Goal: Task Accomplishment & Management: Use online tool/utility

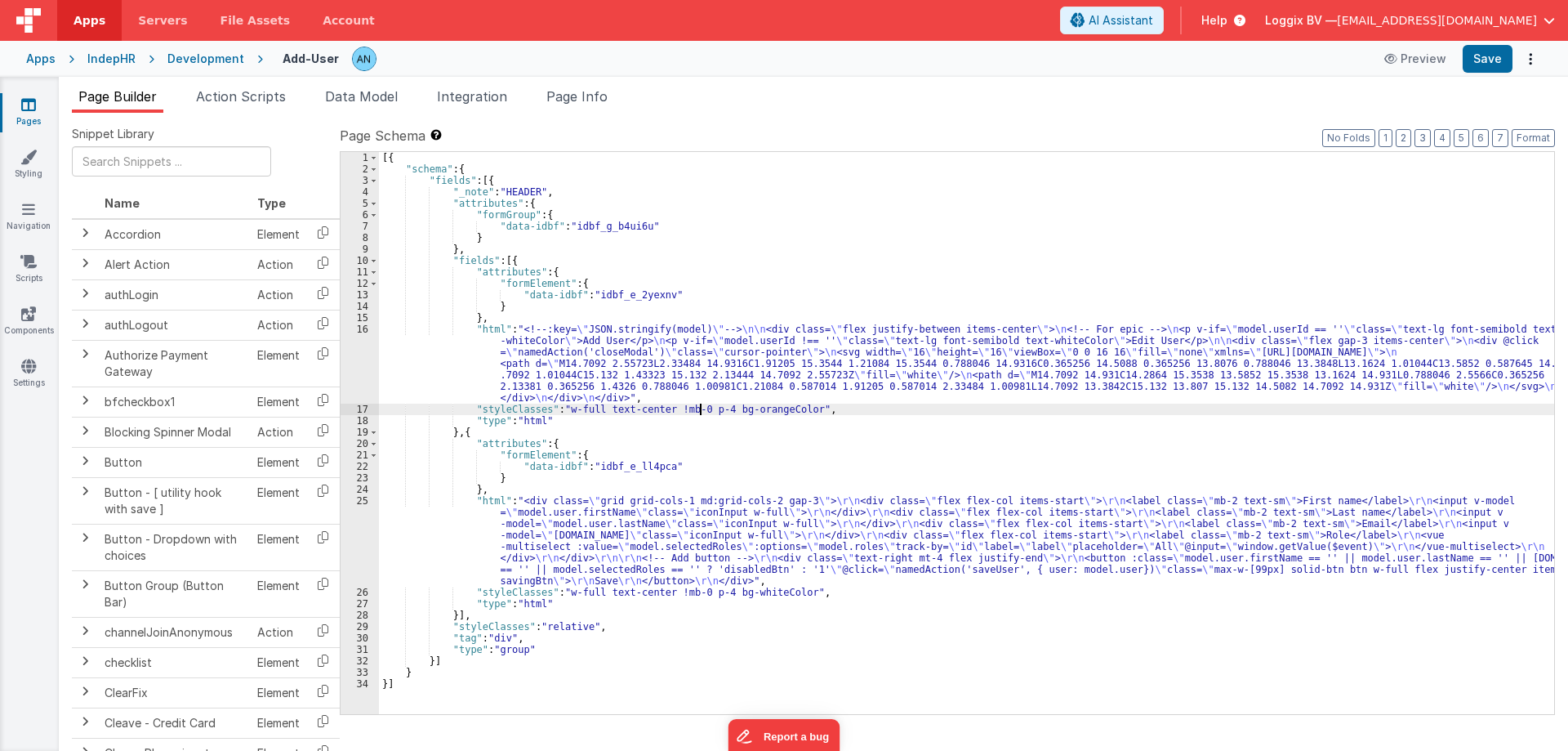
click at [697, 406] on div "[{ "schema" : { "fields" : [{ "_note" : "HEADER" , "attributes" : { "formGroup"…" at bounding box center [965, 444] width 1175 height 585
paste textarea
click at [226, 57] on div "Development" at bounding box center [205, 59] width 77 height 17
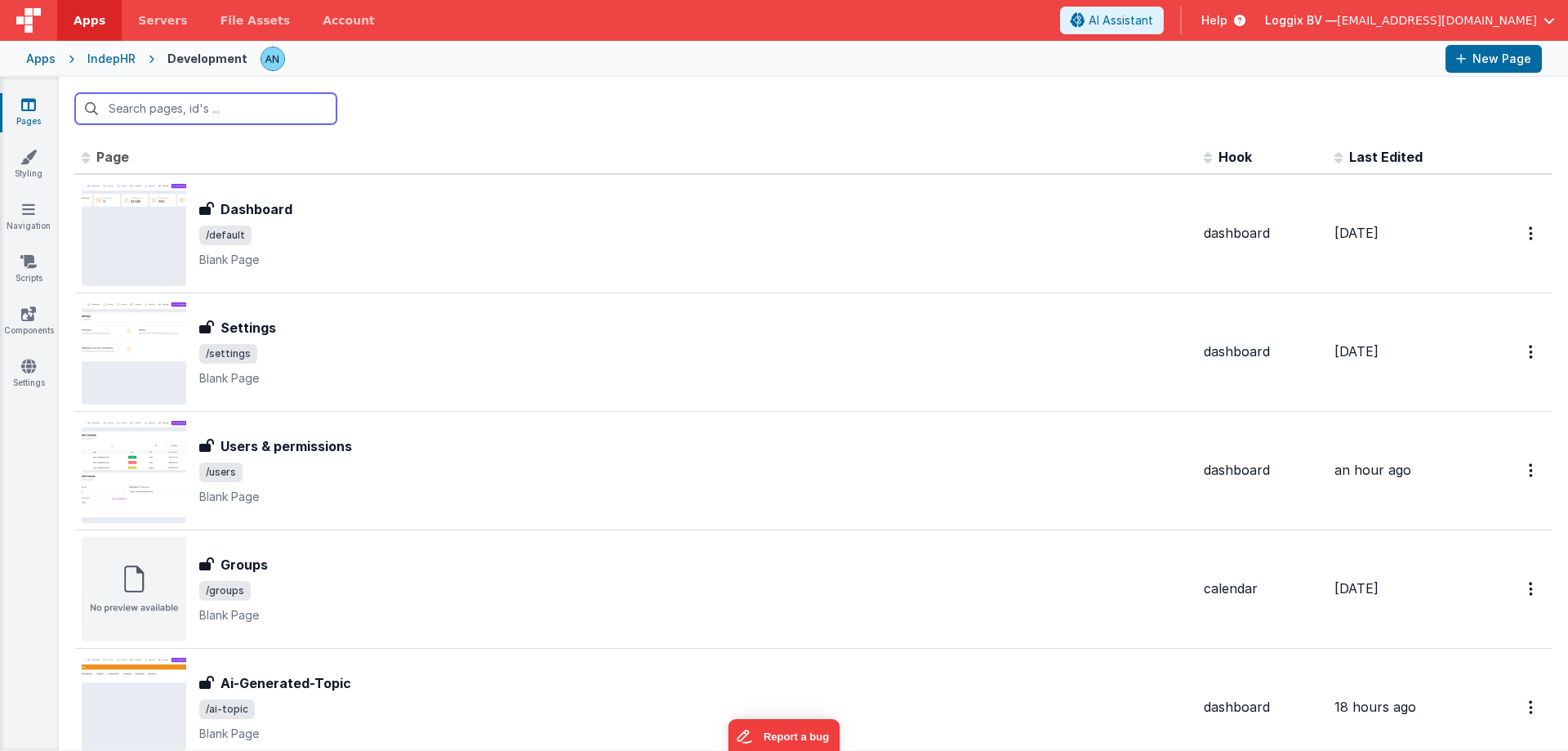
click at [159, 119] on input "text" at bounding box center [205, 109] width 261 height 31
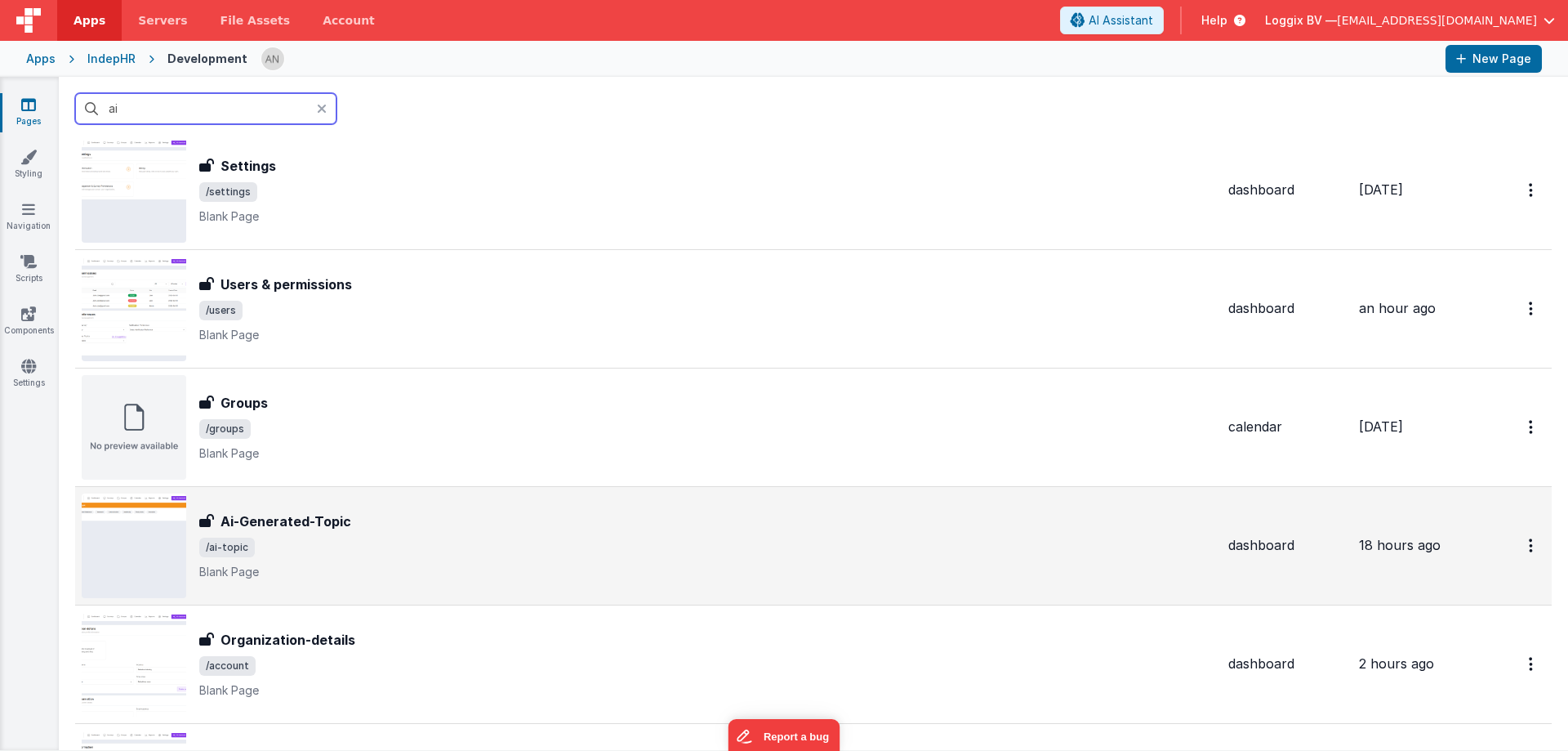
scroll to position [163, 0]
type input "ai"
click at [1519, 544] on button "Options" at bounding box center [1532, 544] width 26 height 33
click at [1434, 580] on link "Legacy Editor" at bounding box center [1473, 582] width 143 height 30
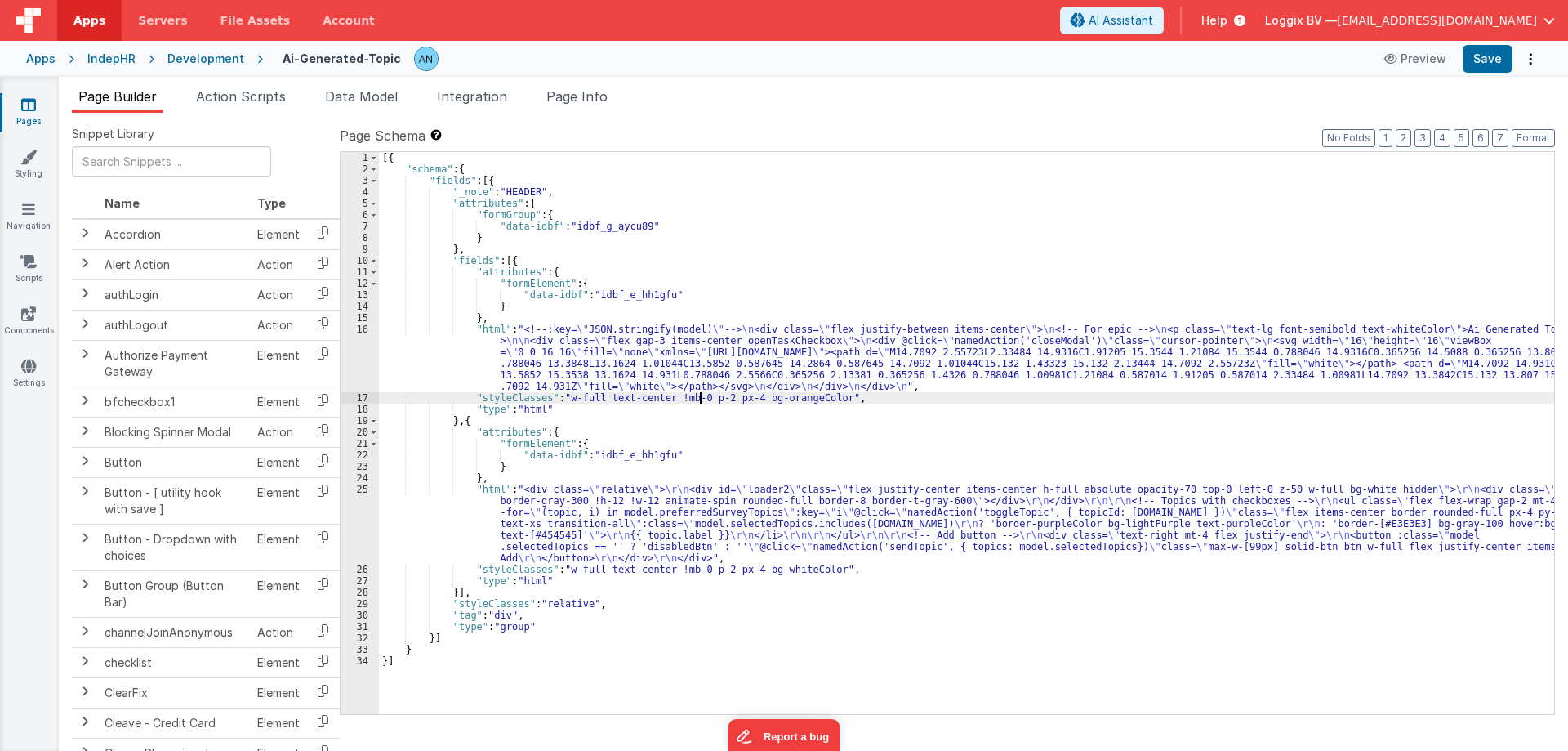
click at [702, 395] on div "[{ "schema" : { "fields" : [{ "_note" : "HEADER" , "attributes" : { "formGroup"…" at bounding box center [965, 444] width 1175 height 585
click at [698, 569] on div "[{ "schema" : { "fields" : [{ "_note" : "HEADER" , "attributes" : { "formGroup"…" at bounding box center [965, 444] width 1175 height 585
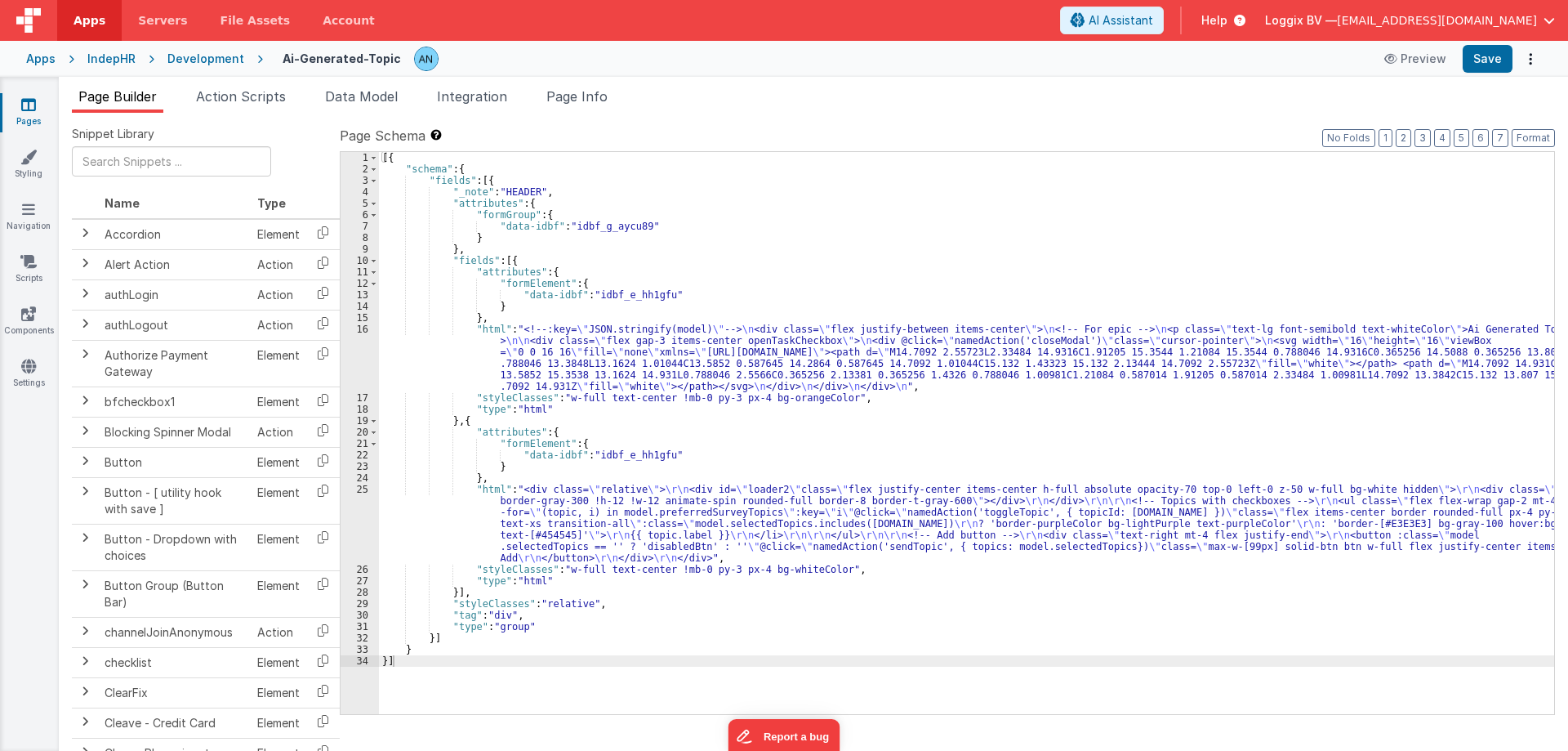
click at [593, 86] on div "Page Builder Action Scripts Data Model Integration Page Info Snippet Library Na…" at bounding box center [814, 414] width 1509 height 674
click at [594, 94] on span "Page Info" at bounding box center [577, 96] width 61 height 17
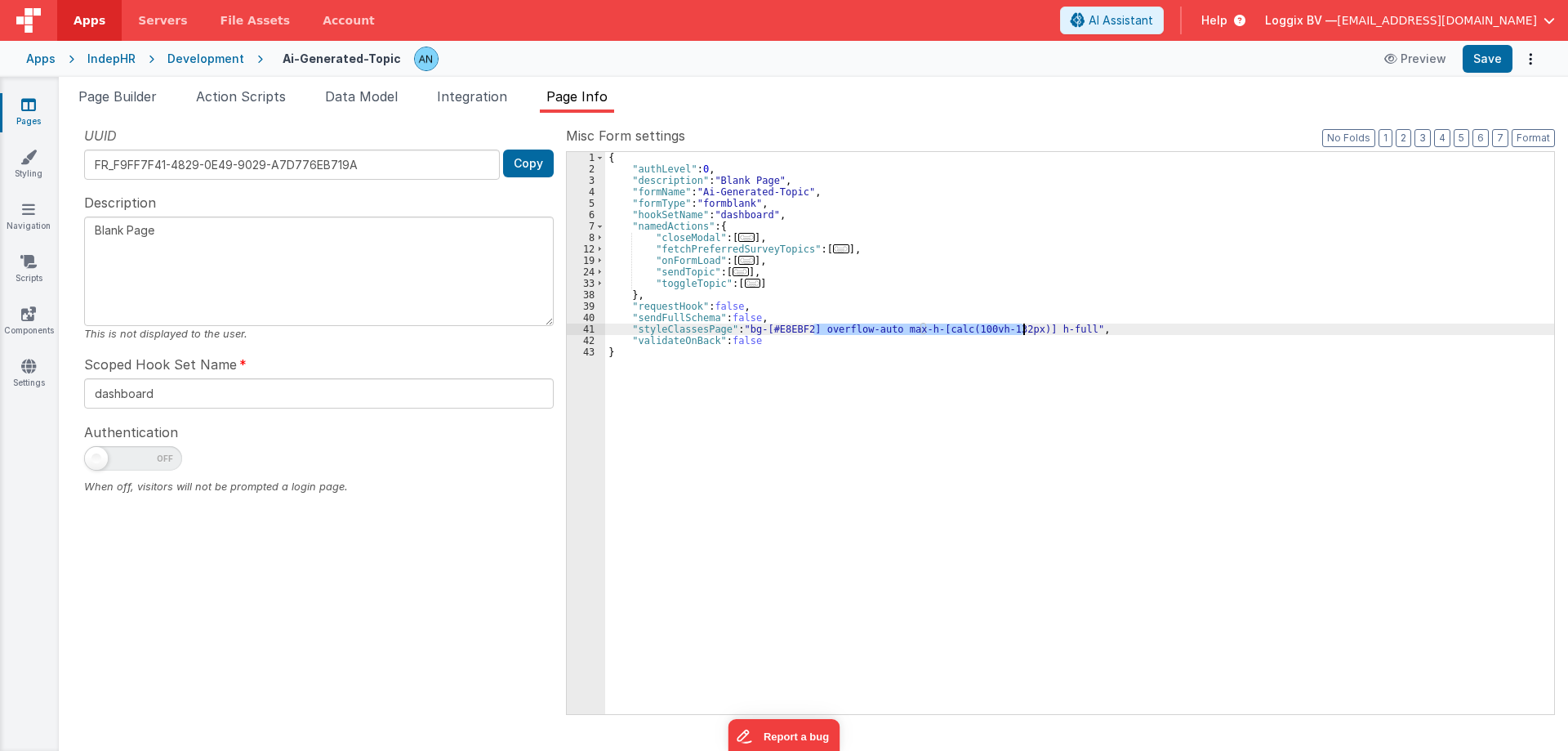
drag, startPoint x: 815, startPoint y: 331, endPoint x: 1024, endPoint y: 329, distance: 209.0
click at [1024, 329] on div "{ "authLevel" : 0 , "description" : "Blank Page" , "formName" : "Ai-Generated-T…" at bounding box center [1079, 444] width 949 height 585
click at [1497, 50] on button "Save" at bounding box center [1487, 59] width 50 height 28
click at [1537, 136] on button "Format" at bounding box center [1533, 137] width 44 height 18
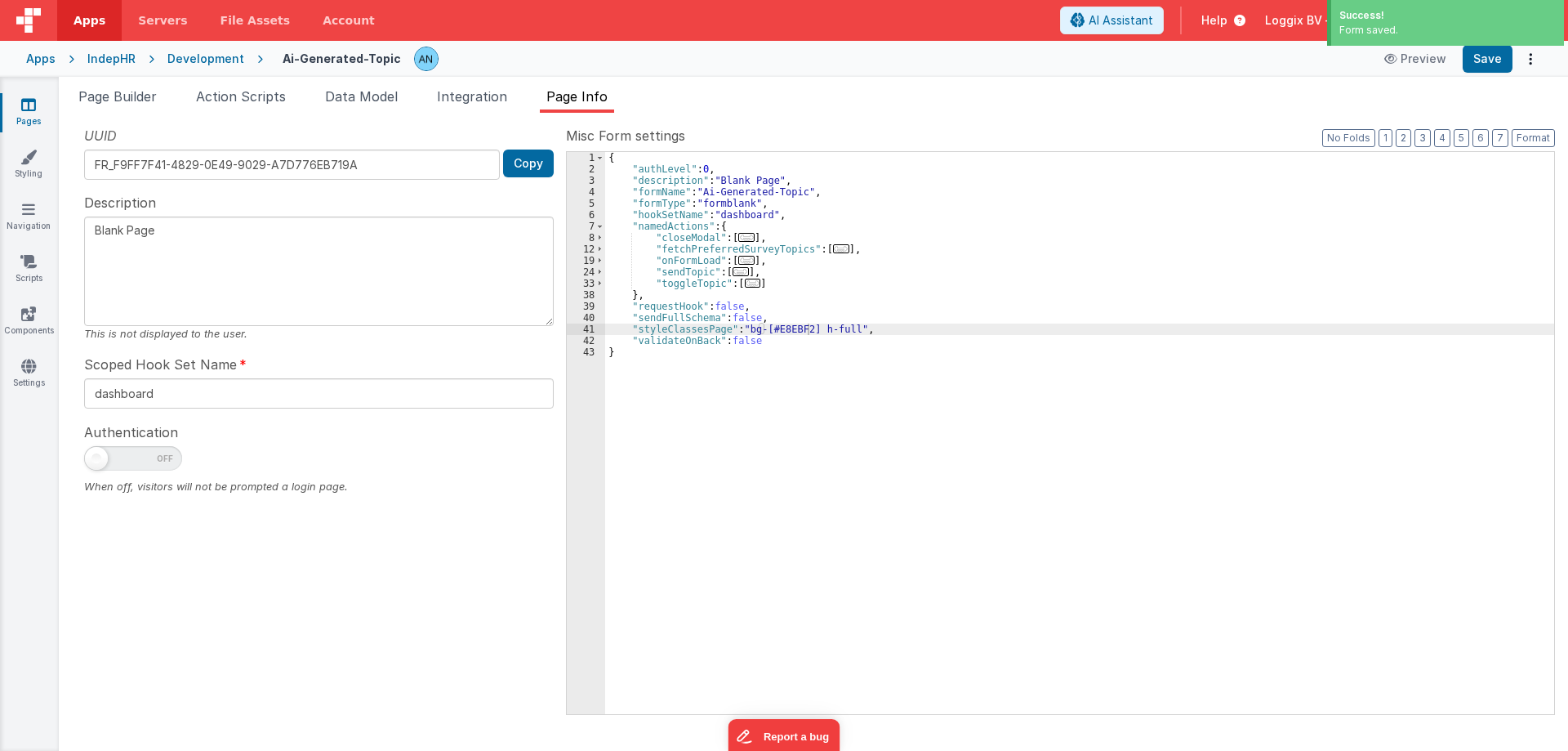
click at [218, 58] on div "Development" at bounding box center [205, 59] width 77 height 17
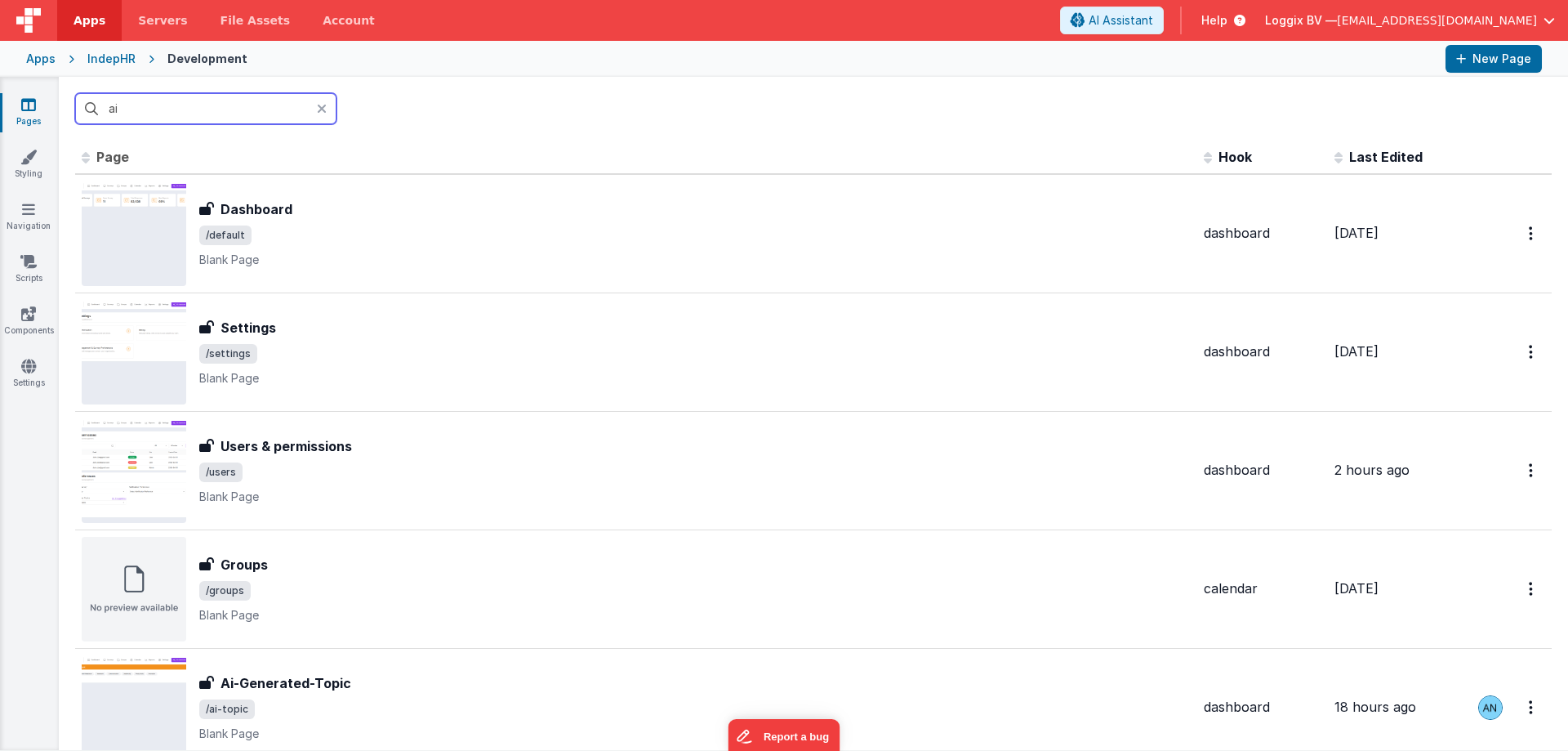
click at [211, 98] on input "ai" at bounding box center [205, 109] width 261 height 31
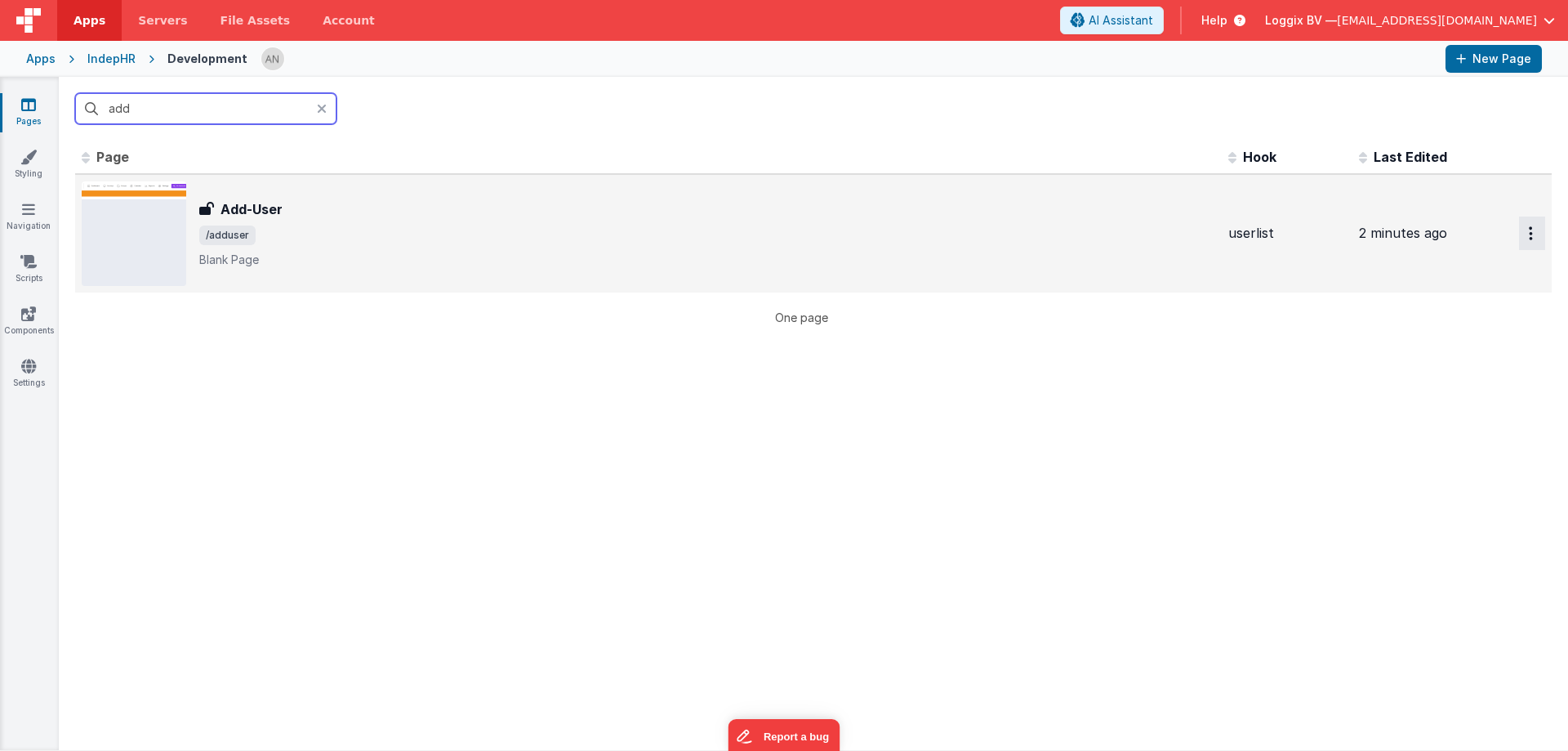
type input "add"
click at [1524, 239] on button "Options" at bounding box center [1532, 233] width 26 height 33
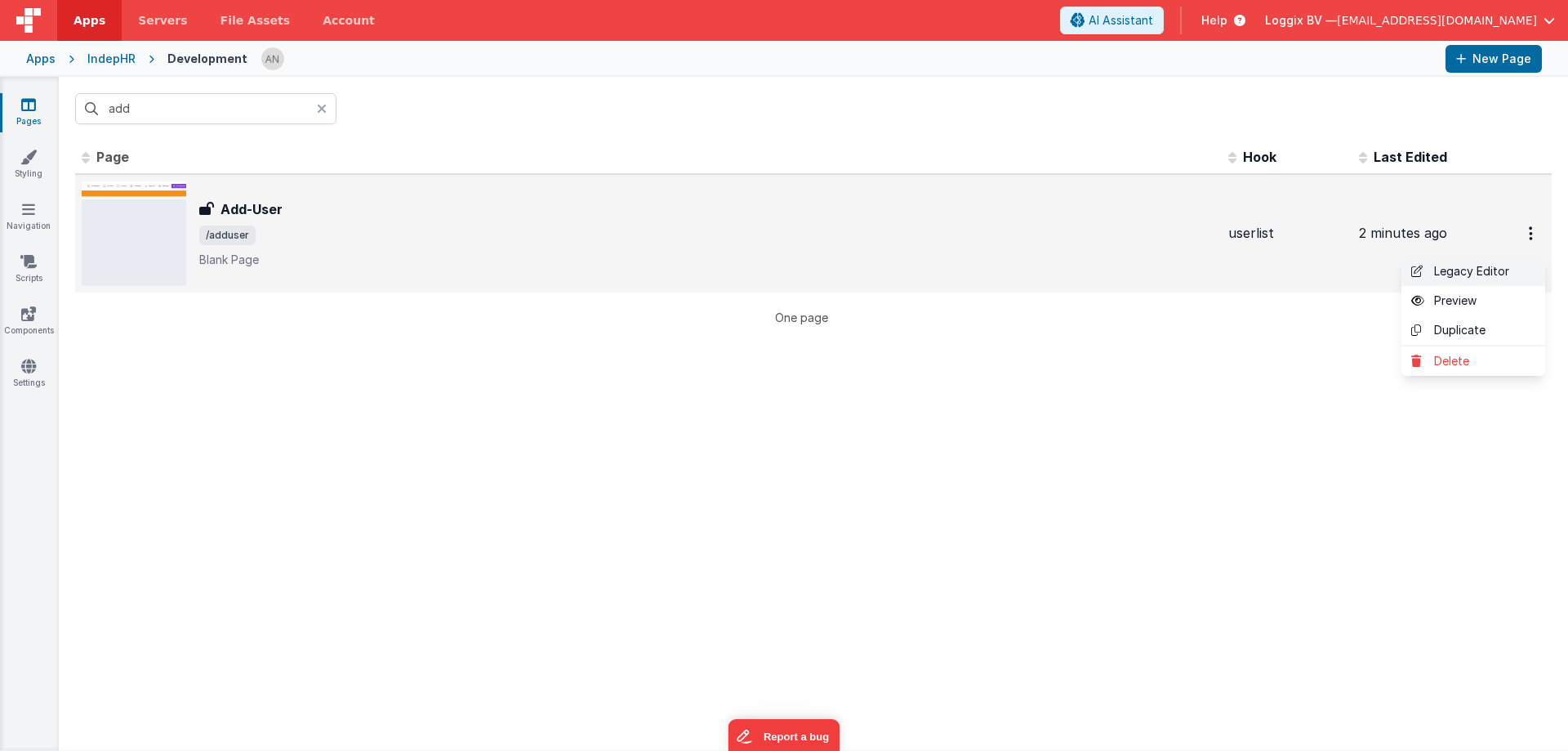
click at [1434, 273] on link "Legacy Editor" at bounding box center [1473, 271] width 143 height 30
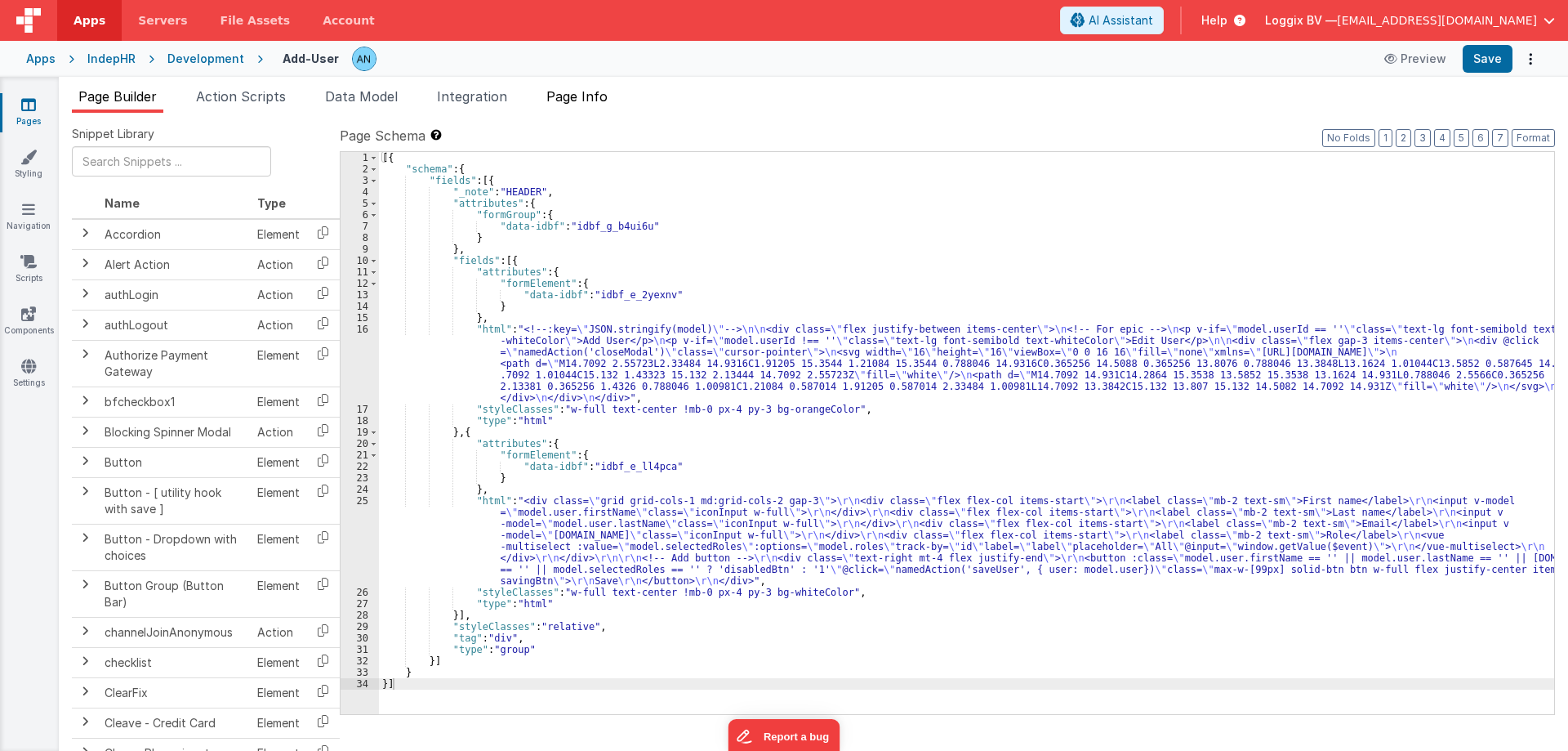
click at [551, 90] on span "Page Info" at bounding box center [577, 96] width 61 height 17
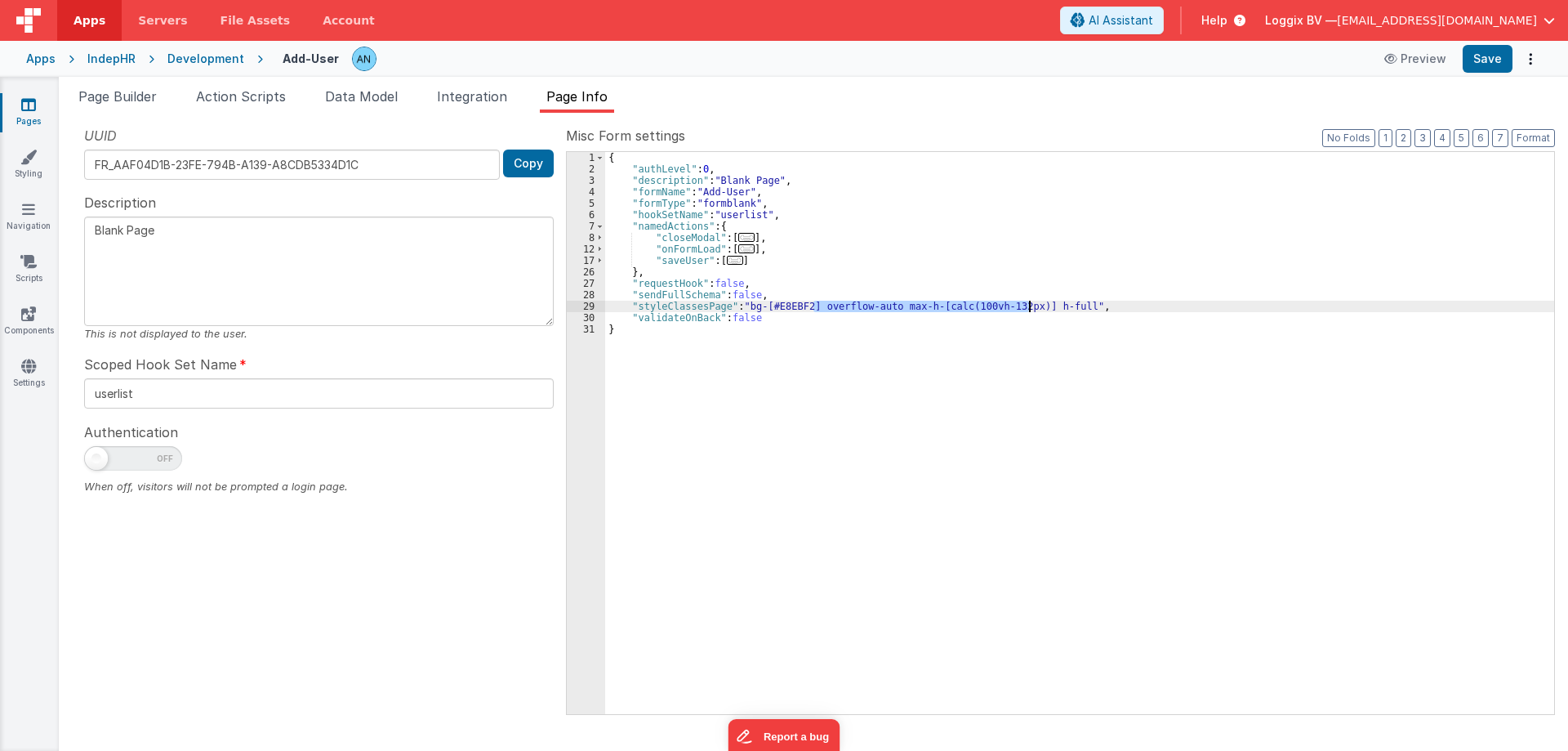
drag, startPoint x: 815, startPoint y: 307, endPoint x: 1027, endPoint y: 307, distance: 212.0
click at [1027, 307] on div "{ "authLevel" : 0 , "description" : "Blank Page" , "formName" : "Add-User" , "f…" at bounding box center [1079, 444] width 949 height 585
click at [1499, 52] on button "Save" at bounding box center [1487, 59] width 50 height 28
click at [1530, 133] on button "Format" at bounding box center [1533, 137] width 44 height 18
click at [1473, 55] on button "Save" at bounding box center [1487, 59] width 50 height 28
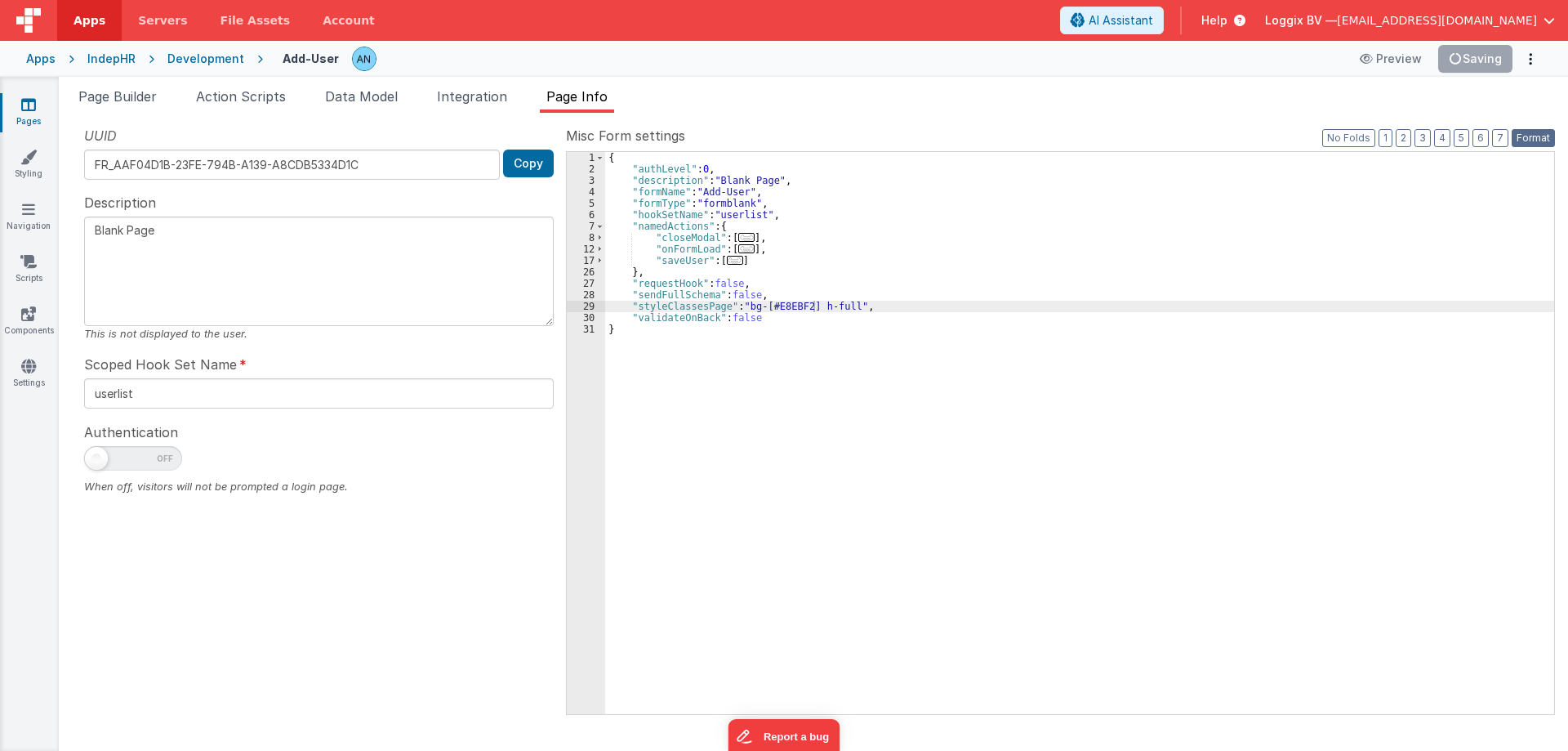
click at [1538, 135] on button "Format" at bounding box center [1533, 137] width 44 height 18
click at [845, 309] on div "{ "authLevel" : 0 , "description" : "Blank Page" , "formName" : "Add-User" , "f…" at bounding box center [1079, 444] width 949 height 585
click at [865, 330] on div "{ "authLevel" : 0 , "description" : "Blank Page" , "formName" : "Add-User" , "f…" at bounding box center [1079, 444] width 949 height 585
drag, startPoint x: 814, startPoint y: 305, endPoint x: 1025, endPoint y: 302, distance: 211.0
click at [1025, 302] on div "{ "authLevel" : 0 , "description" : "Blank Page" , "formName" : "Add-User" , "f…" at bounding box center [1079, 444] width 949 height 585
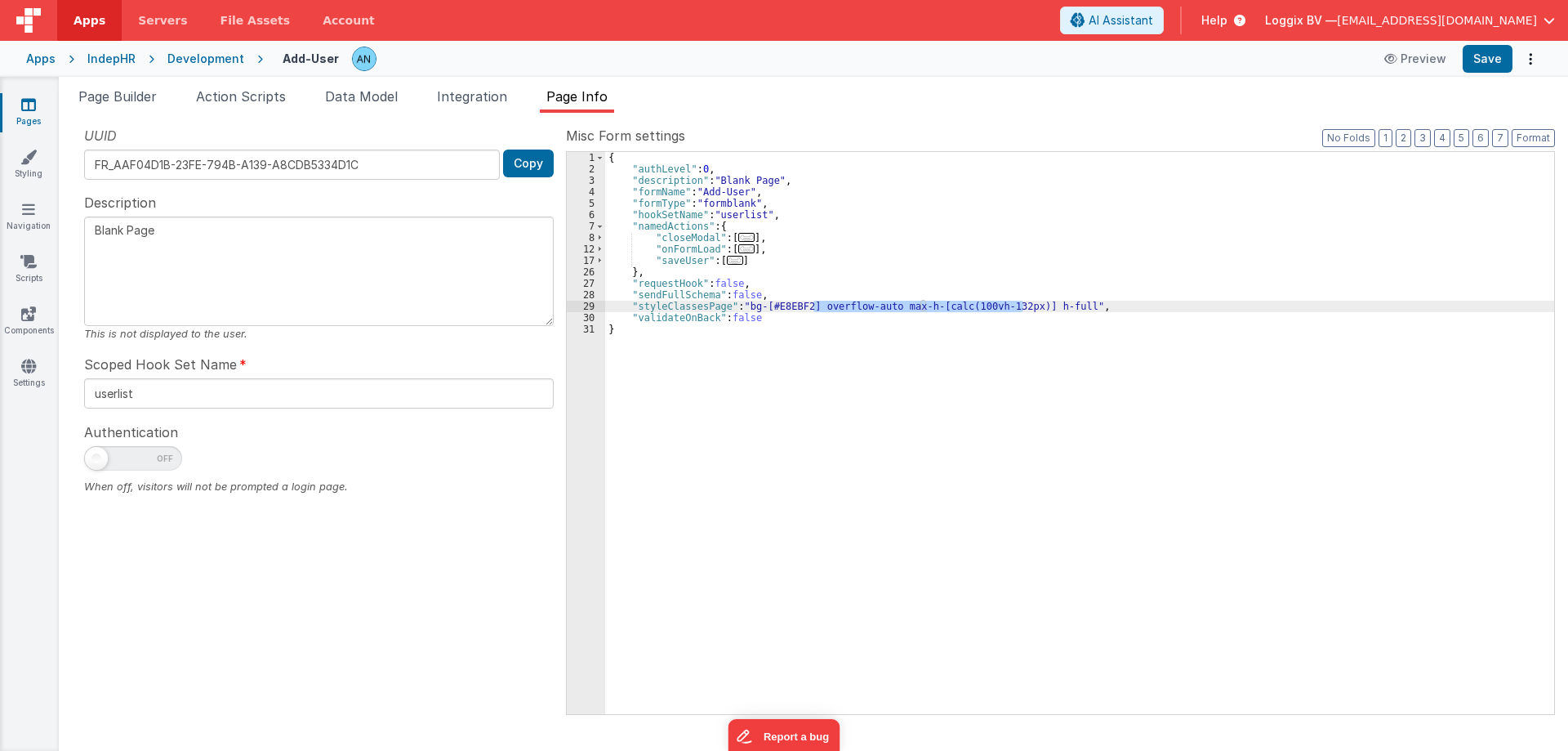
click at [874, 306] on div "{ "authLevel" : 0 , "description" : "Blank Page" , "formName" : "Add-User" , "f…" at bounding box center [1079, 432] width 949 height 562
click at [874, 306] on div "{ "authLevel" : 0 , "description" : "Blank Page" , "formName" : "Add-User" , "f…" at bounding box center [1079, 444] width 949 height 585
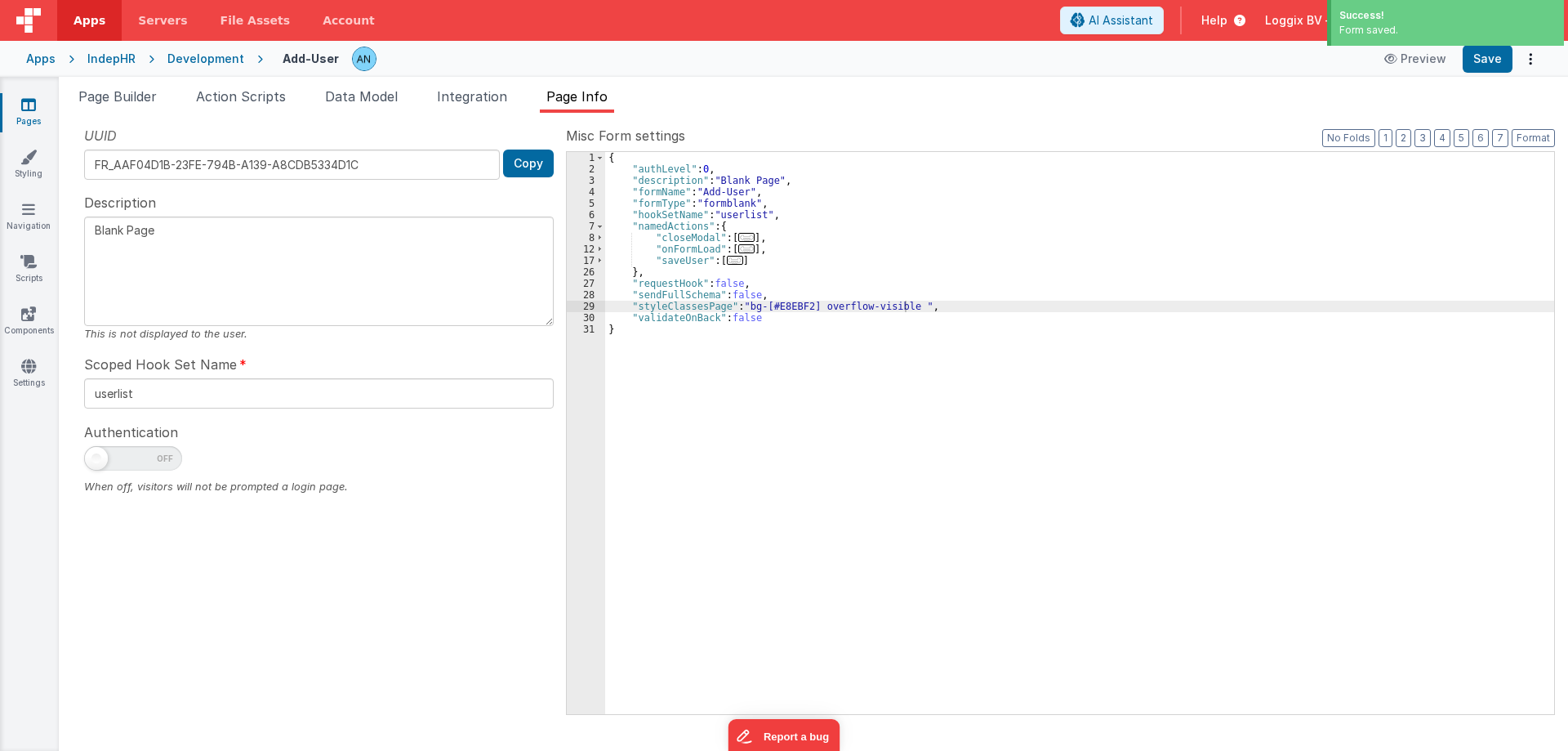
click at [1488, 48] on div "Success! Form saved." at bounding box center [1445, 25] width 245 height 50
click at [1534, 133] on button "Format" at bounding box center [1533, 137] width 44 height 18
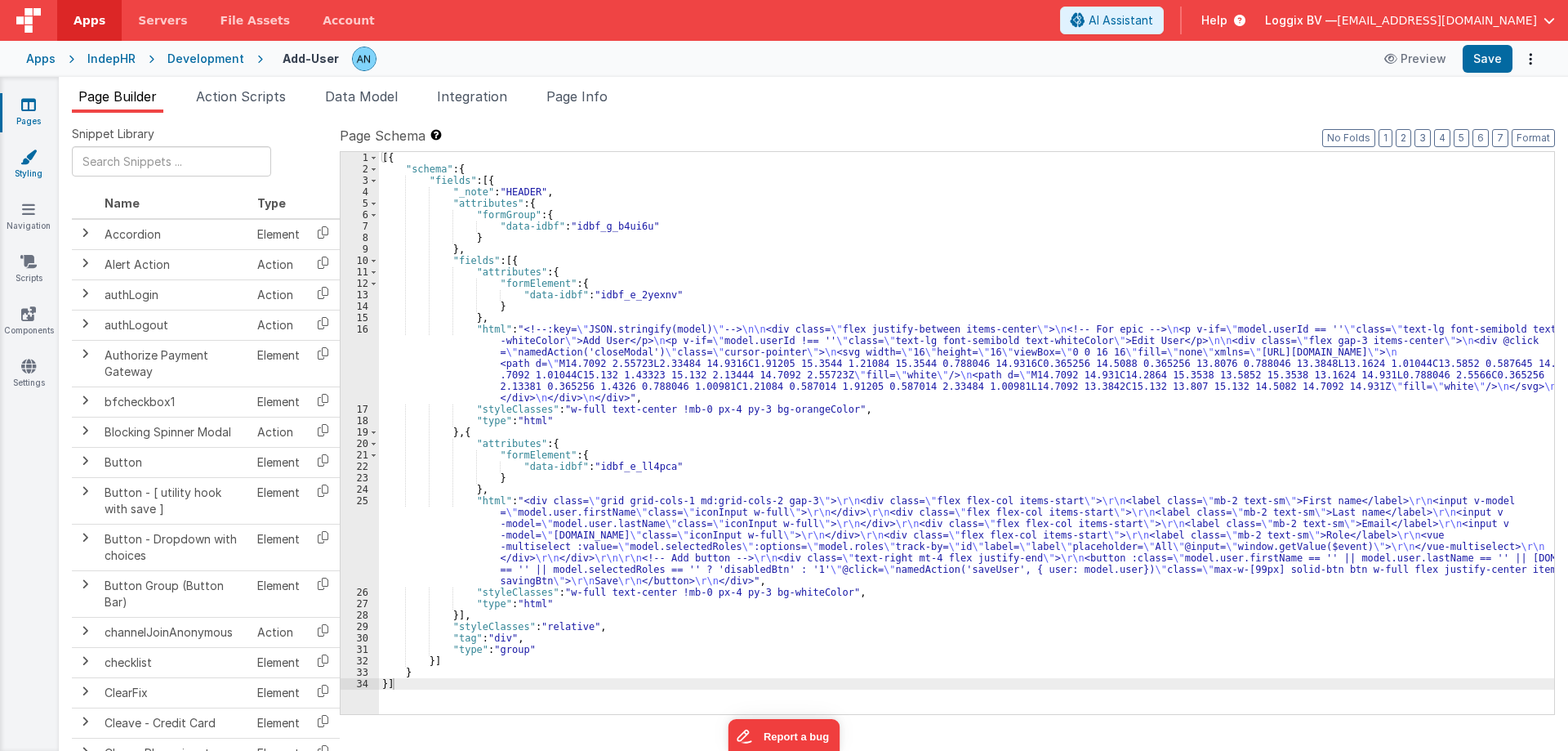
click at [13, 153] on link "Styling" at bounding box center [29, 165] width 59 height 32
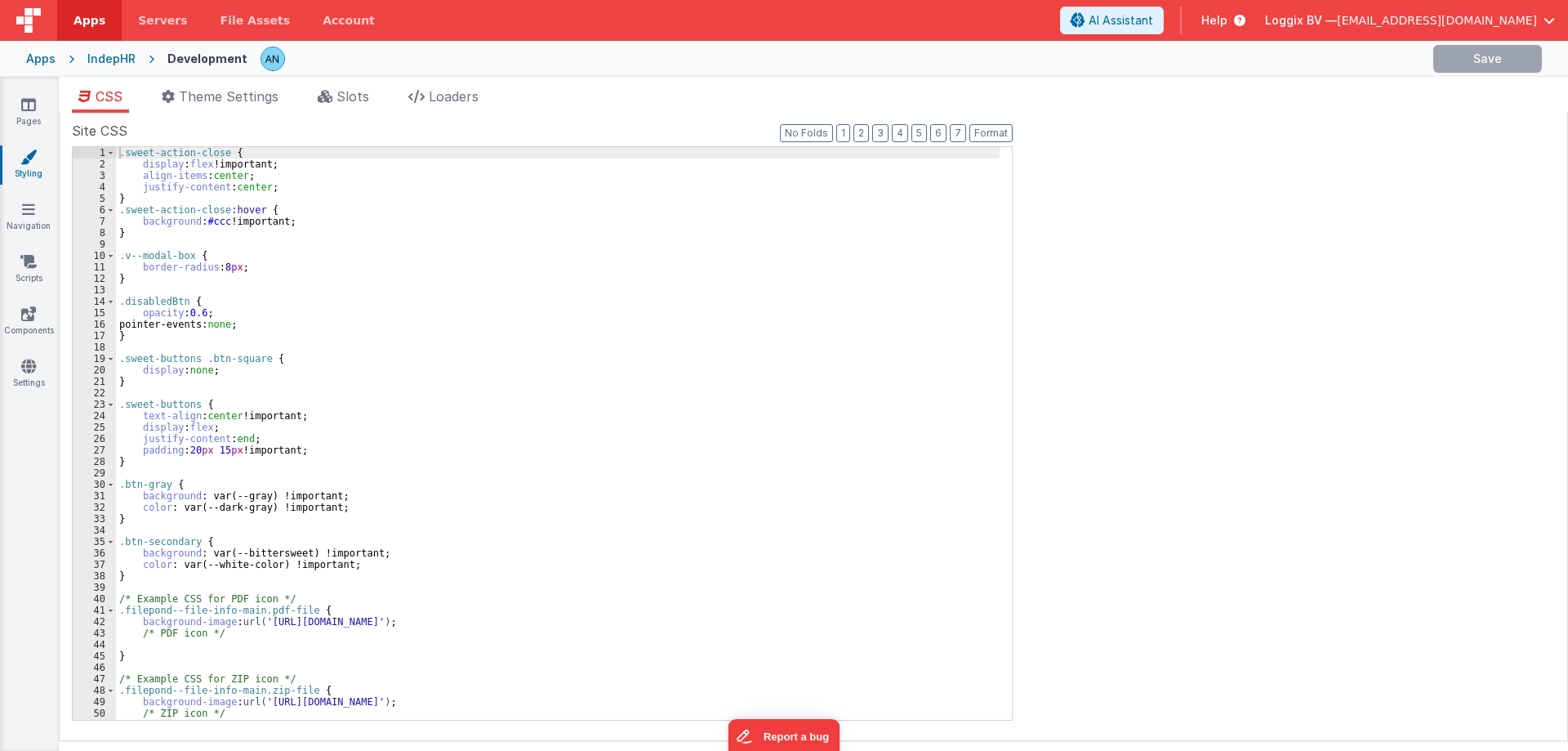
click at [247, 207] on div ".sweet-action-close { display : flex !important; align-items : center ; justify…" at bounding box center [557, 444] width 883 height 595
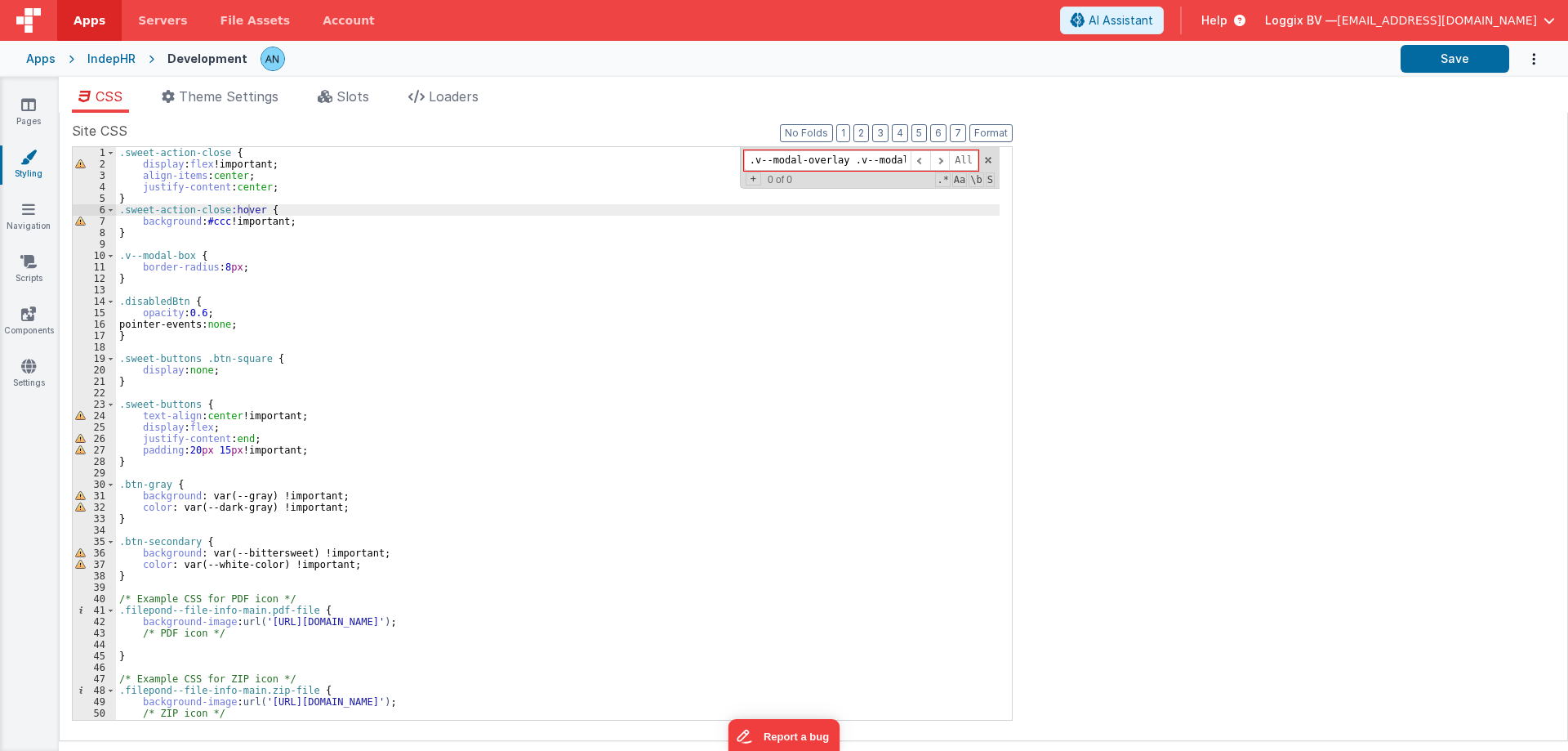
scroll to position [0, 10]
type input ".v--modal-overlay .v--modal-box"
click at [128, 152] on div ".sweet-action-close { display : flex !important; align-items : center ; justify…" at bounding box center [557, 444] width 883 height 595
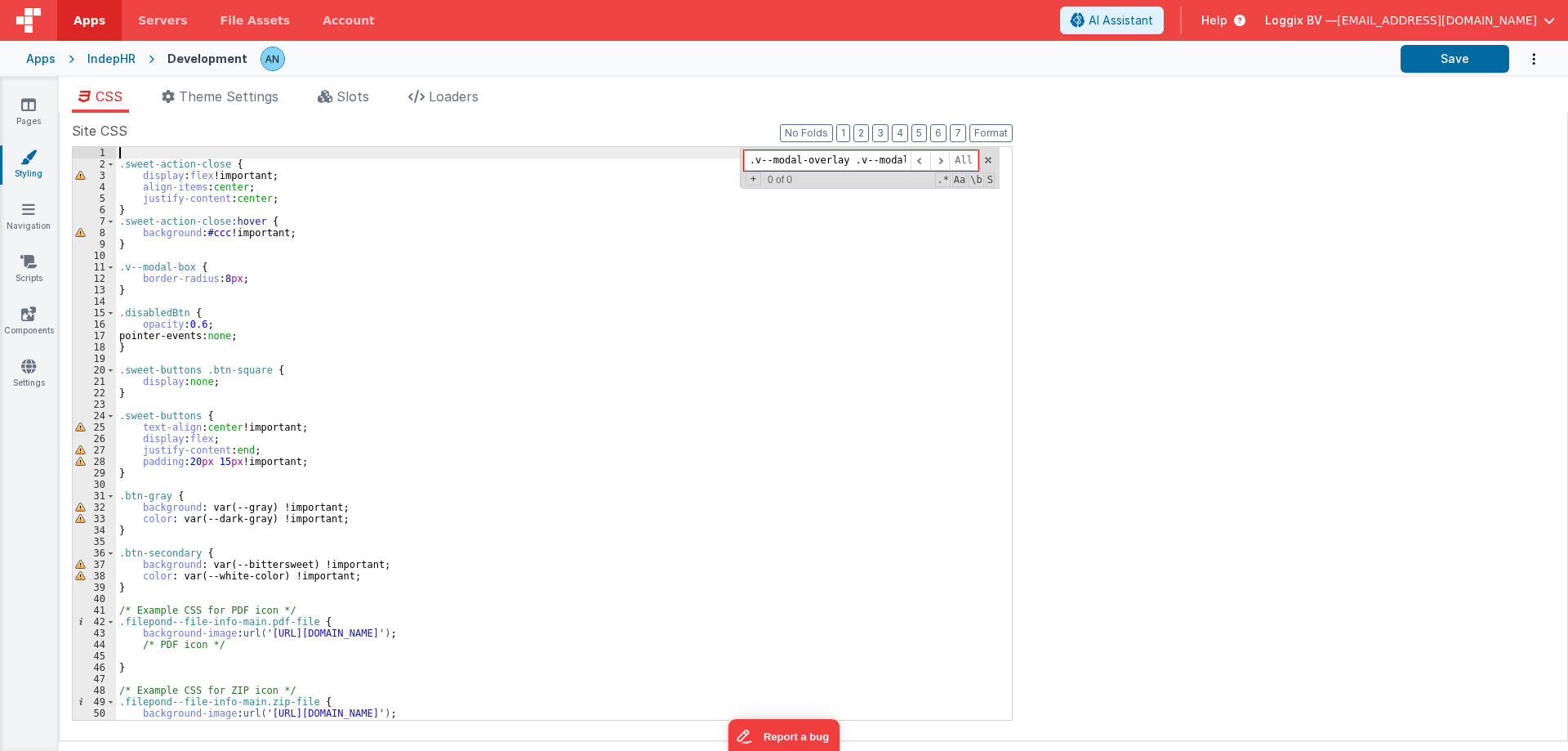
paste textarea
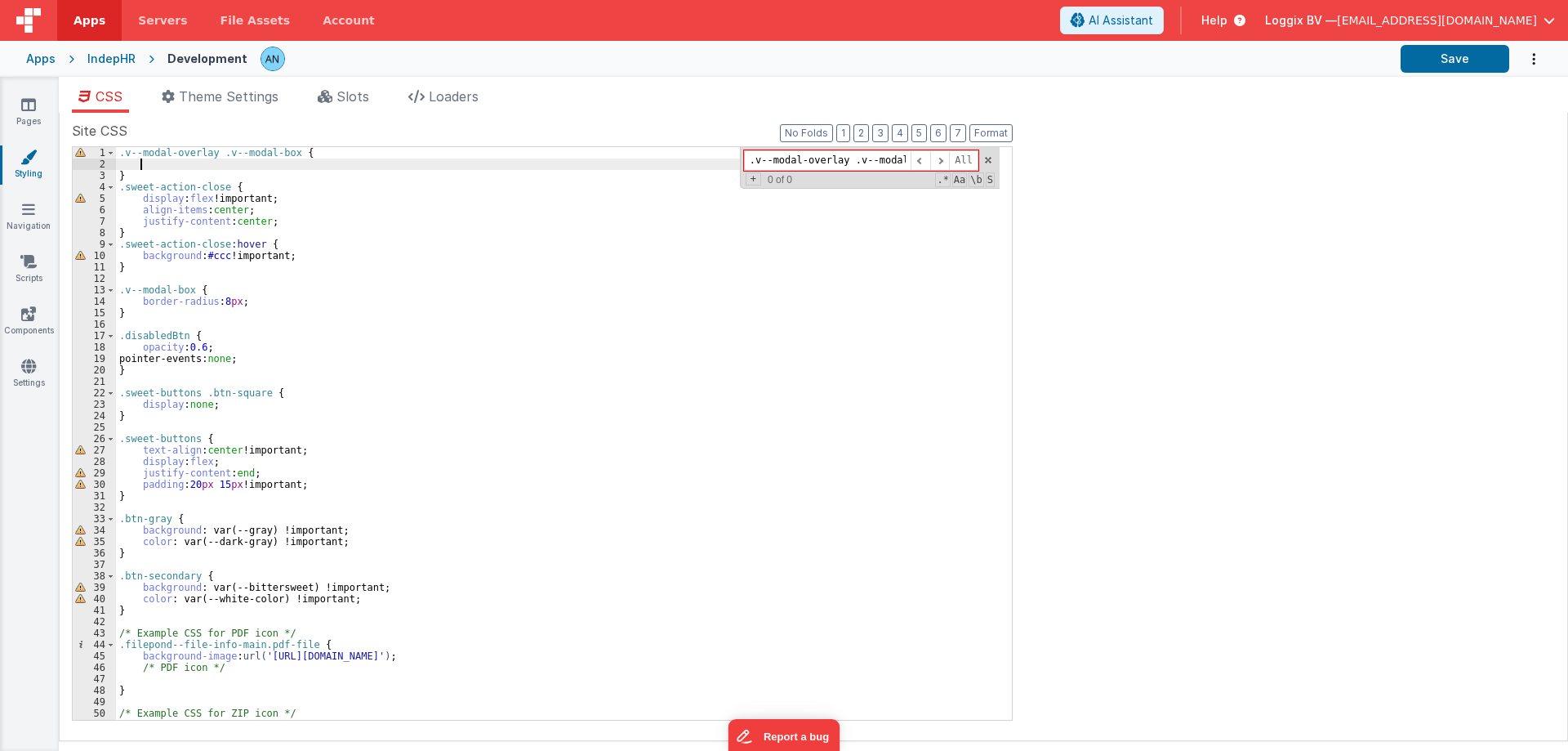
paste textarea
click at [989, 159] on span at bounding box center [988, 160] width 11 height 11
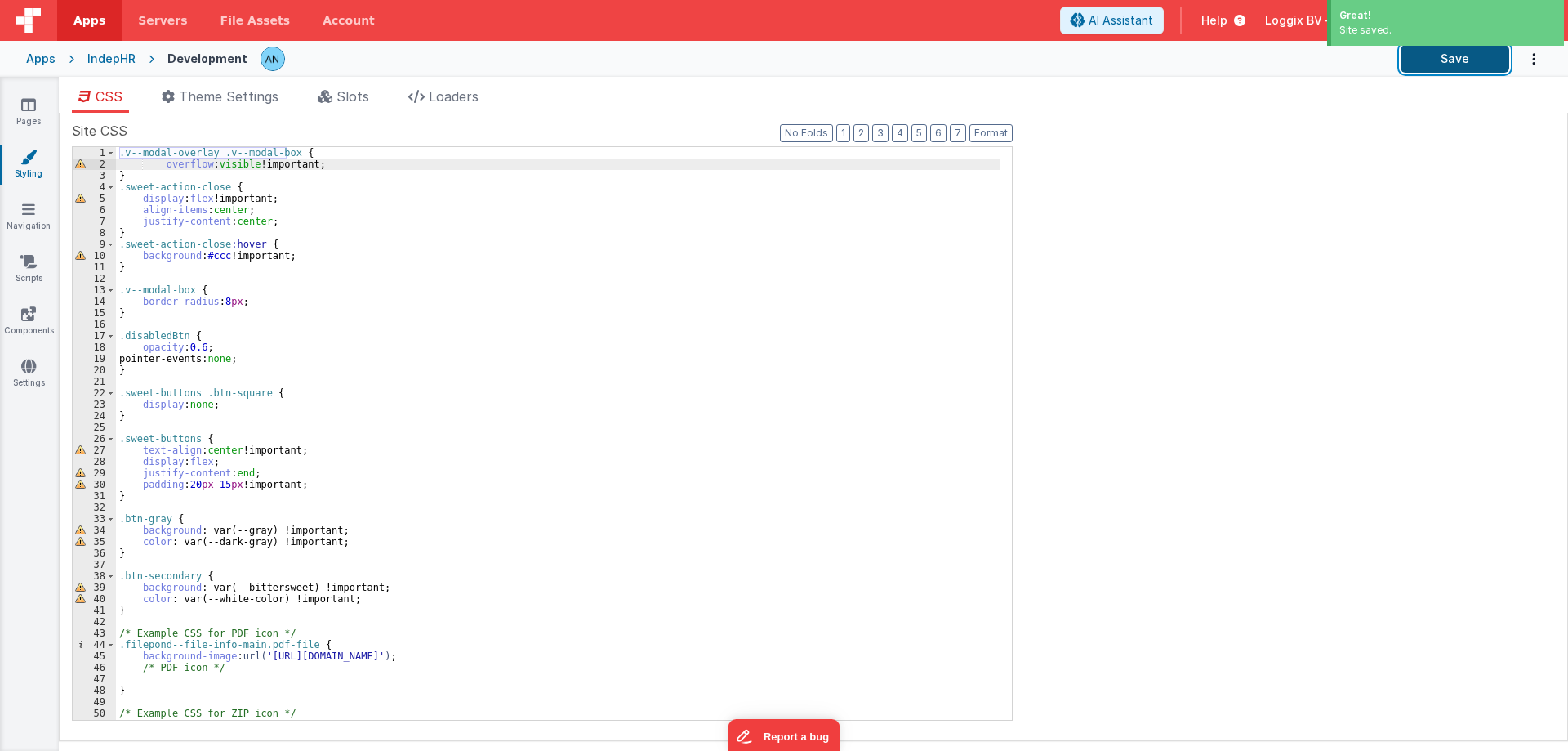
click at [1437, 53] on button "Save" at bounding box center [1454, 59] width 108 height 28
click at [1001, 126] on button "Format" at bounding box center [990, 132] width 44 height 18
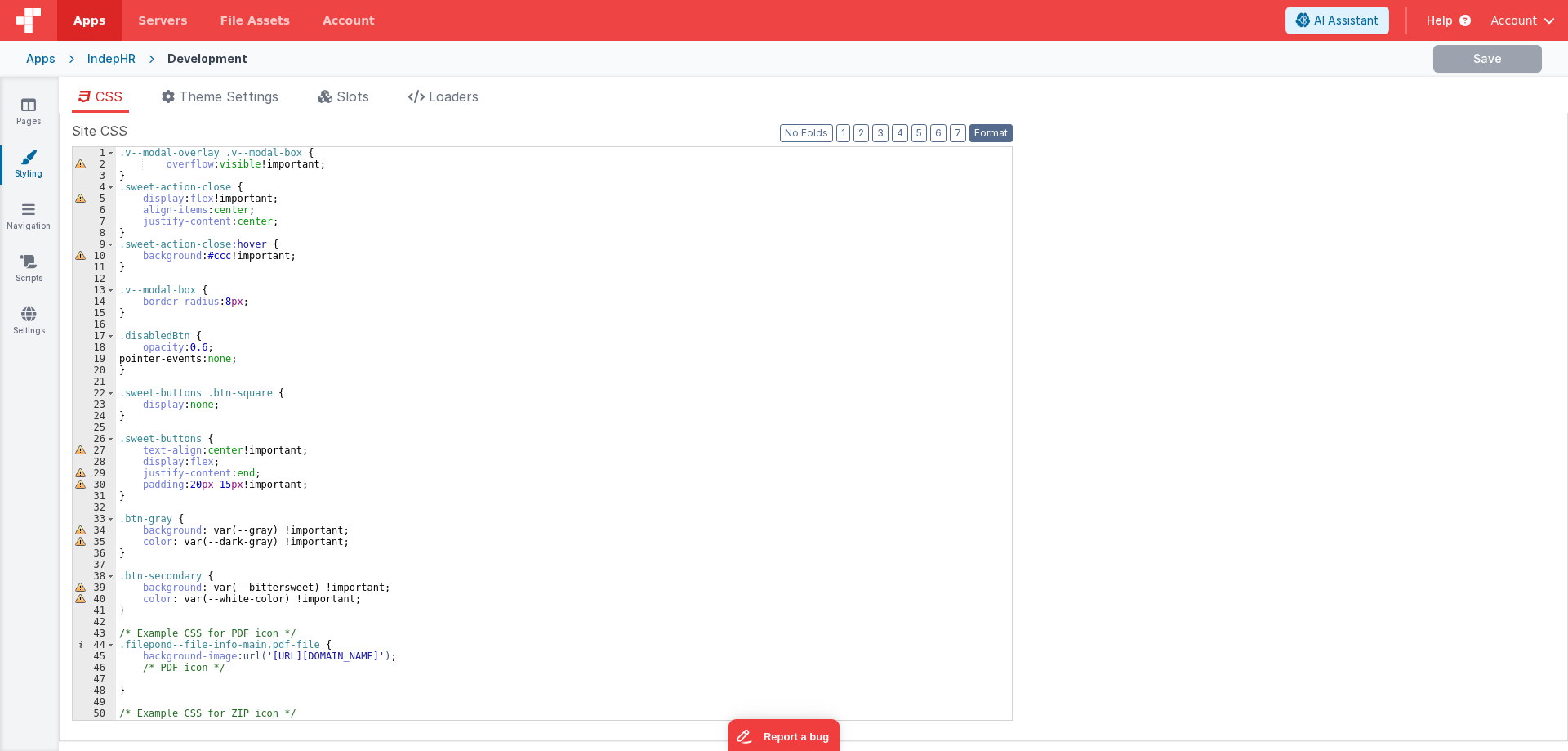
click at [1002, 132] on button "Format" at bounding box center [990, 132] width 44 height 18
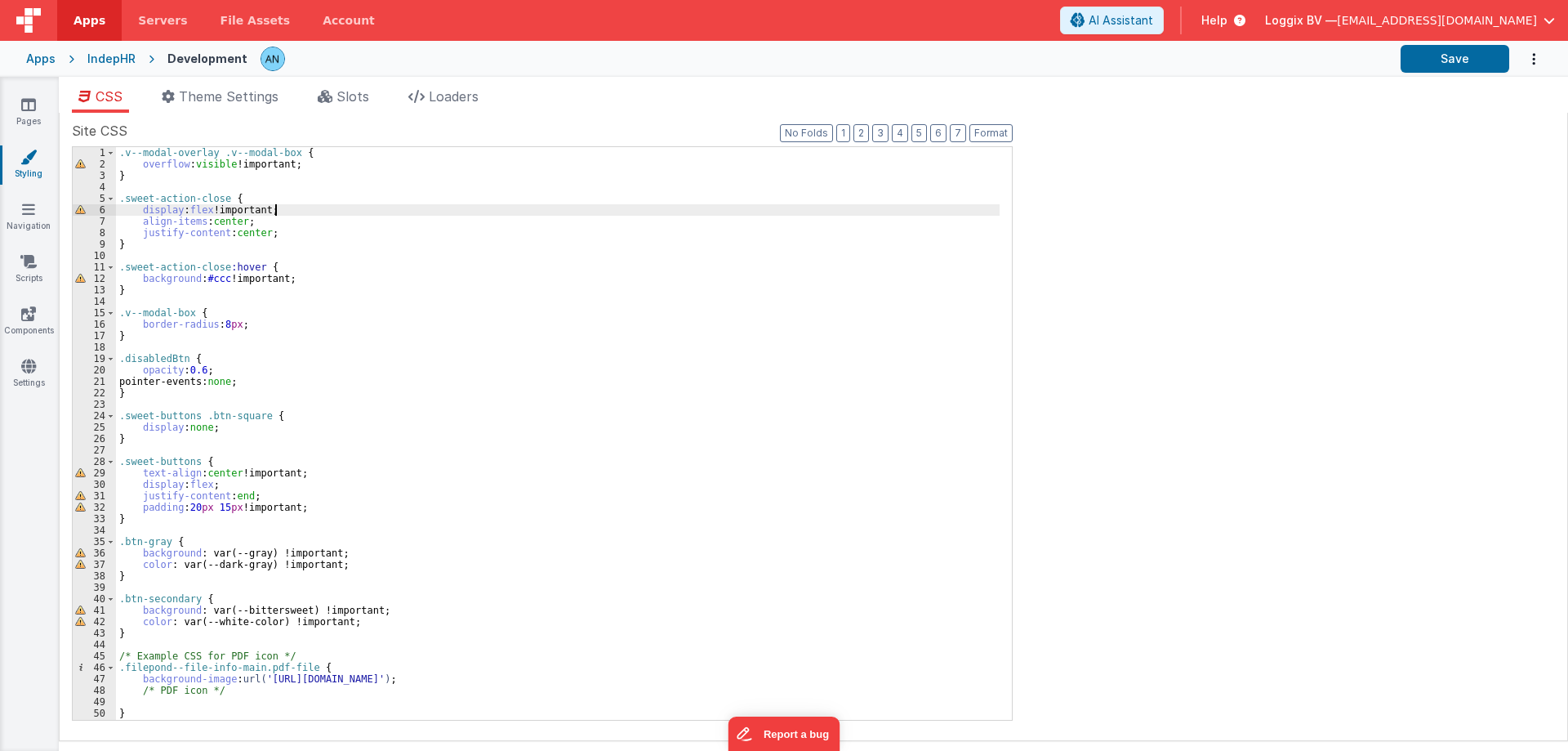
click at [285, 205] on div ".v--modal-overlay .v--modal-box { overflow : visible !important; } .sweet-actio…" at bounding box center [557, 444] width 883 height 595
click at [252, 192] on div ".v--modal-overlay .v--modal-box { overflow : visible !important; } .sweet-actio…" at bounding box center [557, 444] width 883 height 595
click at [990, 133] on button "Format" at bounding box center [990, 132] width 44 height 18
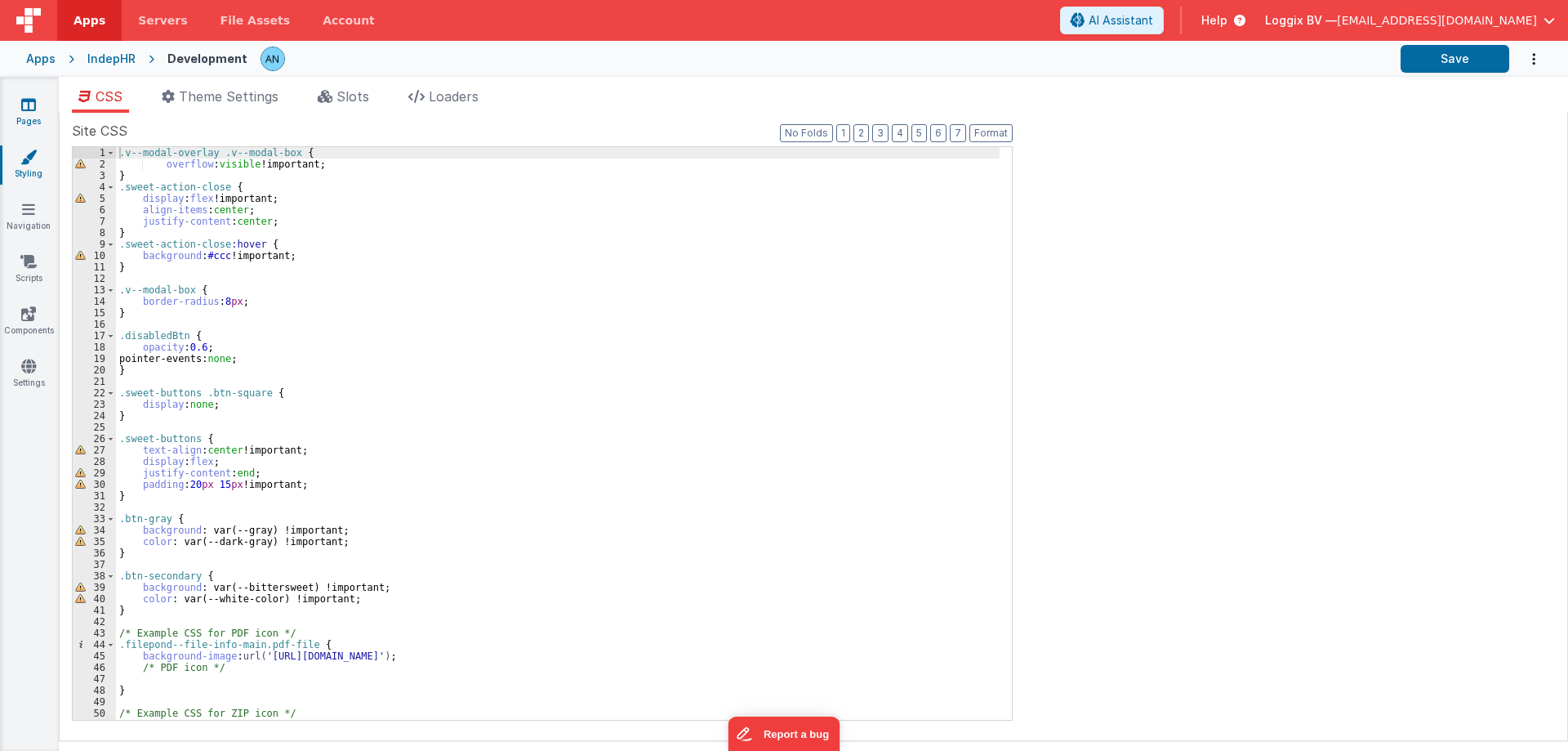
click at [24, 103] on icon at bounding box center [29, 105] width 15 height 17
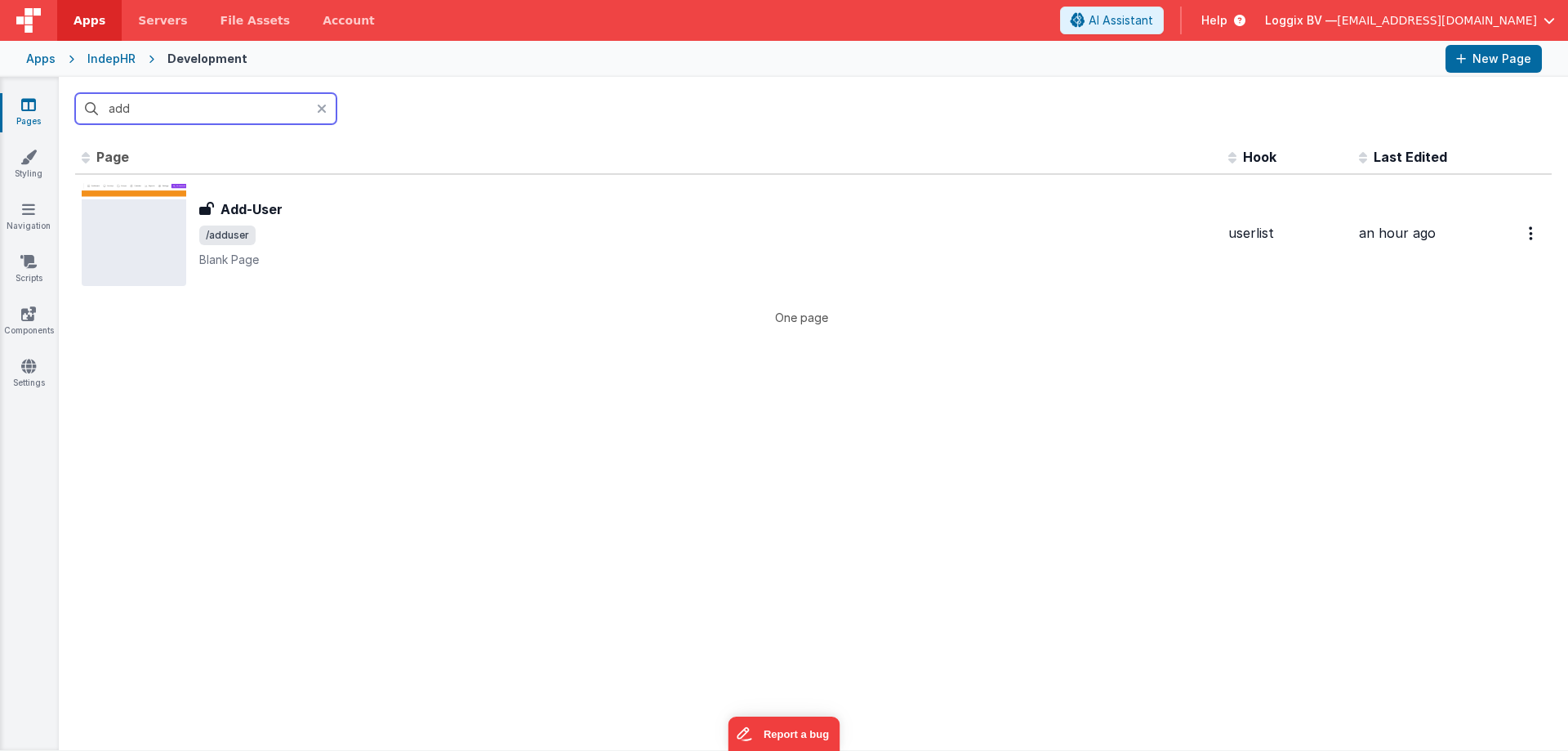
click at [154, 109] on input "add" at bounding box center [205, 109] width 261 height 31
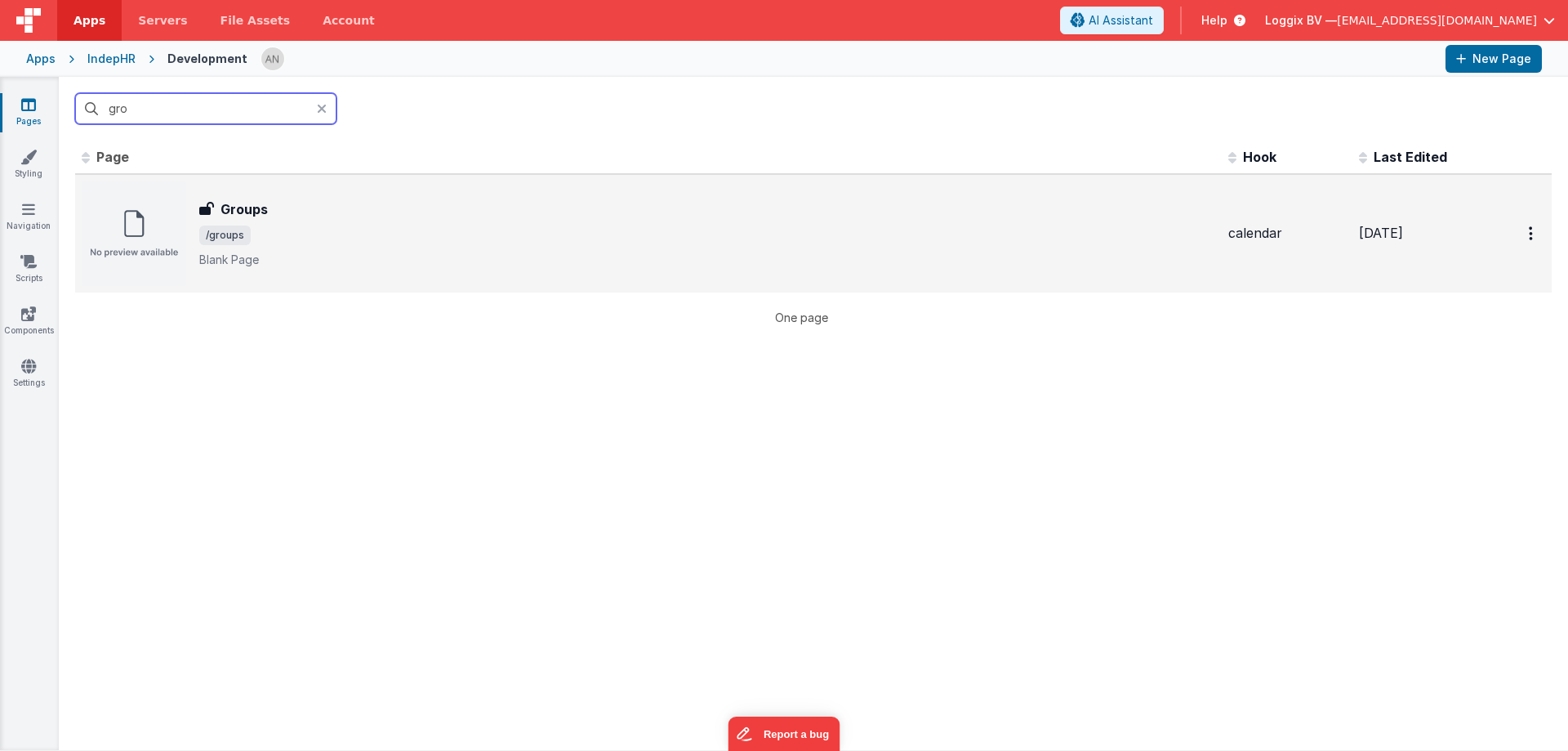
type input "gro"
click at [305, 234] on span "/groups" at bounding box center [706, 234] width 1015 height 19
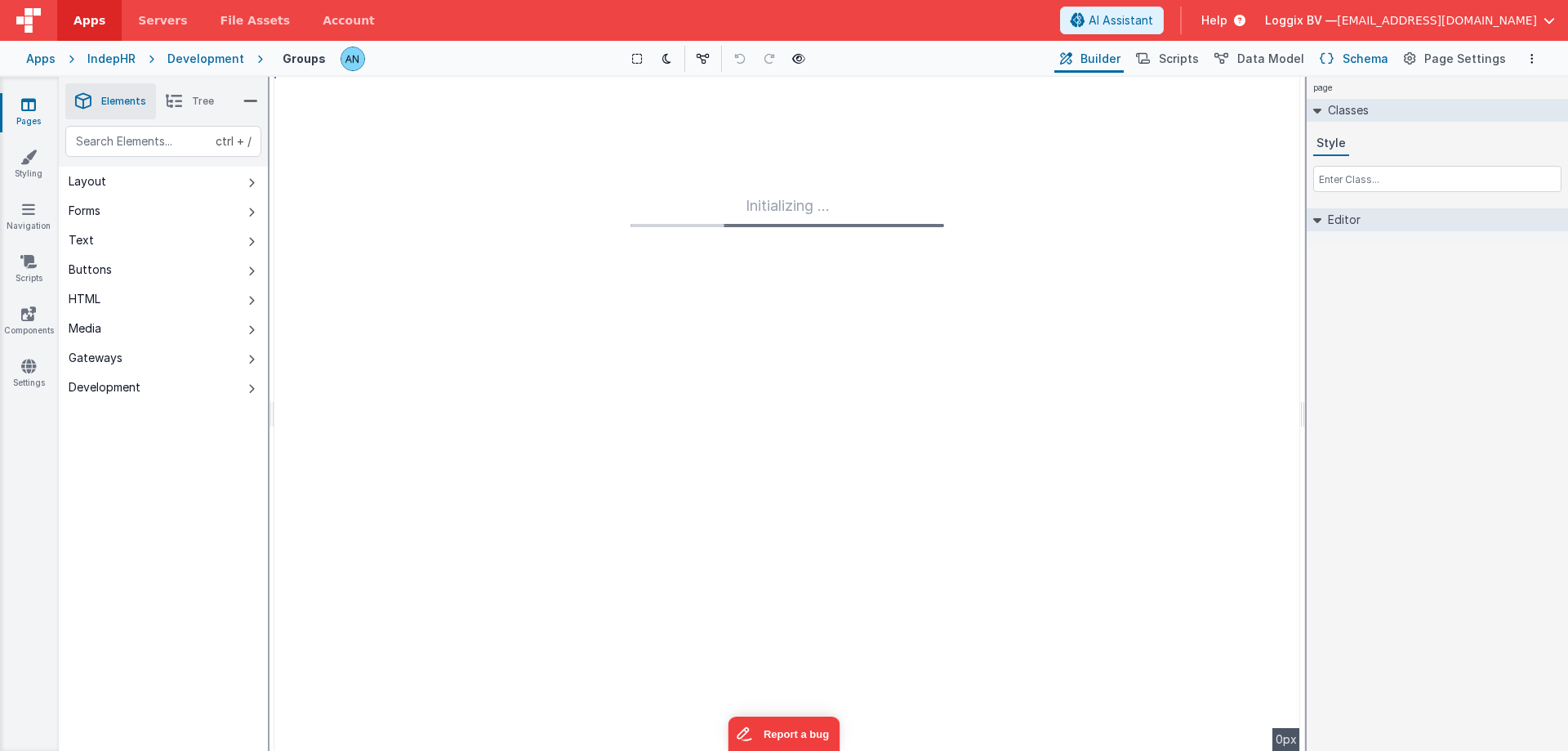
click at [1373, 52] on span "Schema" at bounding box center [1364, 59] width 45 height 17
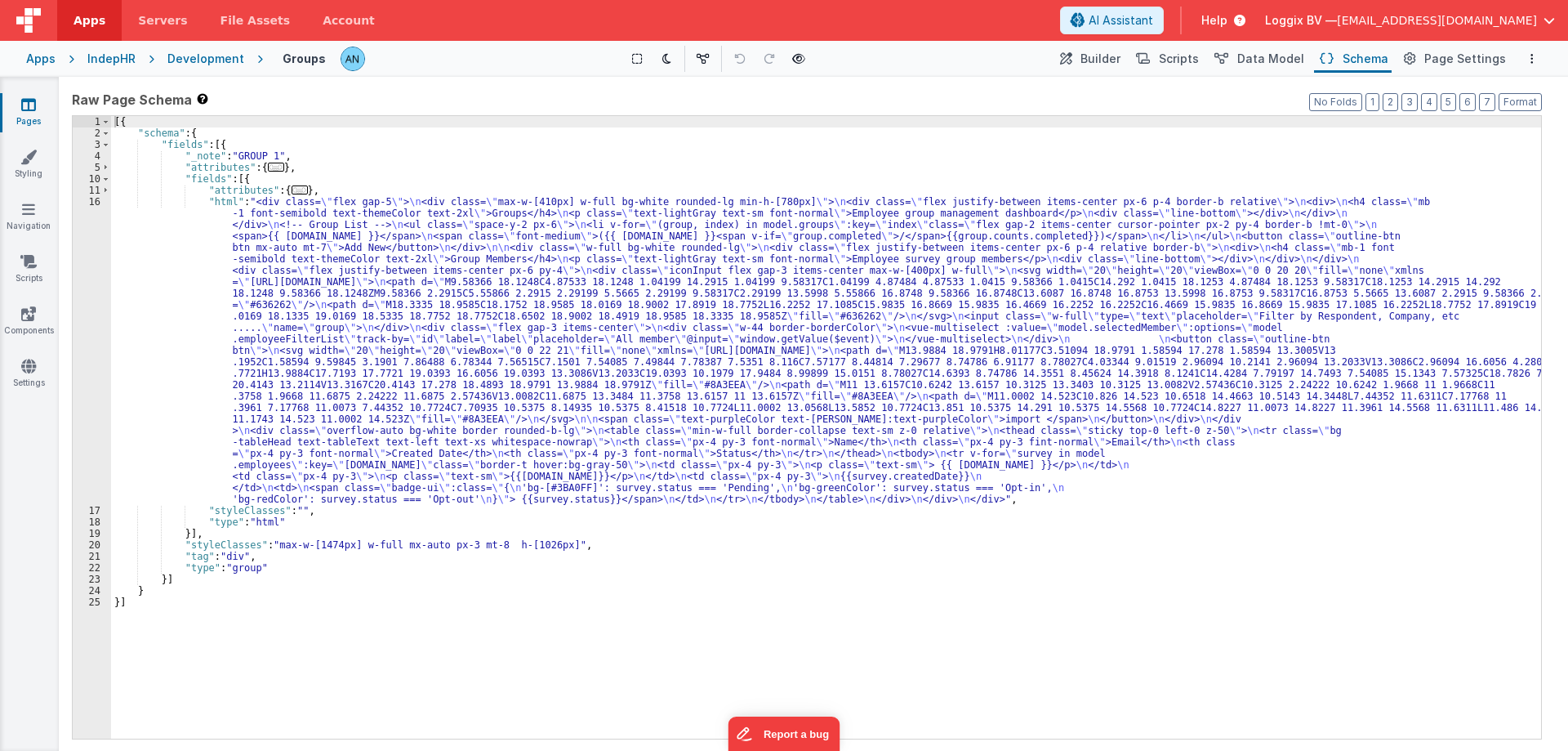
click at [425, 329] on div "[{ "schema" : { "fields" : [{ "_note" : "GROUP 1" , "attributes" : { ... } , "f…" at bounding box center [826, 438] width 1429 height 645
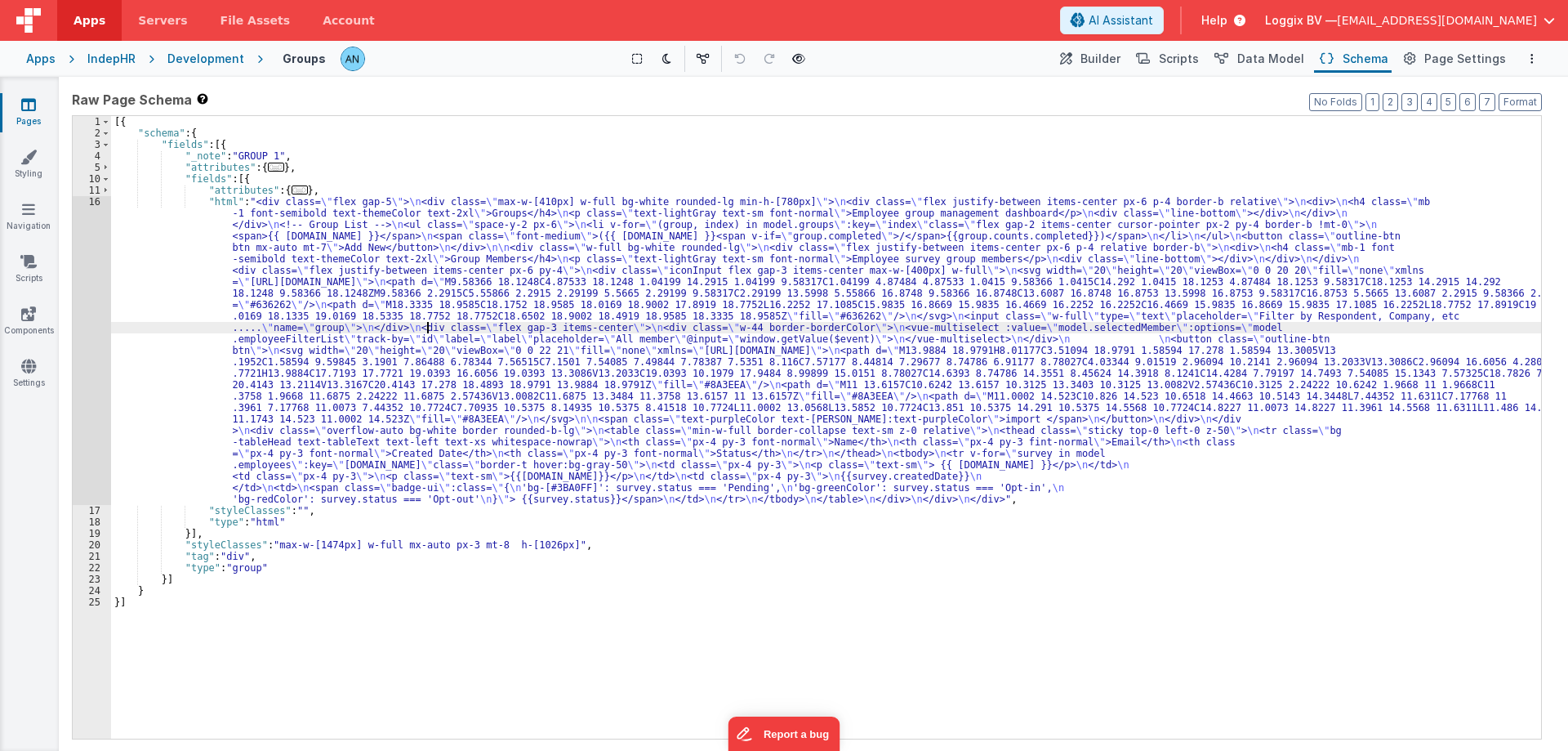
click at [91, 219] on div "16" at bounding box center [92, 350] width 38 height 308
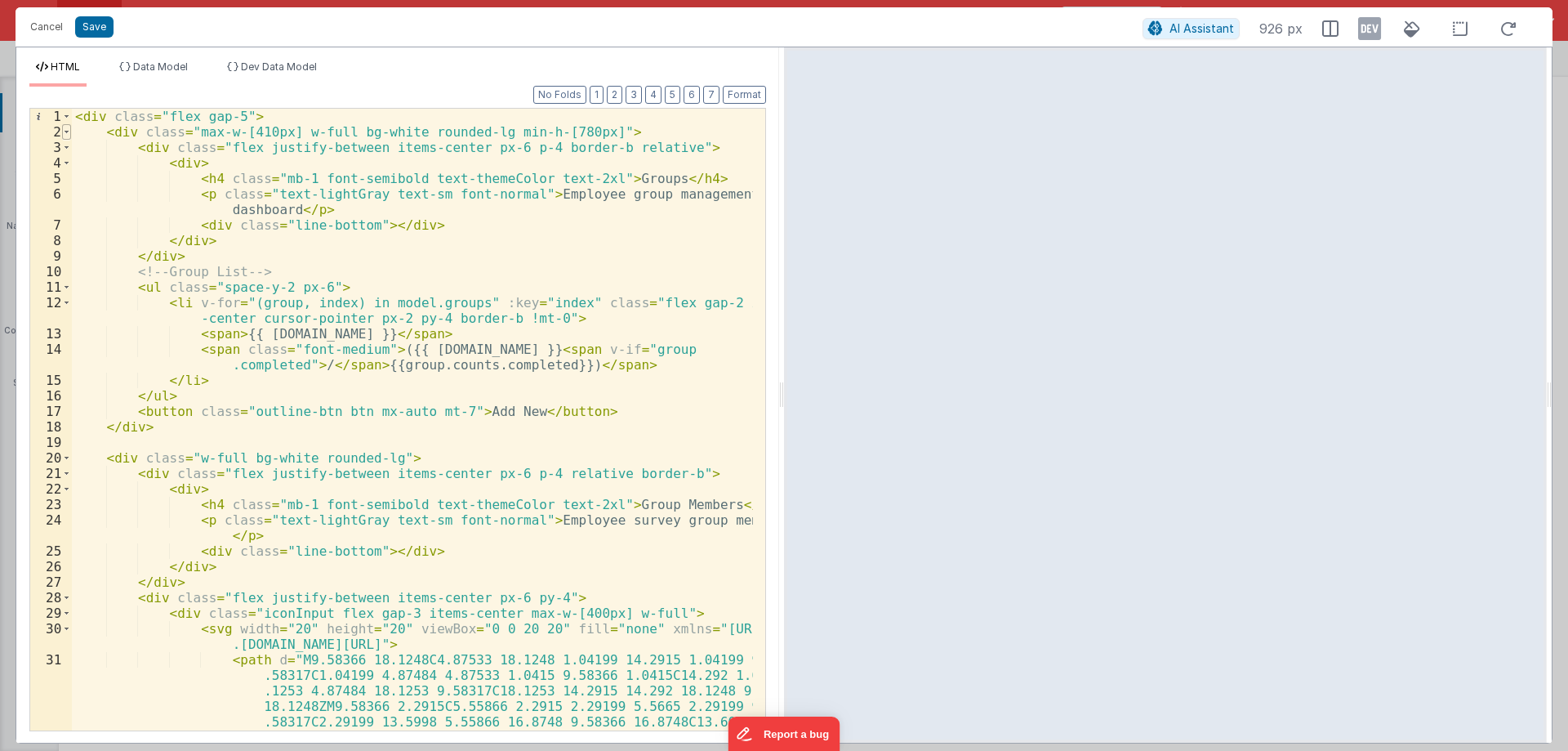
click at [68, 128] on span at bounding box center [67, 131] width 9 height 16
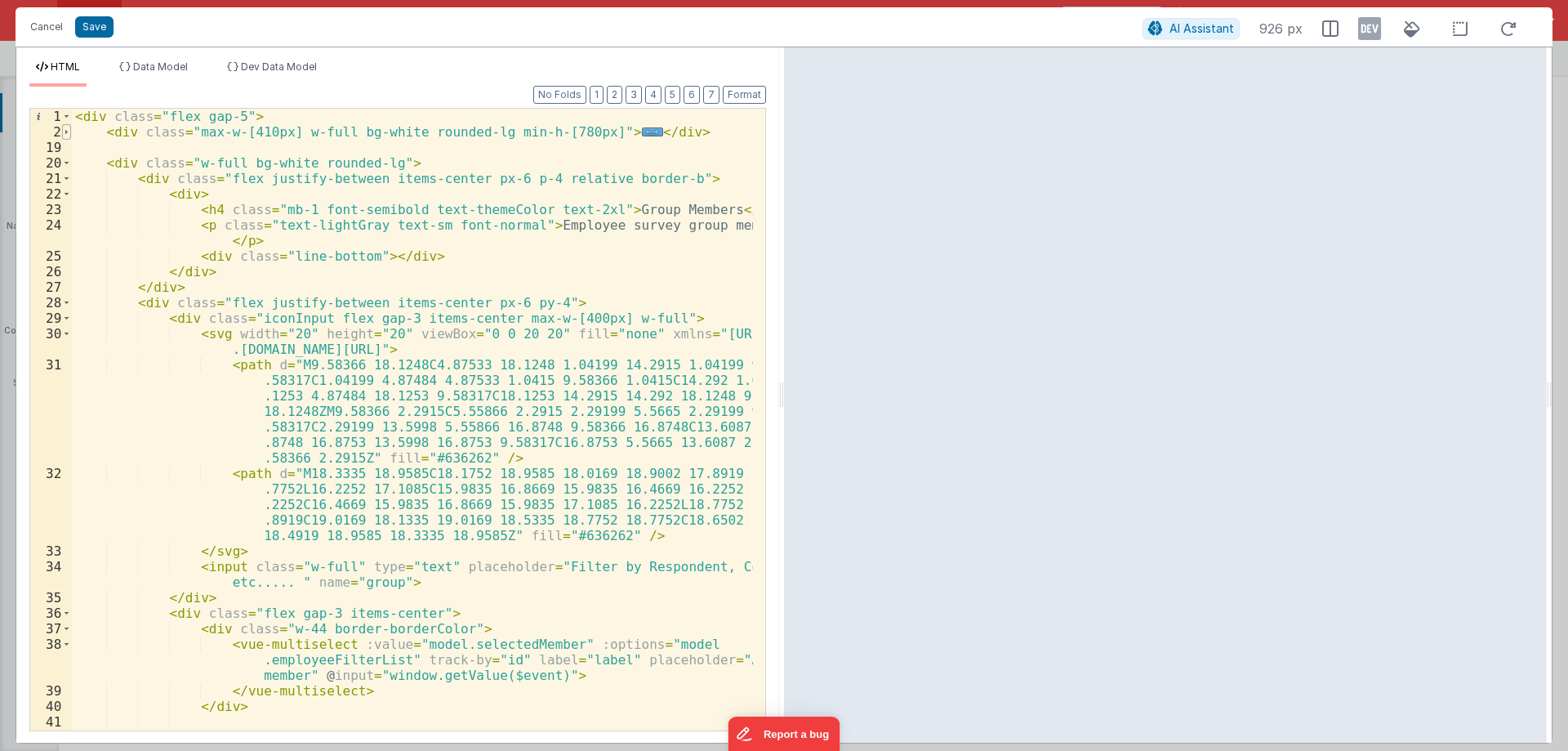
click at [68, 128] on span at bounding box center [67, 131] width 9 height 16
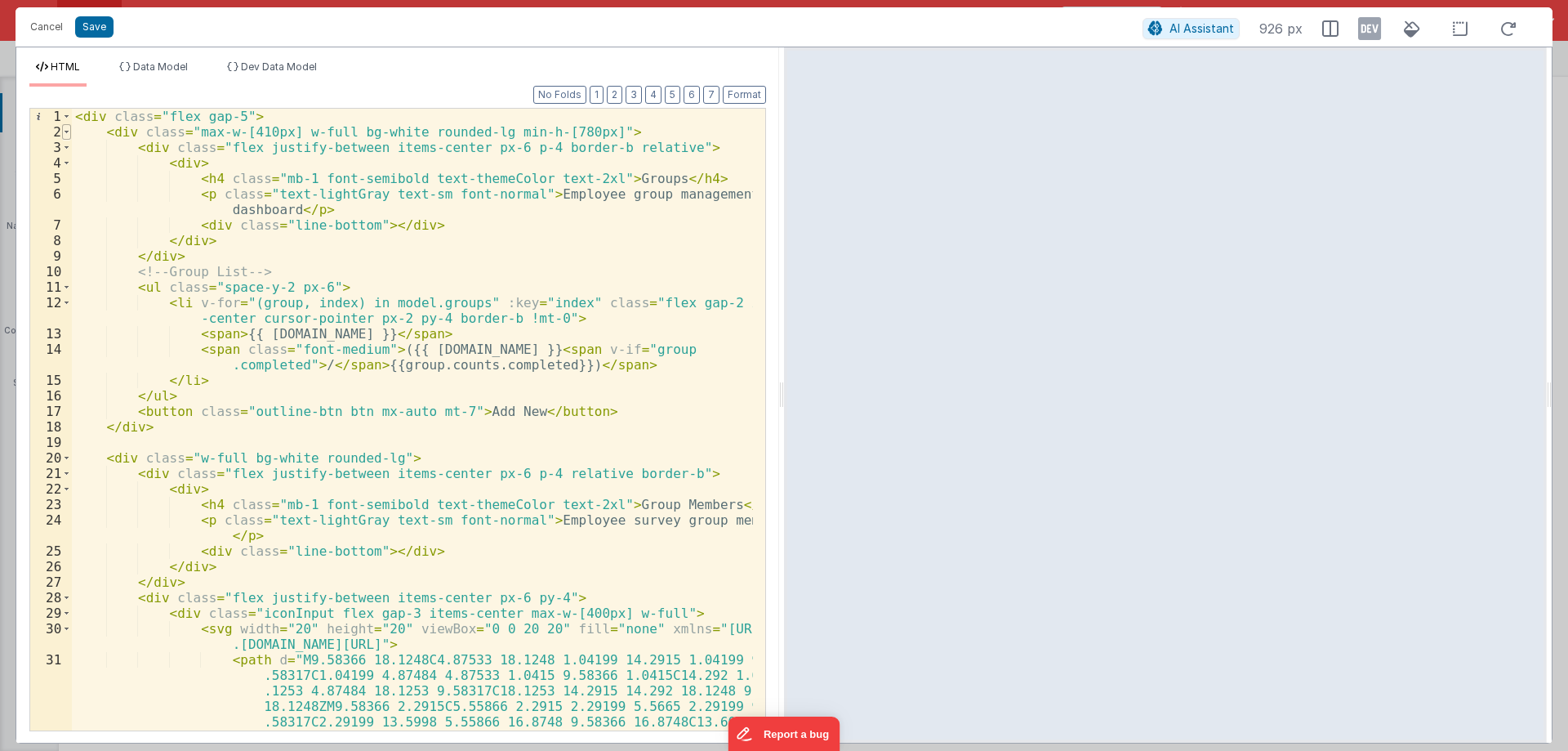
click at [68, 128] on span at bounding box center [67, 131] width 9 height 16
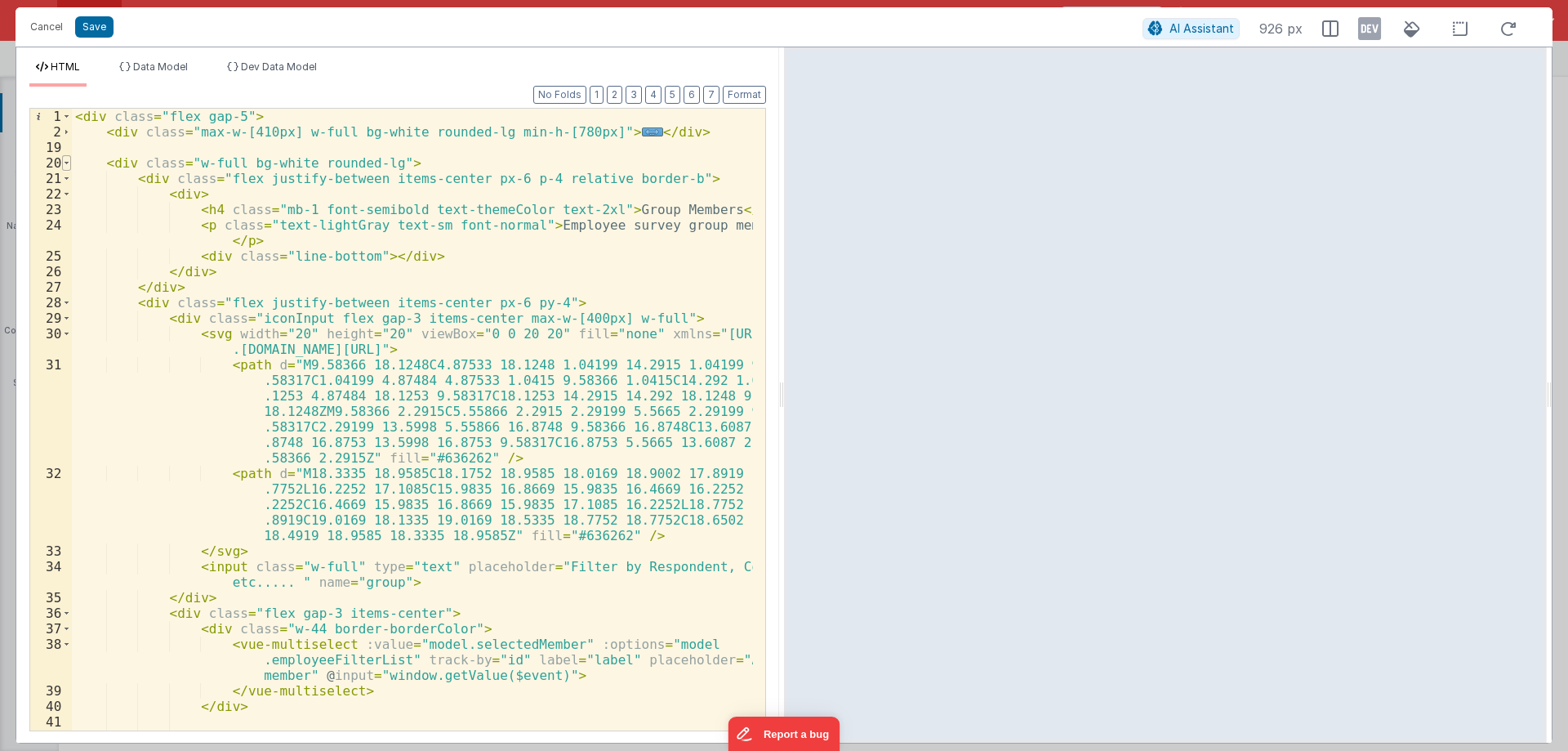
click at [67, 161] on span at bounding box center [67, 163] width 9 height 16
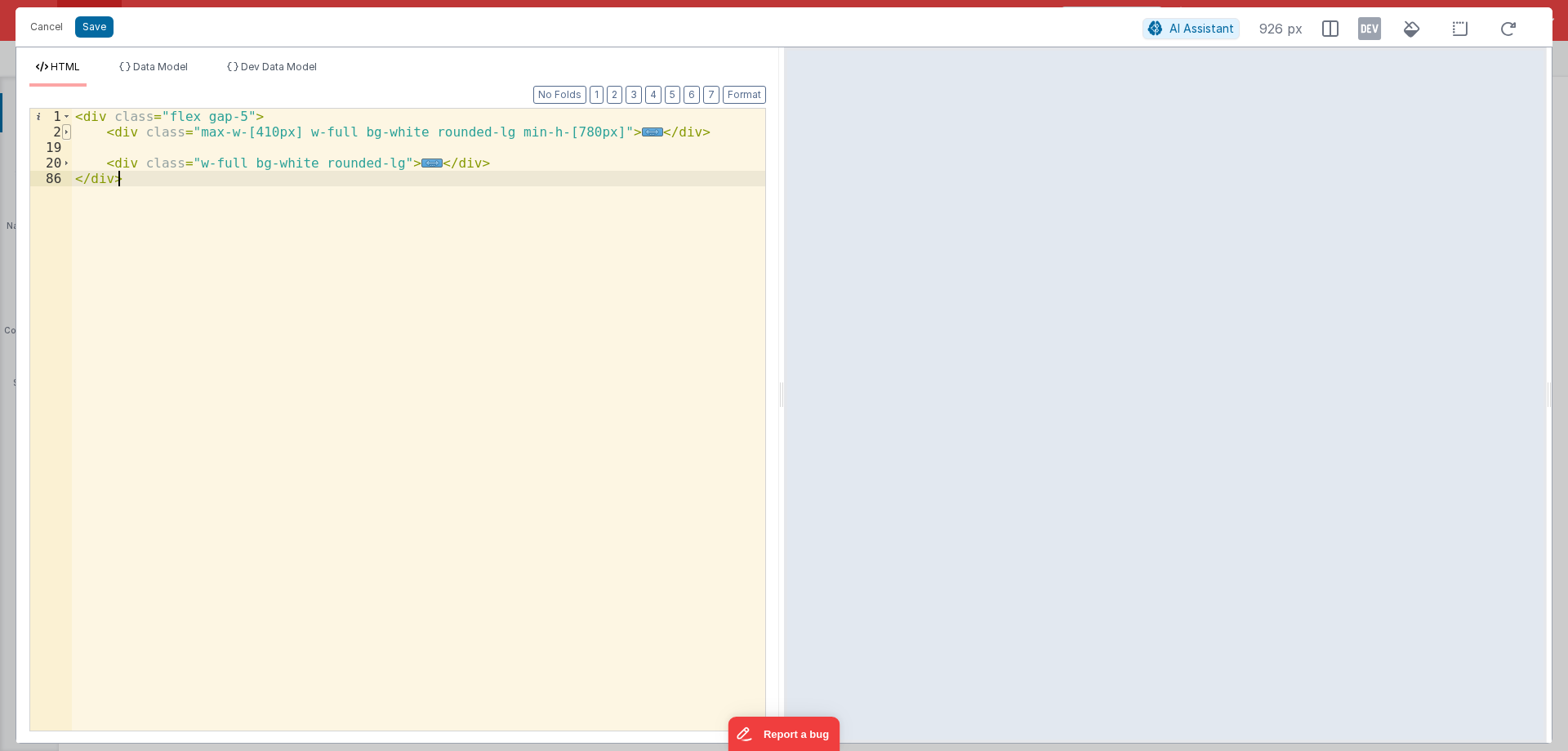
click at [67, 133] on span at bounding box center [67, 131] width 9 height 16
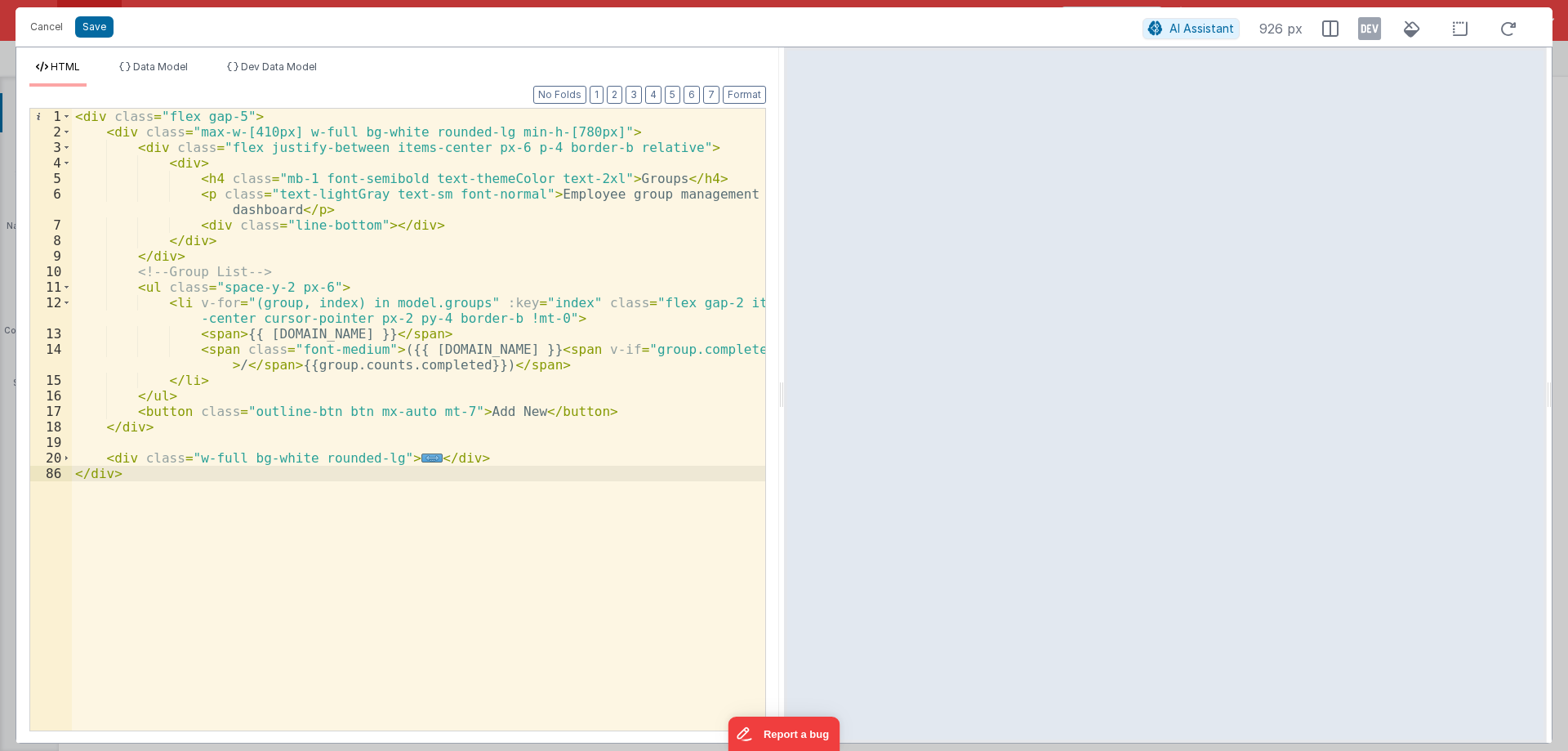
click at [179, 399] on div "< div class = "flex gap-5" > < div class = "max-w-[410px] w-full bg-white round…" at bounding box center [418, 434] width 693 height 653
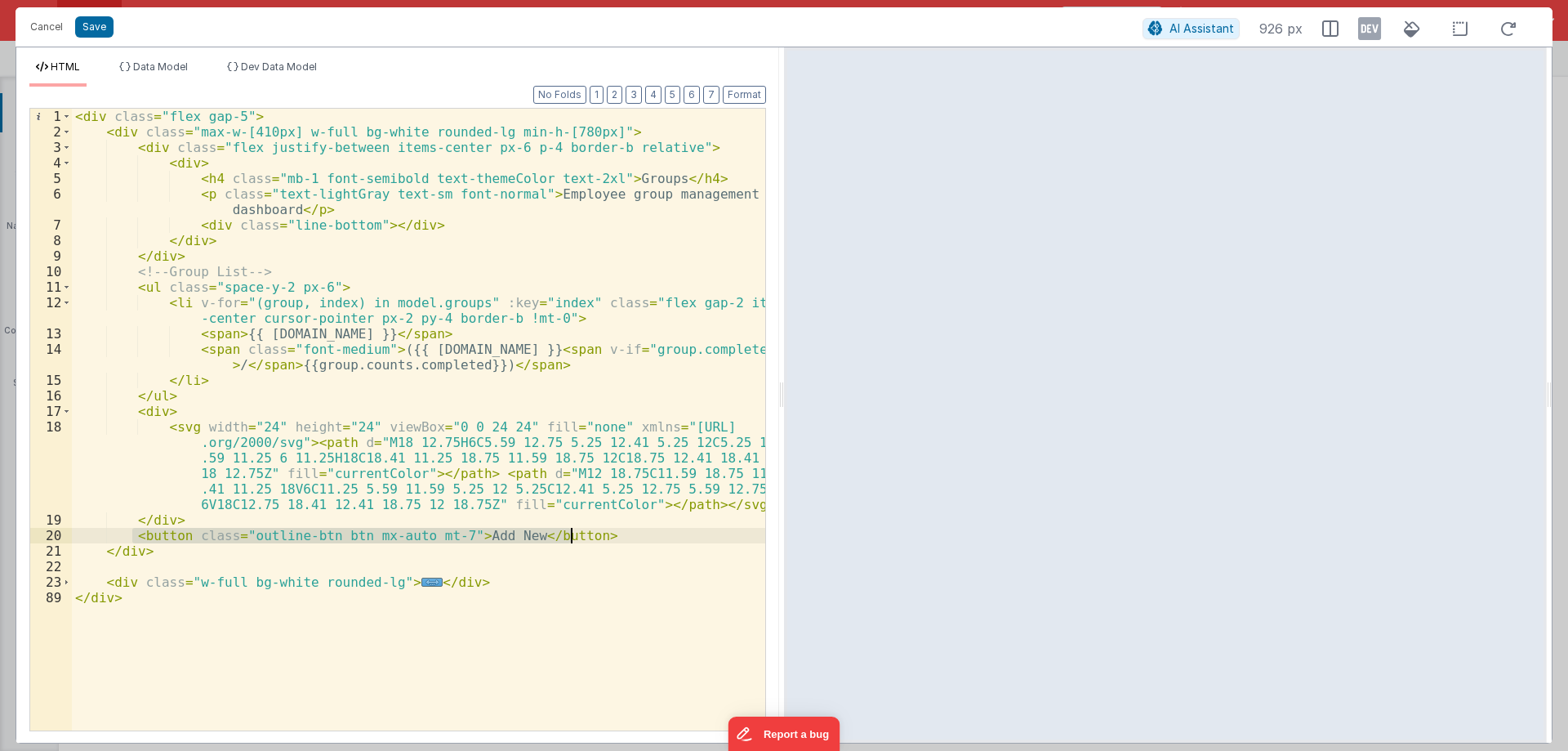
drag, startPoint x: 131, startPoint y: 532, endPoint x: 572, endPoint y: 531, distance: 441.0
click at [572, 531] on div "< div class = "flex gap-5" > < div class = "max-w-[410px] w-full bg-white round…" at bounding box center [418, 434] width 693 height 653
click at [714, 508] on div "< div class = "flex gap-5" > < div class = "max-w-[410px] w-full bg-white round…" at bounding box center [418, 434] width 693 height 653
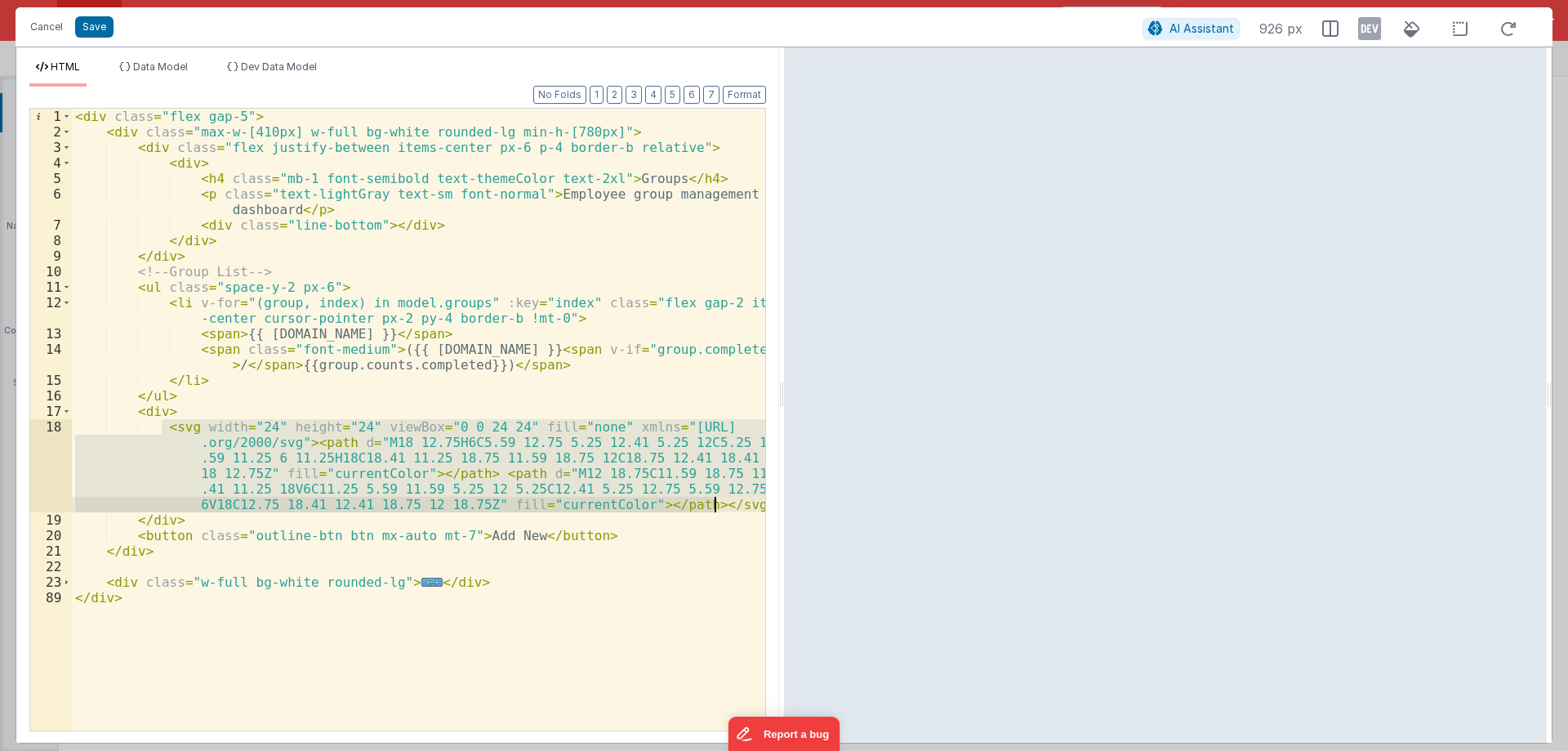
click at [156, 444] on div "< div class = "flex gap-5" > < div class = "max-w-[410px] w-full bg-white round…" at bounding box center [418, 419] width 693 height 621
drag, startPoint x: 156, startPoint y: 426, endPoint x: 721, endPoint y: 498, distance: 569.6
click at [721, 498] on div "< div class = "flex gap-5" > < div class = "max-w-[410px] w-full bg-white round…" at bounding box center [418, 434] width 693 height 653
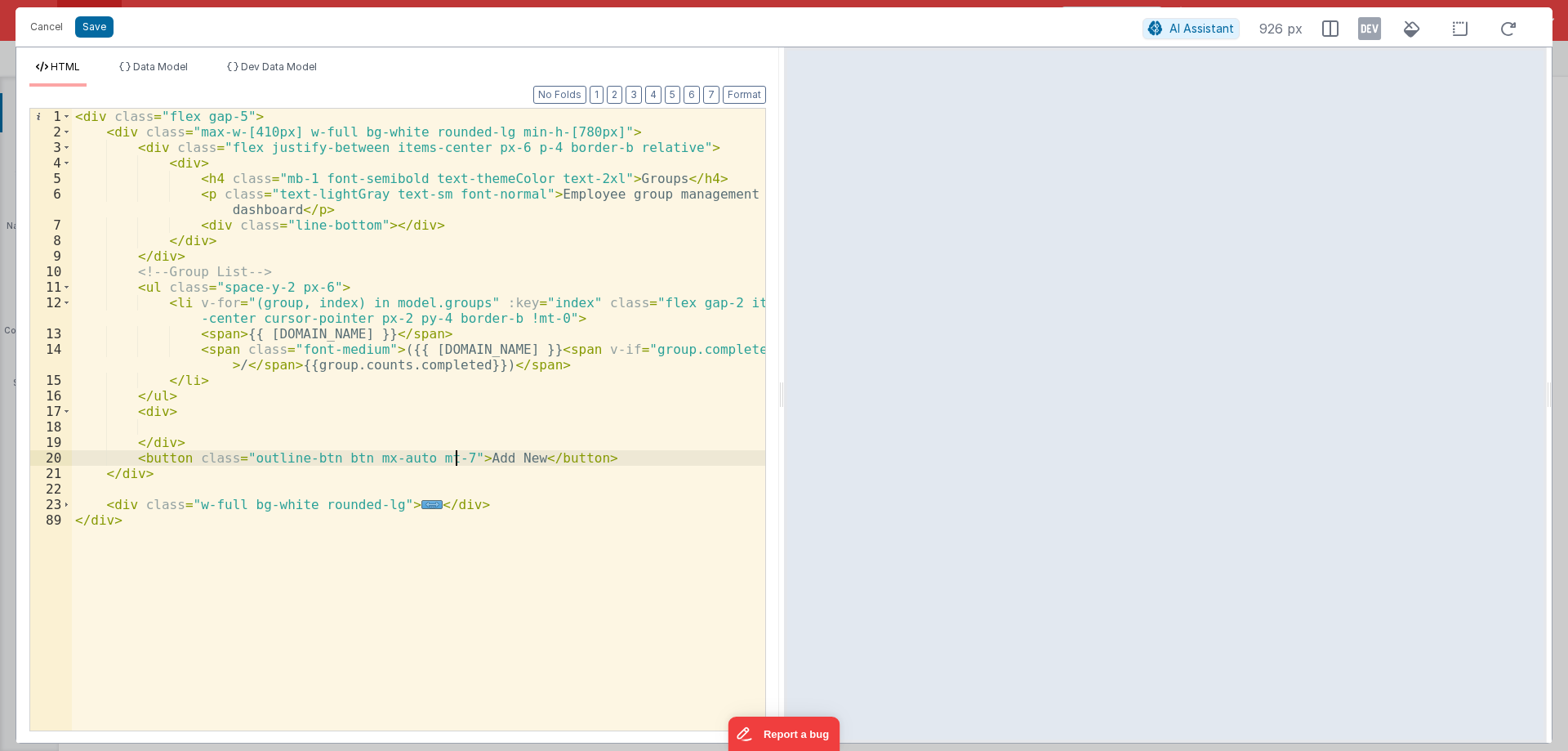
click at [458, 456] on div "< div class = "flex gap-5" > < div class = "max-w-[410px] w-full bg-white round…" at bounding box center [418, 434] width 693 height 653
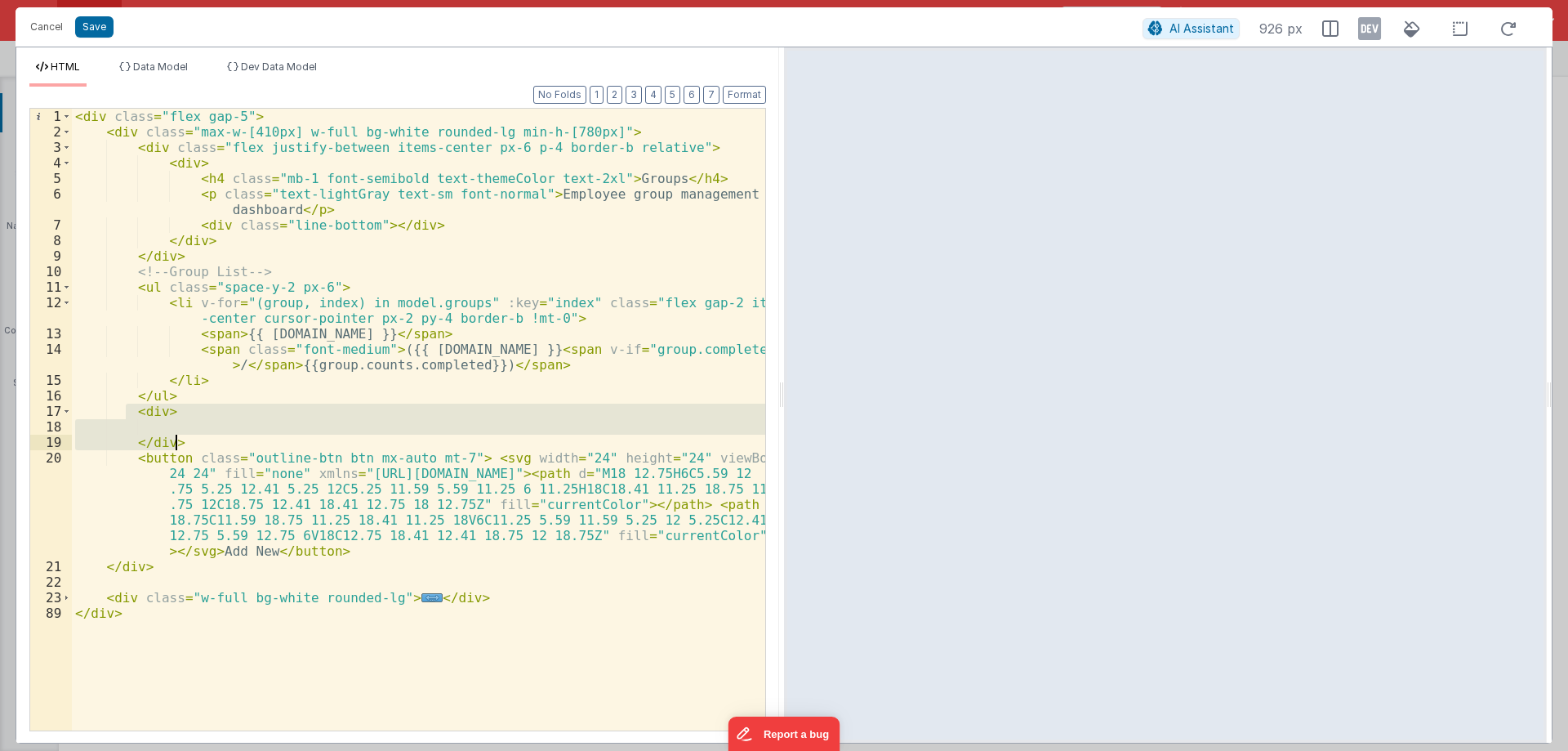
drag, startPoint x: 128, startPoint y: 412, endPoint x: 178, endPoint y: 439, distance: 56.8
click at [178, 438] on div "< div class = "flex gap-5" > < div class = "max-w-[410px] w-full bg-white round…" at bounding box center [418, 434] width 693 height 653
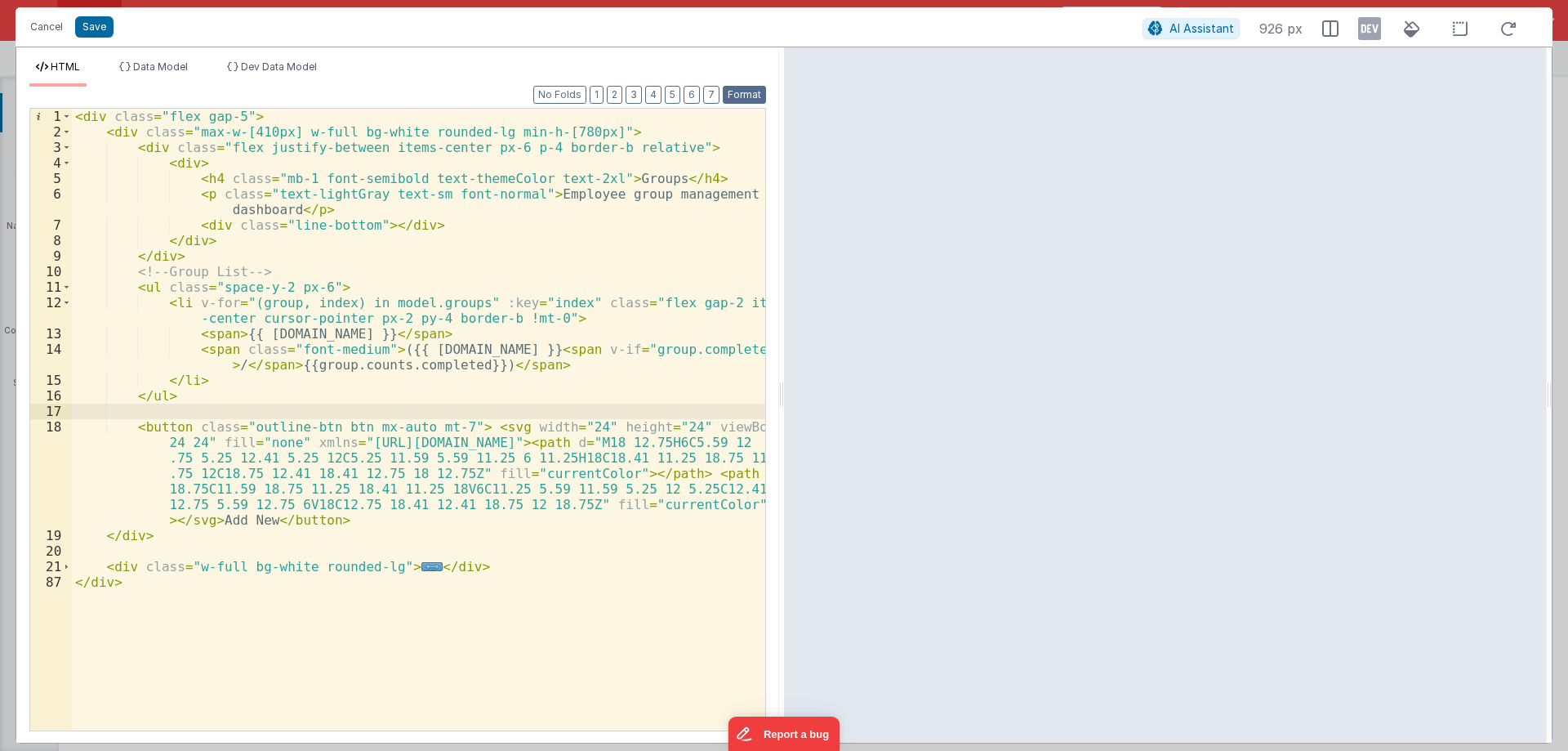
click at [743, 87] on button "Format" at bounding box center [744, 94] width 44 height 18
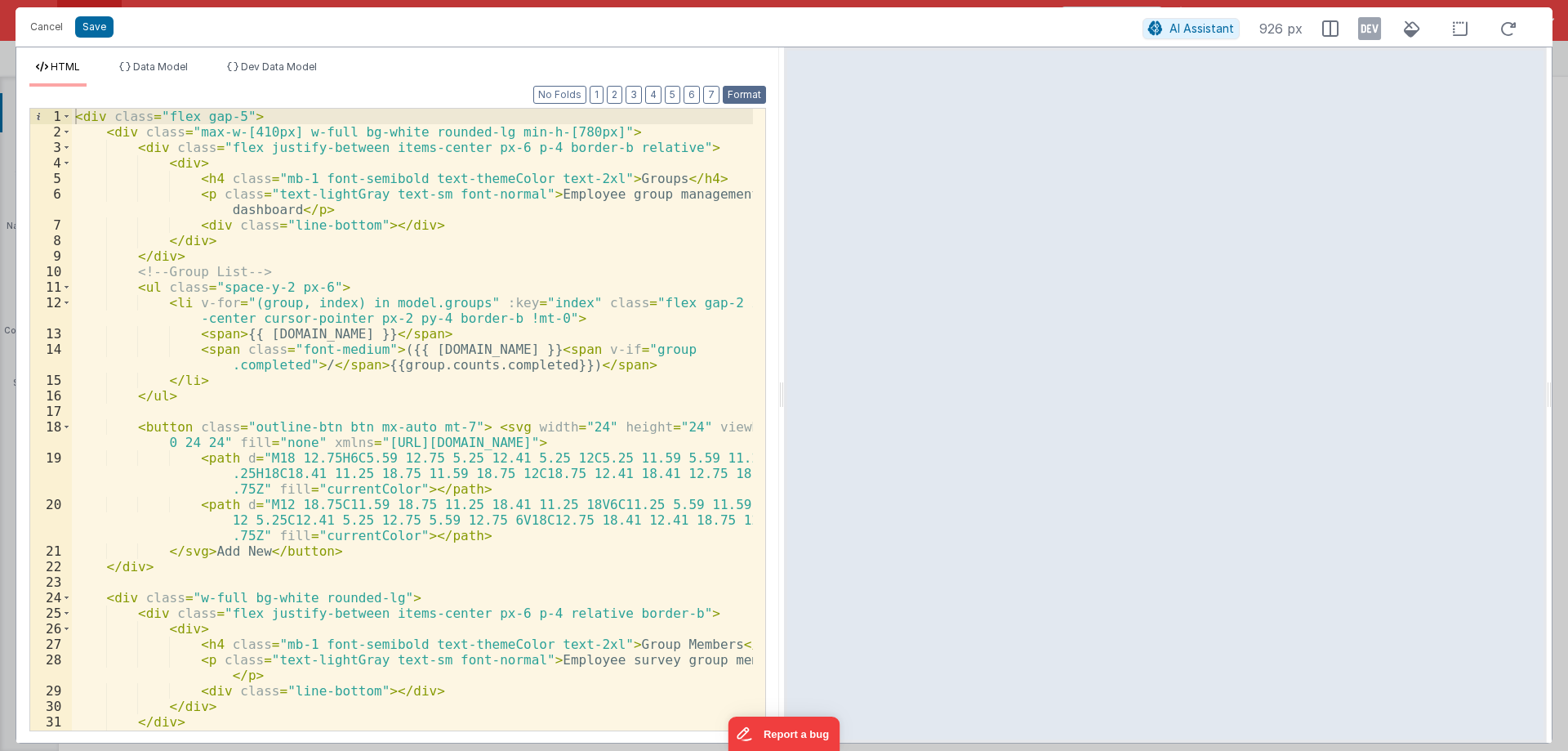
scroll to position [147, 0]
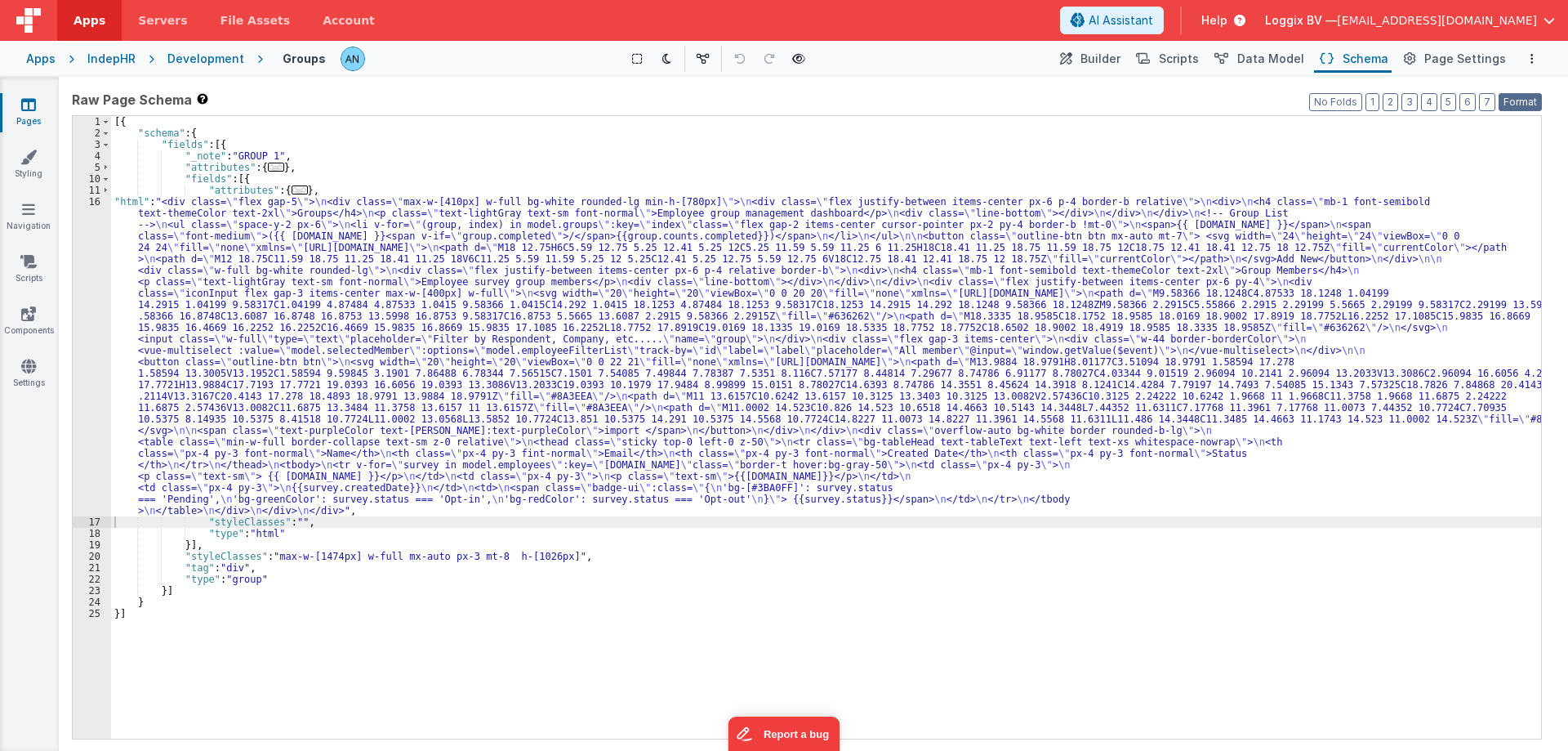
click at [1519, 99] on button "Format" at bounding box center [1520, 102] width 44 height 18
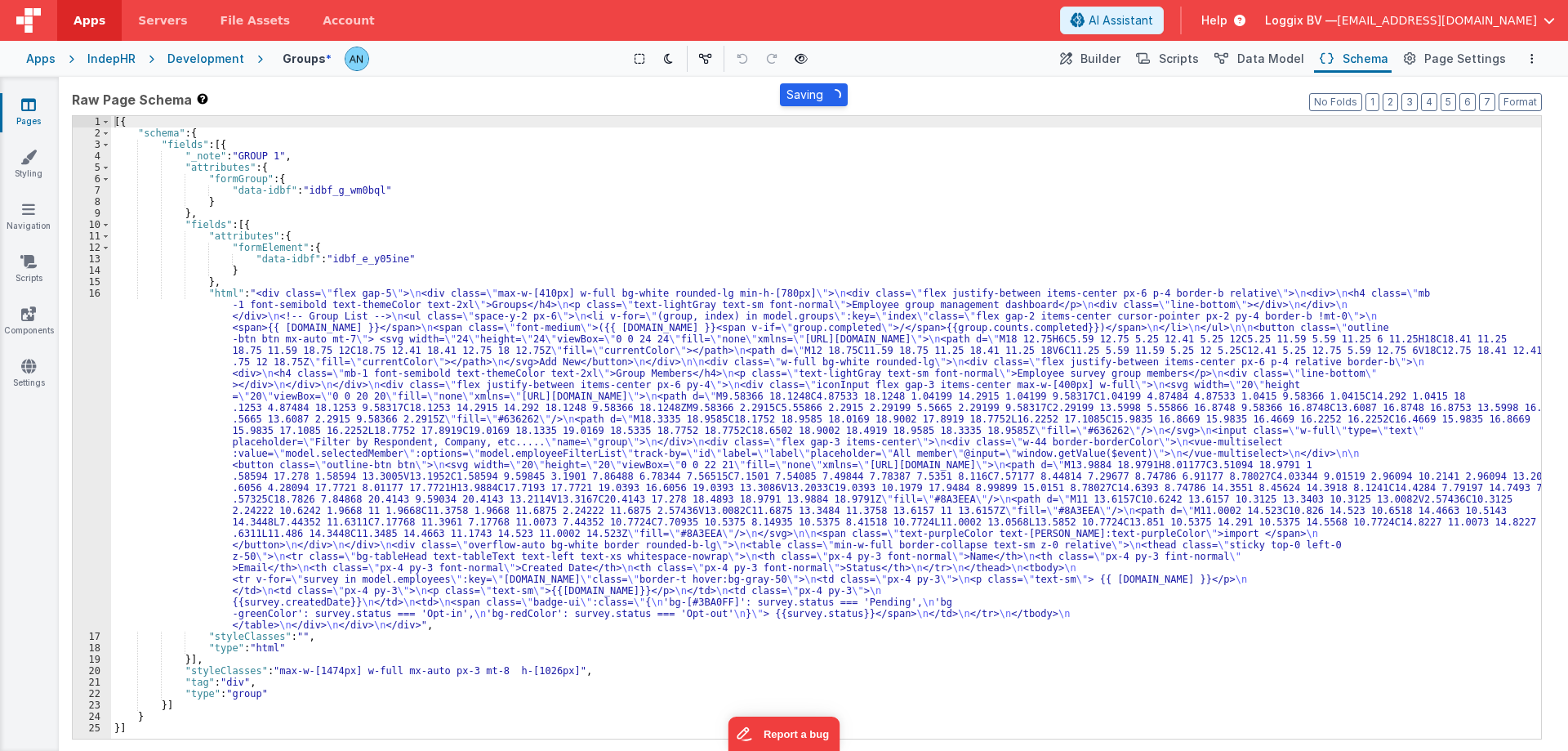
click at [433, 260] on div "[{ "schema" : { "fields" : [{ "_note" : "GROUP 1" , "attributes" : { "formGroup…" at bounding box center [826, 438] width 1429 height 645
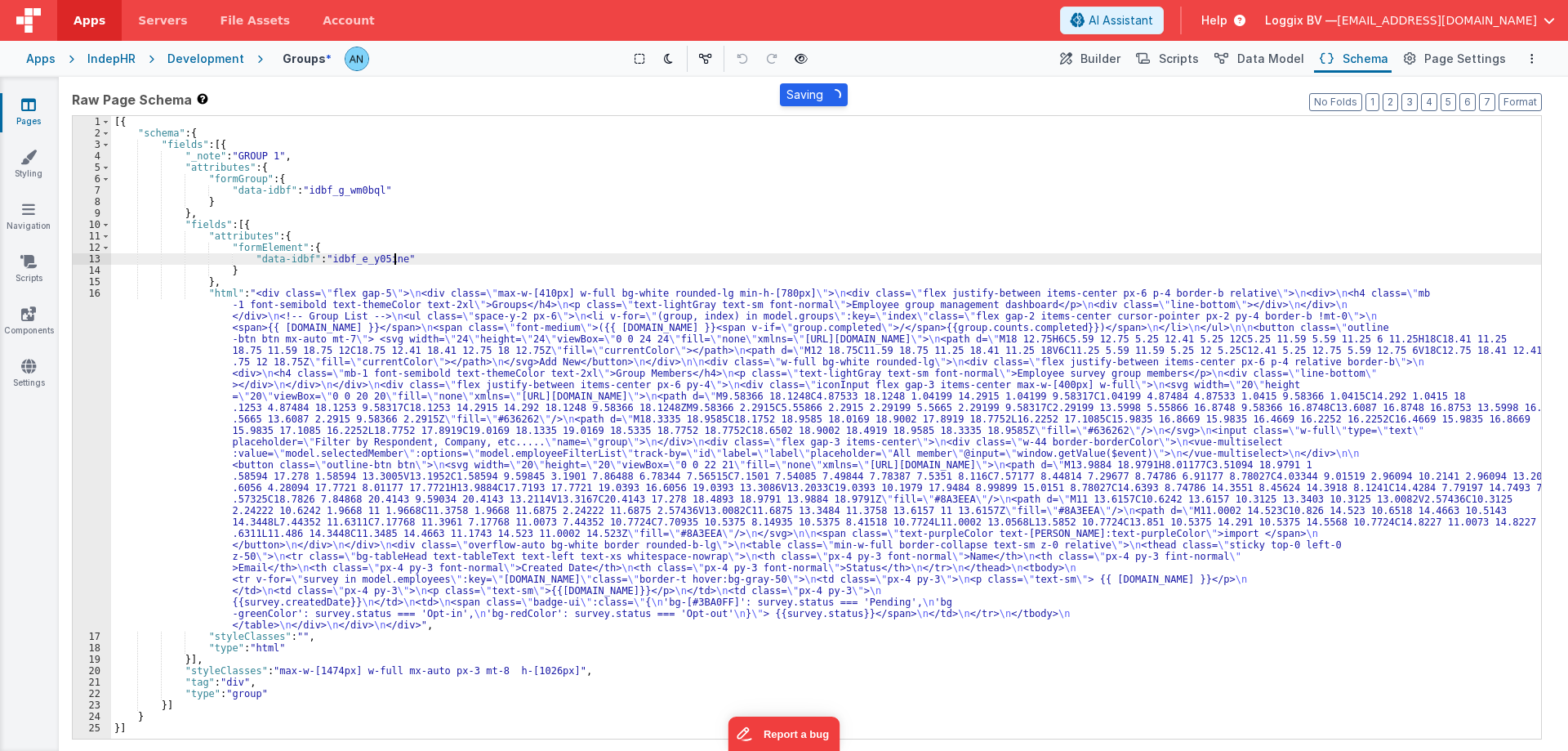
click at [430, 259] on div "[{ "schema" : { "fields" : [{ "_note" : "GROUP 1" , "attributes" : { "formGroup…" at bounding box center [826, 438] width 1429 height 645
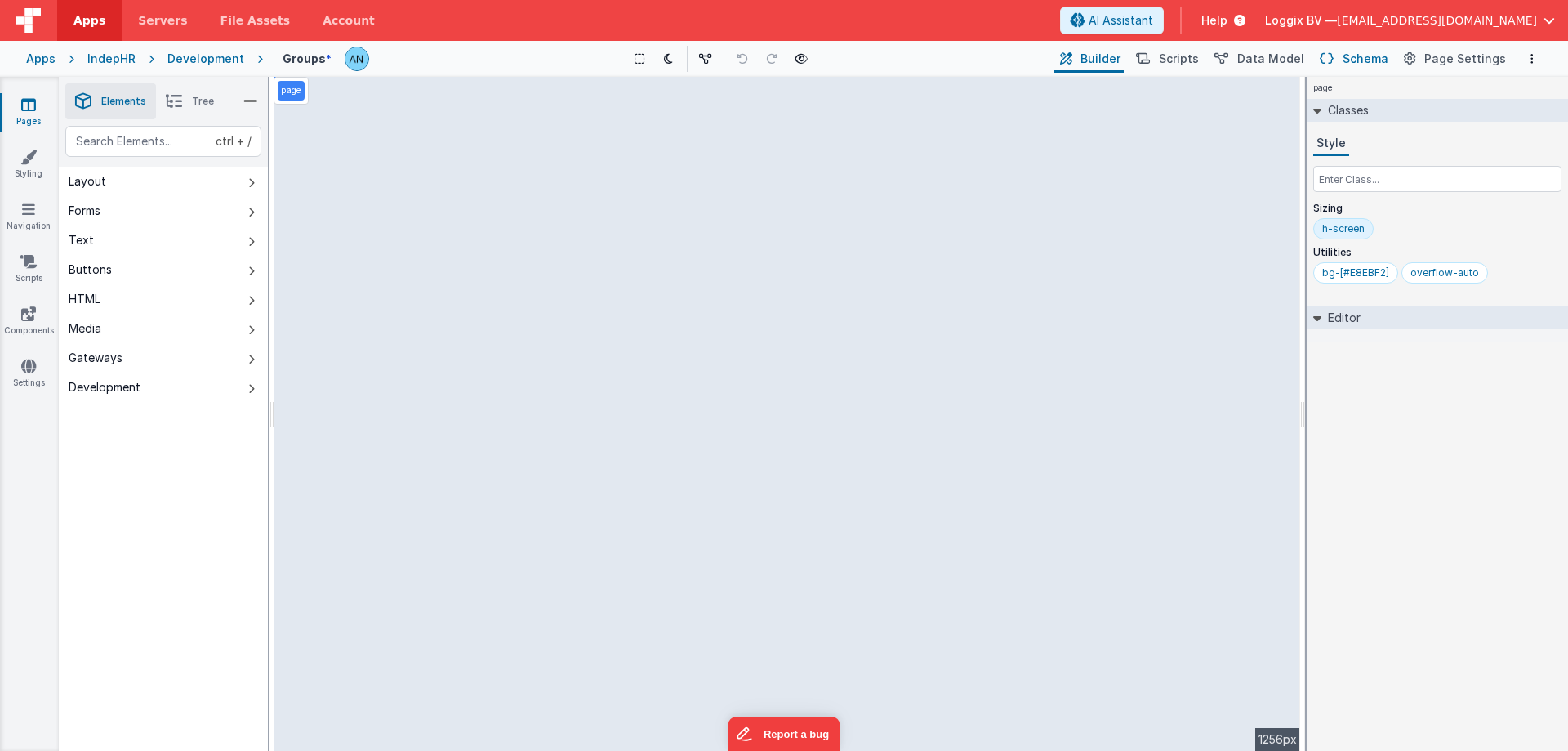
click at [1386, 64] on span "Schema" at bounding box center [1364, 59] width 45 height 17
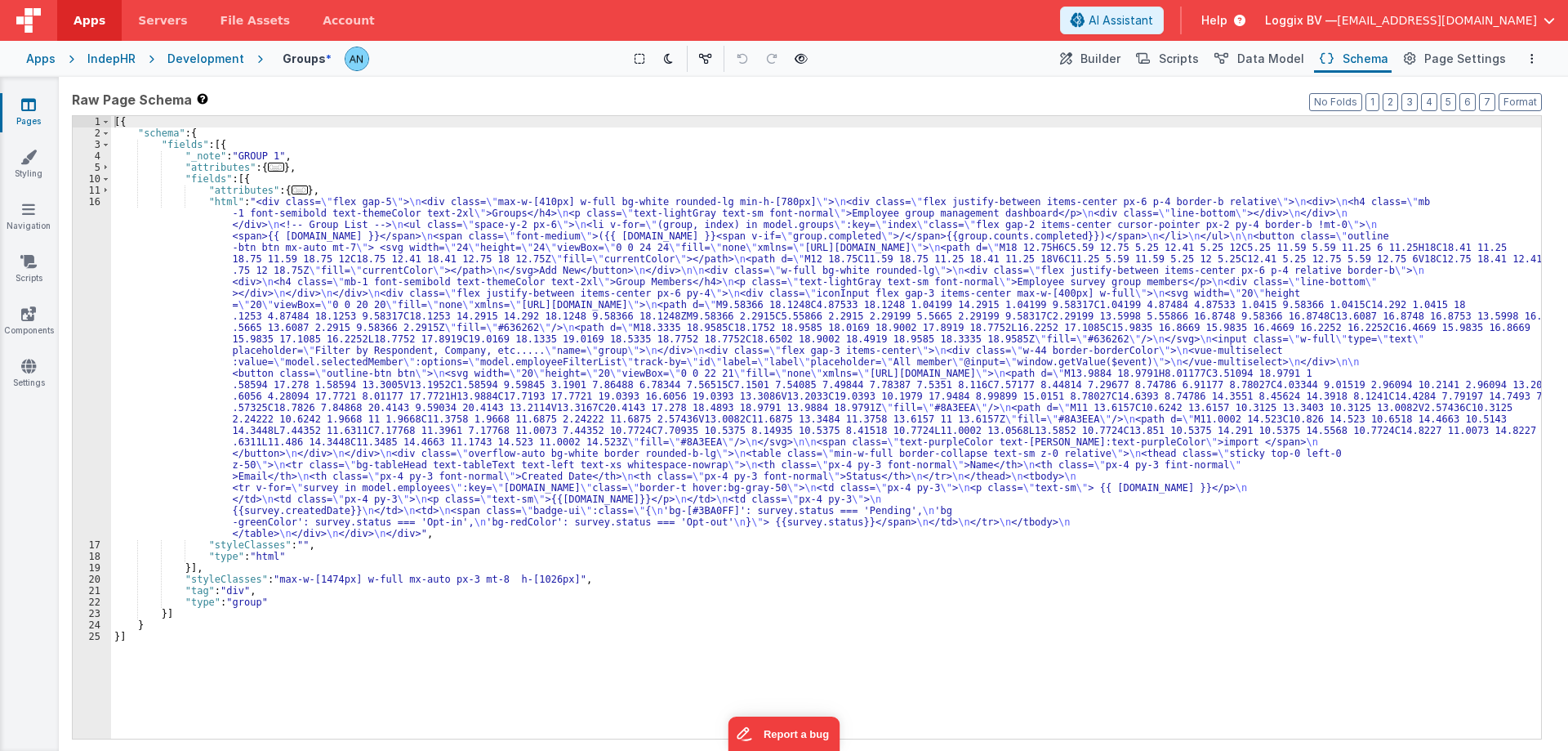
click at [354, 158] on div "[{ "schema" : { "fields" : [{ "_note" : "GROUP 1" , "attributes" : { ... } , "f…" at bounding box center [826, 438] width 1429 height 645
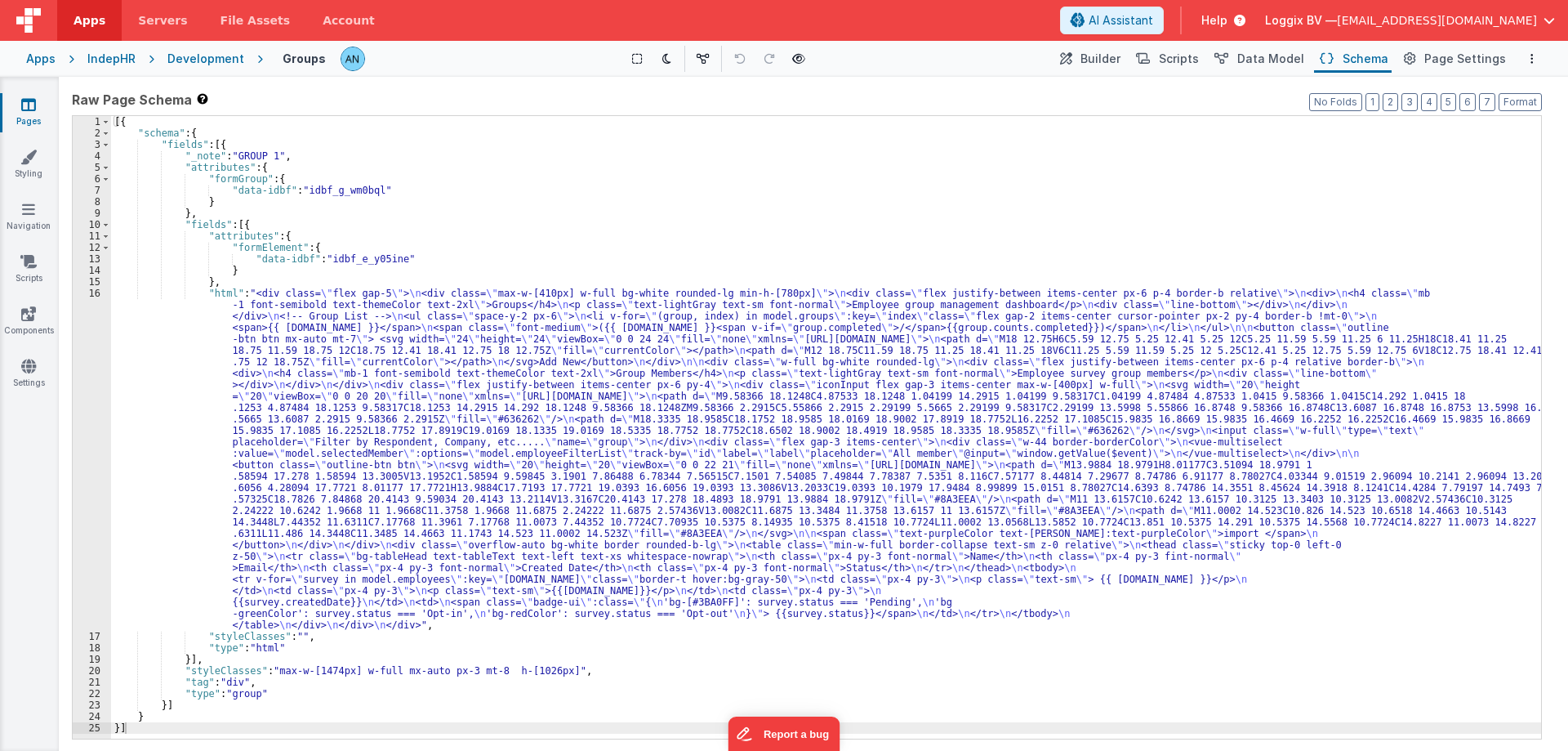
click at [197, 55] on div "Development" at bounding box center [205, 59] width 77 height 17
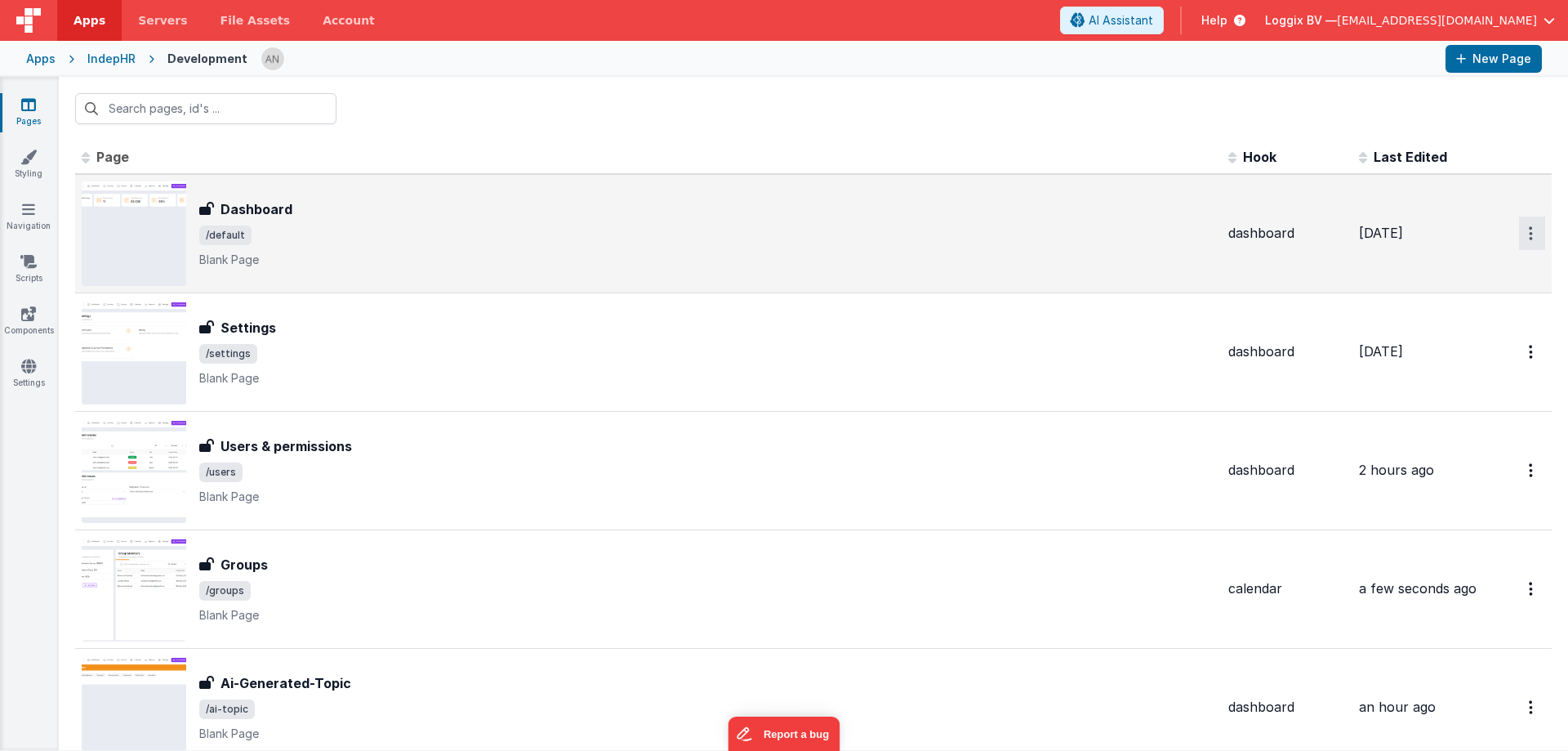
click at [1528, 230] on icon "Options" at bounding box center [1530, 232] width 4 height 14
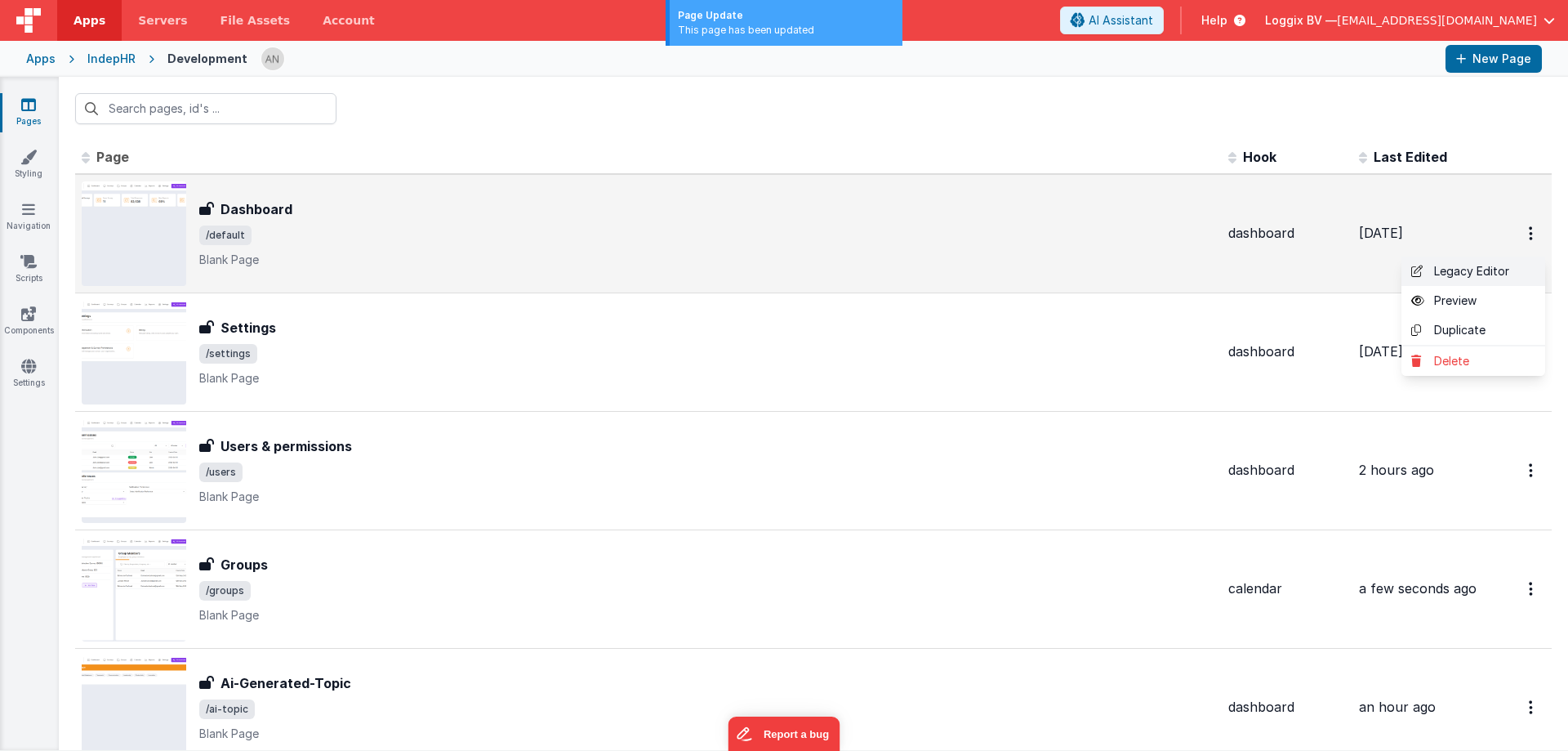
click at [1456, 269] on link "Legacy Editor" at bounding box center [1473, 271] width 143 height 30
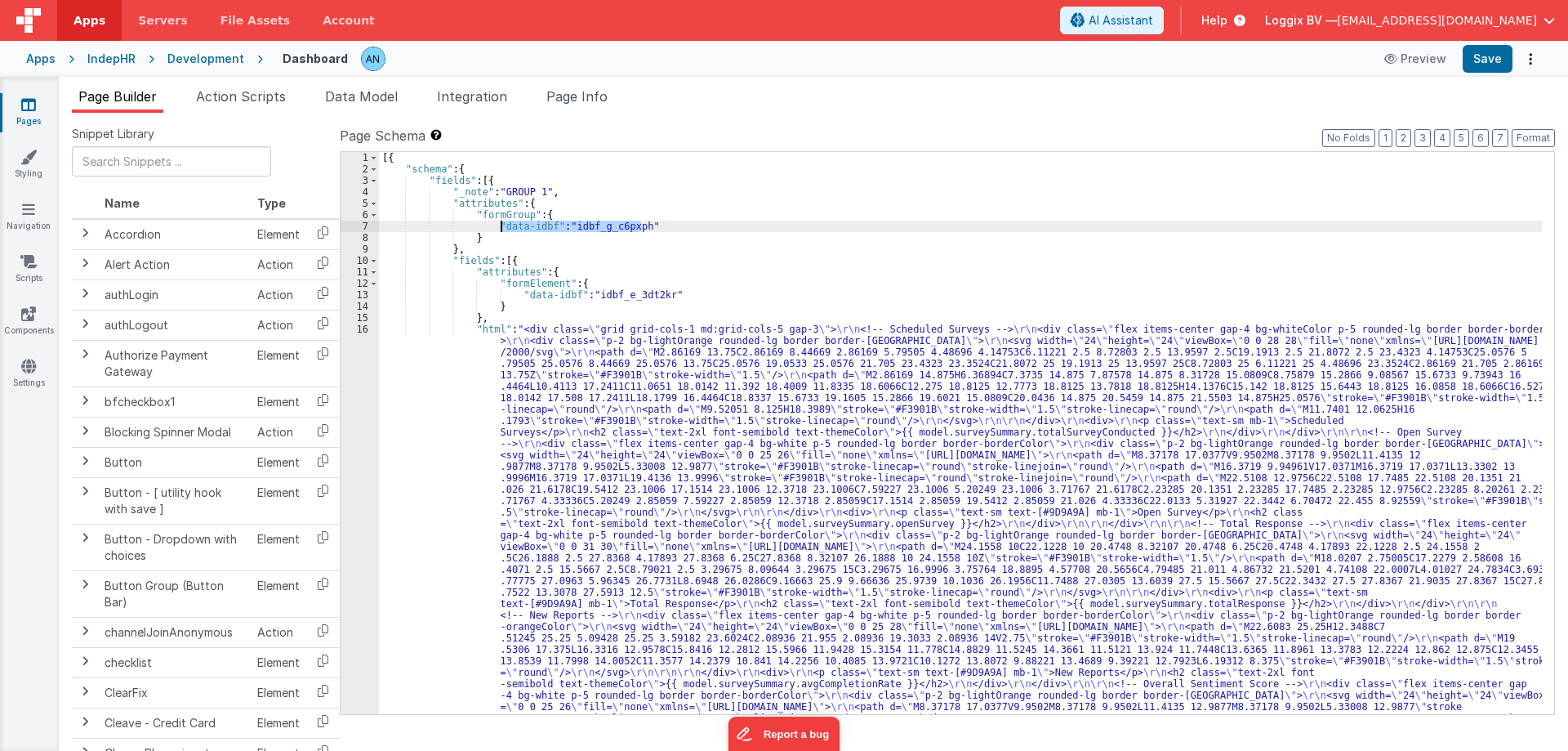
drag, startPoint x: 649, startPoint y: 223, endPoint x: 501, endPoint y: 222, distance: 148.0
click at [501, 222] on div "[{ "schema" : { "fields" : [{ "_note" : "GROUP 1" , "attributes" : { "formGroup…" at bounding box center [960, 679] width 1163 height 1054
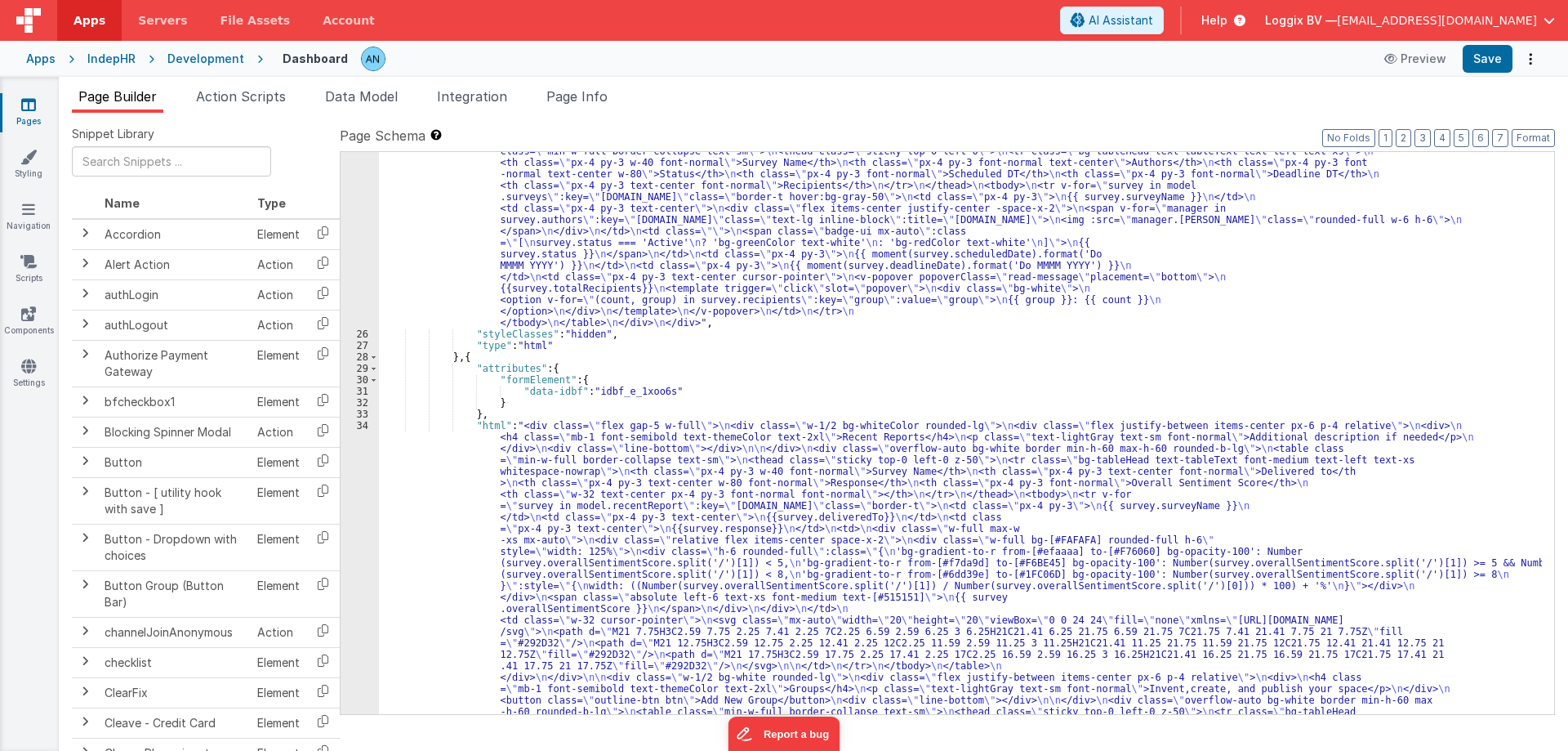
scroll to position [784, 0]
click at [576, 338] on div ""html" : "<div class= \" bg-white border border-borderColor rounded-lg \" > \n …" at bounding box center [960, 689] width 1163 height 1157
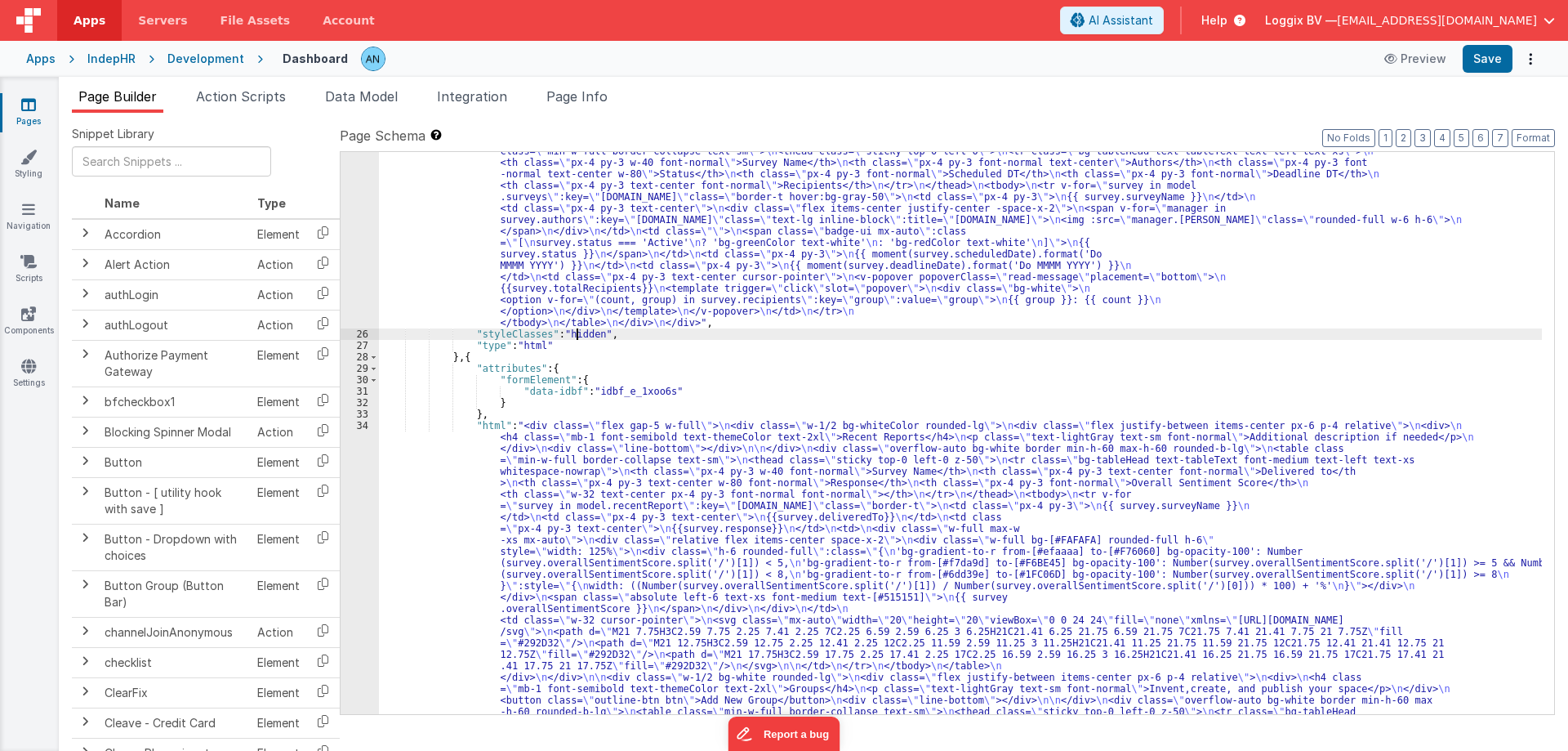
click at [576, 338] on div ""html" : "<div class= \" bg-white border border-borderColor rounded-lg \" > \n …" at bounding box center [960, 689] width 1163 height 1157
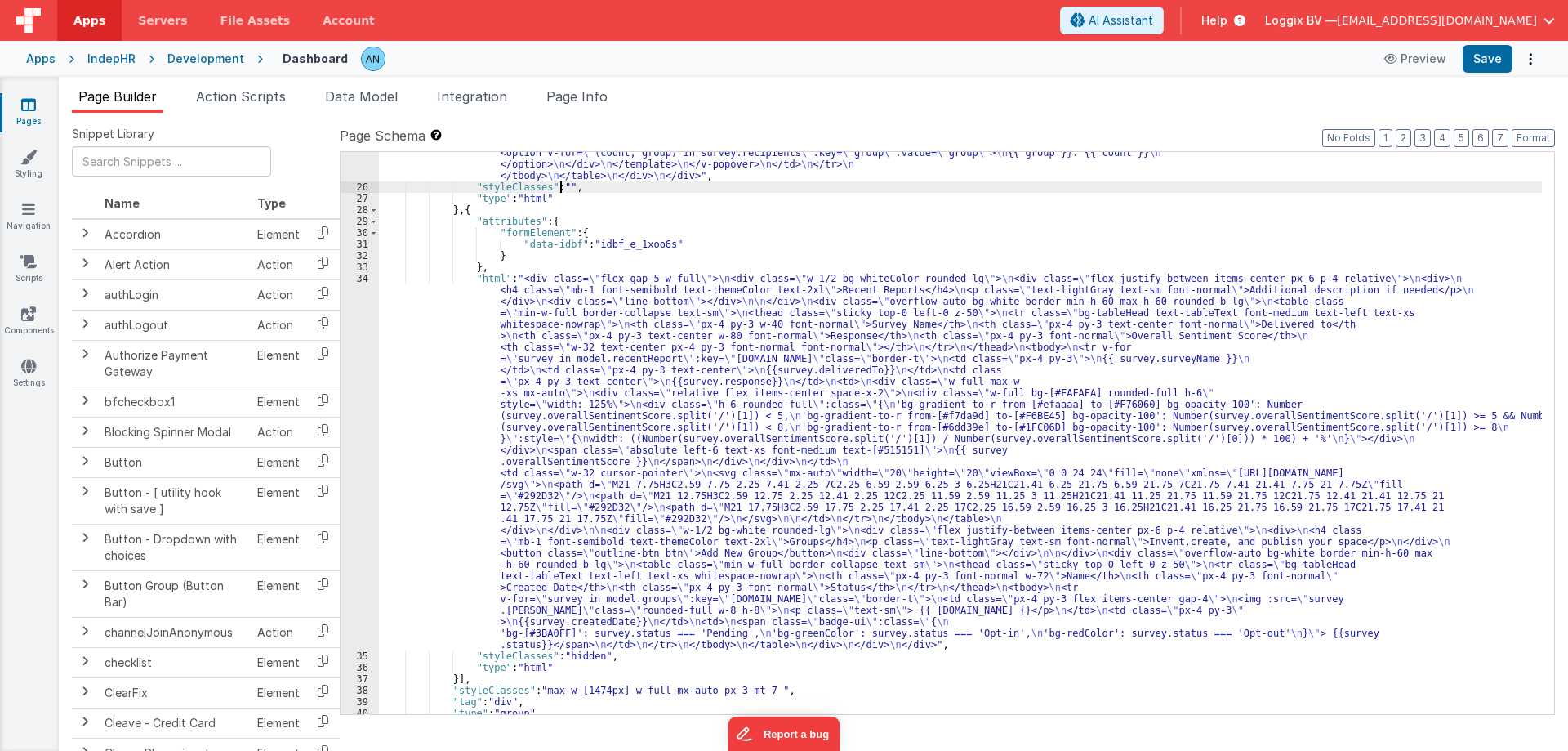
scroll to position [970, 0]
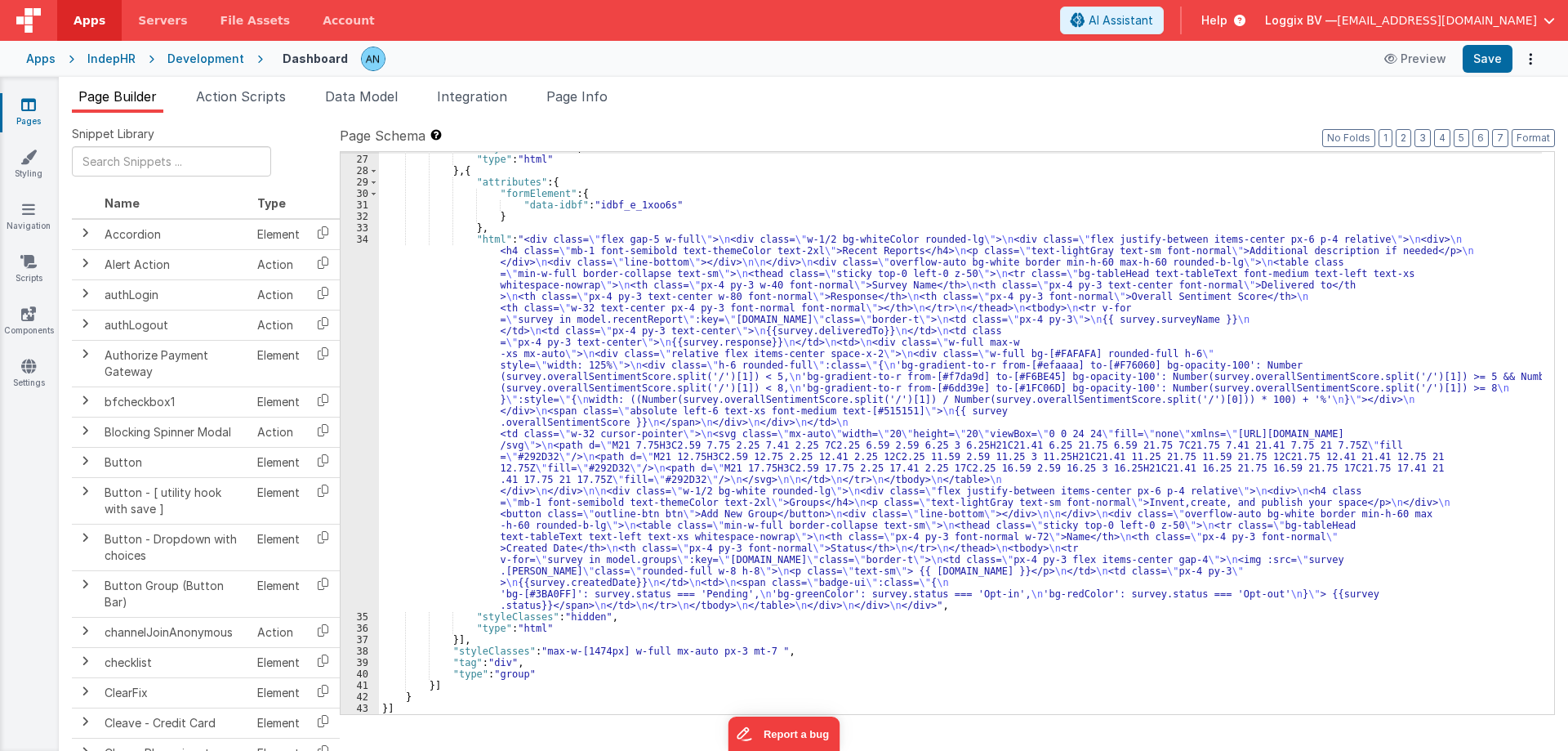
click at [581, 613] on div ""styleClasses" : "" , "type" : "html" } , { "attributes" : { "formElement" : { …" at bounding box center [960, 434] width 1163 height 585
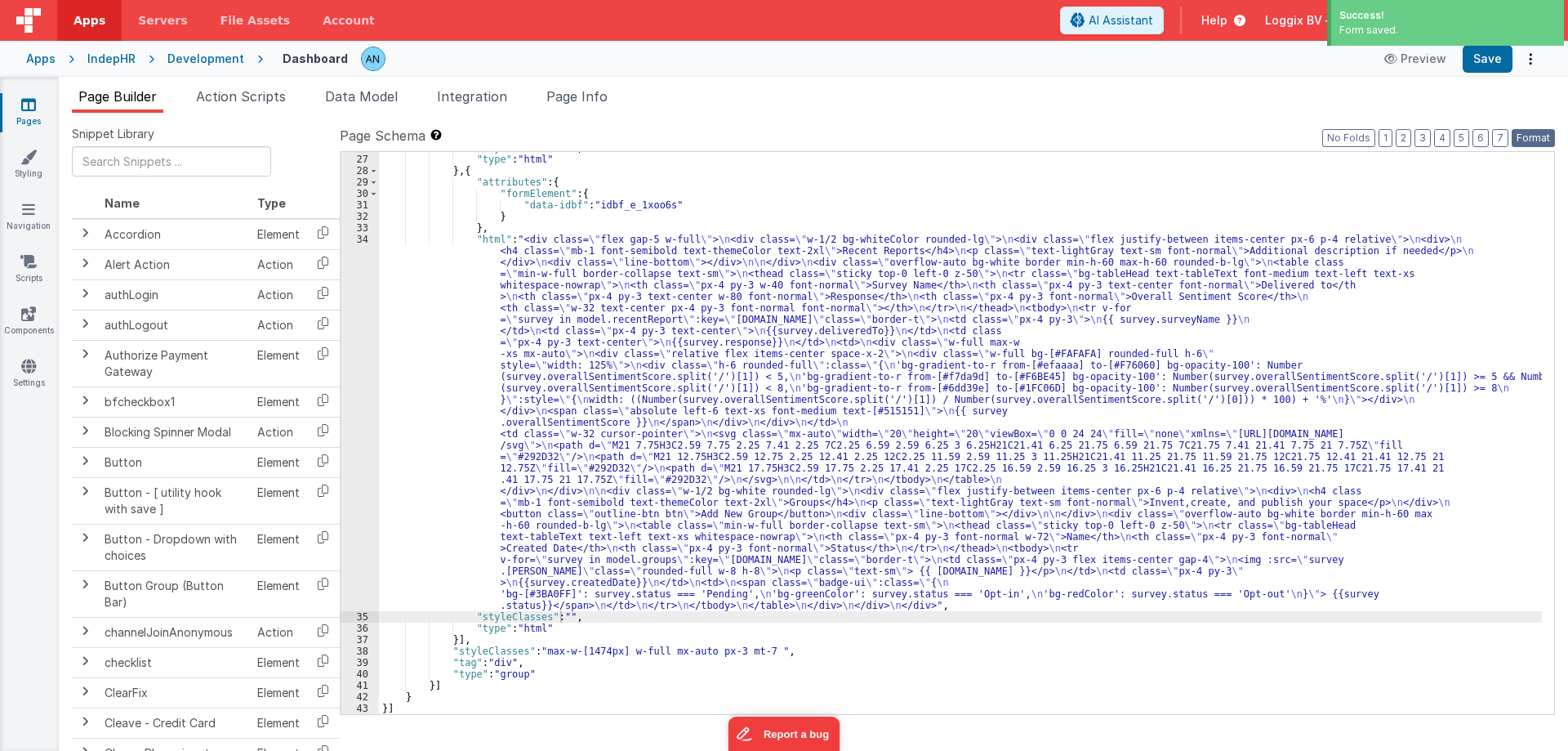
click at [1536, 139] on button "Format" at bounding box center [1533, 137] width 44 height 18
click at [1503, 56] on button "Save" at bounding box center [1487, 59] width 50 height 28
click at [1529, 129] on button "Format" at bounding box center [1533, 137] width 44 height 18
click at [1522, 136] on button "Format" at bounding box center [1533, 137] width 44 height 18
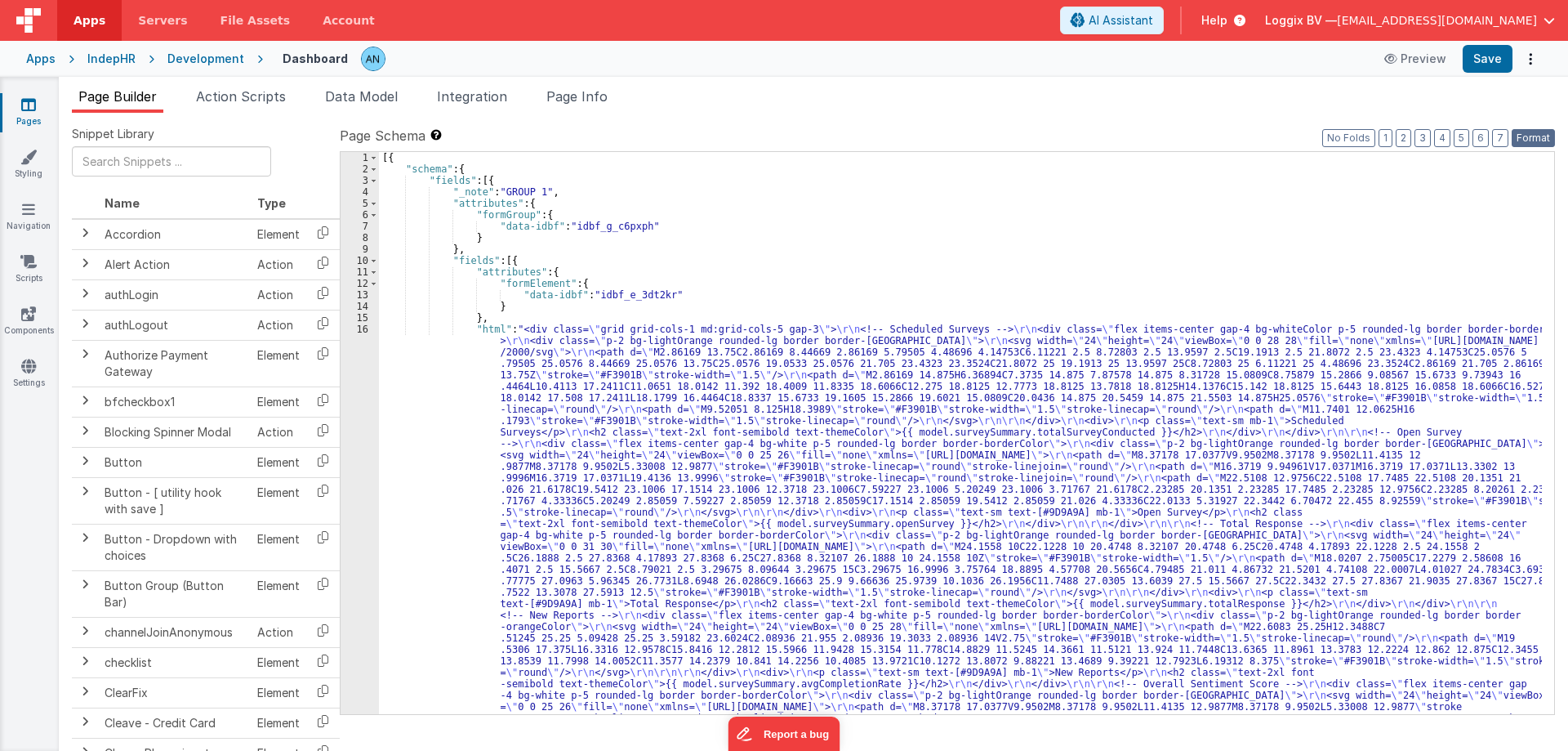
scroll to position [0, 0]
click at [555, 484] on div "[{ "schema" : { "fields" : [{ "_note" : "GROUP 1" , "attributes" : { "formGroup…" at bounding box center [960, 679] width 1163 height 1054
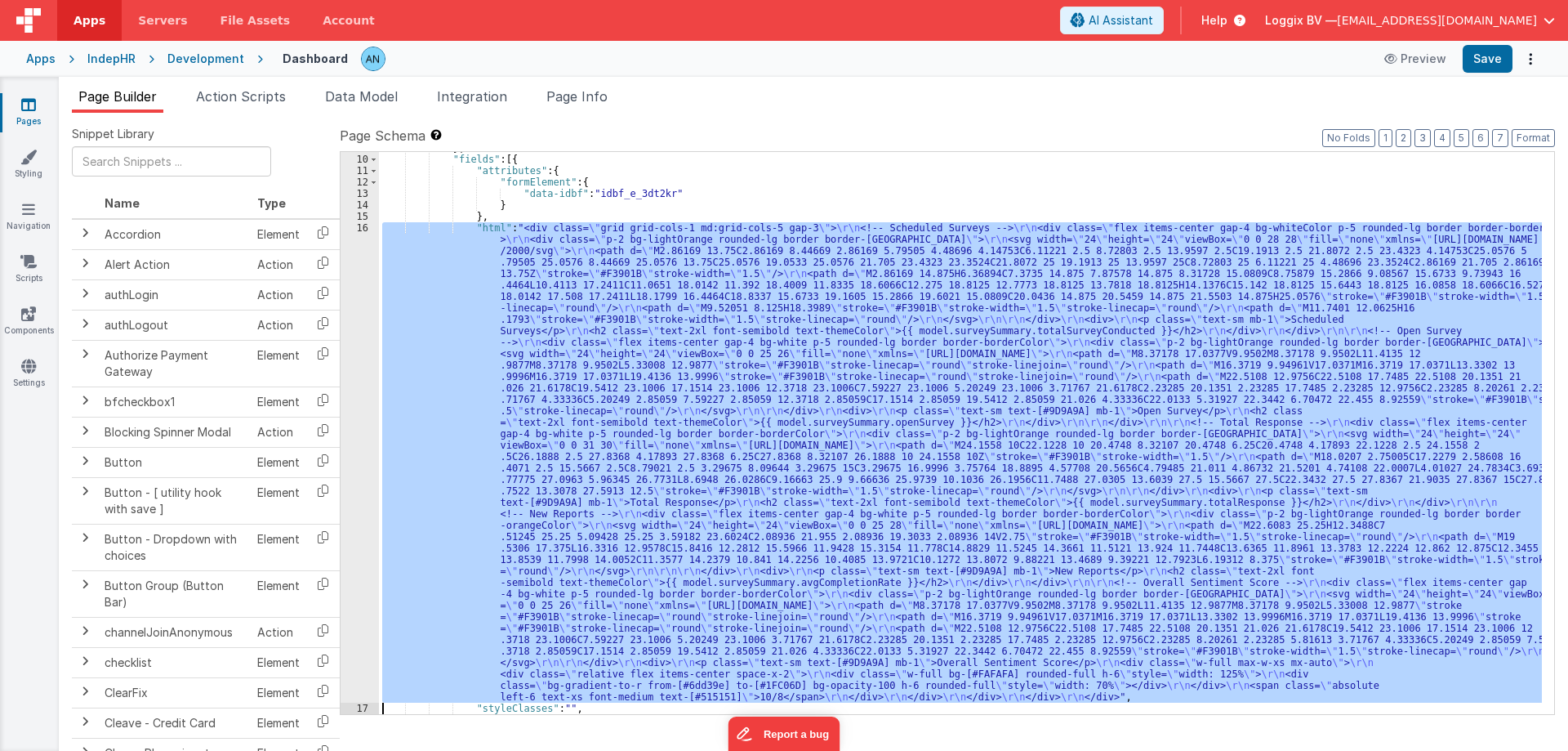
scroll to position [101, 0]
click at [356, 332] on div "16" at bounding box center [359, 462] width 38 height 481
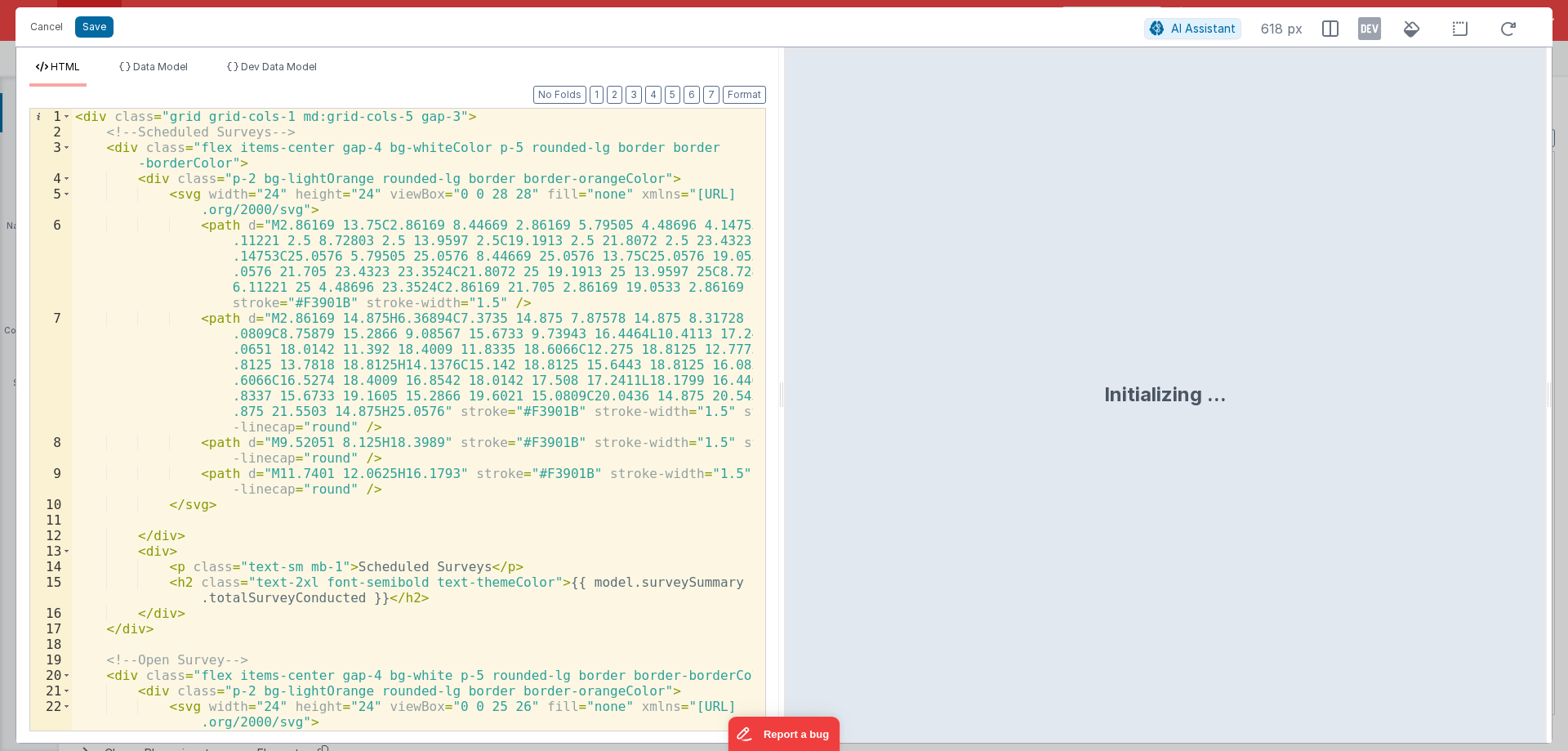
drag, startPoint x: 781, startPoint y: 394, endPoint x: 1447, endPoint y: 394, distance: 666.0
click at [1447, 394] on html "Cancel Save AI Assistant 618 px HTML Data Model Dev Data Model Format 7 6 5 4 3…" at bounding box center [784, 375] width 1568 height 751
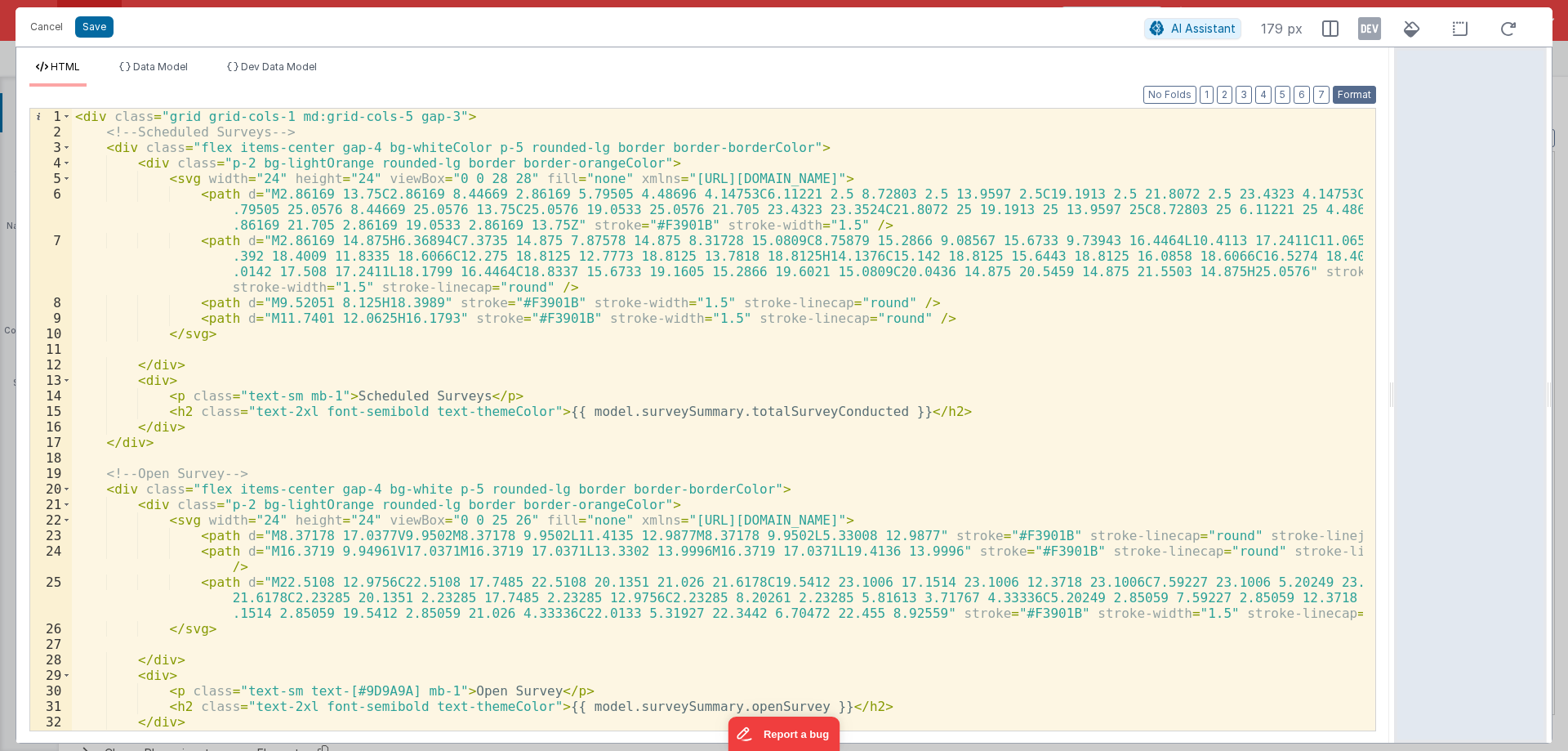
click at [1341, 92] on button "Format" at bounding box center [1354, 94] width 44 height 18
drag, startPoint x: 1390, startPoint y: 386, endPoint x: 1464, endPoint y: 393, distance: 74.3
click at [1464, 393] on html "Cancel Save AI Assistant 179 px HTML Data Model Dev Data Model Format 7 6 5 4 3…" at bounding box center [784, 375] width 1568 height 751
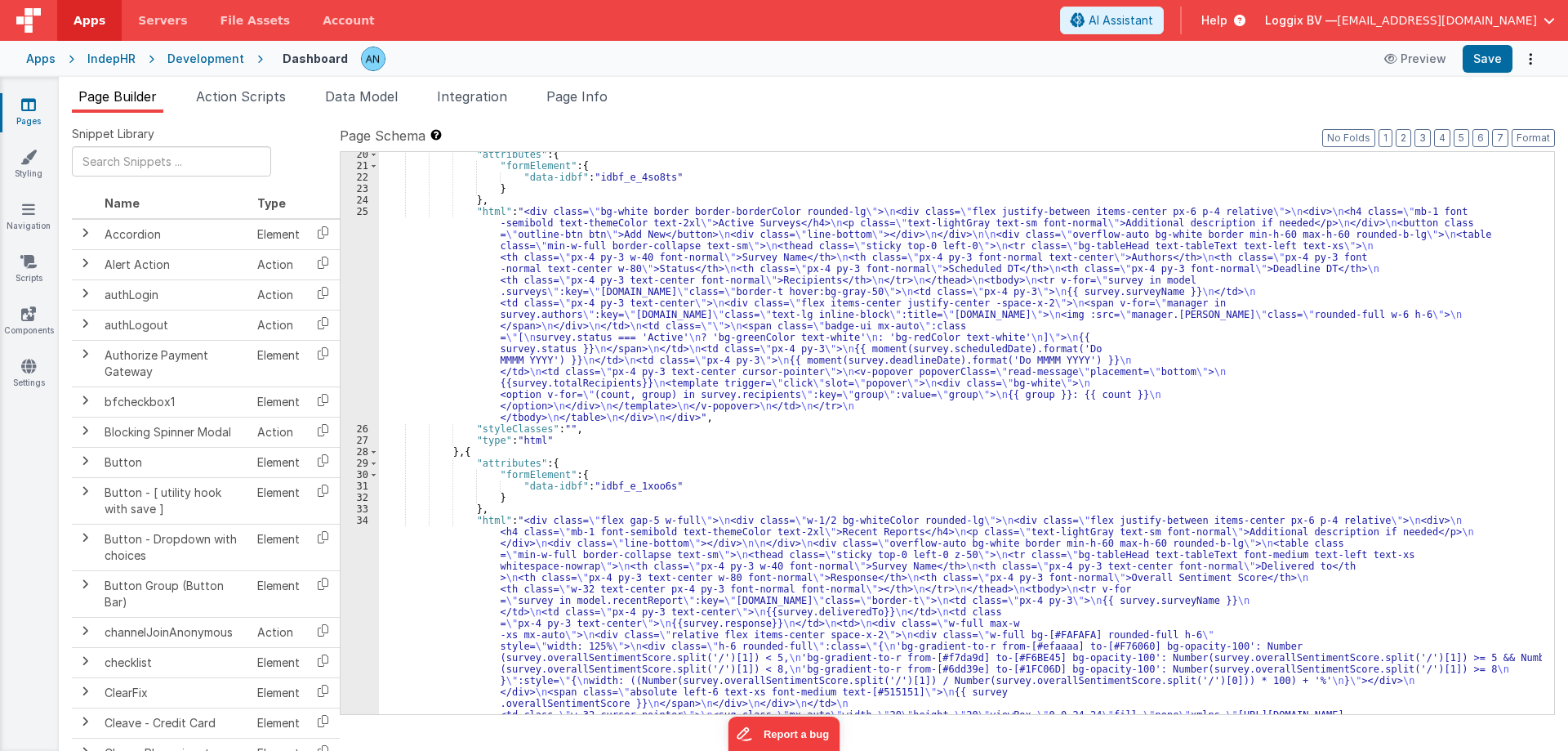
scroll to position [689, 0]
click at [441, 320] on div ""attributes" : { "formElement" : { "data-idbf" : "idbf_e_4so8ts" } } , "html" :…" at bounding box center [960, 624] width 1163 height 951
click at [345, 224] on div "25" at bounding box center [359, 314] width 38 height 218
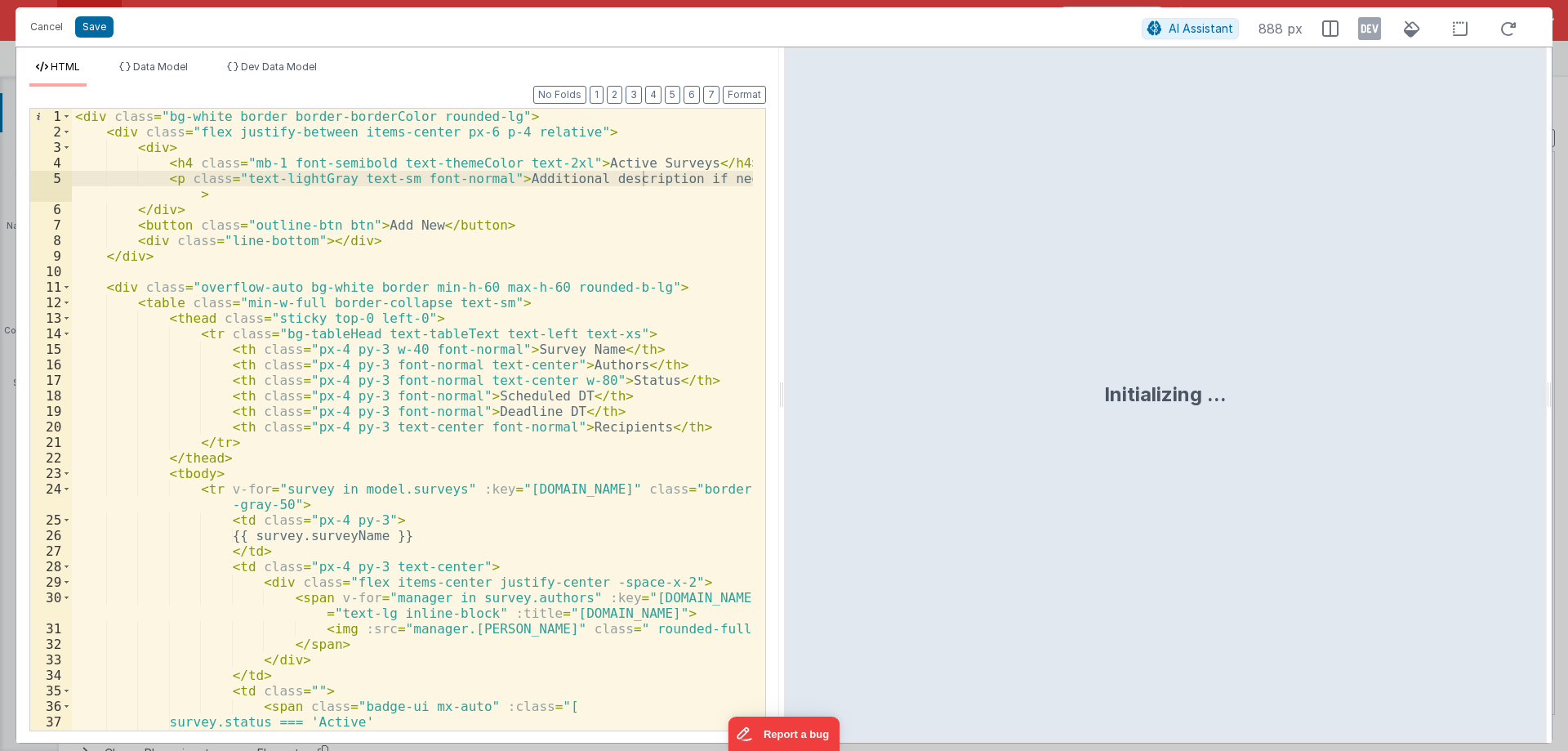
drag, startPoint x: 782, startPoint y: 384, endPoint x: 1131, endPoint y: 381, distance: 349.0
click at [1176, 381] on html "Cancel Save AI Assistant 888 px HTML Data Model Dev Data Model Format 7 6 5 4 3…" at bounding box center [784, 375] width 1568 height 751
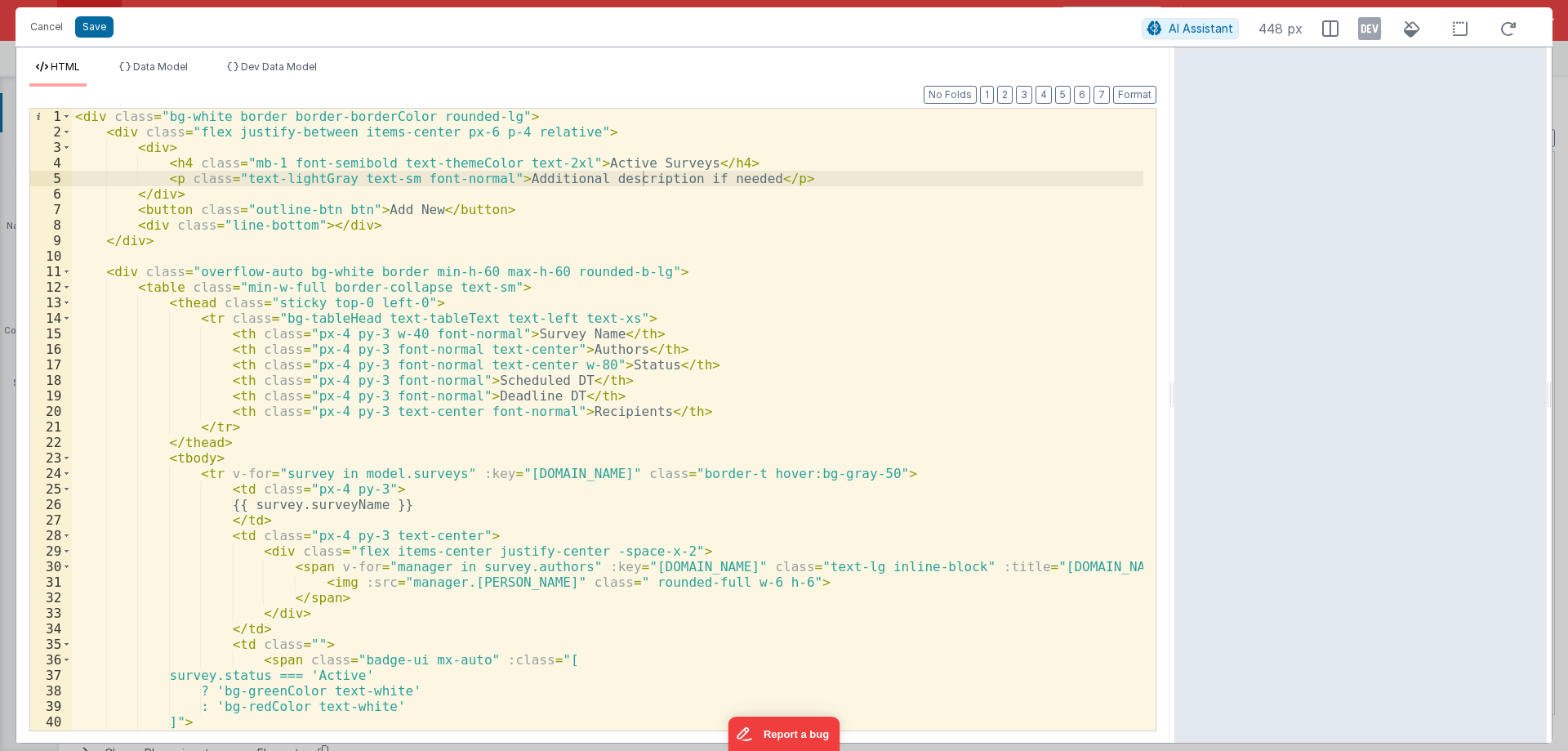
click at [162, 115] on div "< div class = "bg-white border border-borderColor rounded-lg" > < div class = "…" at bounding box center [607, 434] width 1071 height 653
paste textarea
click at [67, 129] on span at bounding box center [67, 131] width 9 height 16
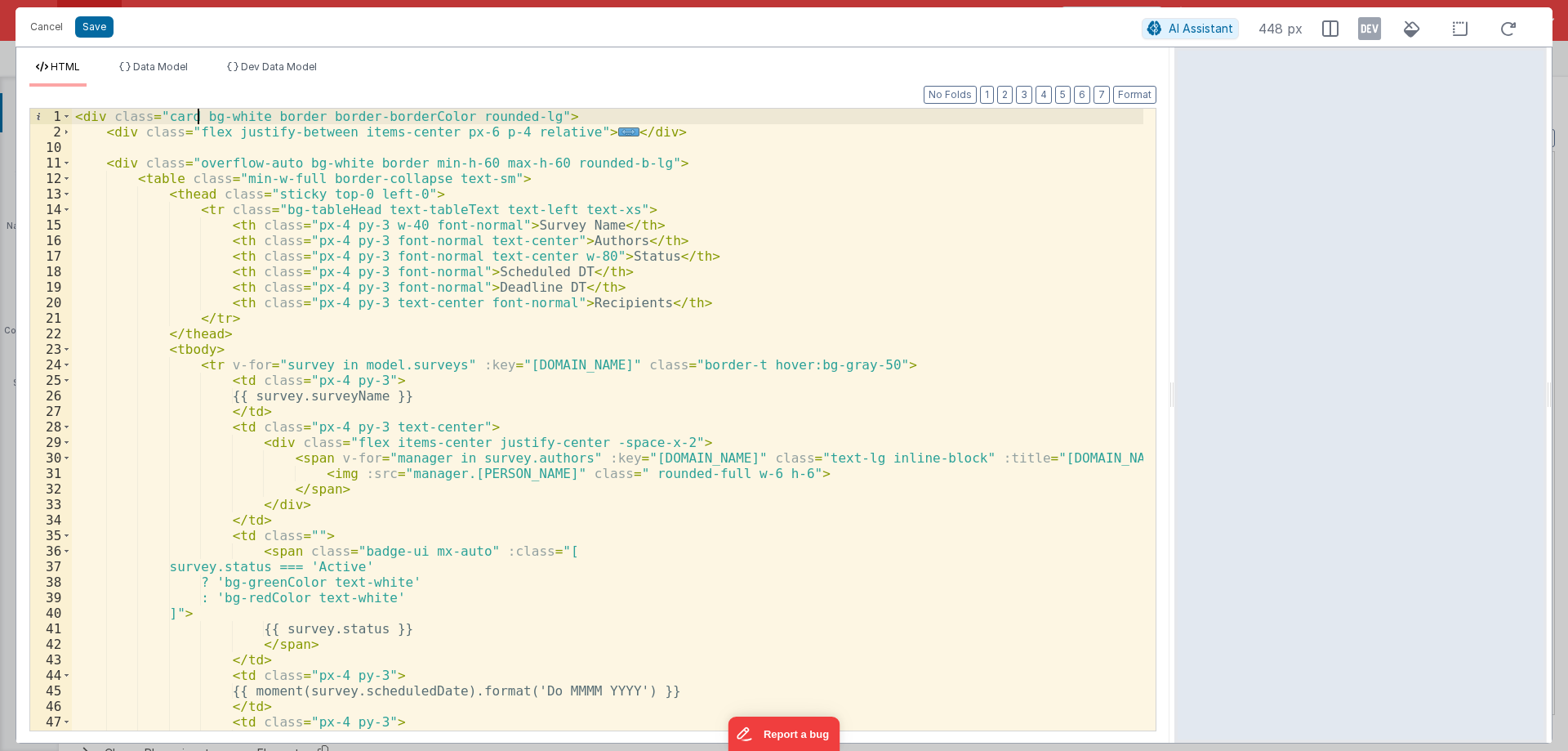
click at [69, 144] on div "10" at bounding box center [51, 147] width 42 height 16
click at [68, 163] on span at bounding box center [67, 163] width 9 height 16
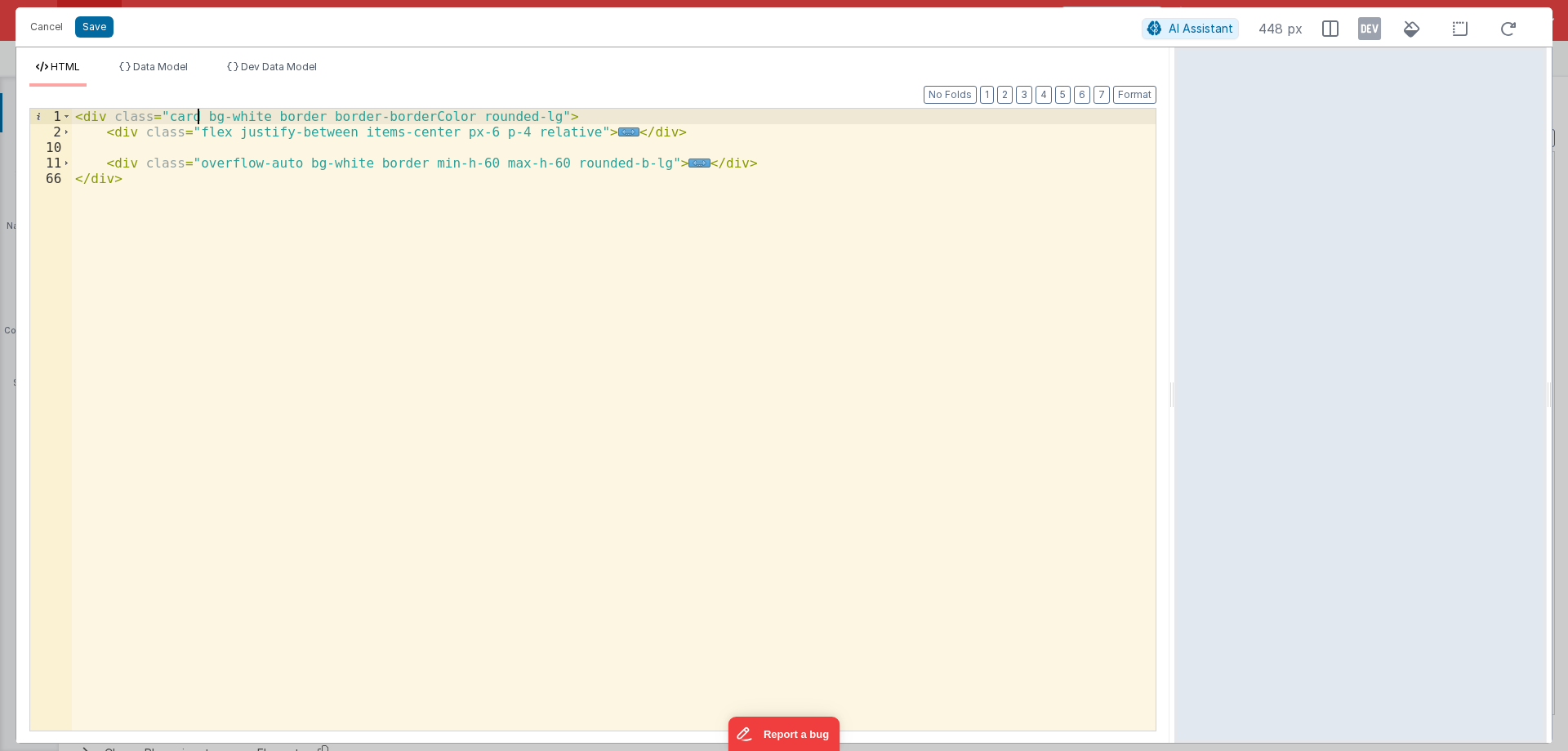
click at [191, 131] on div "< div class = "card bg-white border border-borderColor rounded-lg" > < div clas…" at bounding box center [614, 434] width 1084 height 653
paste textarea
click at [230, 132] on div "< div class = "card bg-white border border-borderColor rounded-lg" > < div clas…" at bounding box center [614, 434] width 1084 height 653
click at [191, 162] on div "< div class = "card bg-white border border-borderColor rounded-lg" > < div clas…" at bounding box center [614, 434] width 1084 height 653
paste textarea
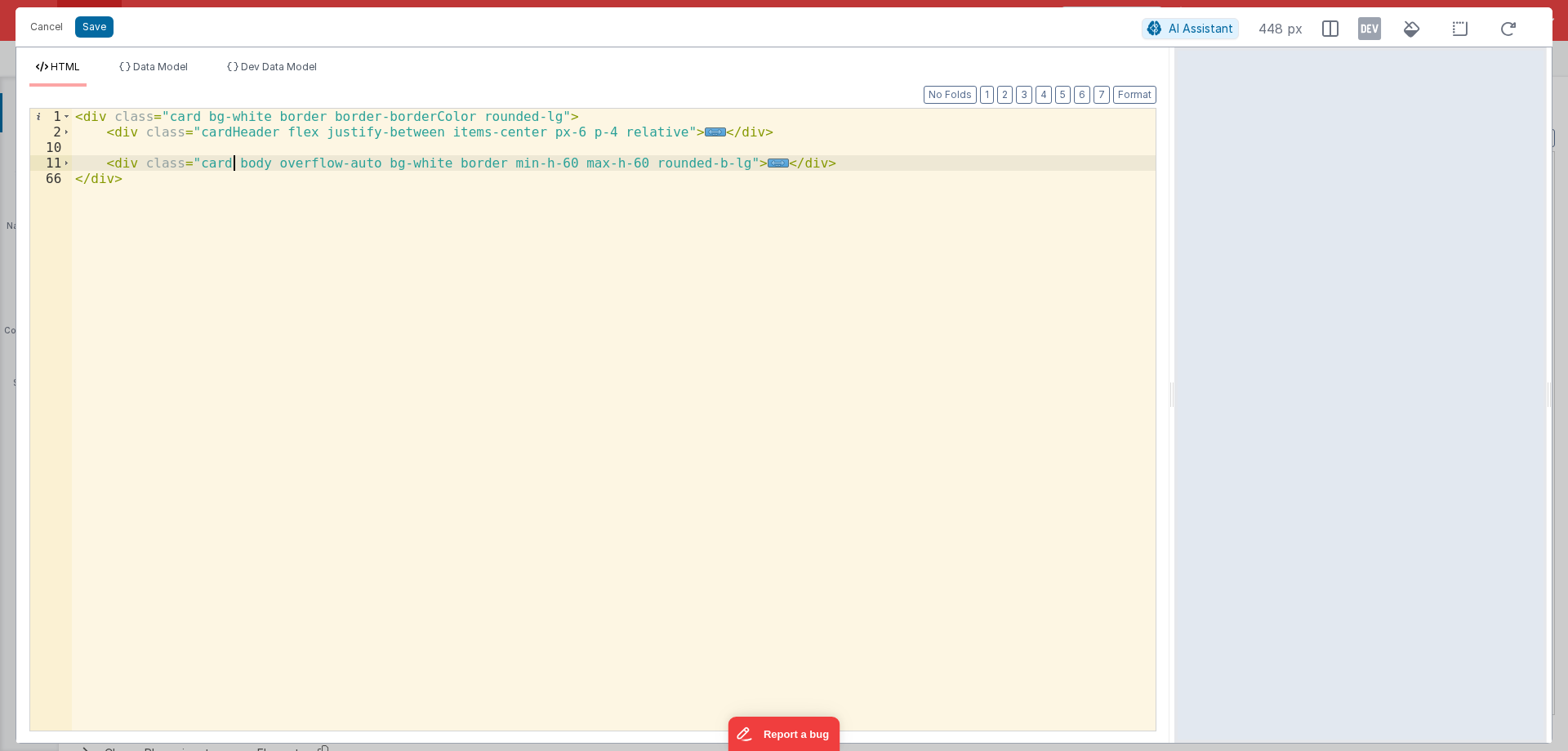
click at [232, 160] on div "< div class = "card bg-white border border-borderColor rounded-lg" > < div clas…" at bounding box center [614, 434] width 1084 height 653
click at [184, 117] on div "< div class = "card bg-white border border-borderColor rounded-lg" > < div clas…" at bounding box center [614, 434] width 1084 height 653
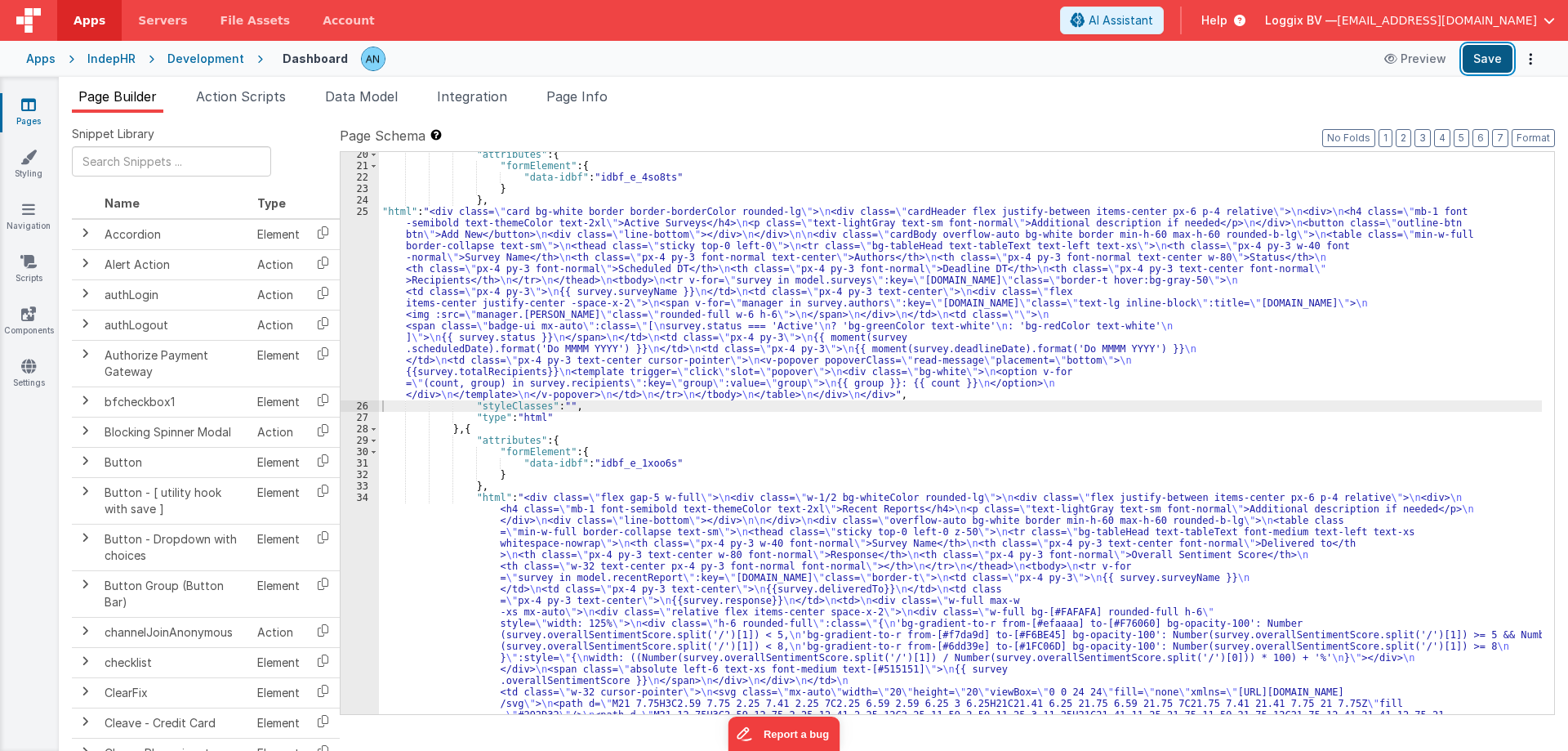
click at [1487, 68] on button "Save" at bounding box center [1487, 59] width 50 height 28
click at [1533, 134] on button "Format" at bounding box center [1533, 137] width 44 height 18
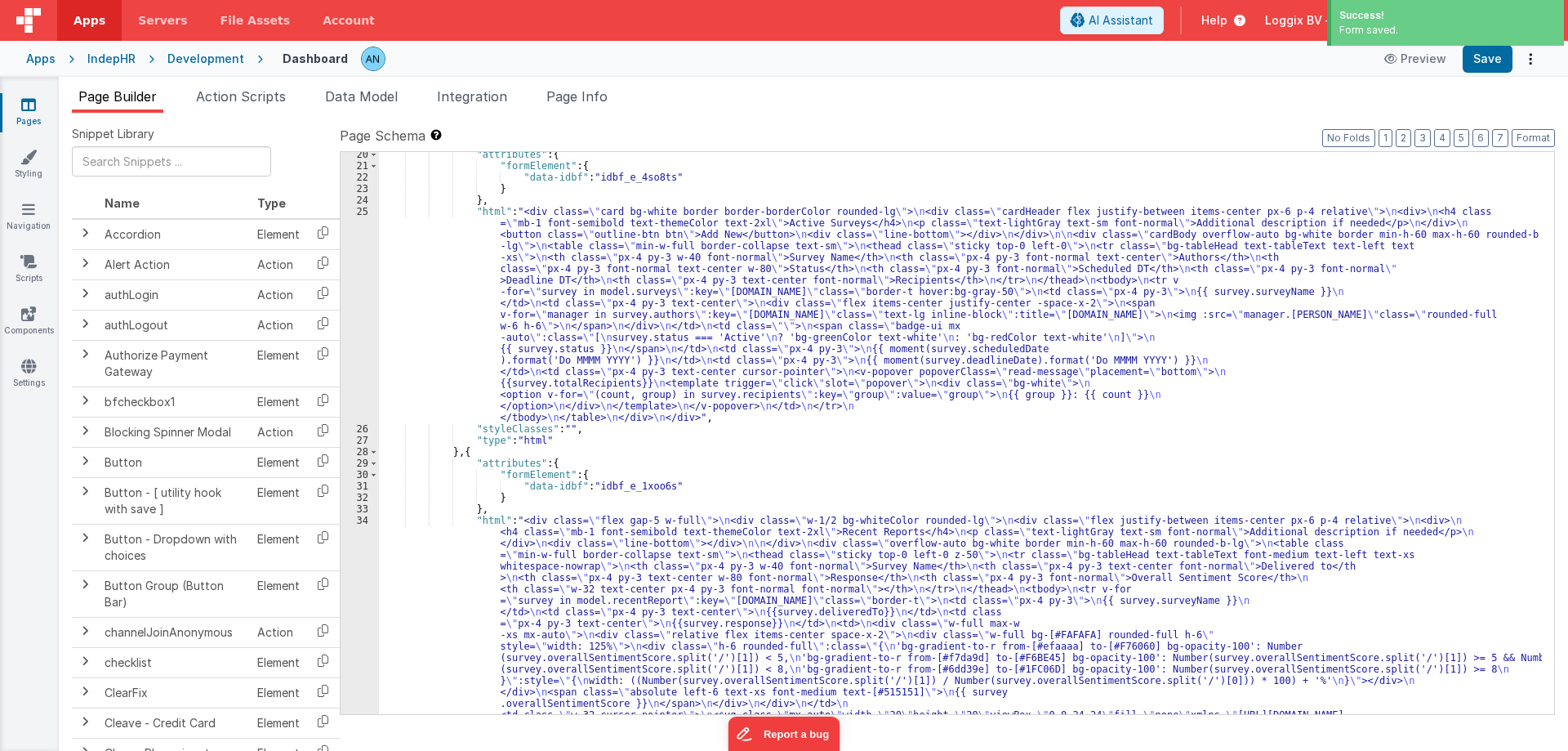
click at [359, 227] on div "25" at bounding box center [359, 314] width 38 height 218
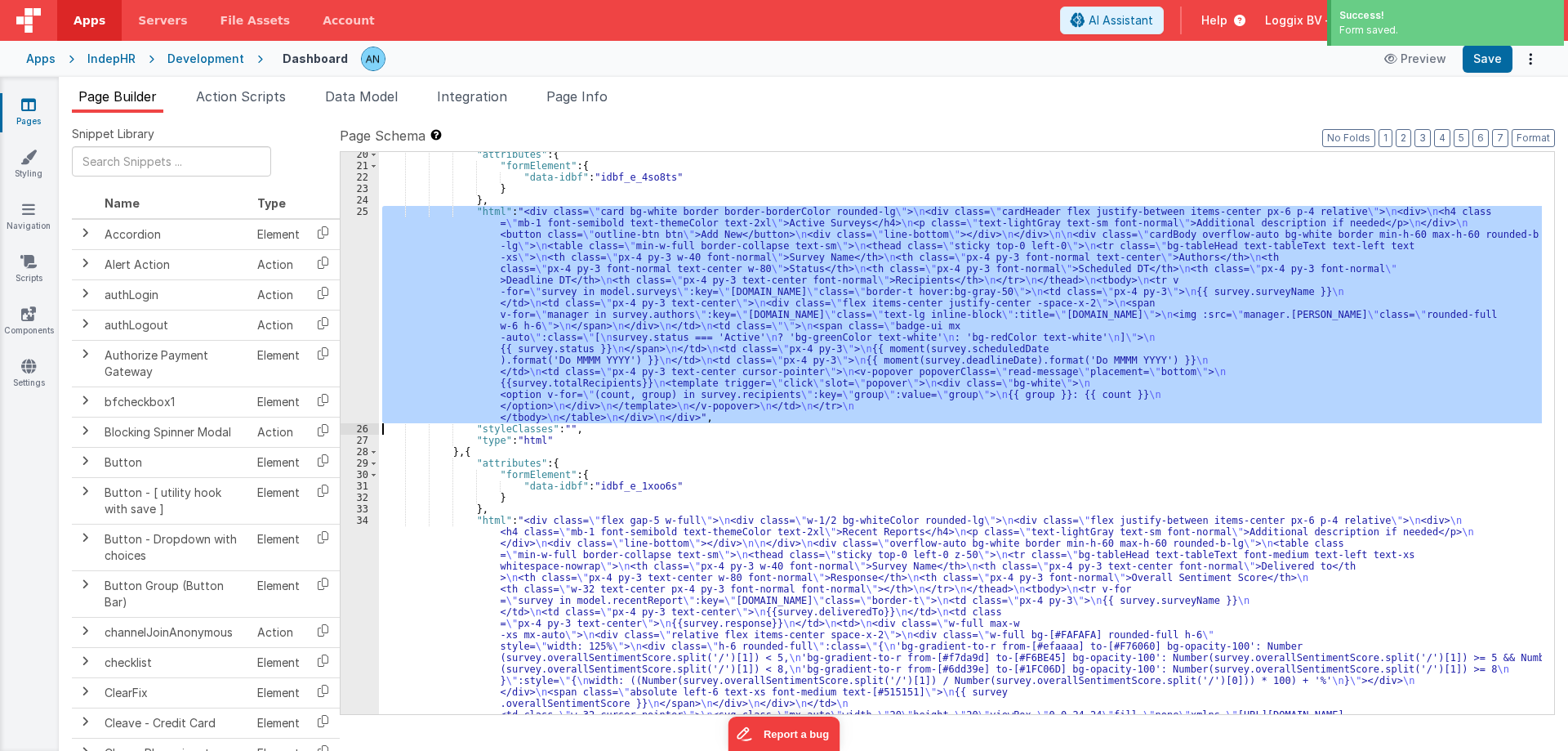
click at [359, 227] on div "25" at bounding box center [359, 314] width 38 height 218
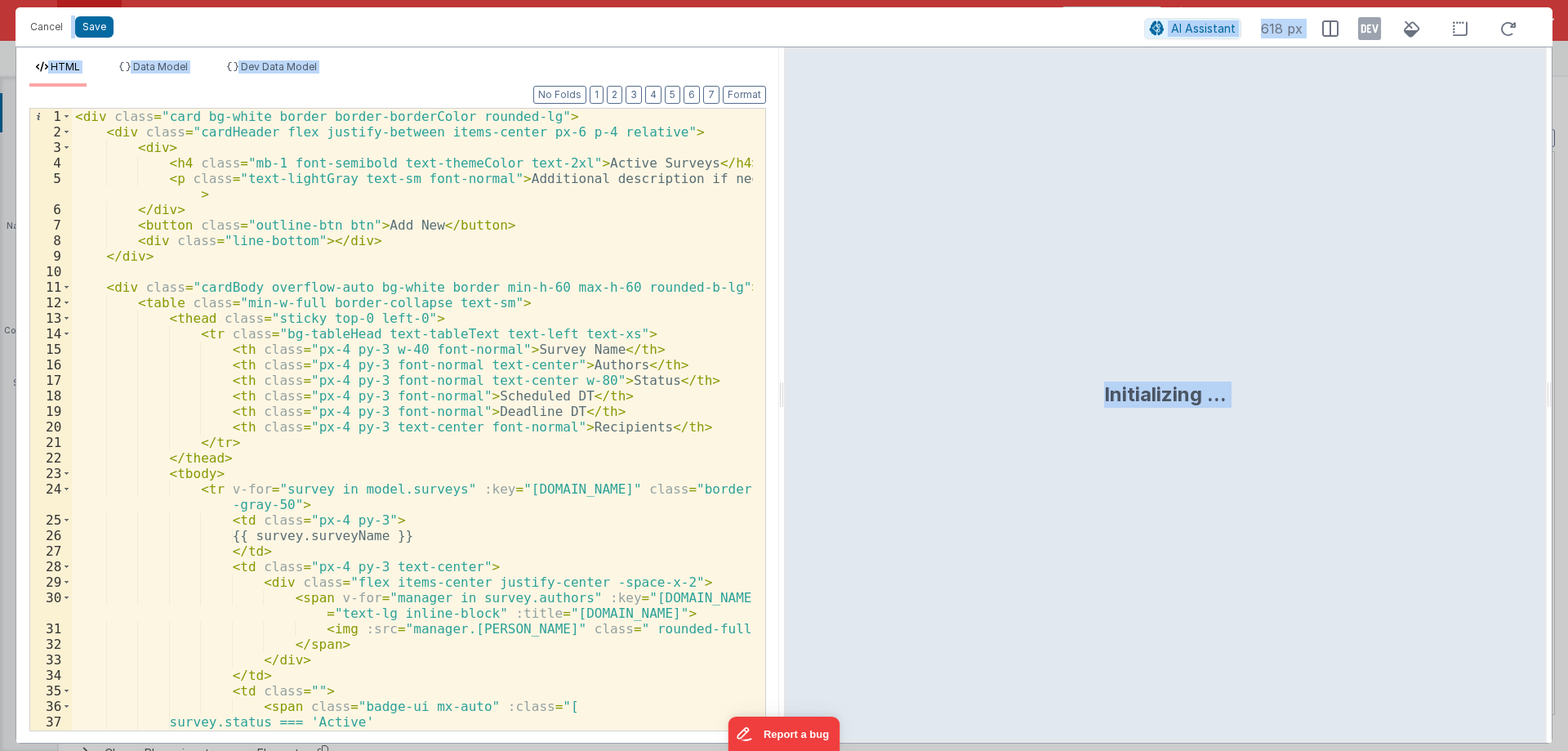
drag, startPoint x: 780, startPoint y: 385, endPoint x: 1437, endPoint y: 406, distance: 657.3
click at [1567, 354] on html "Cancel Save AI Assistant 618 px HTML Data Model Dev Data Model Format 7 6 5 4 3…" at bounding box center [784, 375] width 1568 height 751
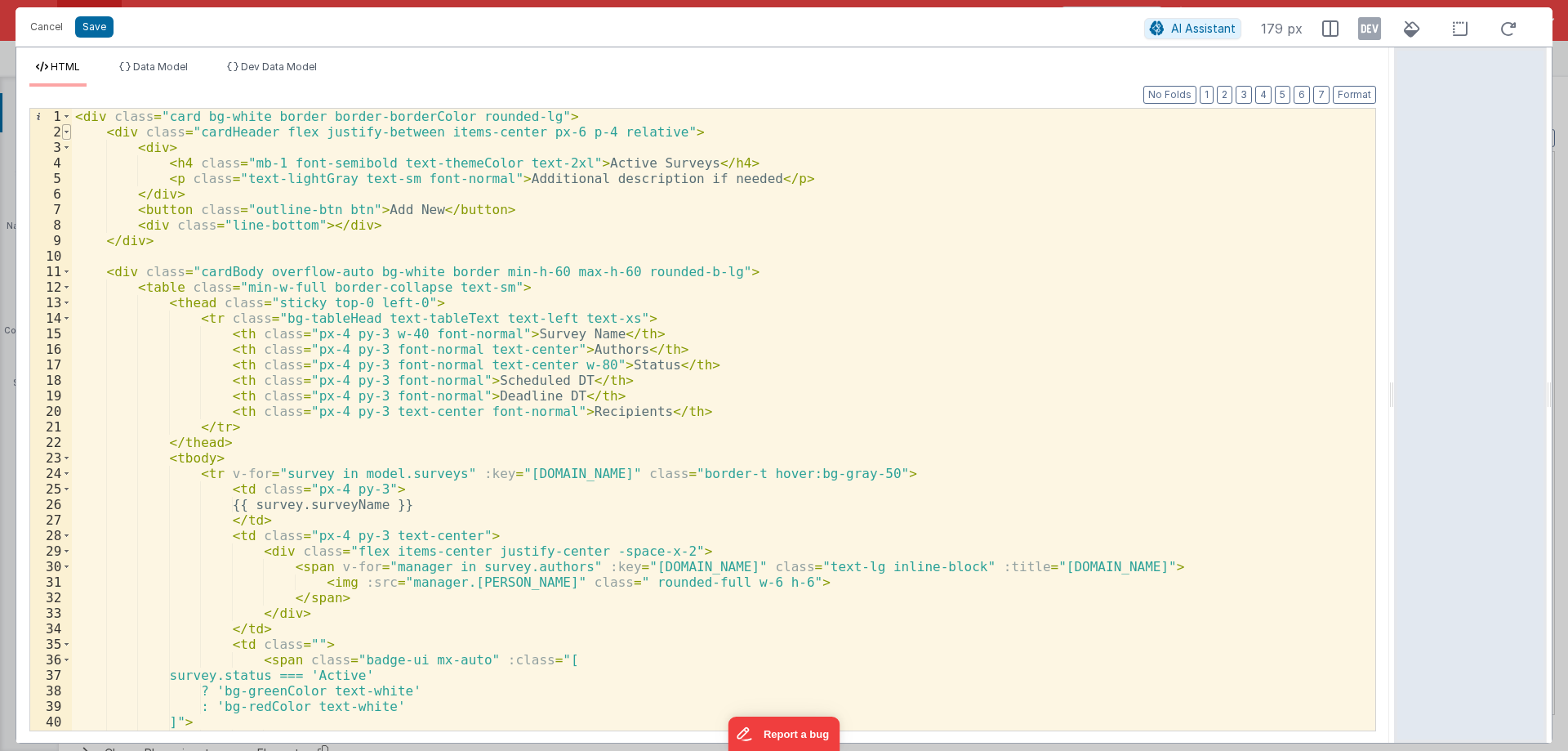
click at [66, 129] on span at bounding box center [67, 131] width 9 height 16
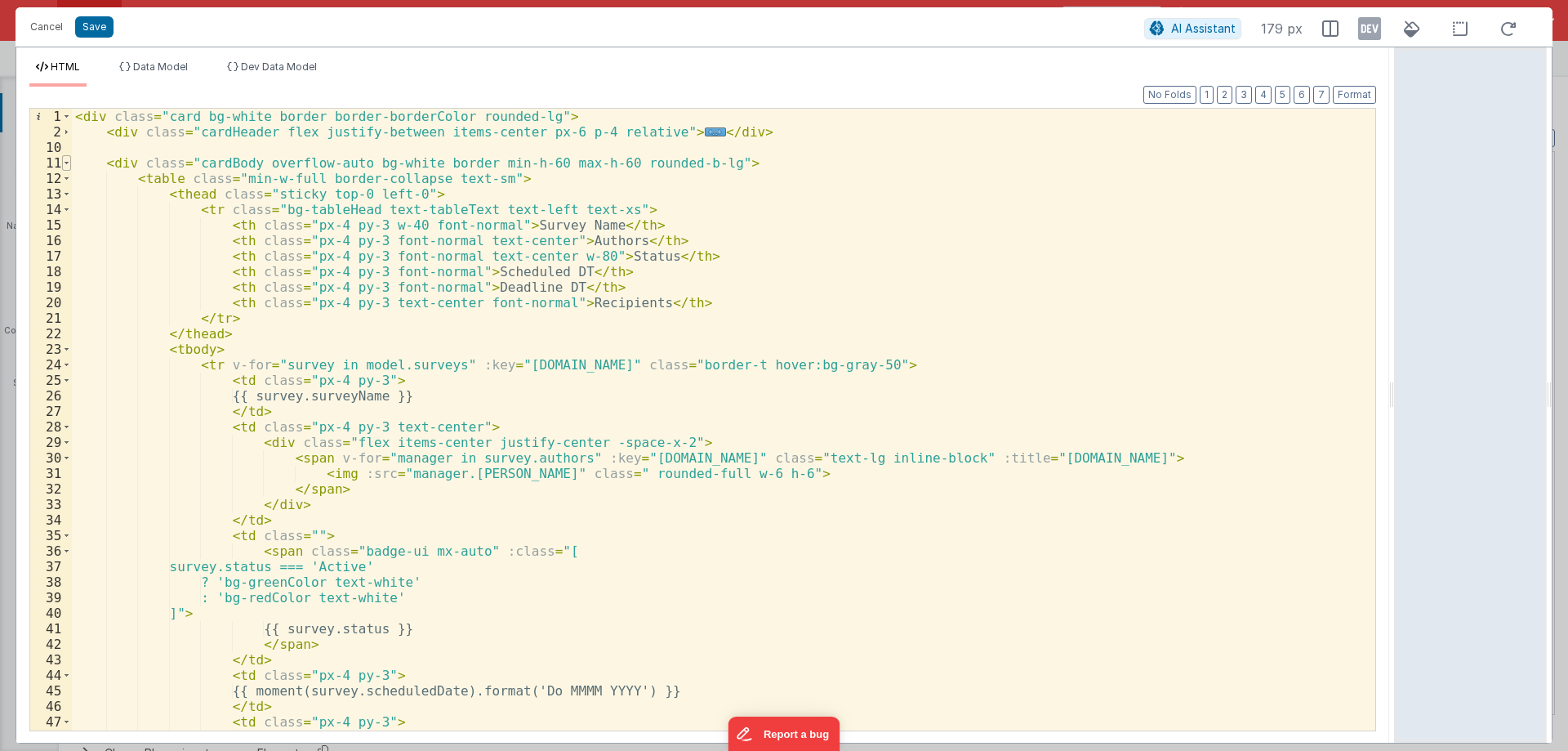
click at [68, 162] on span at bounding box center [67, 163] width 9 height 16
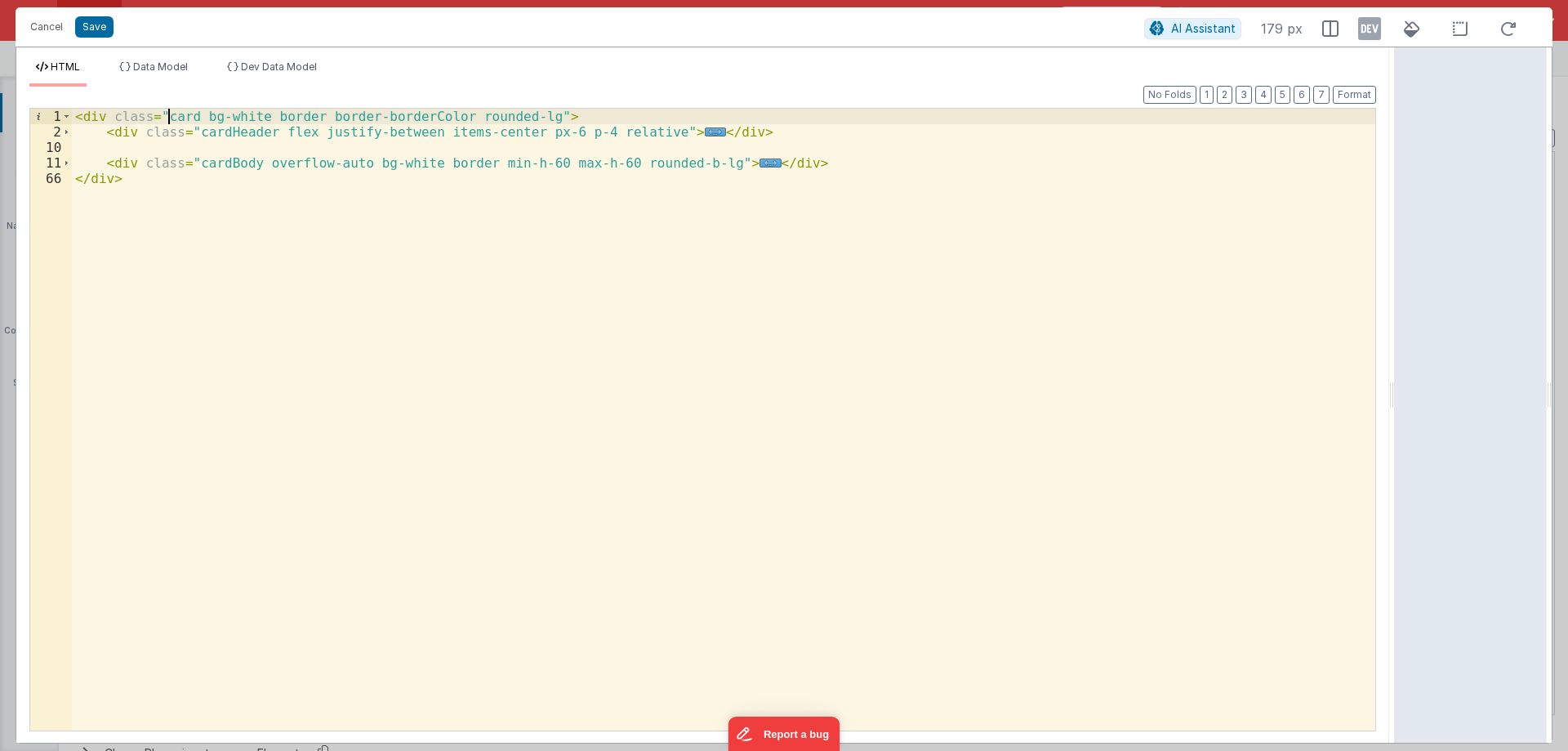
click at [169, 116] on div "< div class = "card bg-white border border-borderColor rounded-lg" > < div clas…" at bounding box center [724, 434] width 1303 height 653
drag, startPoint x: 196, startPoint y: 118, endPoint x: 520, endPoint y: 118, distance: 324.0
click at [520, 118] on div "< div class = "card bg-white border border-borderColor rounded-lg" > < div clas…" at bounding box center [724, 434] width 1303 height 653
drag, startPoint x: 190, startPoint y: 133, endPoint x: 259, endPoint y: 130, distance: 69.1
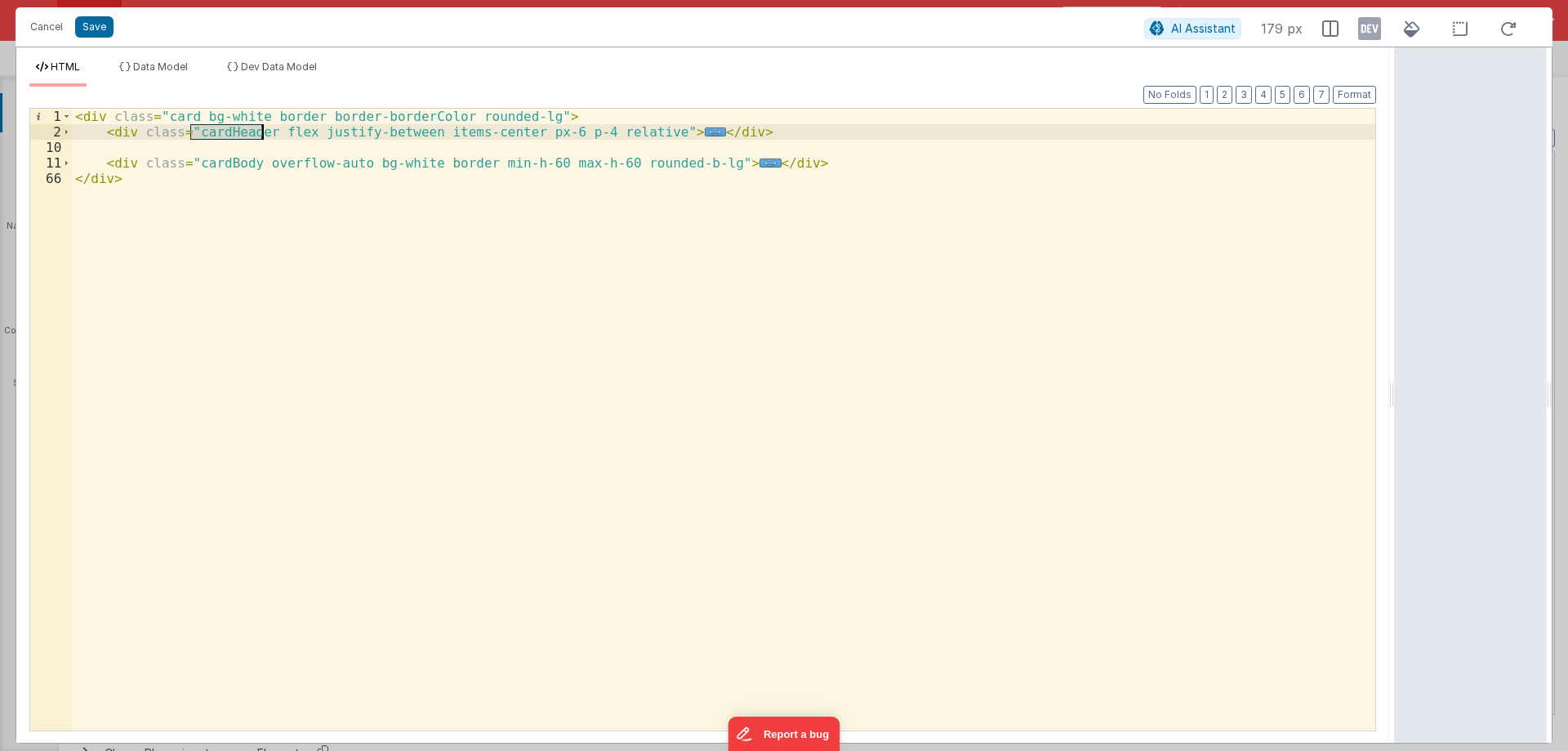
click at [259, 130] on div "< div class = "card bg-white border border-borderColor rounded-lg" > < div clas…" at bounding box center [724, 434] width 1303 height 653
click at [245, 136] on div "< div class = "card bg-white border border-borderColor rounded-lg" > < div clas…" at bounding box center [724, 419] width 1303 height 621
drag, startPoint x: 267, startPoint y: 131, endPoint x: 634, endPoint y: 129, distance: 367.0
click at [634, 129] on div "< div class = "card bg-white border border-borderColor rounded-lg" > < div clas…" at bounding box center [724, 434] width 1303 height 653
drag, startPoint x: 192, startPoint y: 161, endPoint x: 247, endPoint y: 161, distance: 55.0
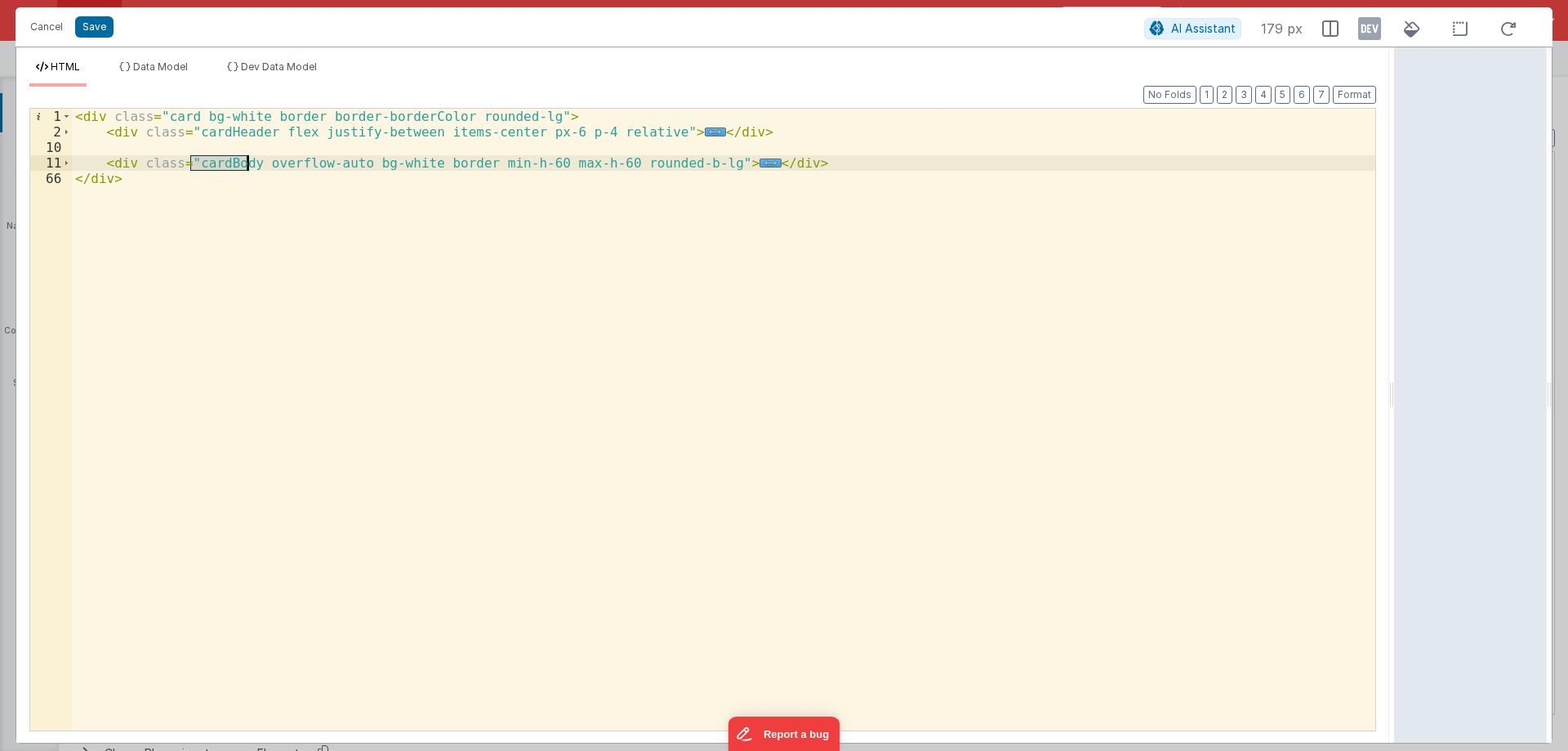
click at [247, 161] on div "< div class = "card bg-white border border-borderColor rounded-lg" > < div clas…" at bounding box center [724, 434] width 1303 height 653
drag, startPoint x: 256, startPoint y: 164, endPoint x: 687, endPoint y: 164, distance: 431.0
click at [687, 164] on div "< div class = "card bg-white border border-borderColor rounded-lg" > < div clas…" at bounding box center [724, 434] width 1303 height 653
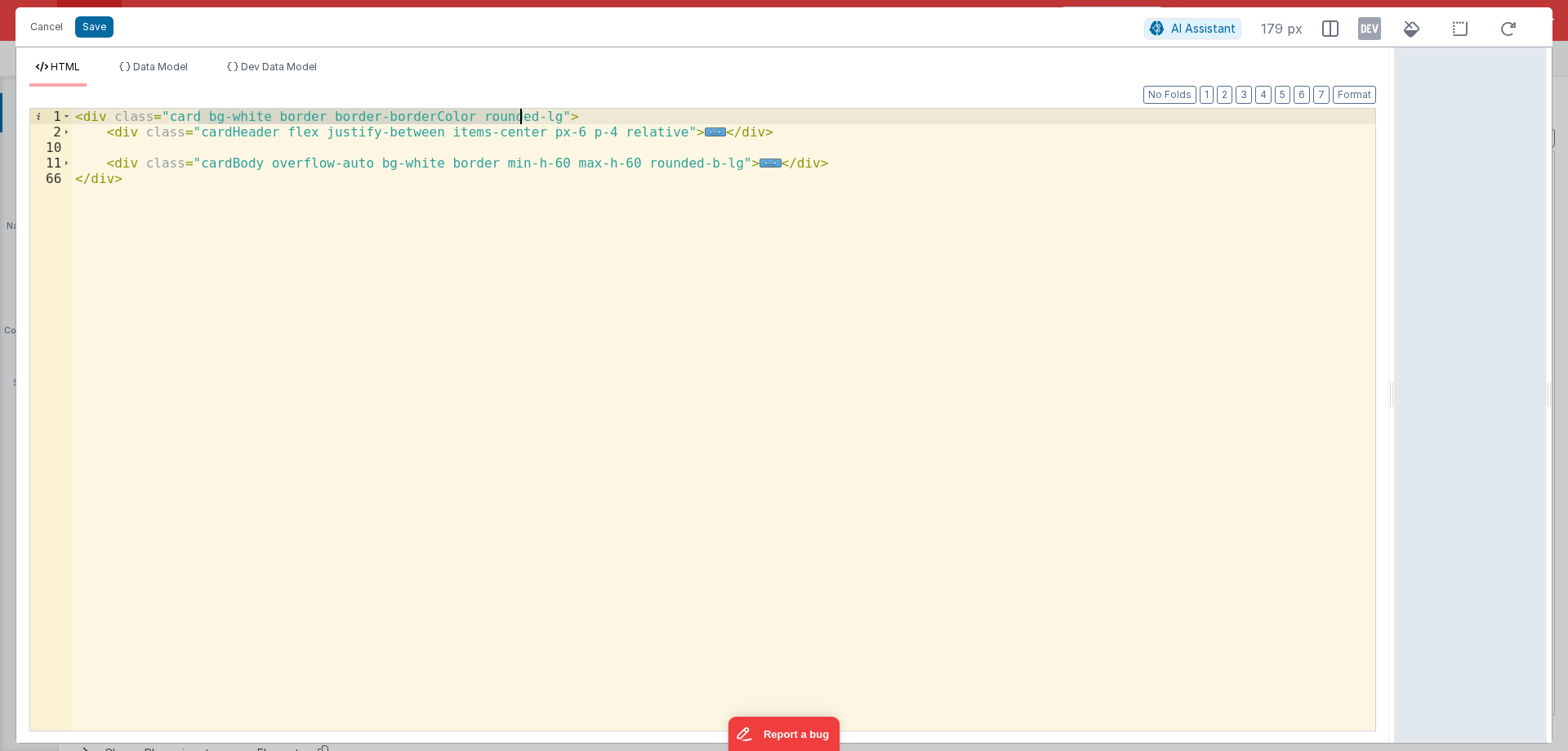
drag, startPoint x: 197, startPoint y: 114, endPoint x: 518, endPoint y: 115, distance: 321.0
click at [518, 115] on div "< div class = "card bg-white border border-borderColor rounded-lg" > < div clas…" at bounding box center [724, 434] width 1303 height 653
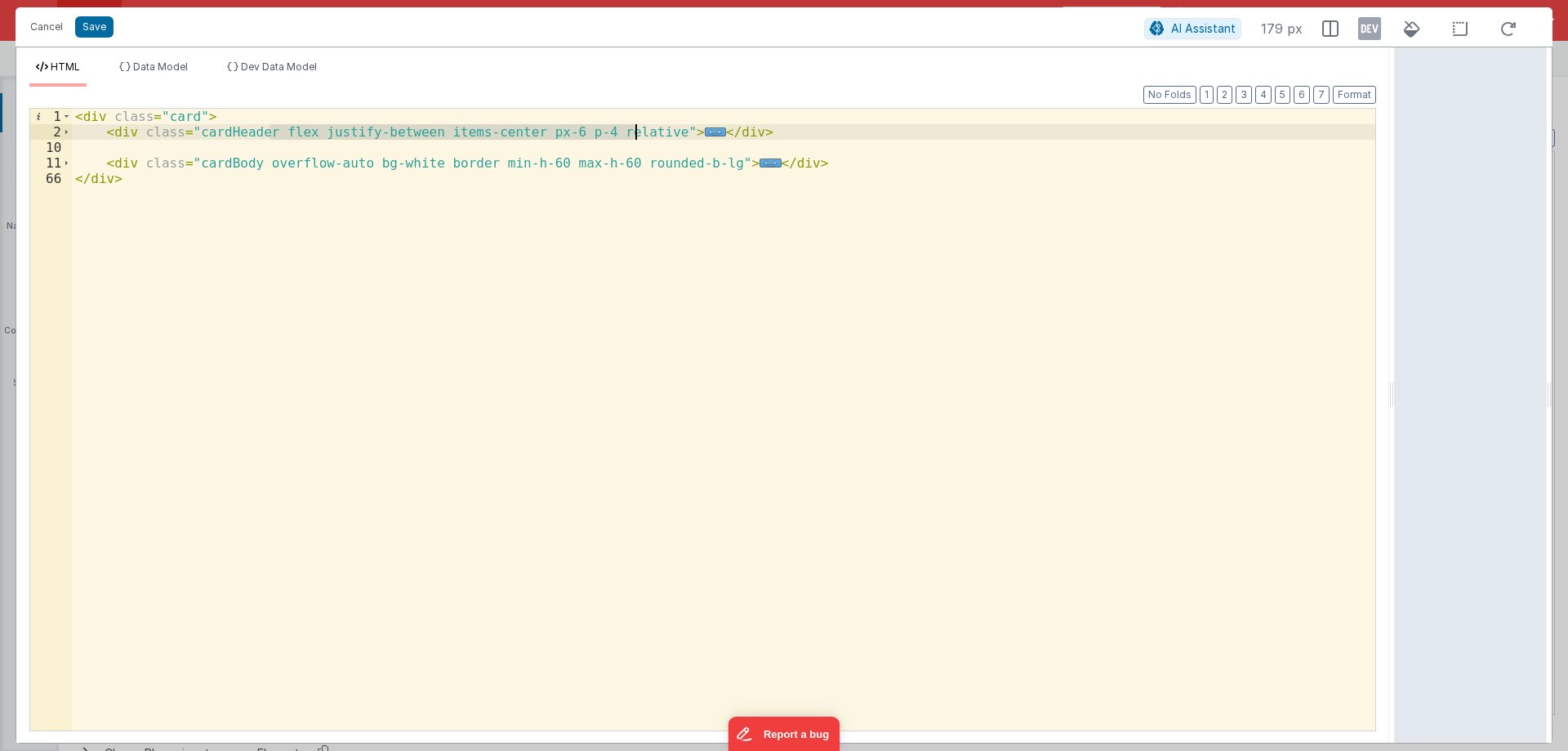
drag, startPoint x: 270, startPoint y: 127, endPoint x: 639, endPoint y: 131, distance: 369.0
click at [639, 131] on div "< div class = "card" > < div class = "cardHeader flex justify-between items-cen…" at bounding box center [724, 434] width 1303 height 653
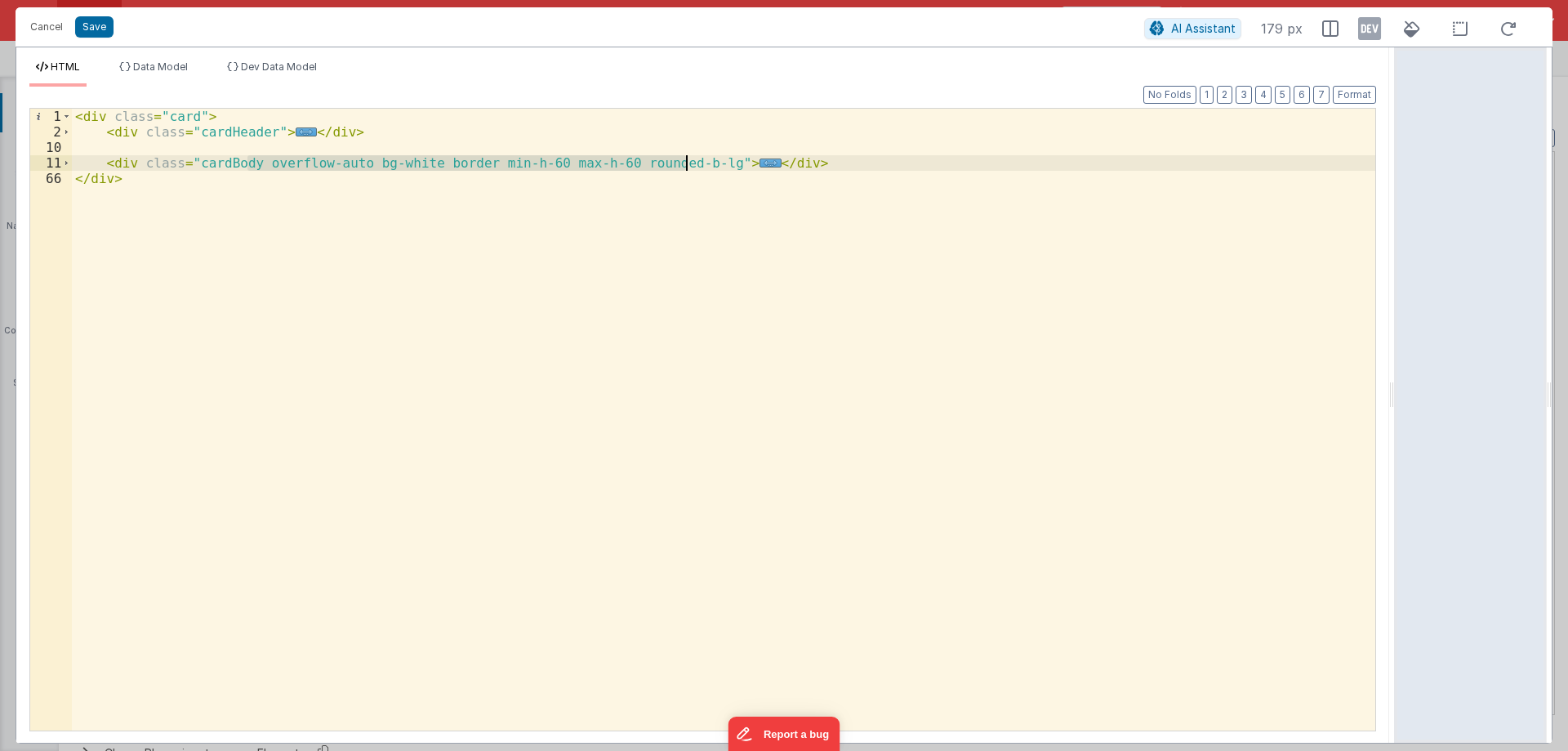
drag, startPoint x: 250, startPoint y: 157, endPoint x: 684, endPoint y: 162, distance: 434.0
click at [684, 162] on div "< div class = "card" > < div class = "cardHeader" > ... </ div > < div class = …" at bounding box center [724, 434] width 1303 height 653
click at [501, 194] on div "< div class = "card" > < div class = "cardHeader" > ... </ div > < div class = …" at bounding box center [724, 434] width 1303 height 653
drag, startPoint x: 248, startPoint y: 161, endPoint x: 685, endPoint y: 160, distance: 437.0
click at [685, 160] on div "< div class = "card" > < div class = "cardHeader" > ... </ div > < div class = …" at bounding box center [724, 434] width 1303 height 653
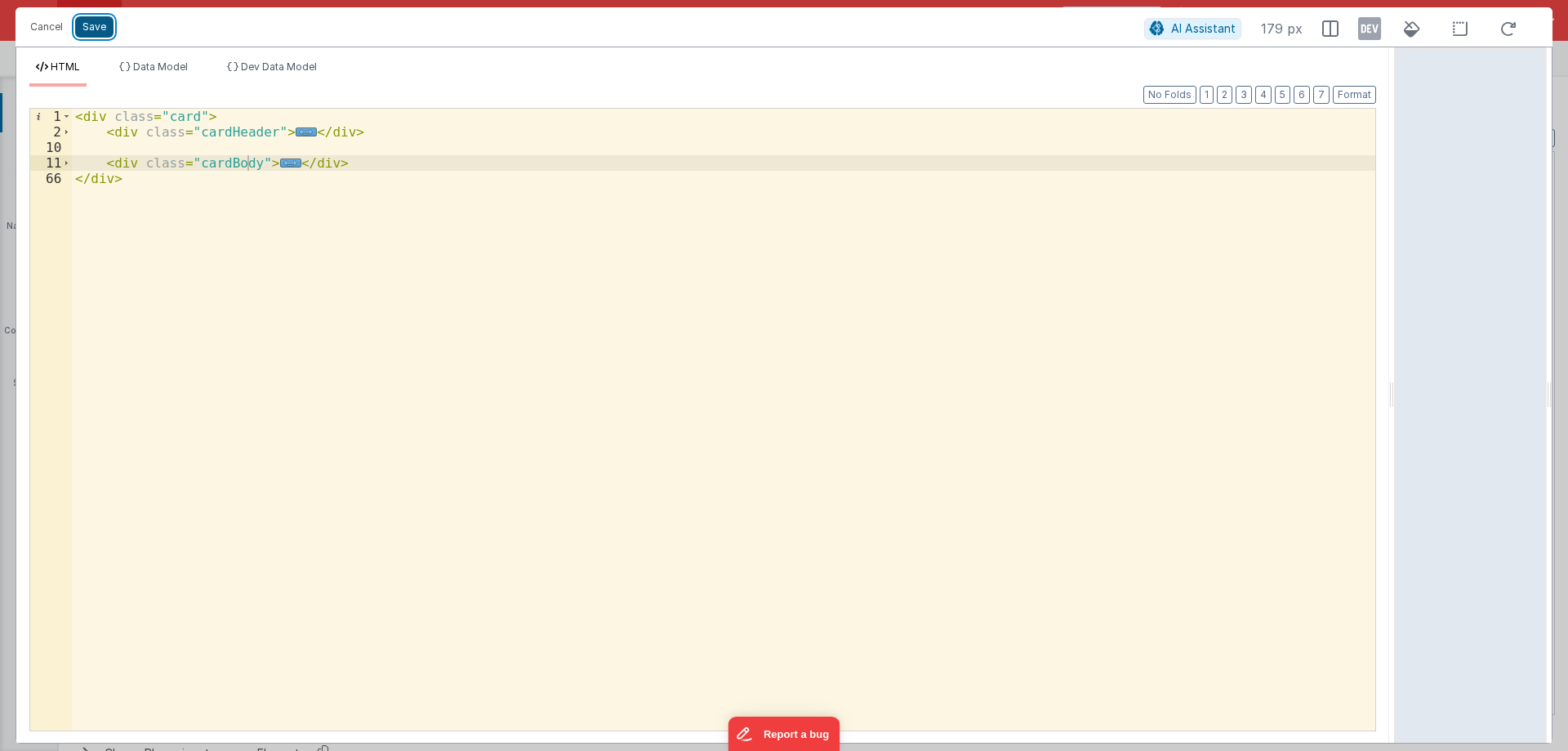
click at [90, 19] on button "Save" at bounding box center [93, 27] width 38 height 21
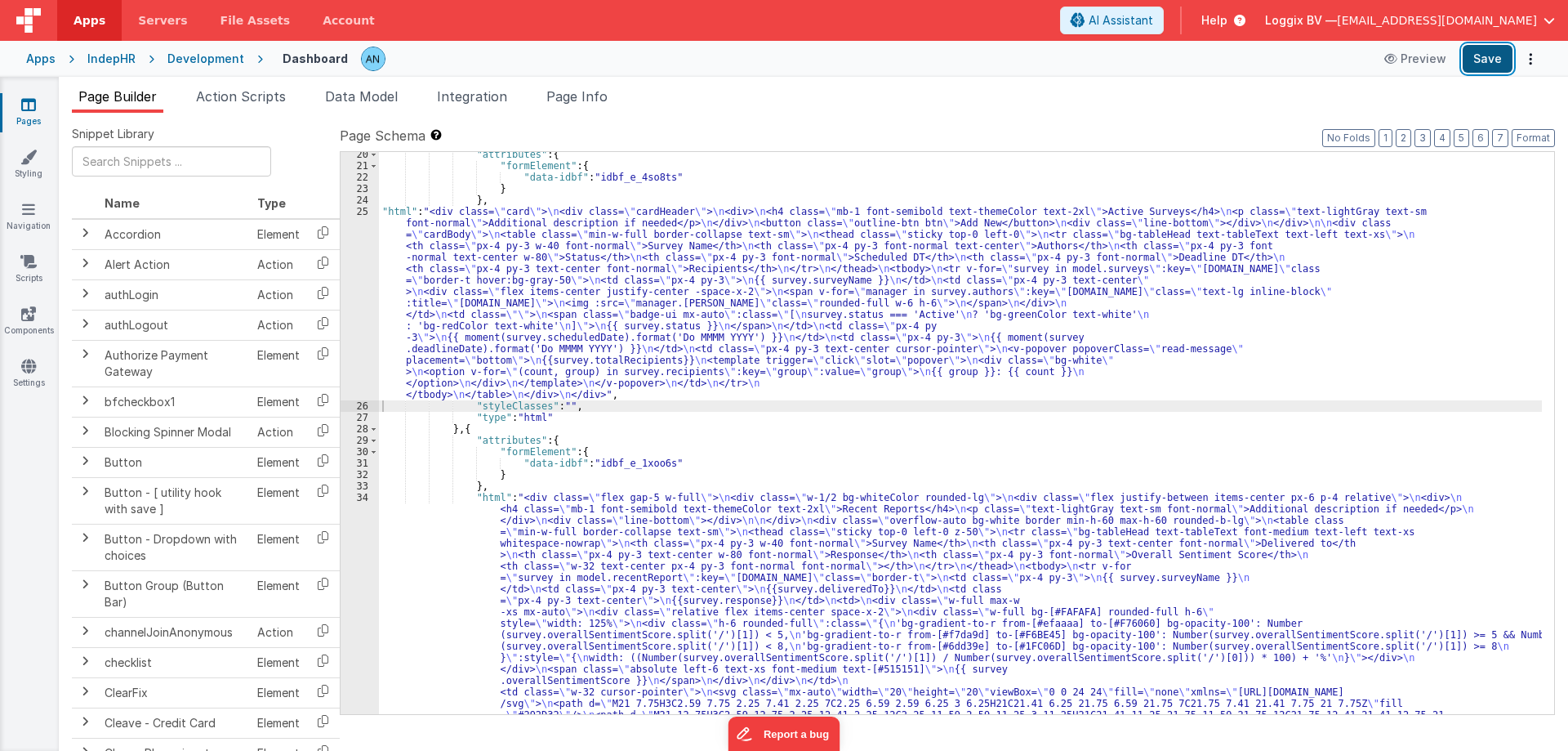
click at [1482, 59] on button "Save" at bounding box center [1487, 59] width 50 height 28
click at [1527, 144] on button "Format" at bounding box center [1533, 137] width 44 height 18
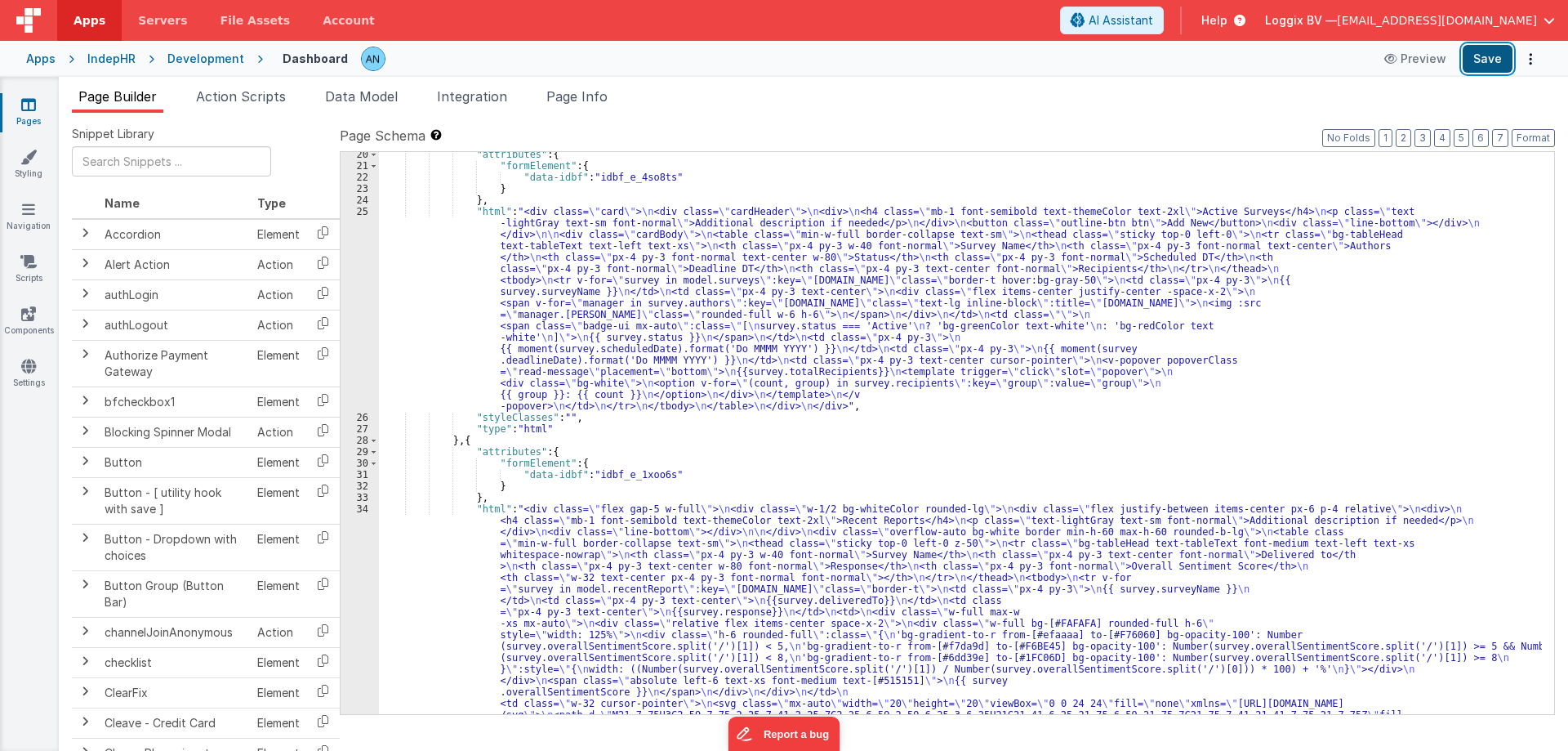
click at [1499, 53] on button "Save" at bounding box center [1487, 59] width 50 height 28
click at [1536, 131] on button "Format" at bounding box center [1533, 137] width 44 height 18
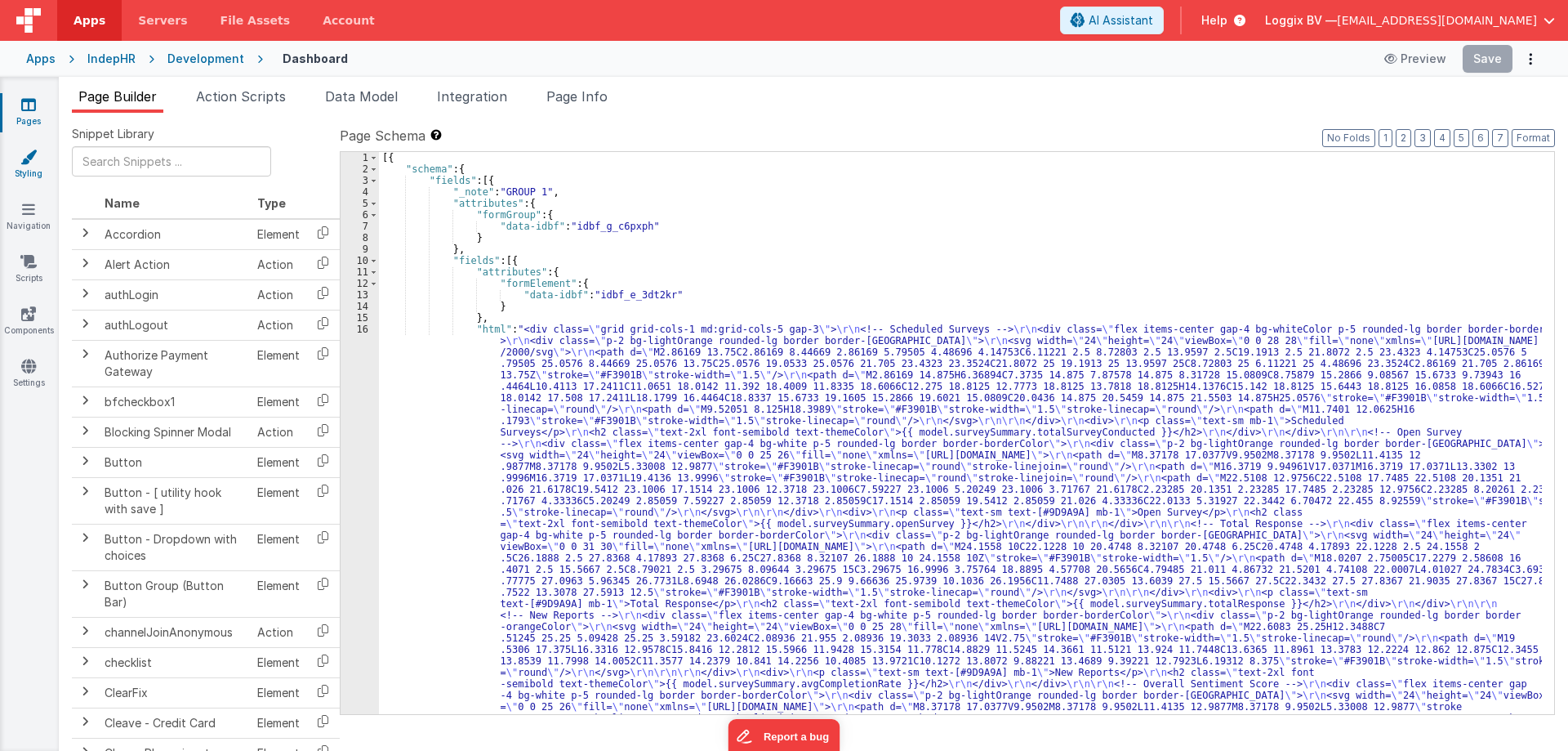
click at [27, 164] on icon at bounding box center [29, 157] width 17 height 17
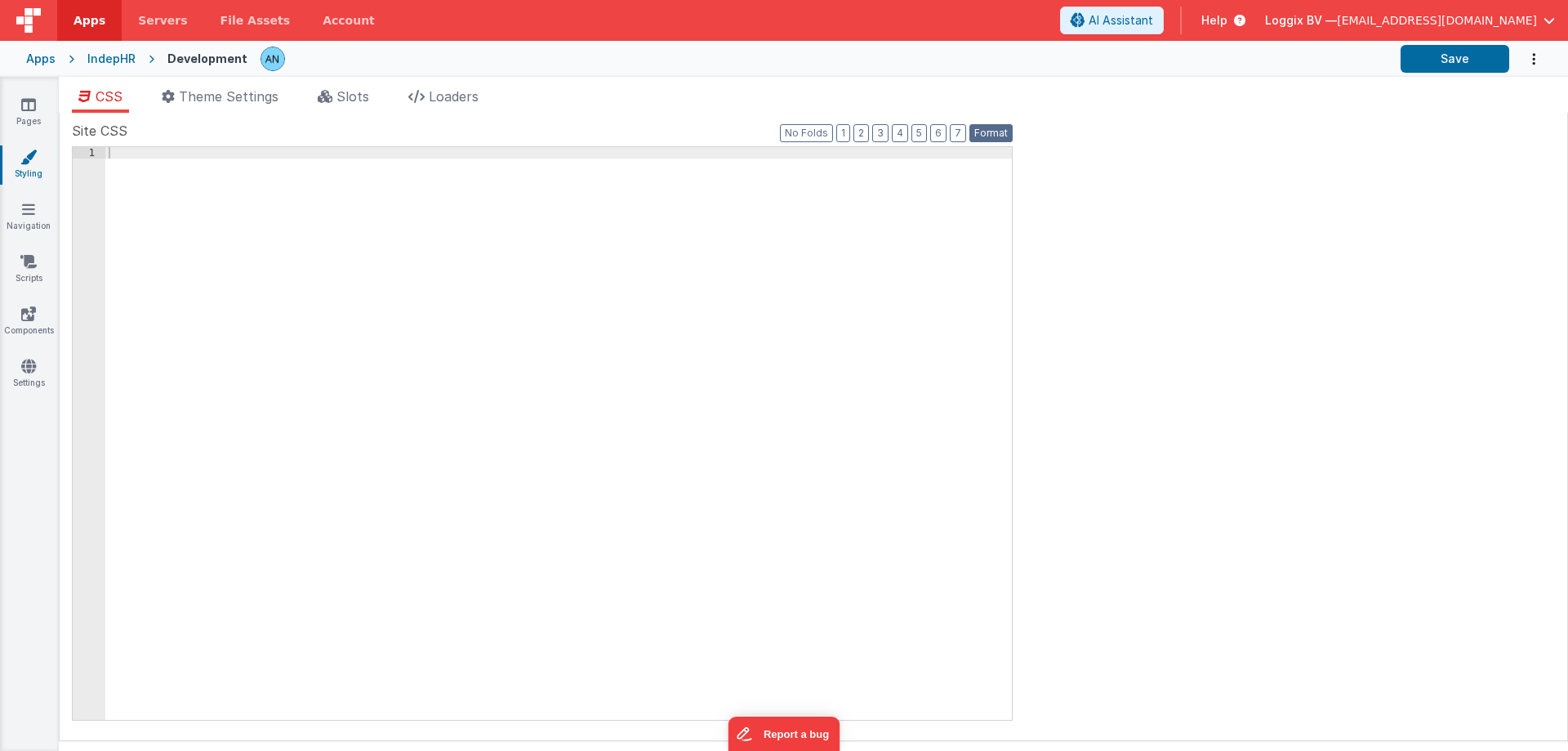
click at [985, 134] on button "Format" at bounding box center [990, 132] width 44 height 18
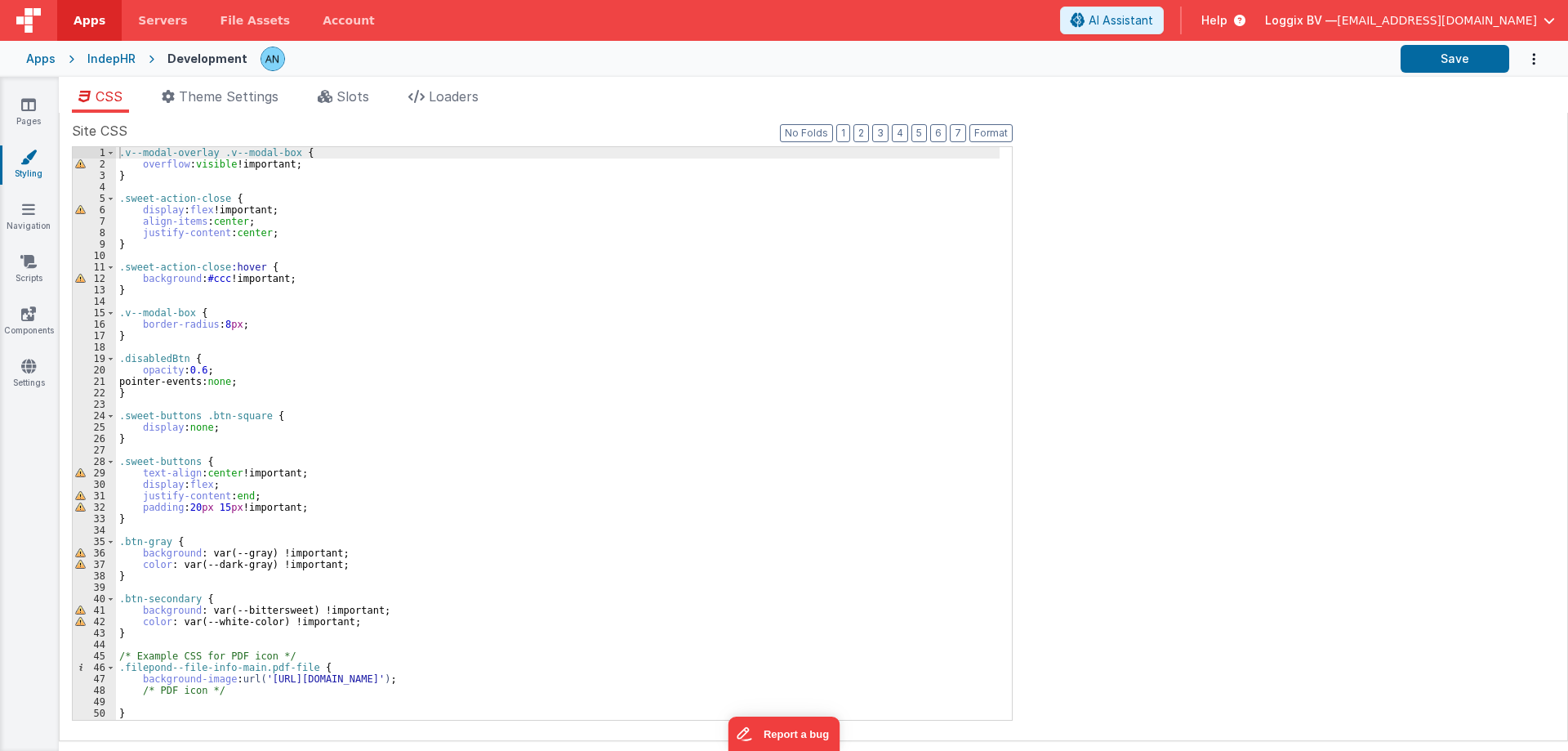
click at [126, 149] on div ".v--modal-overlay .v--modal-box { overflow : visible !important; } .sweet-actio…" at bounding box center [557, 444] width 883 height 595
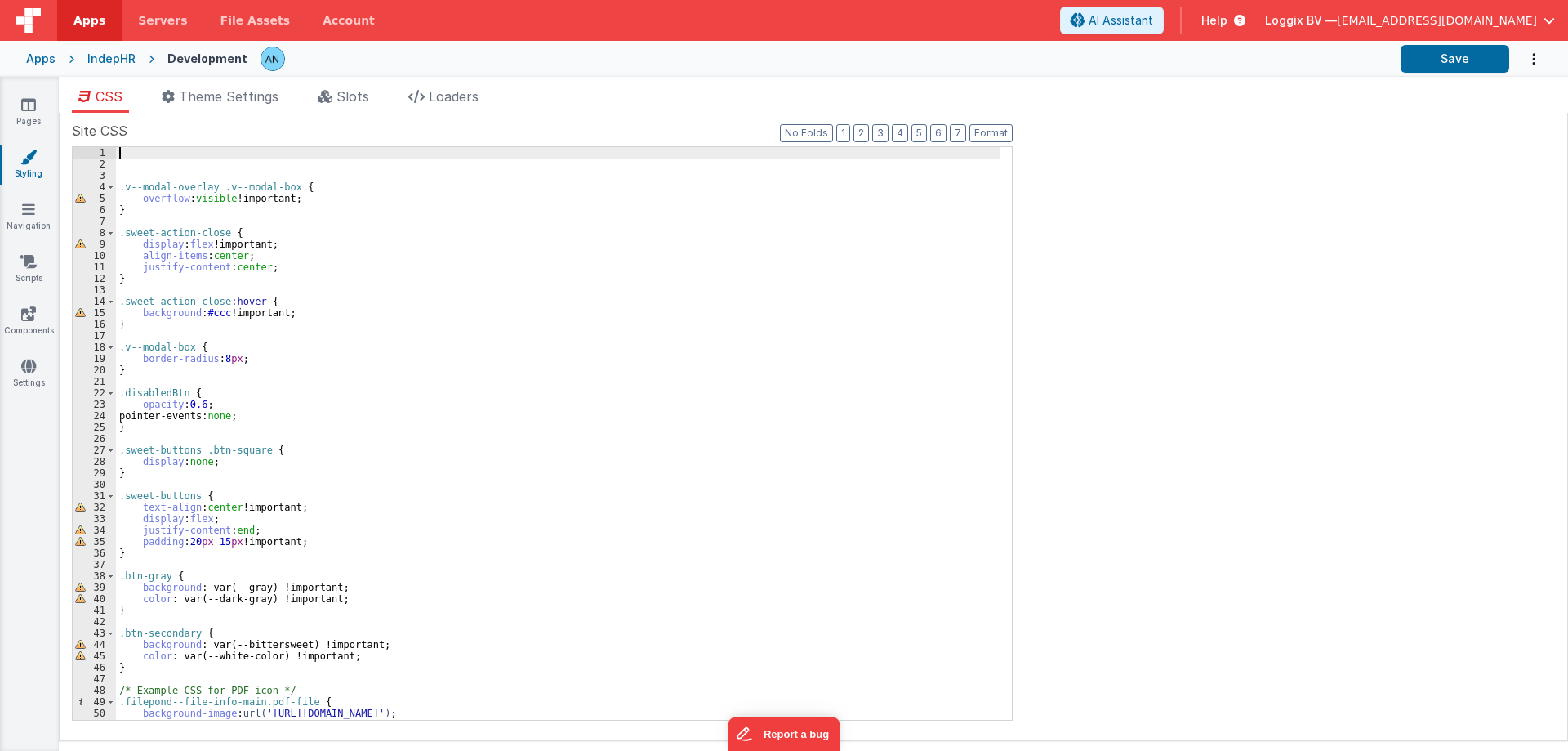
click at [121, 157] on div ".v--modal-overlay .v--modal-box { overflow : visible !important; } .sweet-actio…" at bounding box center [557, 444] width 883 height 595
paste textarea
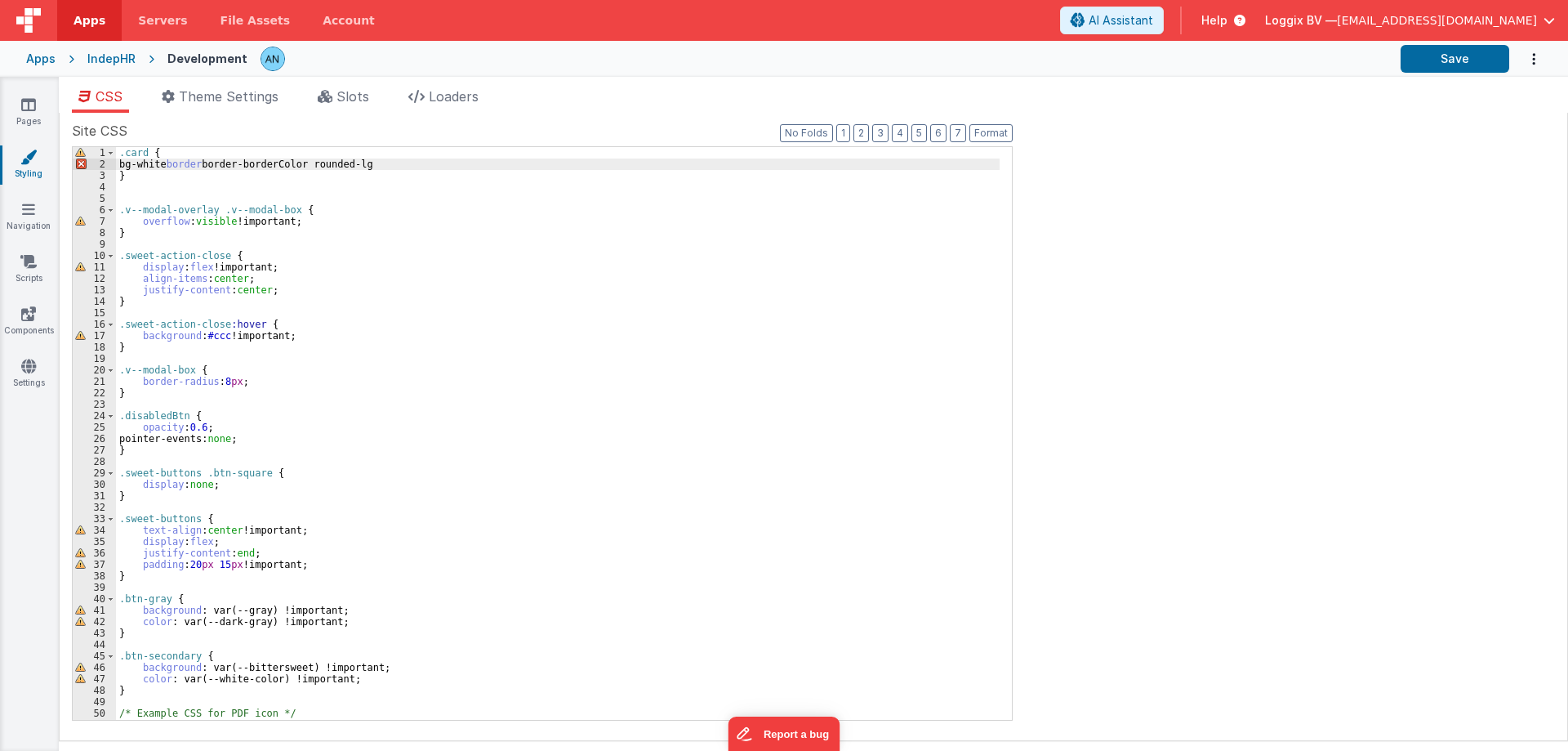
click at [190, 155] on div ".card { bg-white border border-borderColor rounded-lg } .v--modal-overlay .v--m…" at bounding box center [557, 444] width 883 height 595
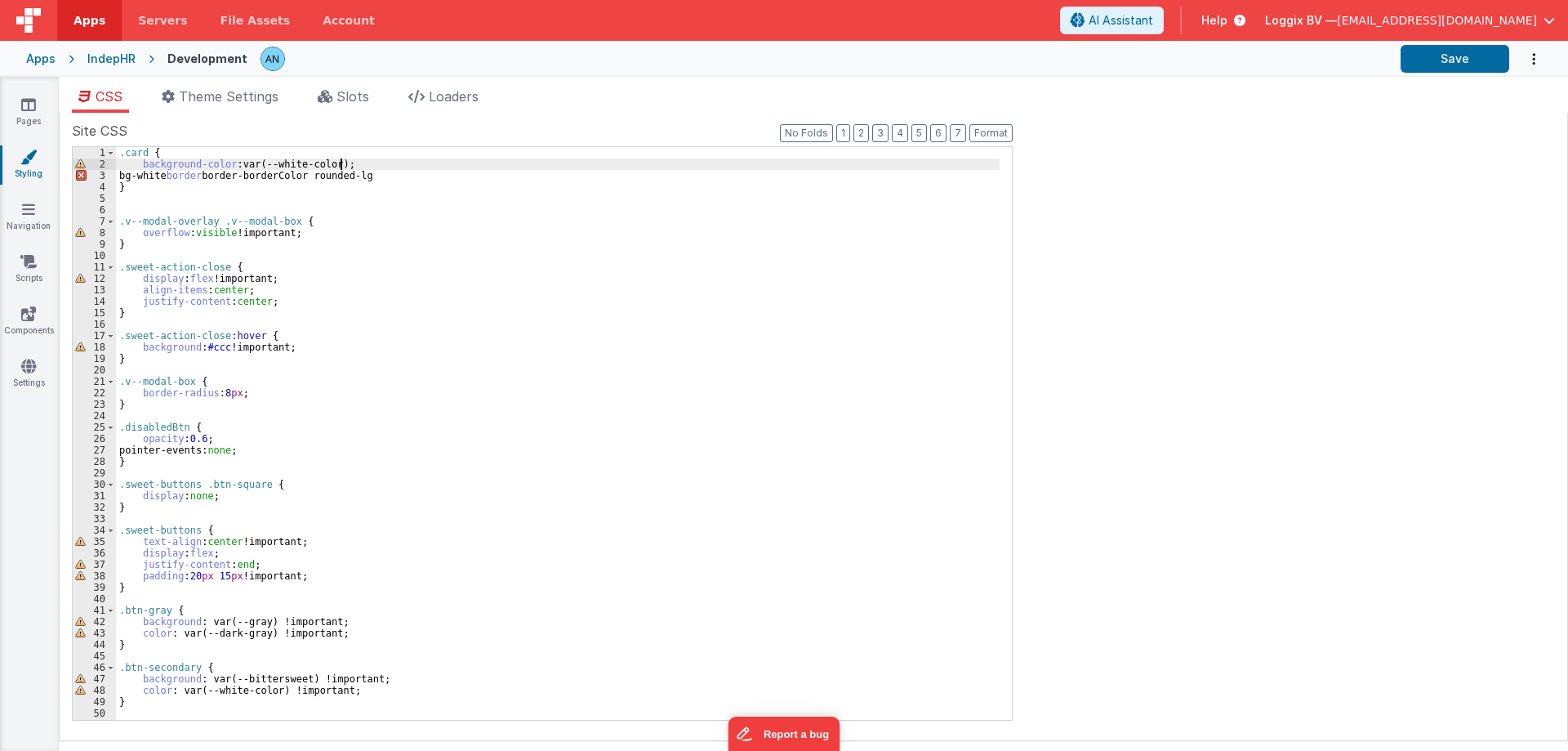
click at [359, 166] on div ".card { background-color :var(--white-color); bg-white border border-borderColo…" at bounding box center [557, 444] width 883 height 595
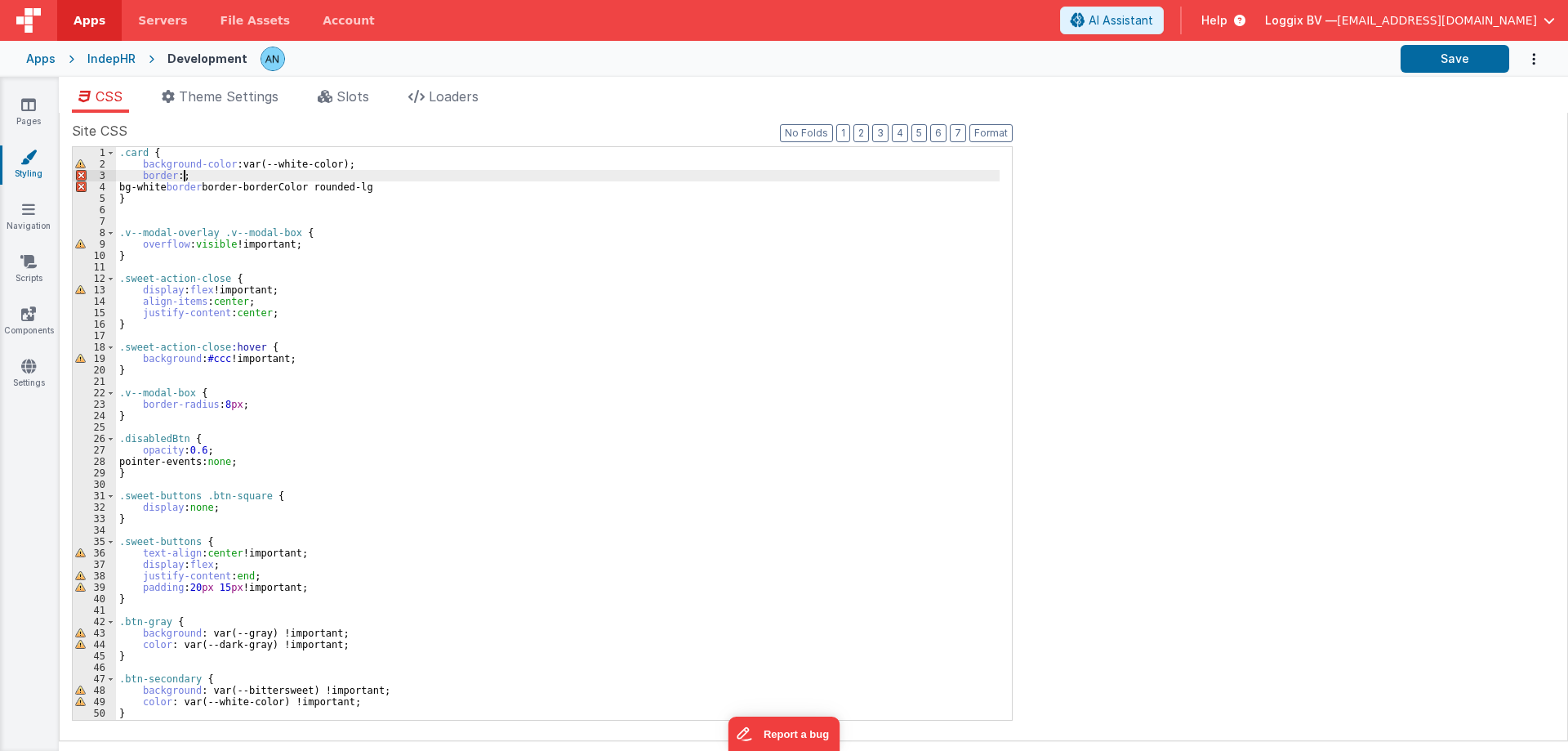
click at [283, 187] on div ".card { background-color :var(--white-color); border :; bg-white border border-…" at bounding box center [557, 444] width 883 height 595
click at [183, 178] on div ".card { background-color :var(--white-color); border :; bg-white border border-…" at bounding box center [557, 444] width 883 height 595
click at [349, 170] on div ".card { background-color :var(--white-color); border : 1 px solid var(--border-…" at bounding box center [557, 444] width 883 height 595
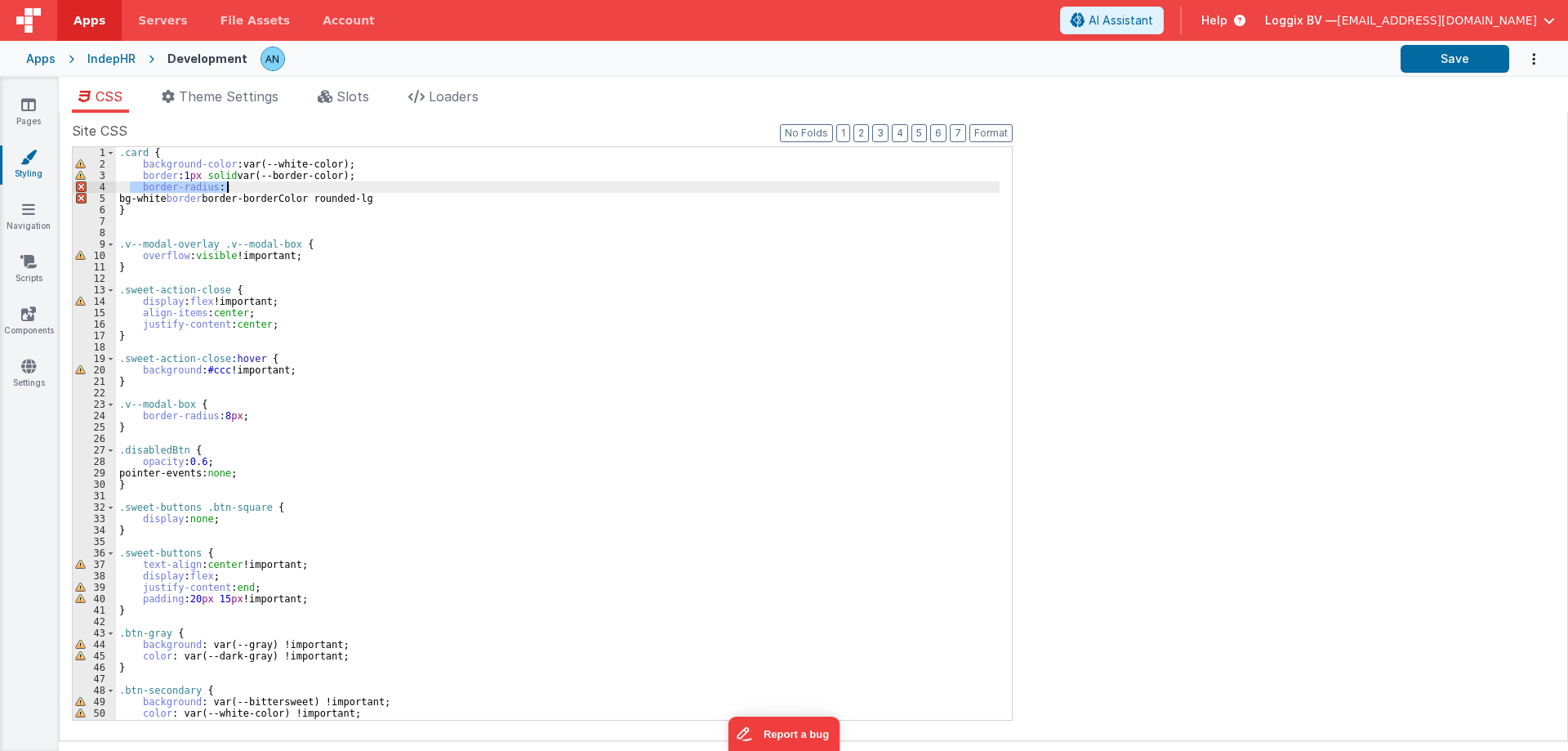
drag, startPoint x: 131, startPoint y: 184, endPoint x: 255, endPoint y: 182, distance: 124.0
click at [255, 182] on div ".card { background-color :var(--white-color); border : 1 px solid var(--border-…" at bounding box center [557, 444] width 883 height 595
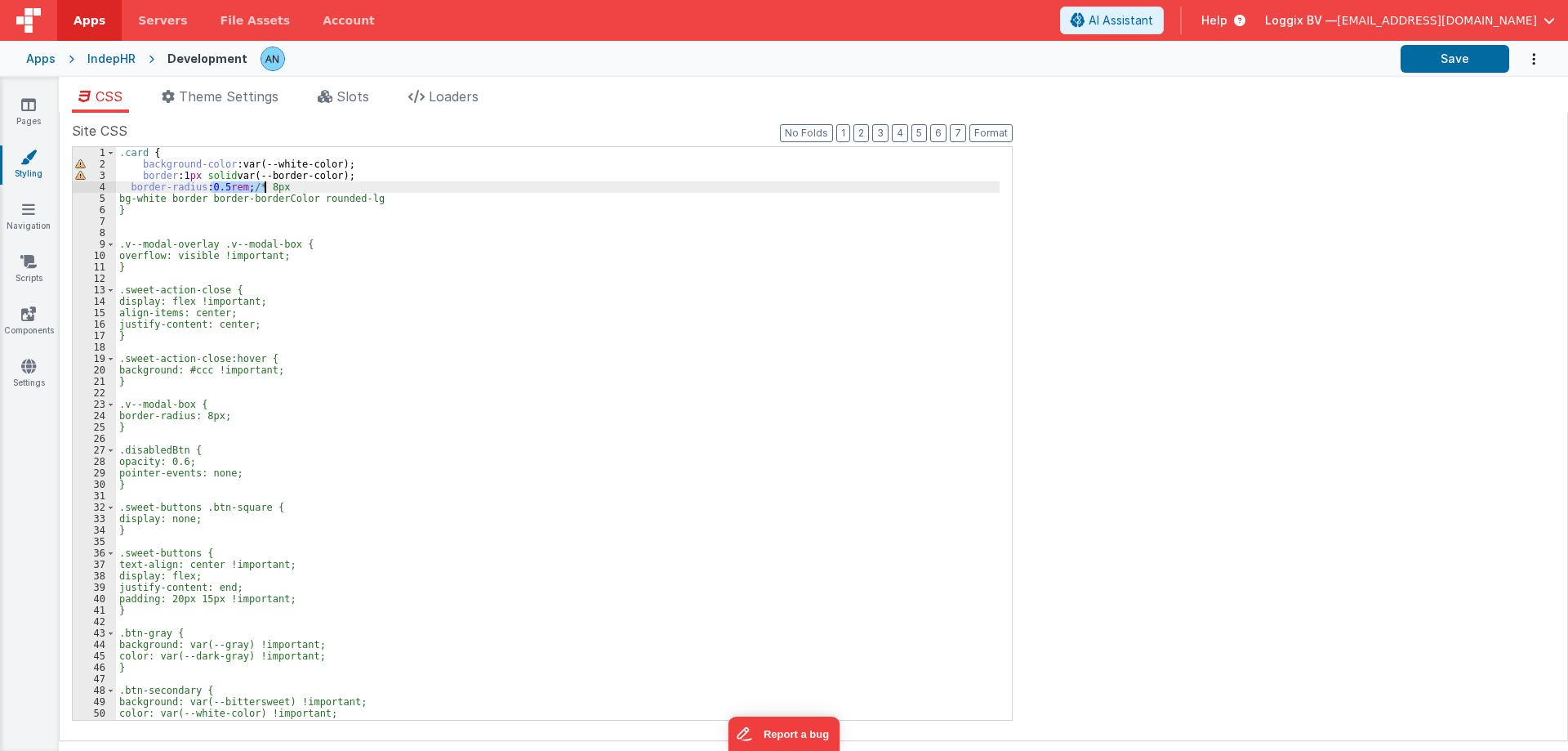
drag, startPoint x: 208, startPoint y: 184, endPoint x: 267, endPoint y: 184, distance: 59.0
click at [267, 184] on div ".card { background-color :var(--white-color); border : 1 px solid var(--border-…" at bounding box center [557, 444] width 883 height 595
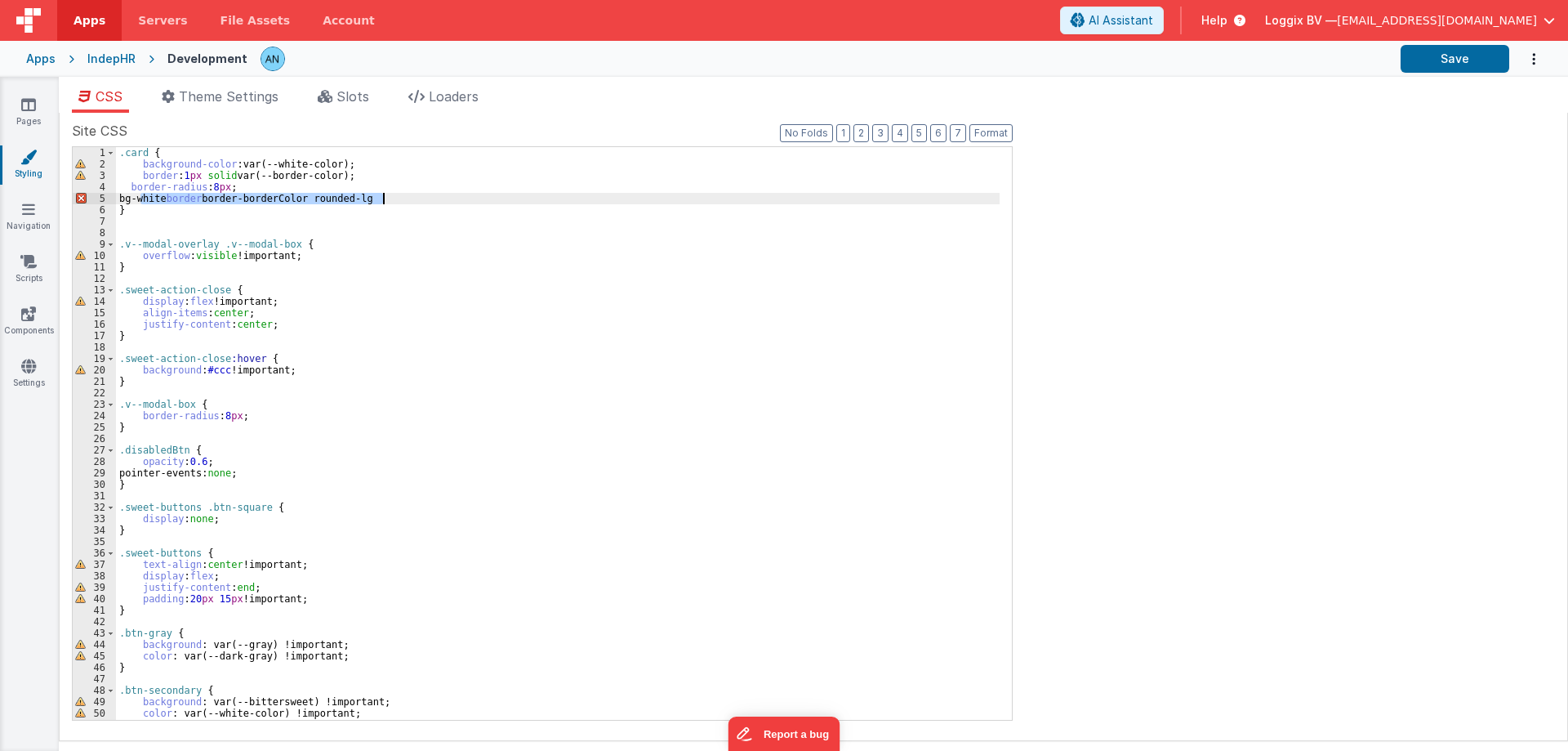
drag, startPoint x: 139, startPoint y: 199, endPoint x: 417, endPoint y: 198, distance: 278.0
click at [417, 198] on div ".card { background-color :var(--white-color); border : 1 px solid var(--border-…" at bounding box center [557, 444] width 883 height 595
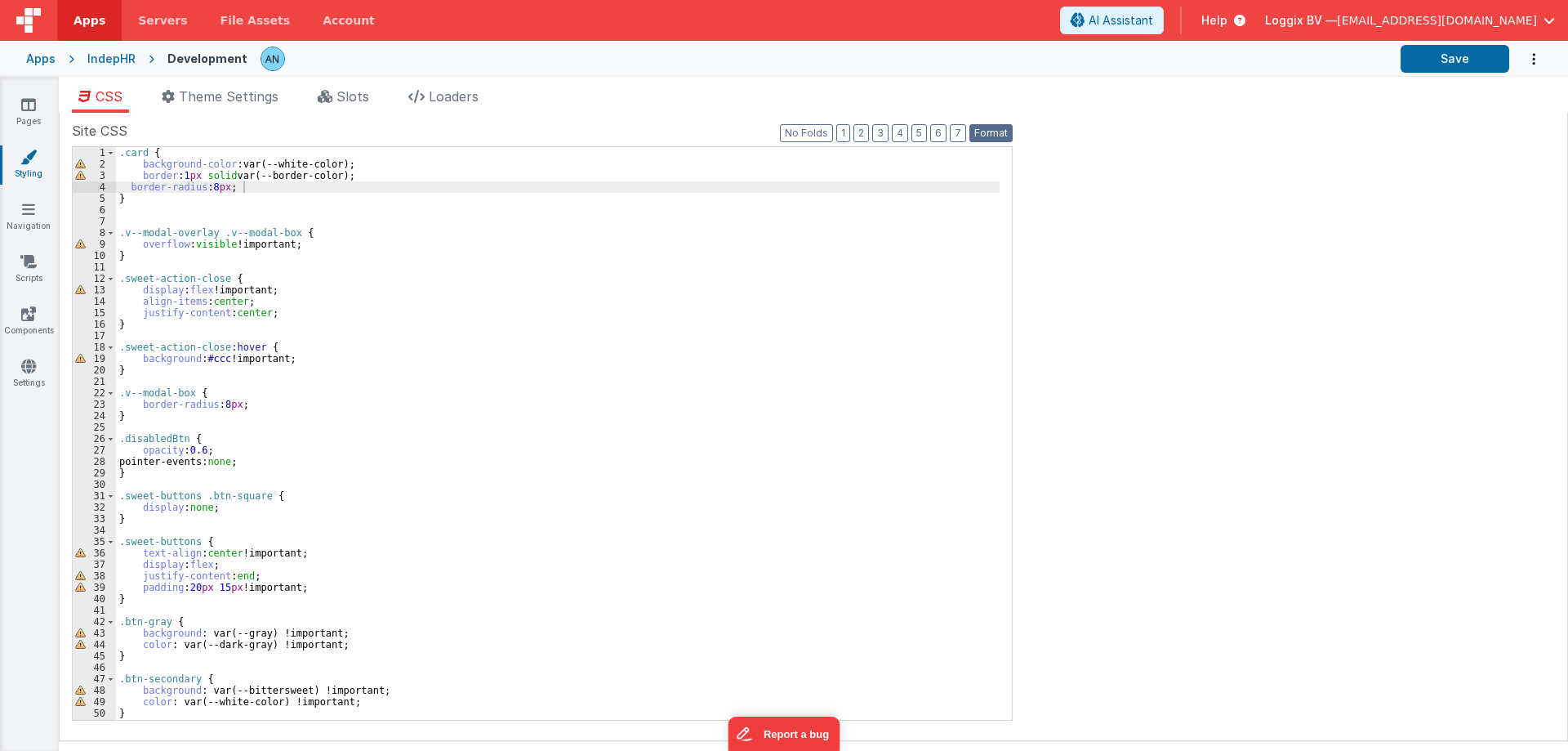
click at [989, 132] on button "Format" at bounding box center [990, 132] width 44 height 18
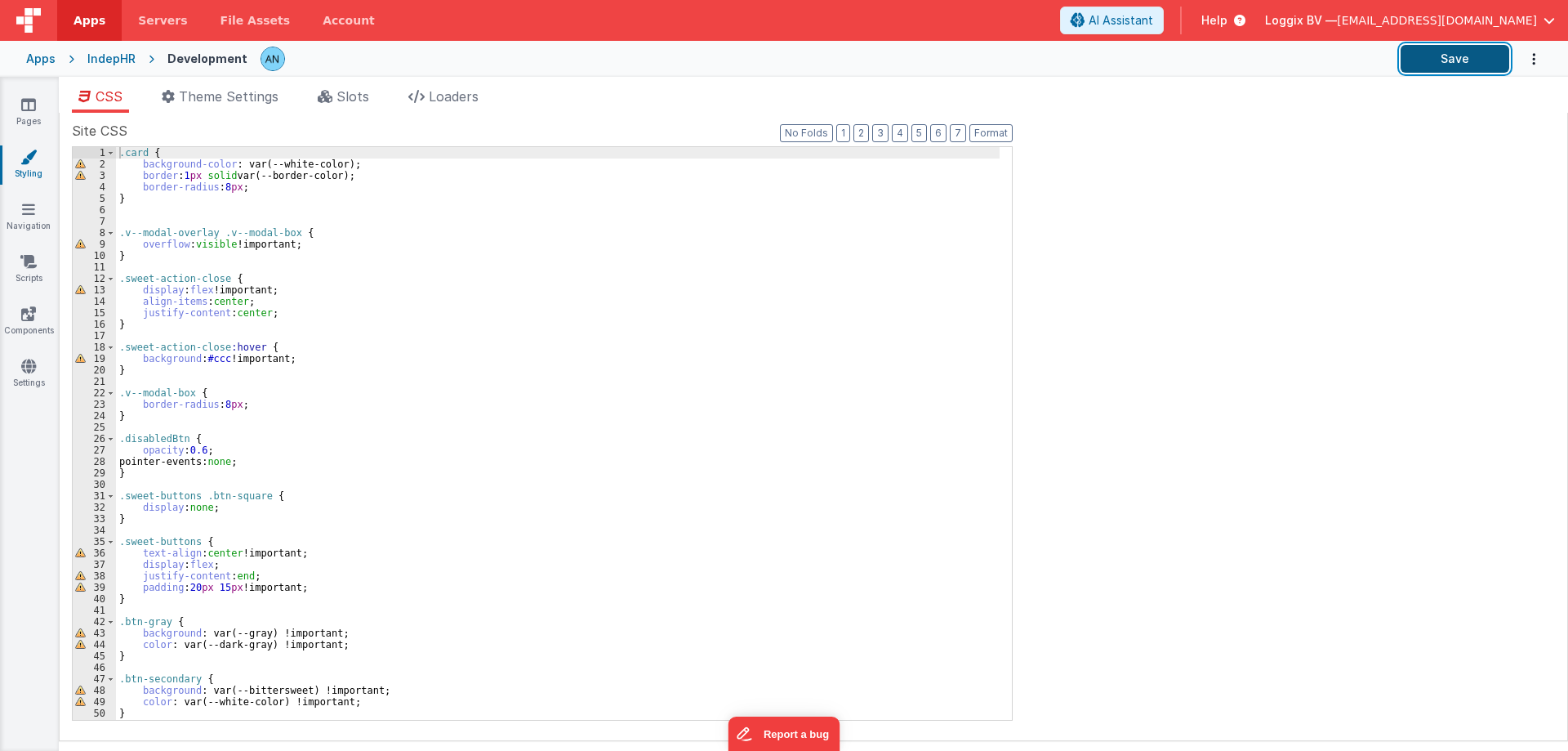
click at [1457, 54] on button "Save" at bounding box center [1454, 59] width 108 height 28
click at [136, 199] on div ".card { background-color : var(--white-color); border : 1 px solid var(--border…" at bounding box center [557, 444] width 883 height 595
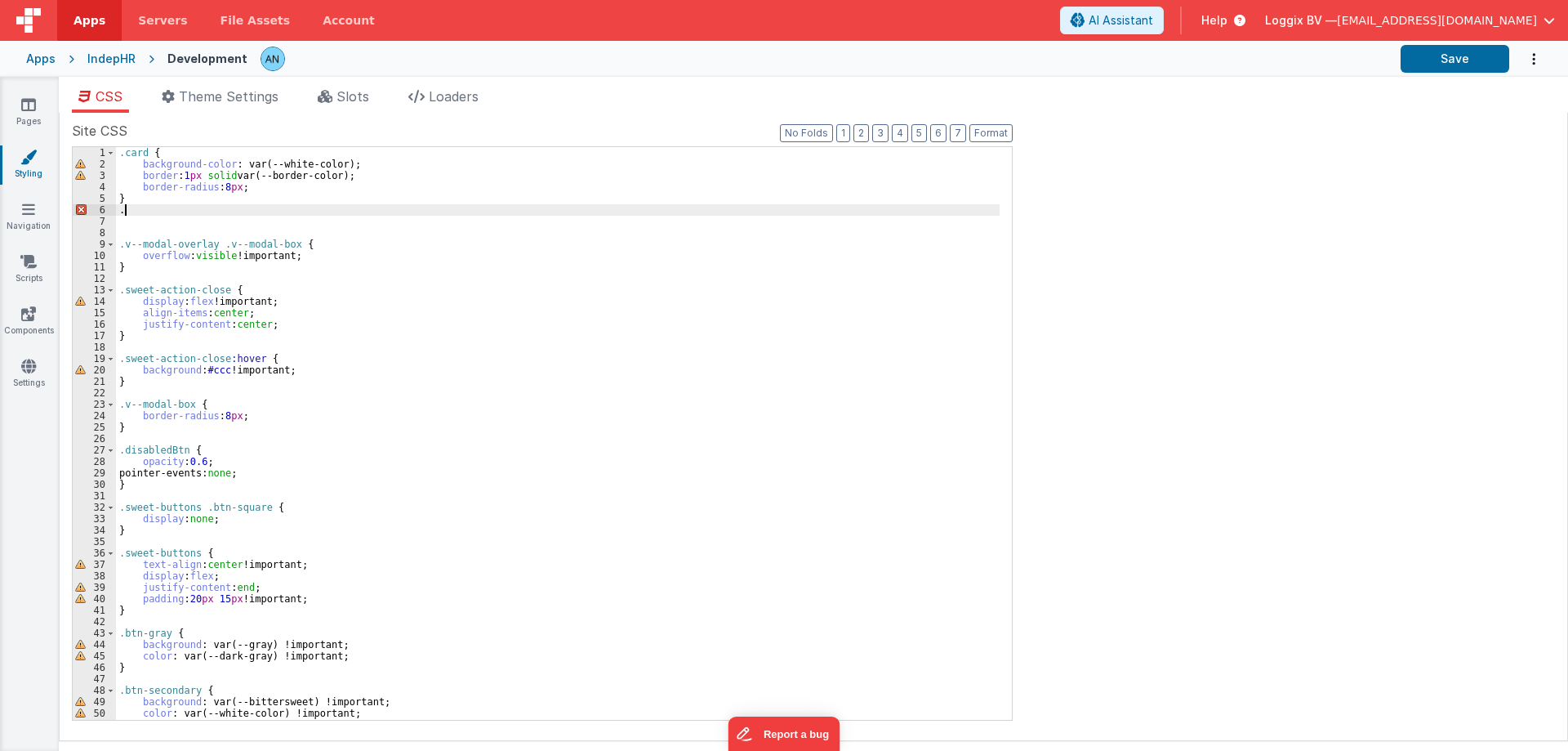
paste textarea
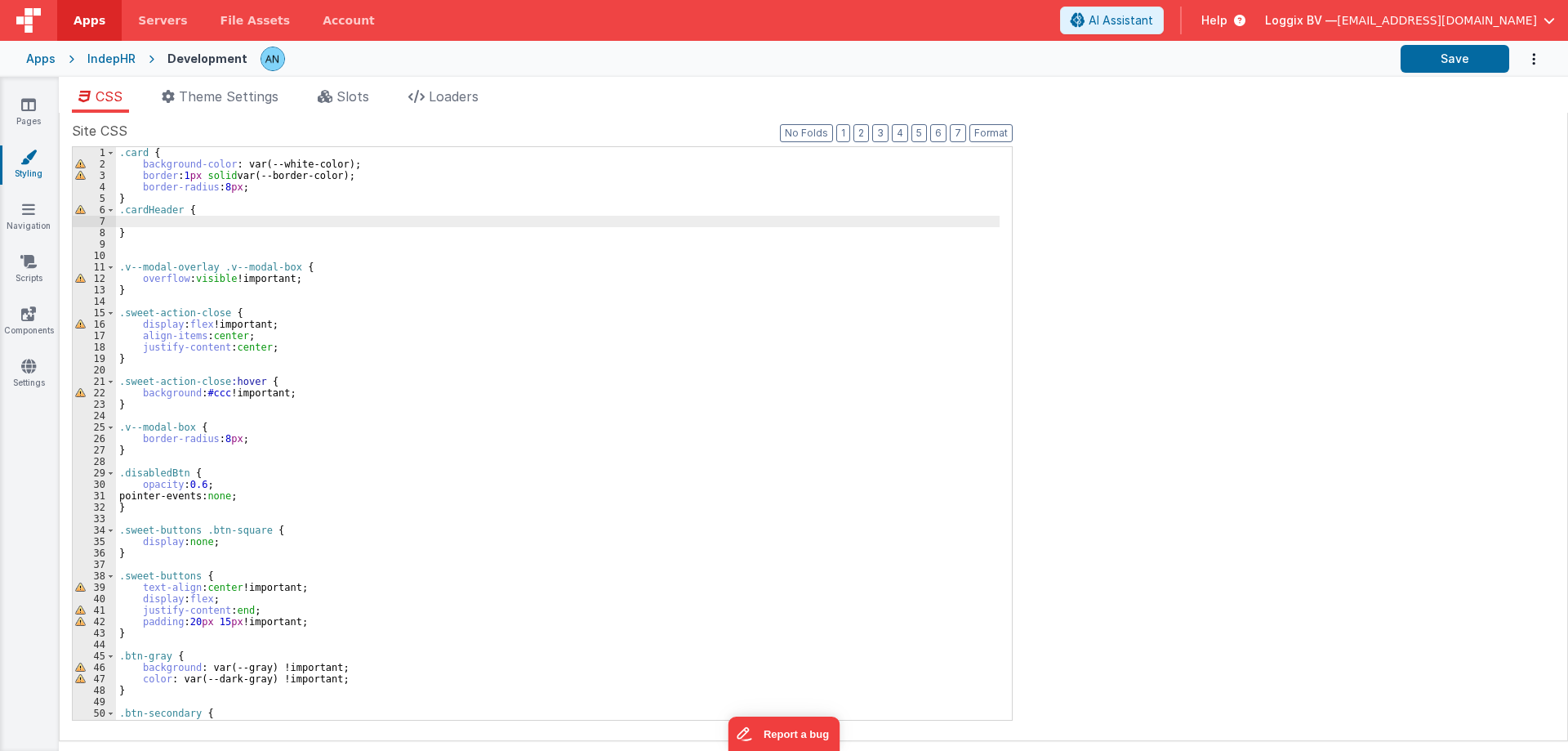
paste textarea
click at [228, 207] on div ".card { background-color : var(--white-color); border : 1 px solid var(--border…" at bounding box center [557, 444] width 883 height 595
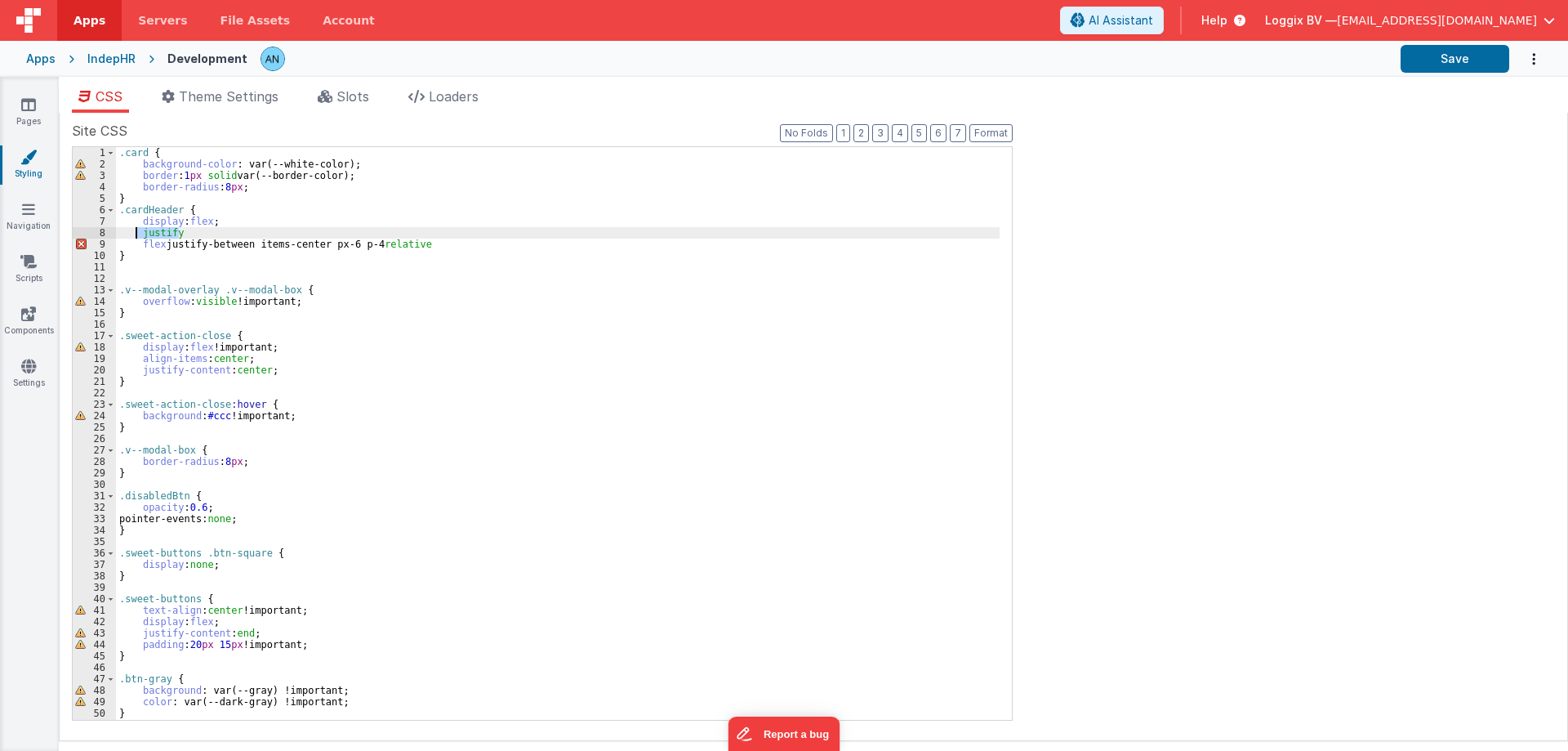
drag, startPoint x: 213, startPoint y: 232, endPoint x: 136, endPoint y: 231, distance: 77.0
click at [136, 231] on div ".card { background-color : var(--white-color); border : 1 px solid var(--border…" at bounding box center [557, 444] width 883 height 595
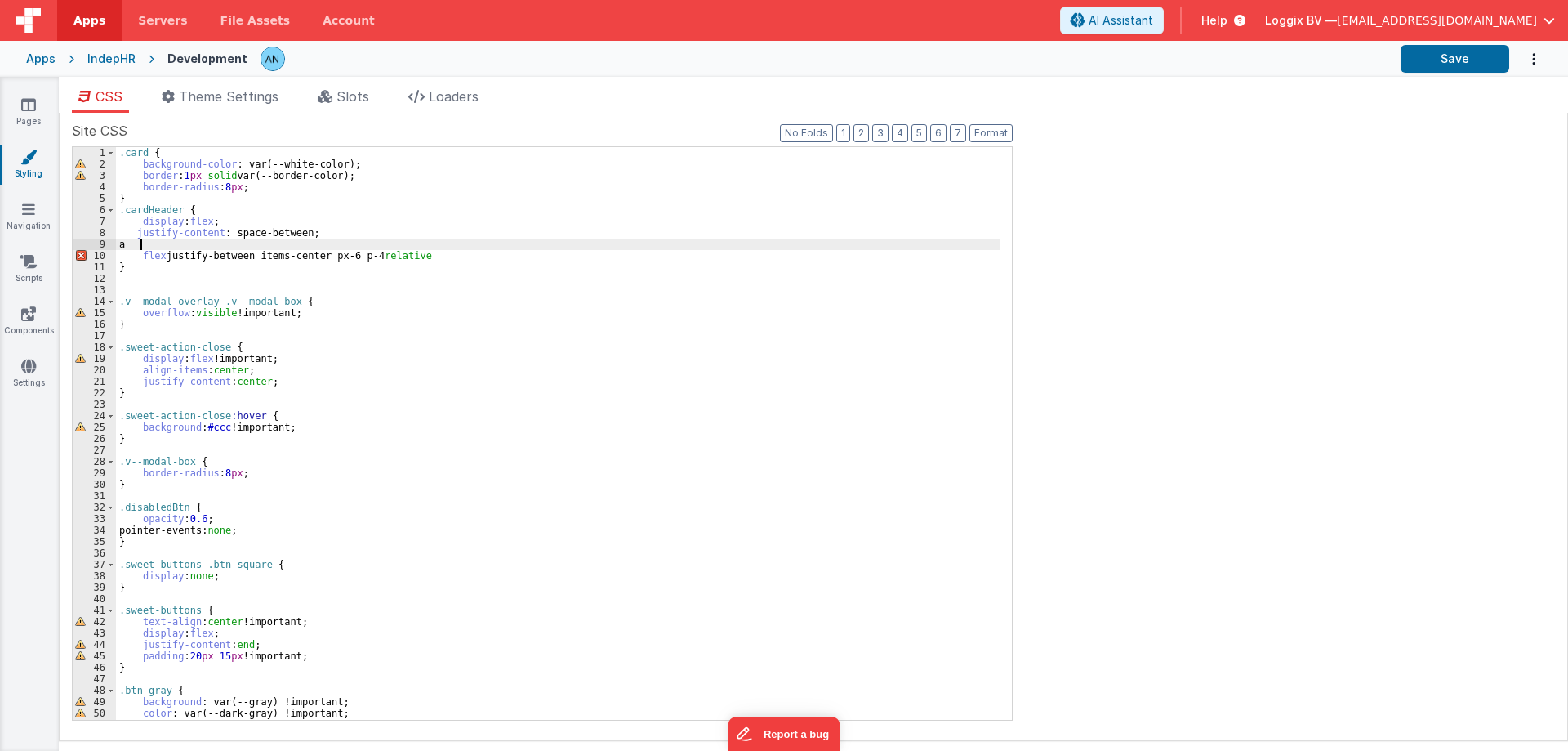
click at [128, 244] on div ".card { background-color : var(--white-color); border : 1 px solid var(--border…" at bounding box center [557, 444] width 883 height 595
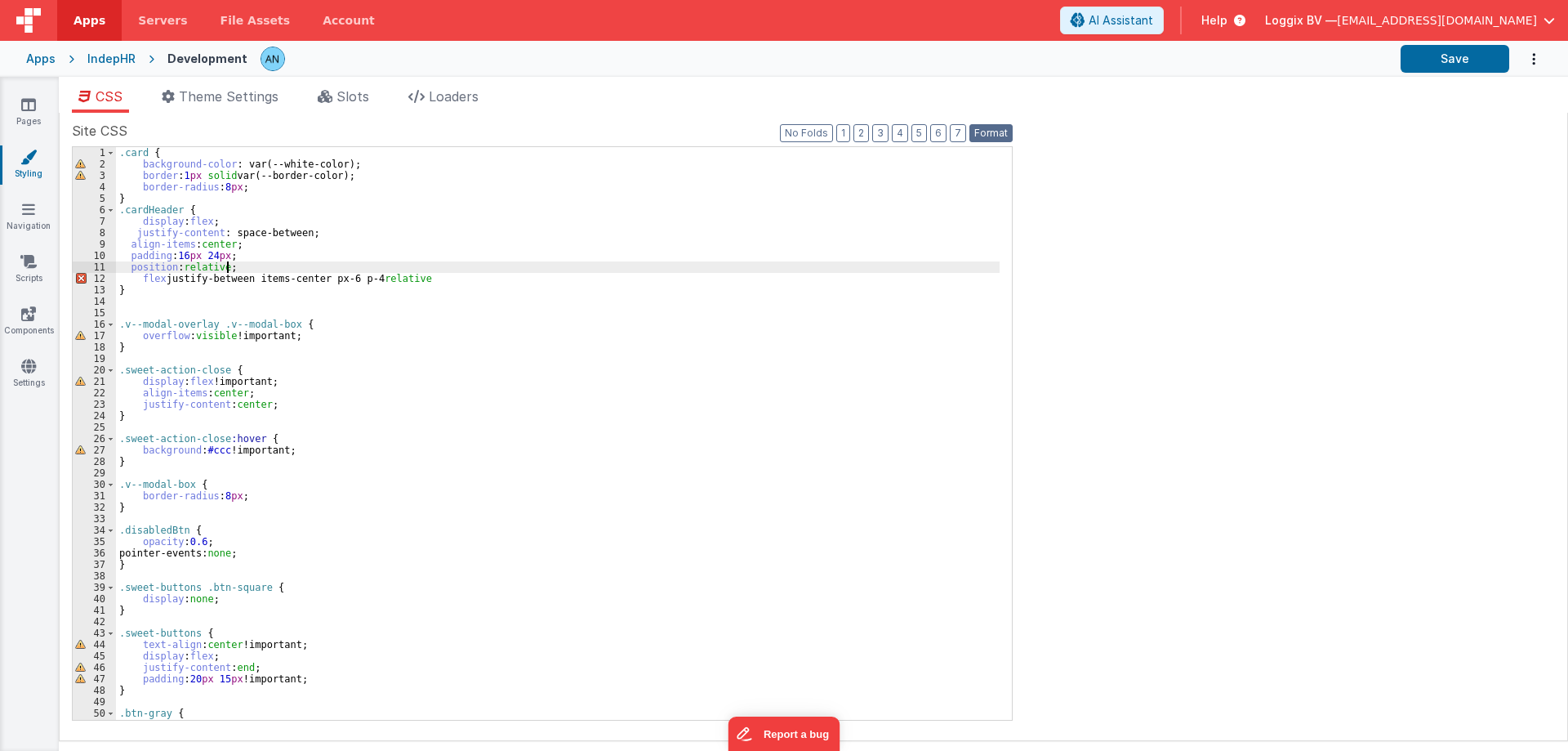
click at [994, 132] on button "Format" at bounding box center [990, 132] width 44 height 18
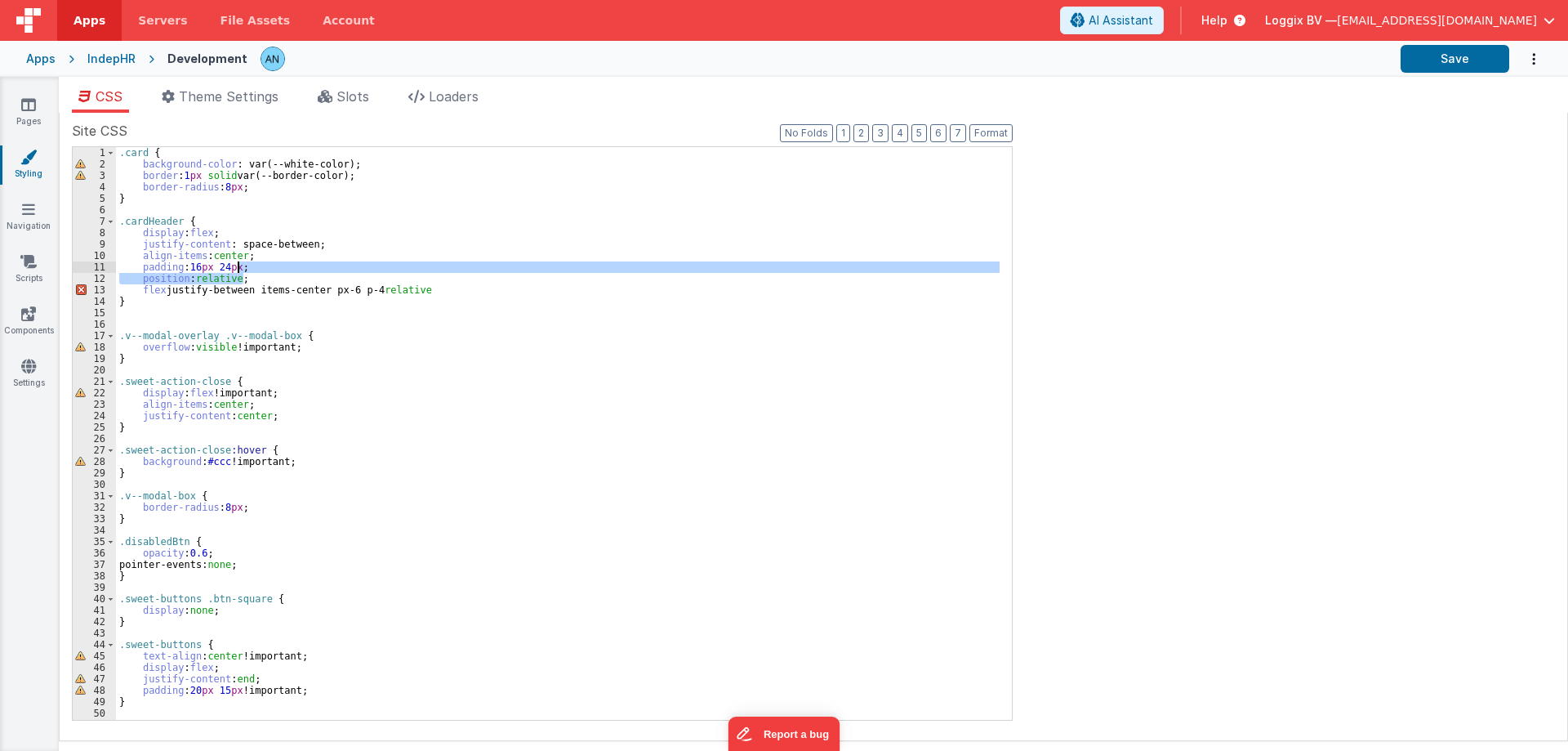
drag, startPoint x: 251, startPoint y: 273, endPoint x: 235, endPoint y: 271, distance: 16.1
click at [235, 271] on div ".card { background-color : var(--white-color); border : 1 px solid var(--border…" at bounding box center [557, 444] width 883 height 595
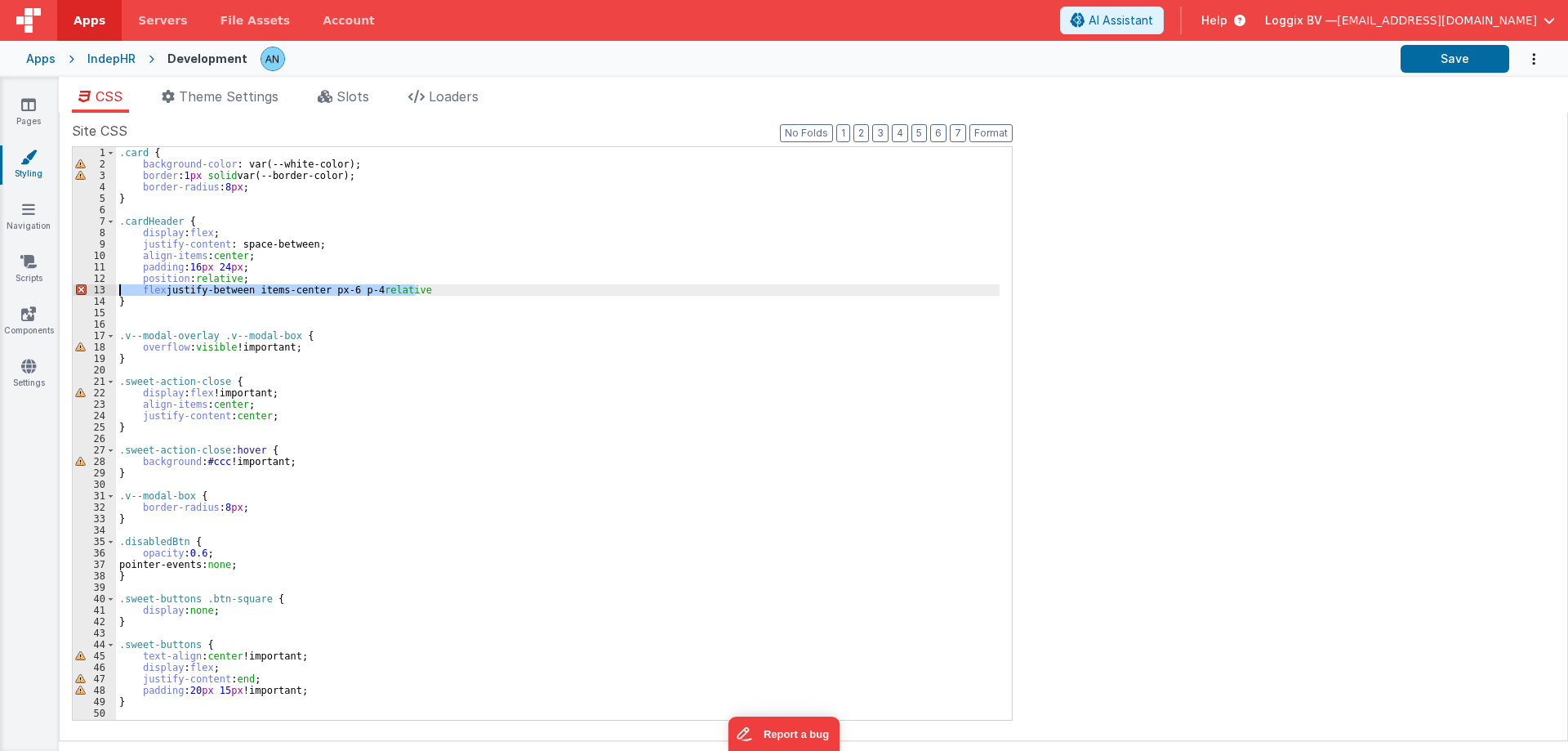
drag, startPoint x: 428, startPoint y: 289, endPoint x: 90, endPoint y: 282, distance: 338.1
click at [86, 285] on div "1 2 3 4 5 6 7 8 9 10 11 12 13 14 15 16 17 18 19 20 21 22 23 24 25 26 27 28 29 3…" at bounding box center [542, 433] width 940 height 574
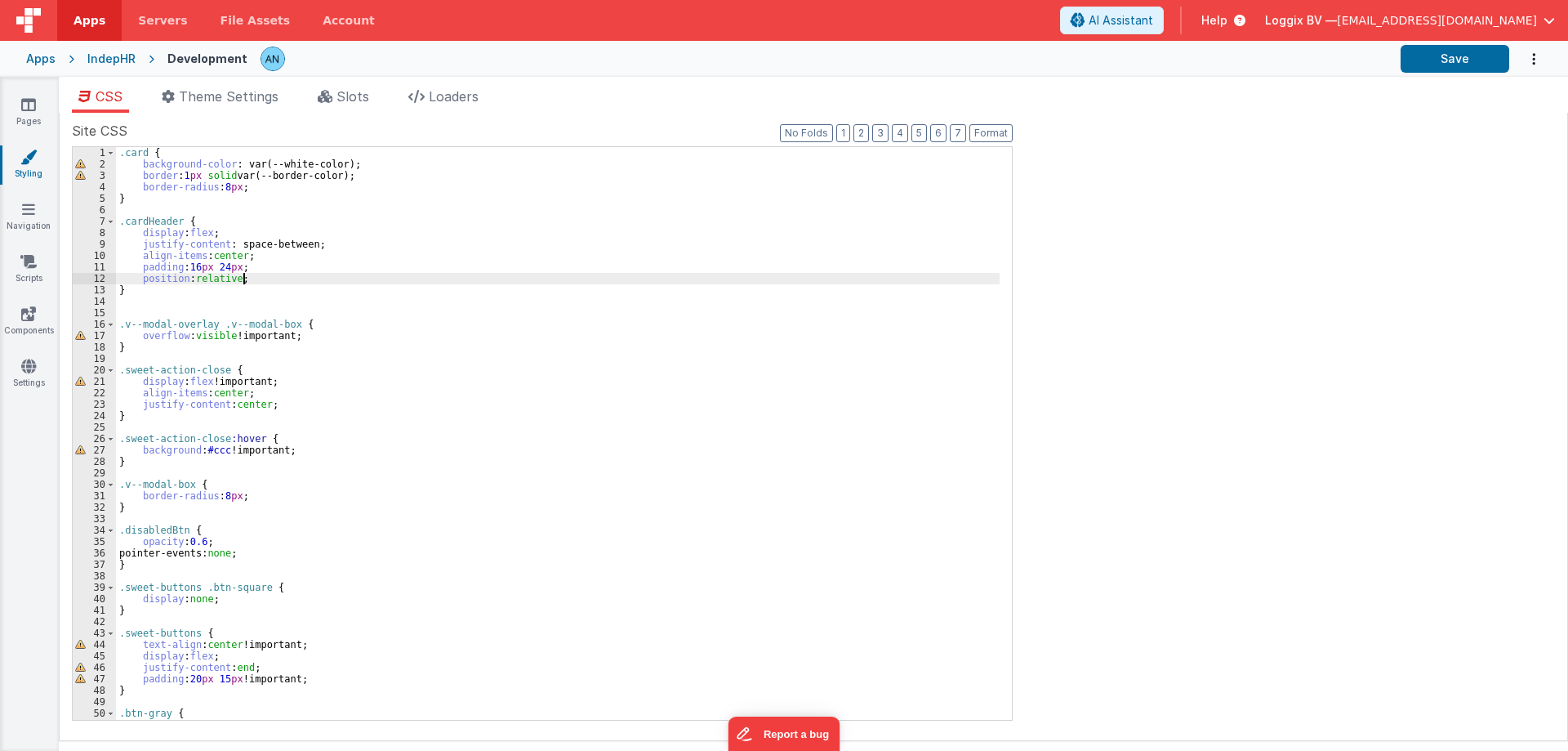
click at [122, 306] on div ".card { background-color : var(--white-color); border : 1 px solid var(--border…" at bounding box center [557, 444] width 883 height 595
paste textarea
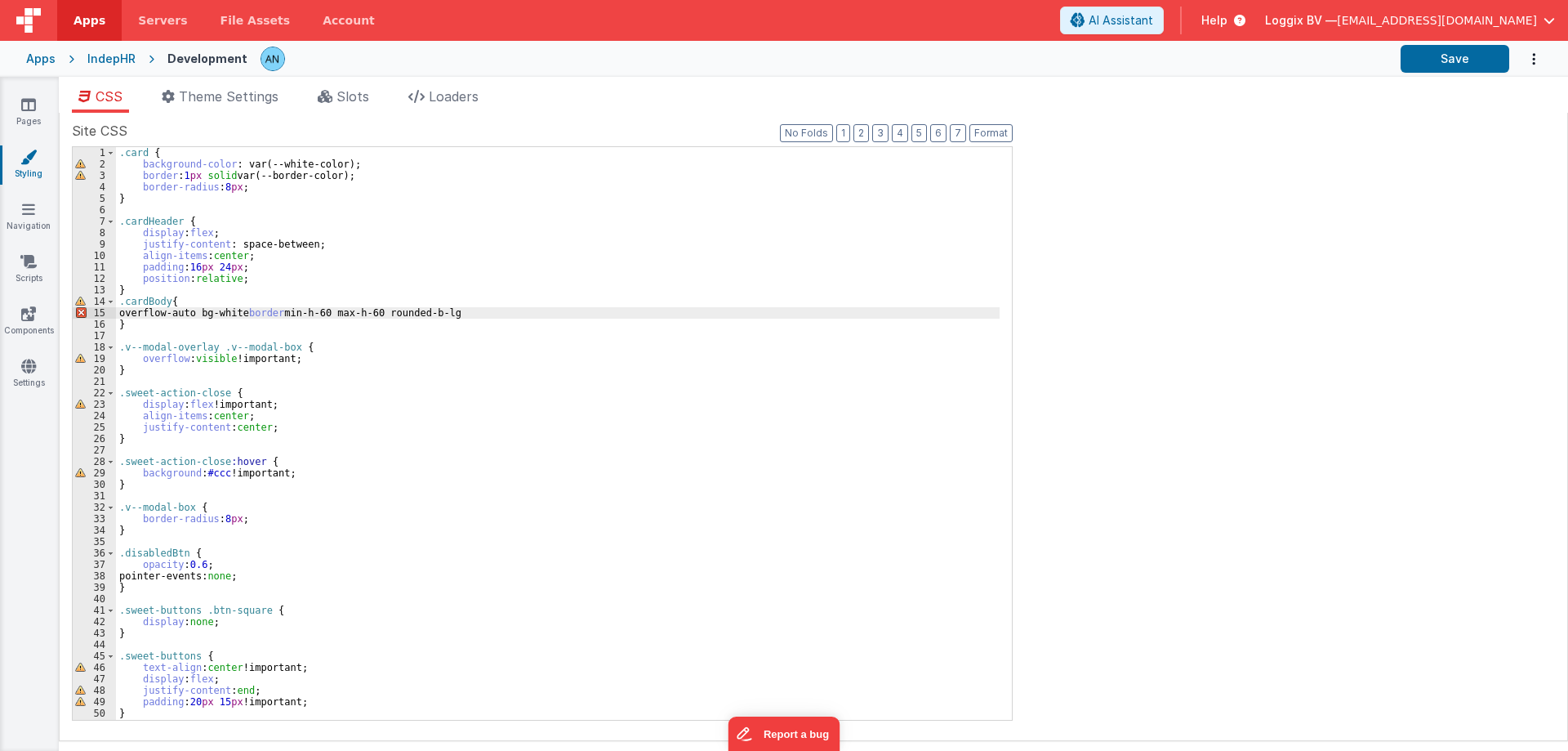
click at [183, 301] on div ".card { background-color : var(--white-color); border : 1 px solid var(--border…" at bounding box center [557, 444] width 883 height 595
drag, startPoint x: 133, startPoint y: 163, endPoint x: 384, endPoint y: 160, distance: 251.0
click at [384, 160] on div ".card { background-color : var(--white-color); border : 1 px solid var(--border…" at bounding box center [557, 444] width 883 height 595
click at [181, 304] on div ".card { background-color : var(--white-color); border : 1 px solid var(--border…" at bounding box center [557, 444] width 883 height 595
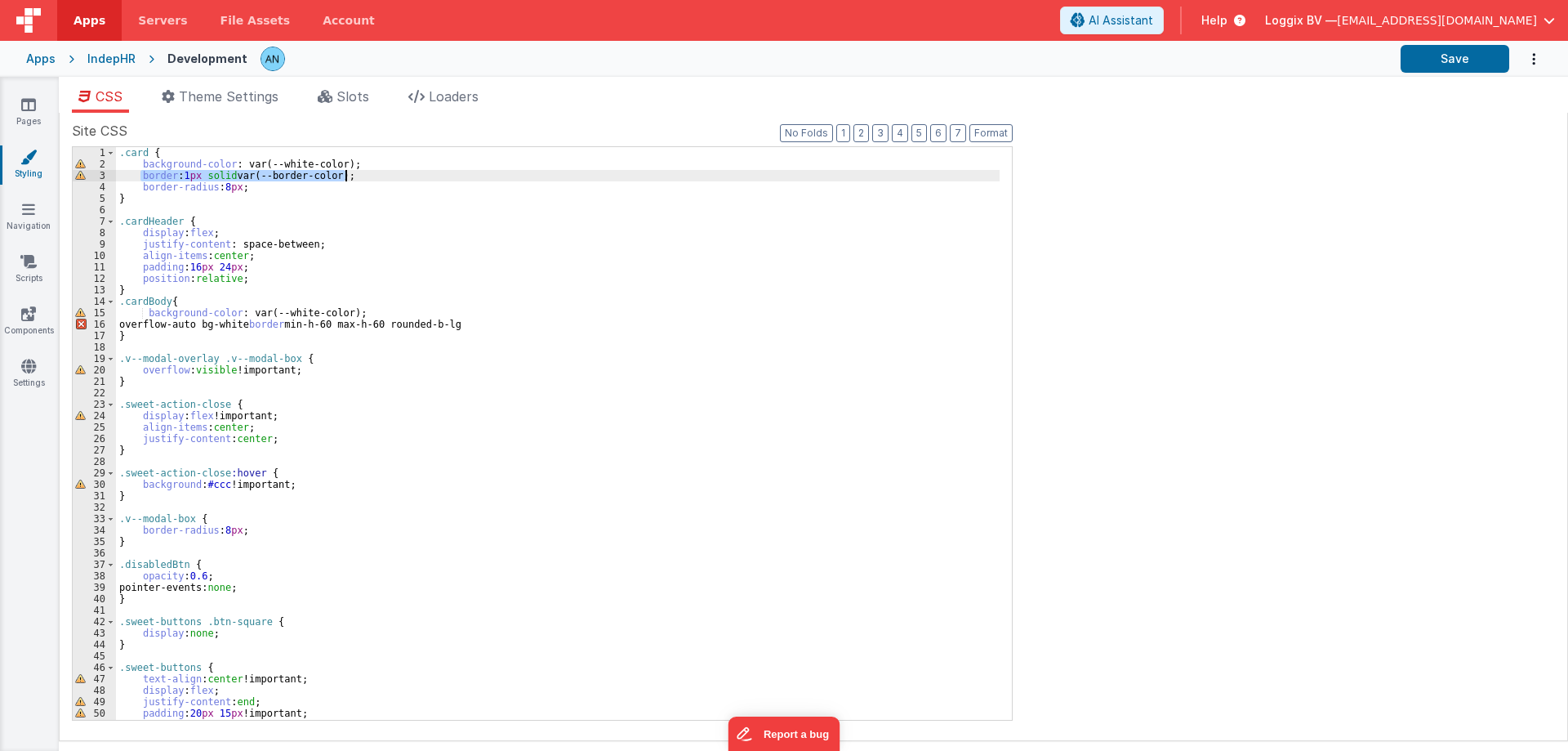
drag, startPoint x: 141, startPoint y: 173, endPoint x: 379, endPoint y: 180, distance: 238.1
click at [379, 180] on div ".card { background-color : var(--white-color); border : 1 px solid var(--border…" at bounding box center [557, 444] width 883 height 595
click at [356, 319] on div ".card { background-color : var(--white-color); border : 1 px solid var(--border…" at bounding box center [557, 444] width 883 height 595
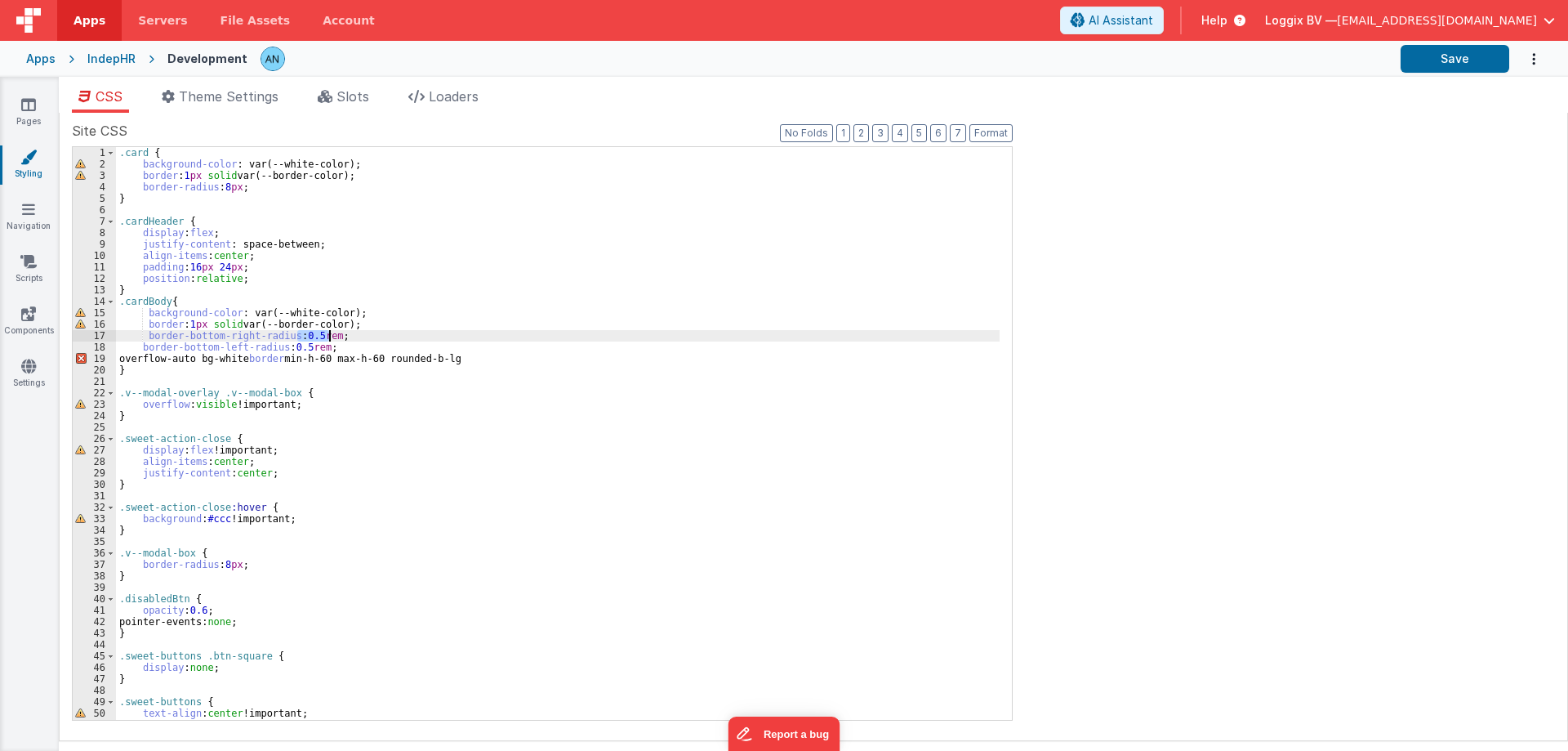
drag, startPoint x: 298, startPoint y: 333, endPoint x: 329, endPoint y: 336, distance: 31.1
click at [329, 336] on div ".card { background-color : var(--white-color); border : 1 px solid var(--border…" at bounding box center [557, 444] width 883 height 595
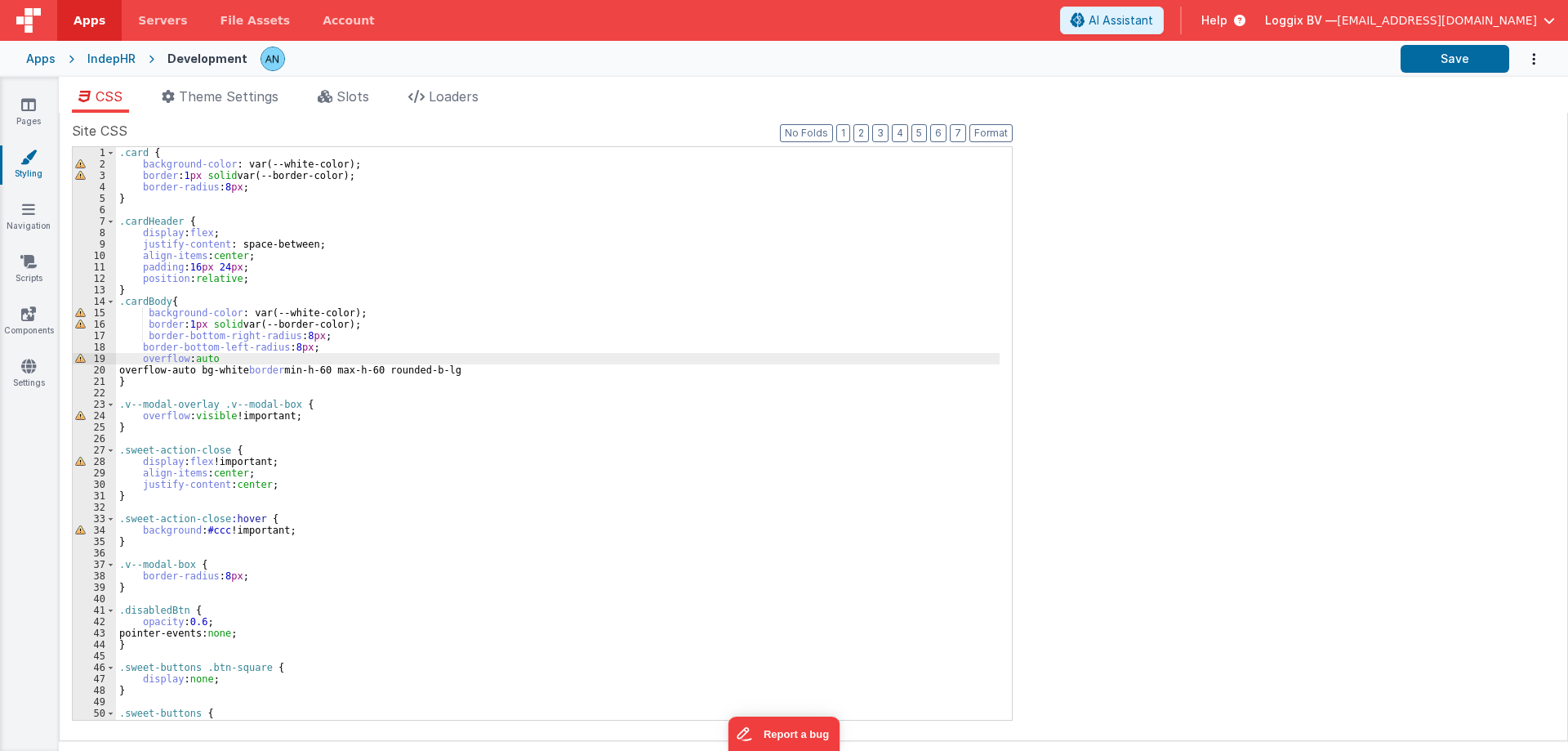
click at [482, 365] on div ".card { background-color : var(--white-color); border : 1 px solid var(--border…" at bounding box center [557, 444] width 883 height 595
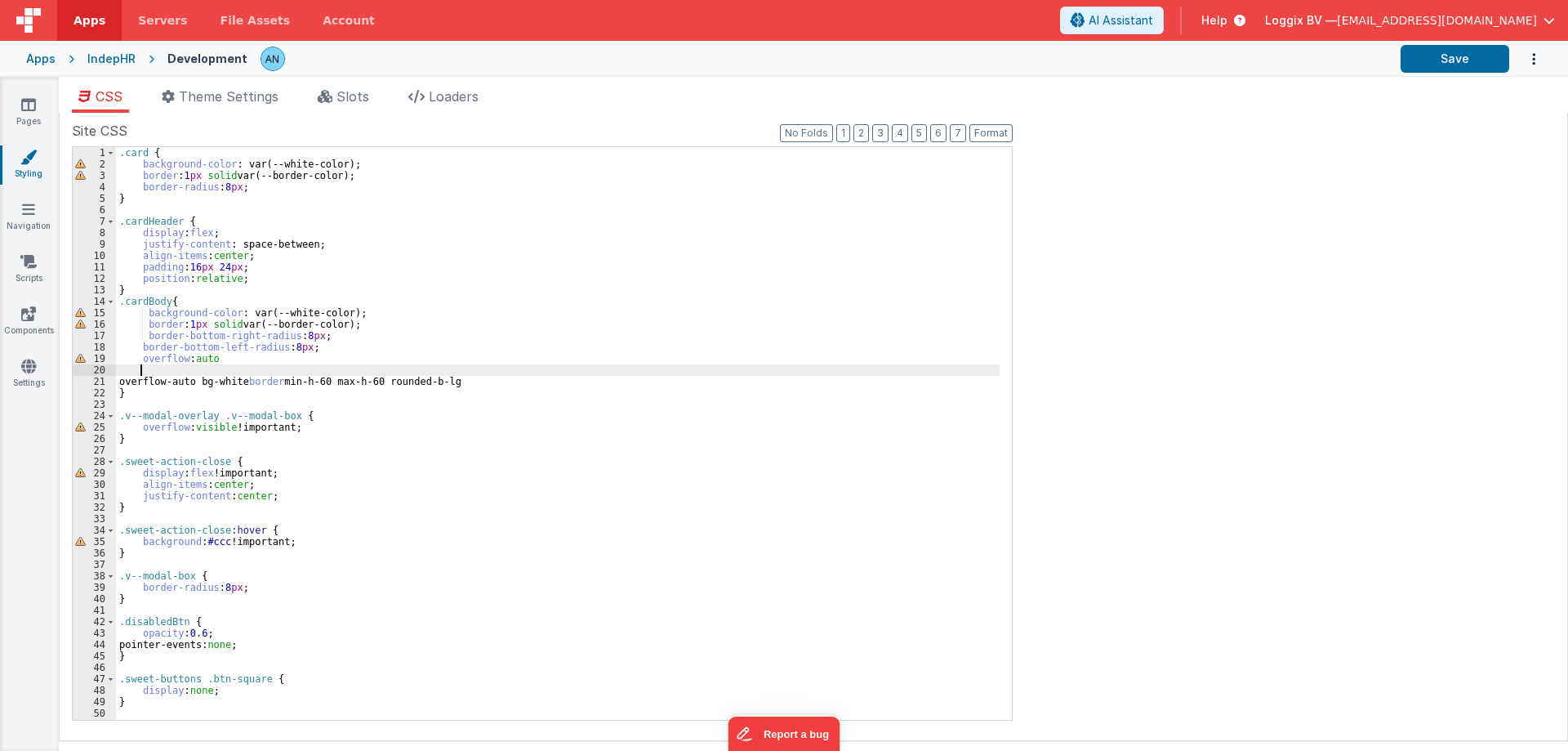
paste textarea
drag, startPoint x: 205, startPoint y: 369, endPoint x: 233, endPoint y: 370, distance: 28.0
click at [233, 370] on div ".card { background-color : var(--white-color); border : 1 px solid var(--border…" at bounding box center [557, 444] width 883 height 595
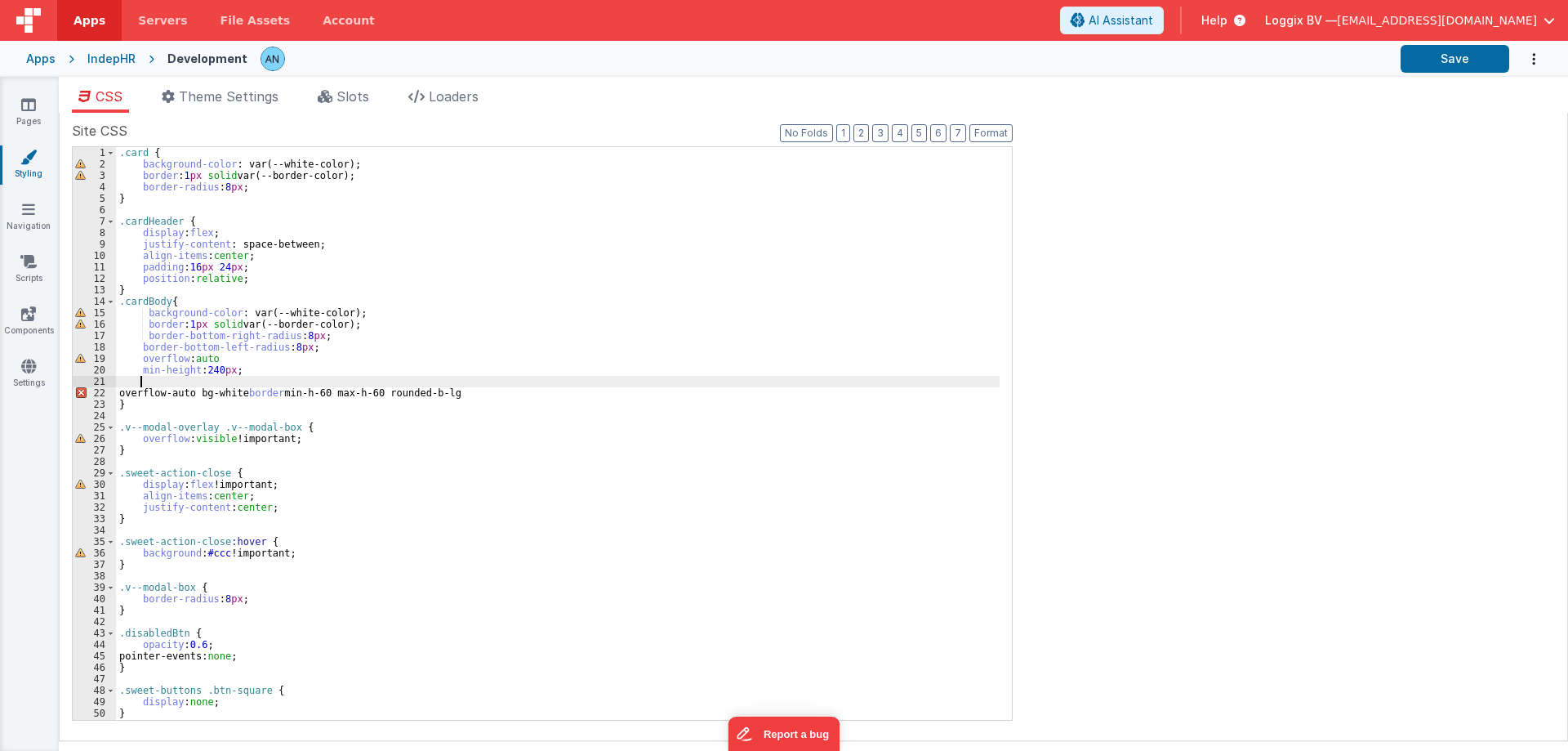
paste textarea
drag, startPoint x: 136, startPoint y: 392, endPoint x: 467, endPoint y: 394, distance: 331.0
click at [467, 394] on div ".card { background-color : var(--white-color); border : 1 px solid var(--border…" at bounding box center [557, 444] width 883 height 595
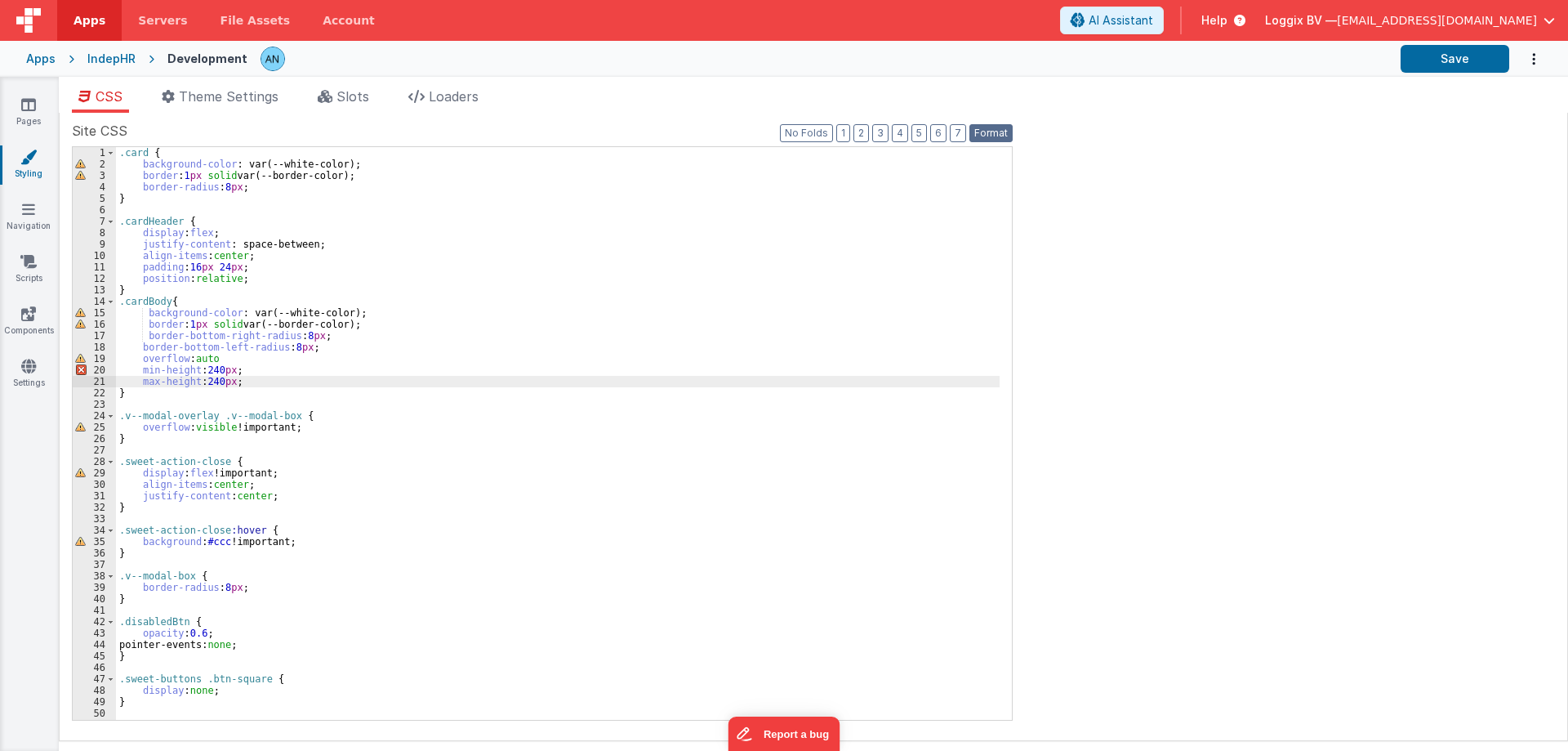
click at [997, 135] on button "Format" at bounding box center [990, 132] width 44 height 18
click at [218, 370] on div ".card { background-color : var(--white-color); border : 1 px solid var(--border…" at bounding box center [557, 444] width 883 height 595
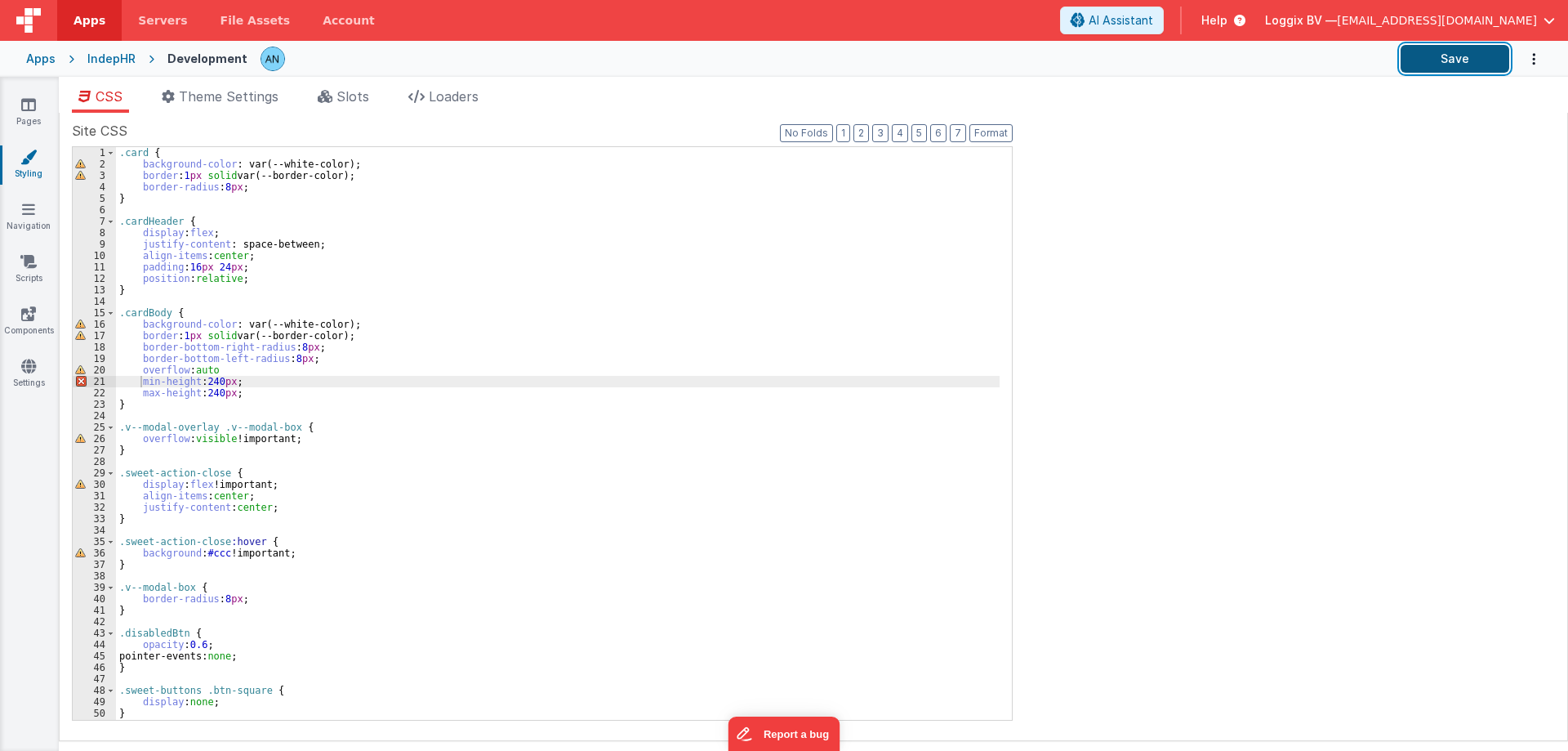
click at [1423, 48] on button "Save" at bounding box center [1454, 59] width 108 height 28
click at [226, 371] on div ".card { background-color : var(--white-color); border : 1 px solid var(--border…" at bounding box center [557, 444] width 883 height 595
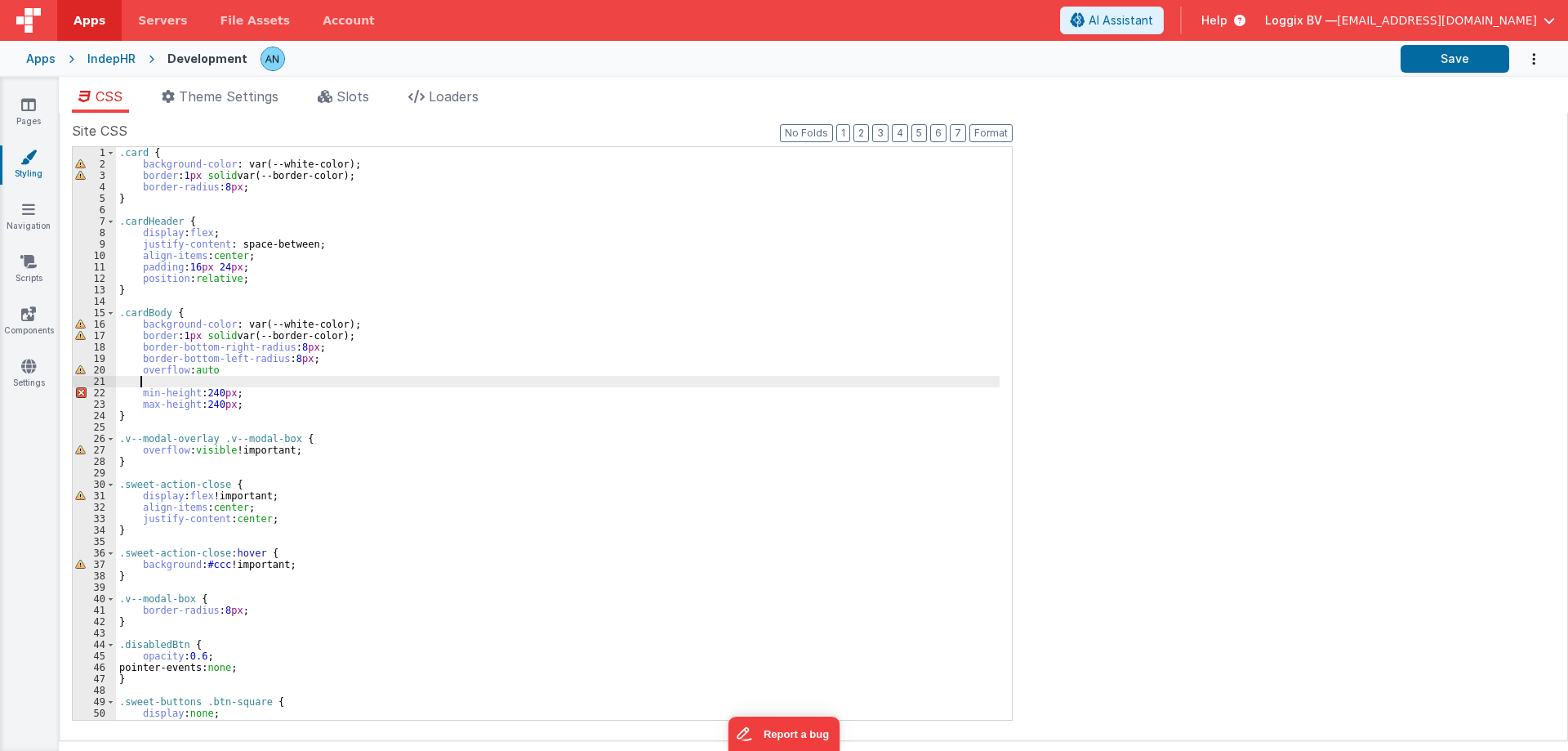
click at [259, 373] on div ".card { background-color : var(--white-color); border : 1 px solid var(--border…" at bounding box center [557, 444] width 883 height 595
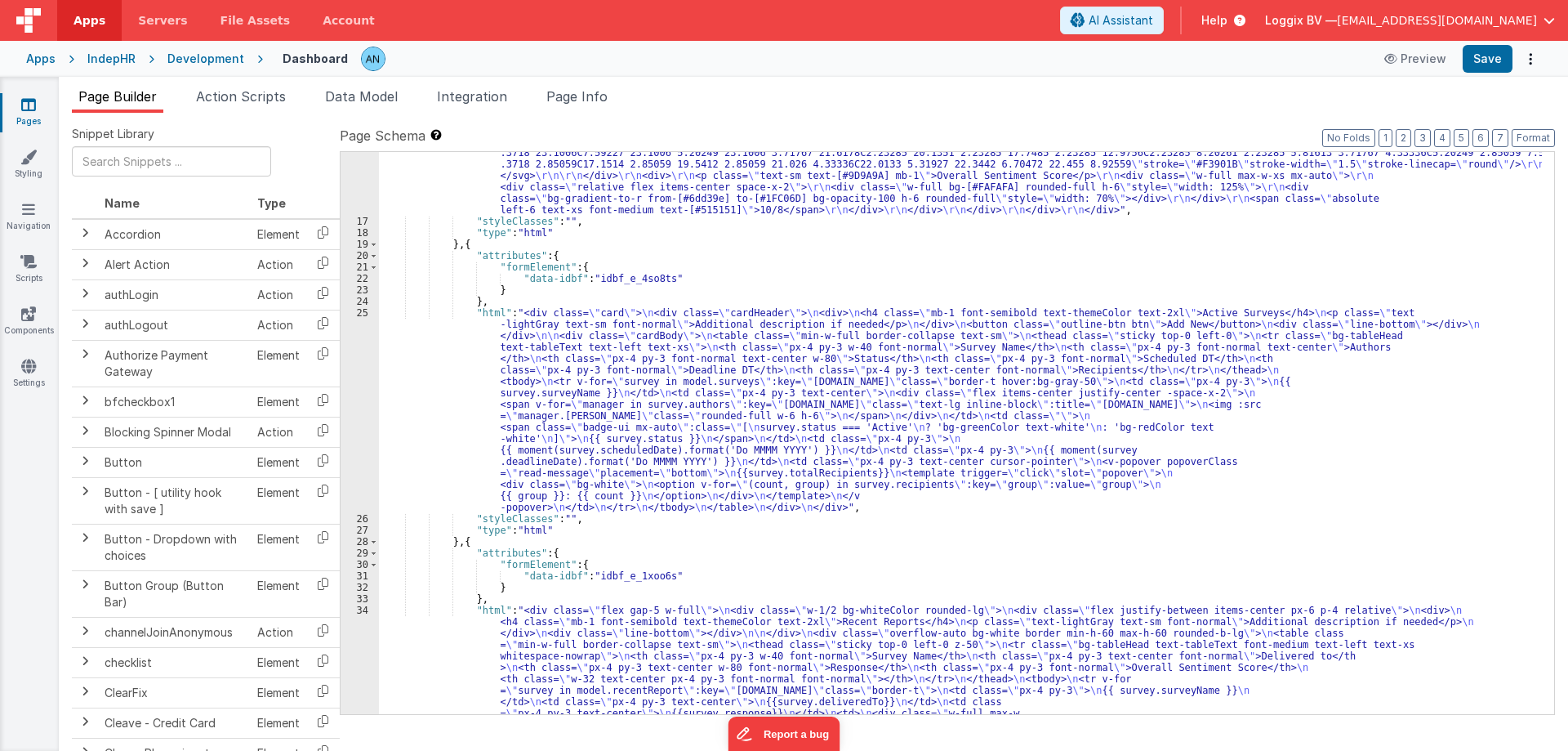
scroll to position [637, 0]
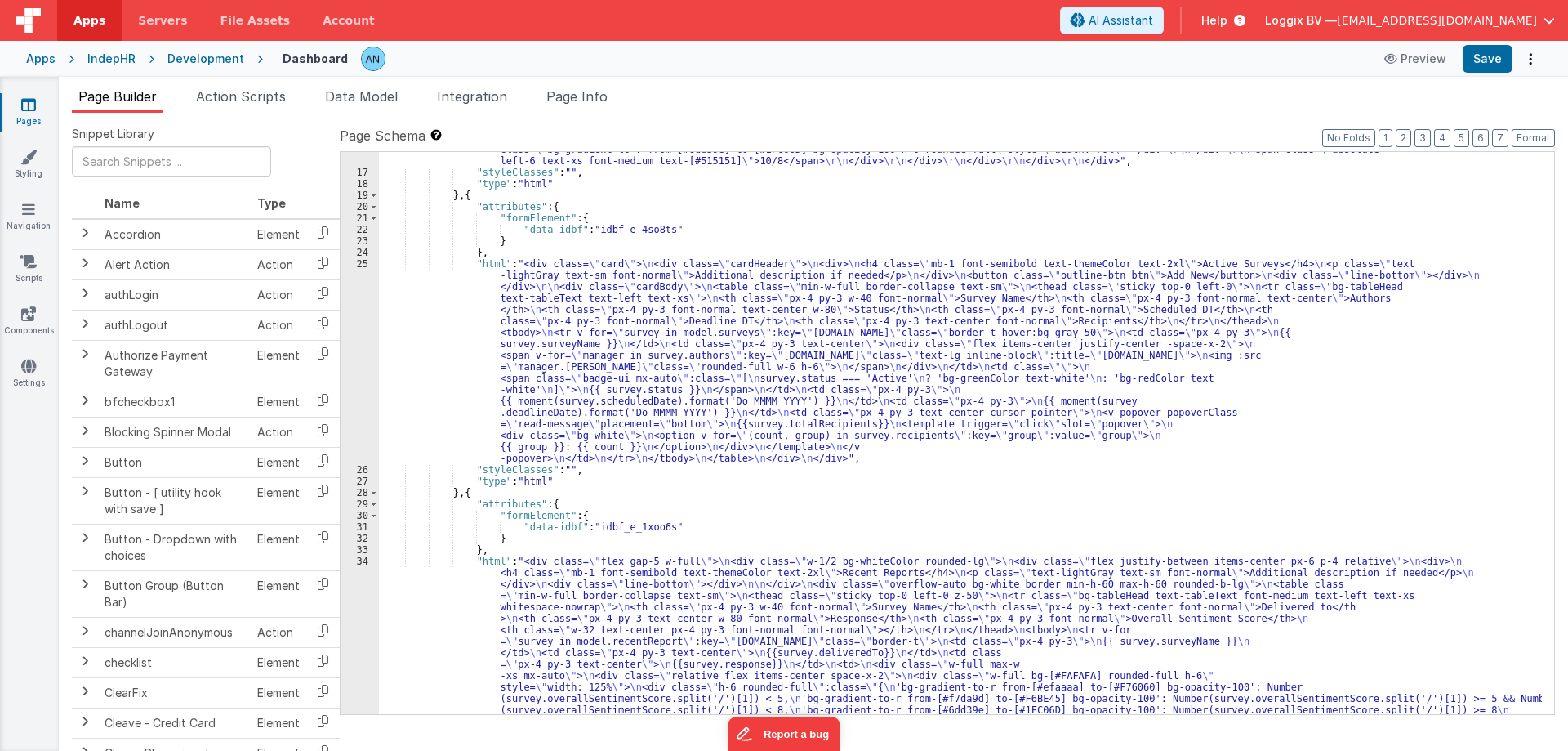
click at [459, 350] on div ""html" : "<div class= \" grid grid-cols-1 md:grid-cols-5 gap-3 \" > \r\n <!-- S…" at bounding box center [960, 395] width 1163 height 1420
click at [353, 329] on div "25" at bounding box center [359, 361] width 38 height 206
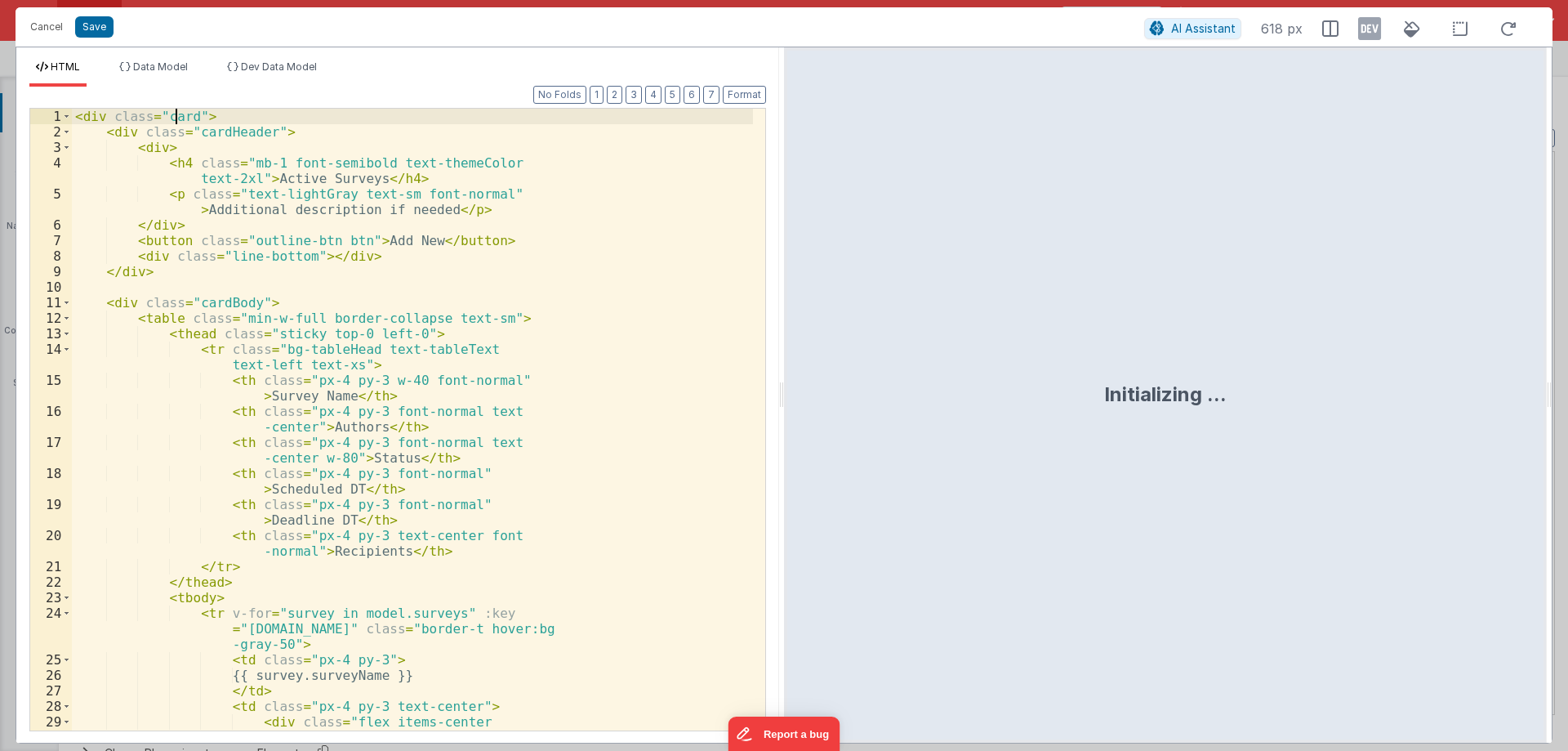
click at [176, 123] on div "< div class = "card" > < div class = "cardHeader" > < div > < h4 class = "mb-1 …" at bounding box center [413, 461] width 681 height 706
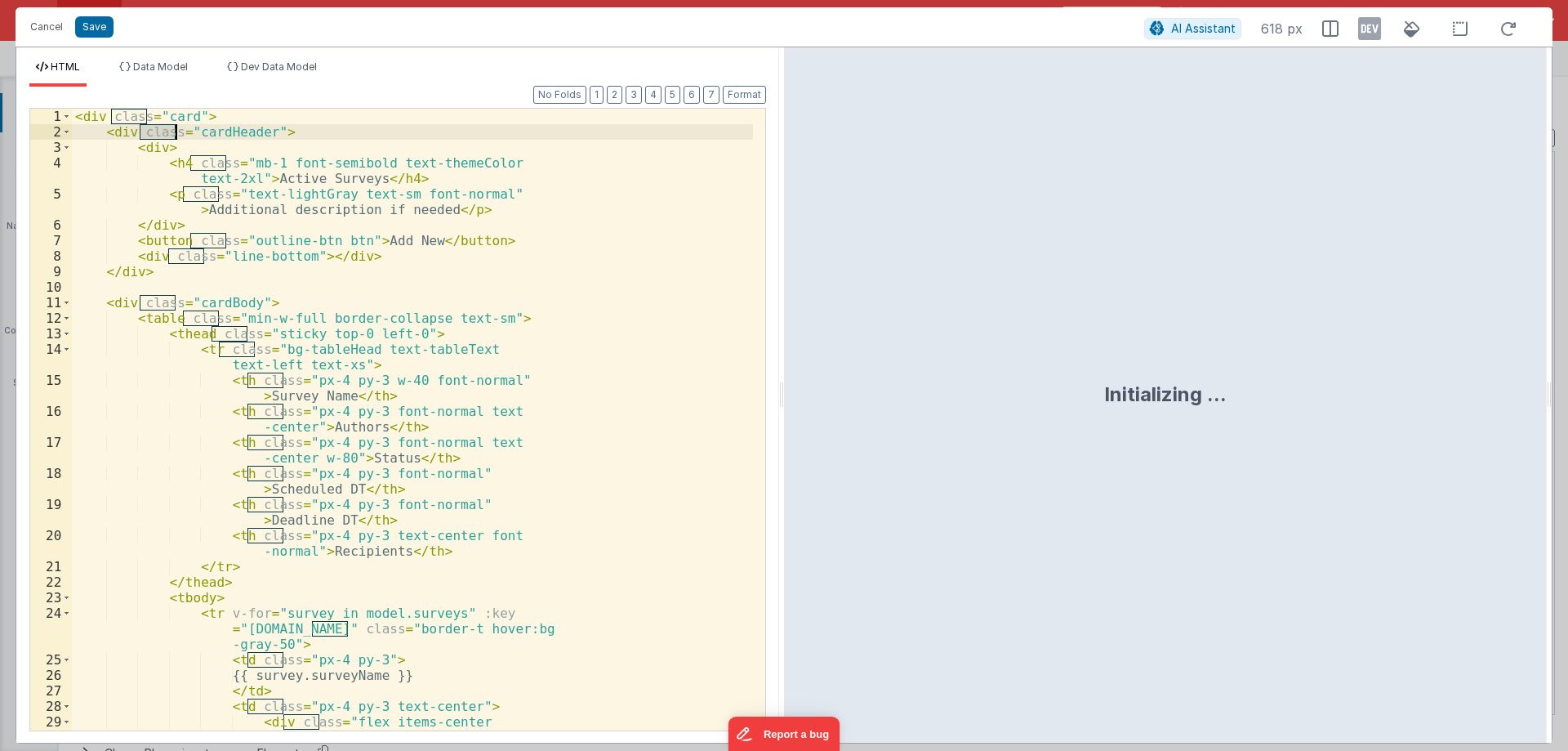
click at [176, 124] on div "< div class = "card" > < div class = "cardHeader" > < div > < h4 class = "mb-1 …" at bounding box center [413, 461] width 681 height 706
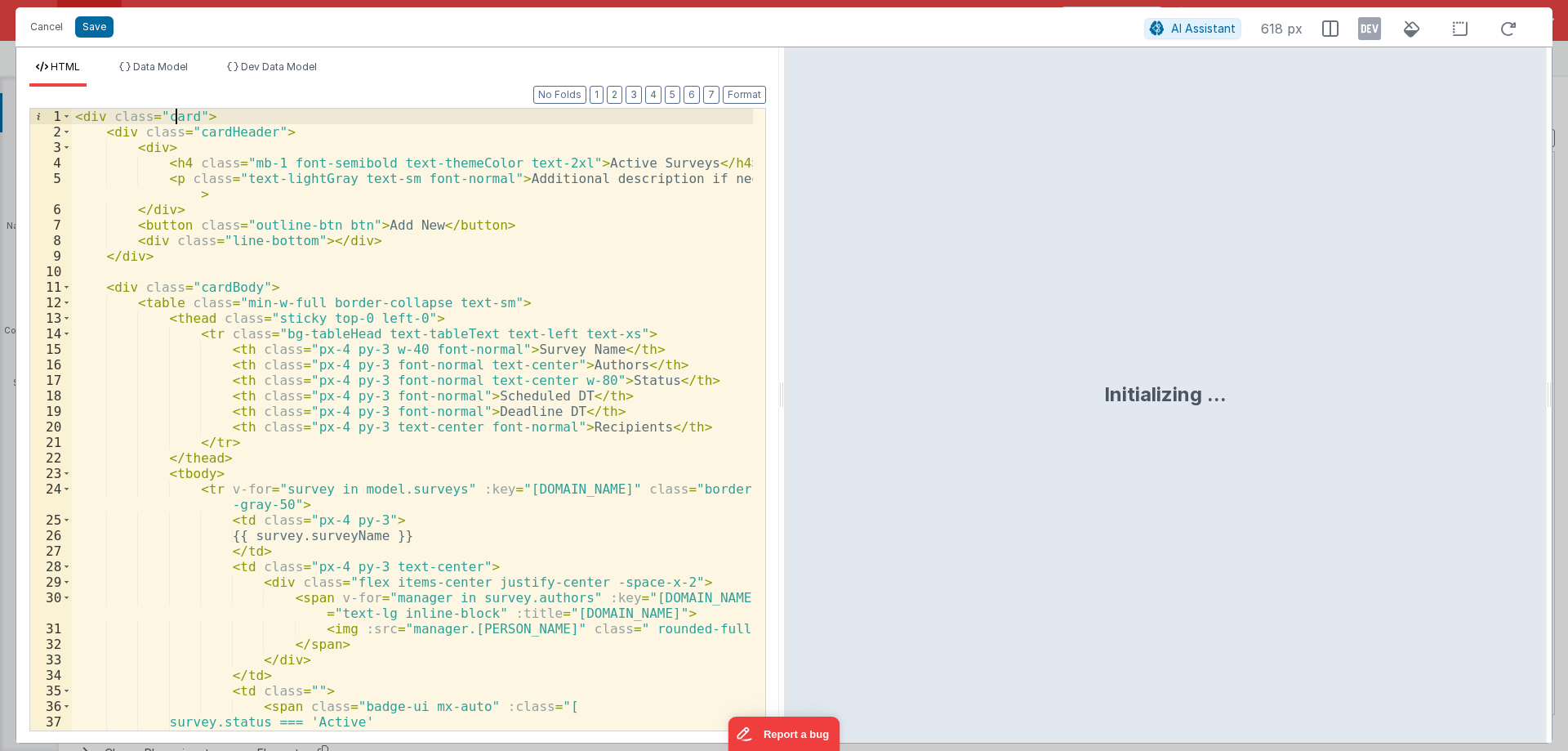
click at [176, 119] on div "< div class = "card" > < div class = "cardHeader" > < div > < h4 class = "mb-1 …" at bounding box center [413, 434] width 681 height 653
click at [221, 134] on div "< div class = "card" > < div class = "cardHeader" > < div > < h4 class = "mb-1 …" at bounding box center [413, 434] width 681 height 653
click at [66, 130] on span at bounding box center [67, 131] width 9 height 16
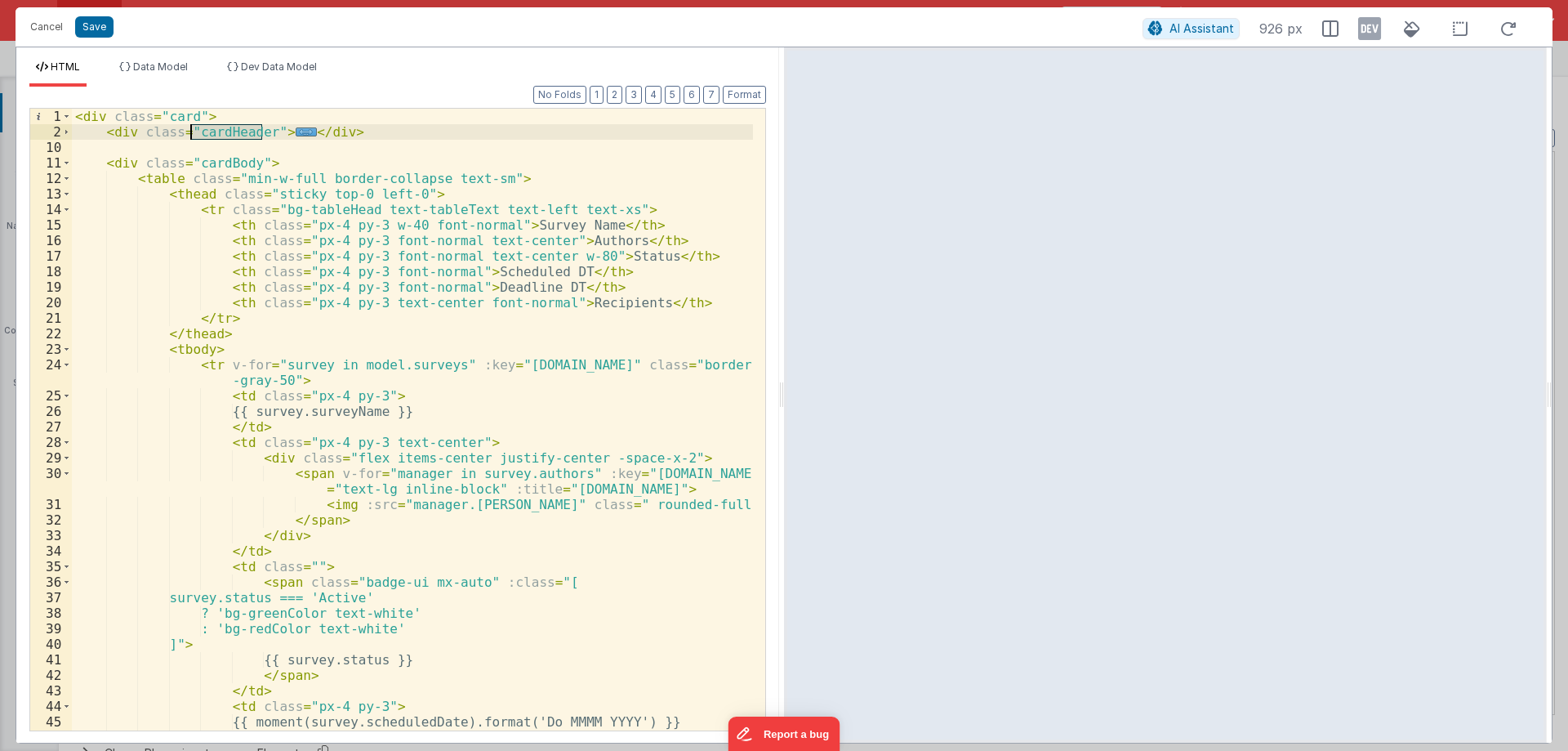
click at [206, 164] on div "< div class = "card" > < div class = "cardHeader" > ... </ div > < div class = …" at bounding box center [413, 434] width 681 height 653
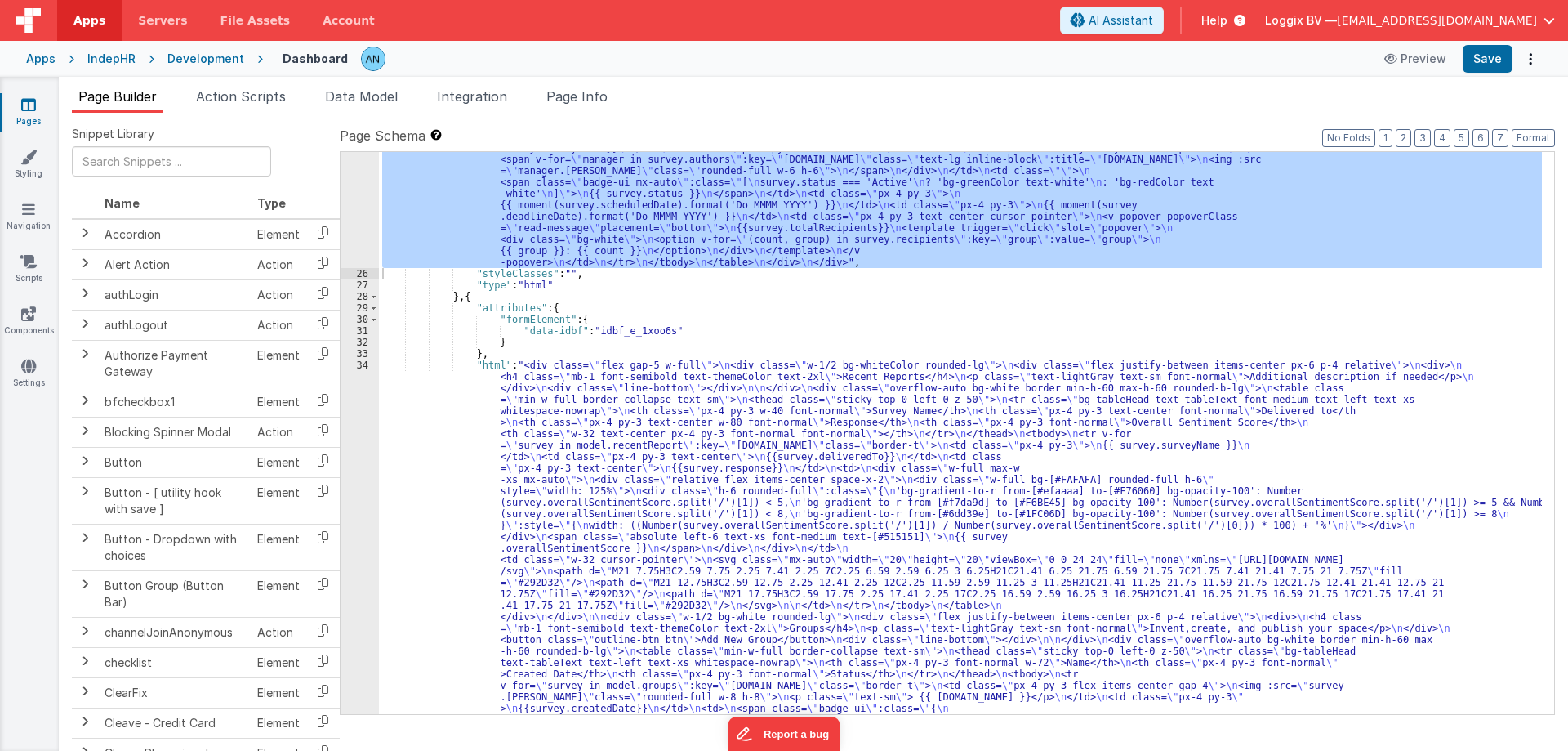
scroll to position [833, 0]
click at [431, 538] on div ""html" : "<div class= \" card \" > \n <div class= \" cardHeader \" > \n <div> \…" at bounding box center [960, 634] width 1163 height 1145
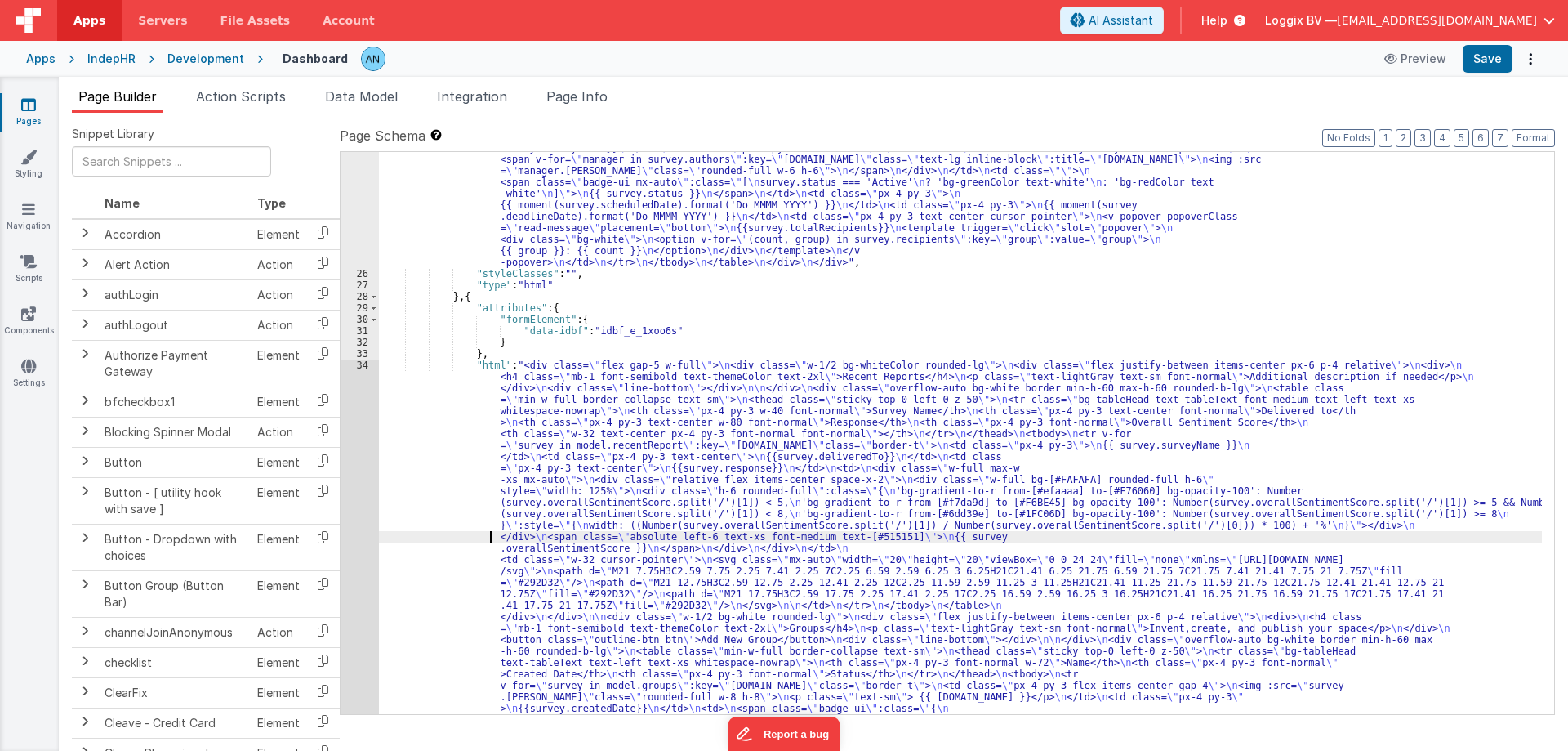
click at [359, 459] on div "34" at bounding box center [359, 548] width 38 height 378
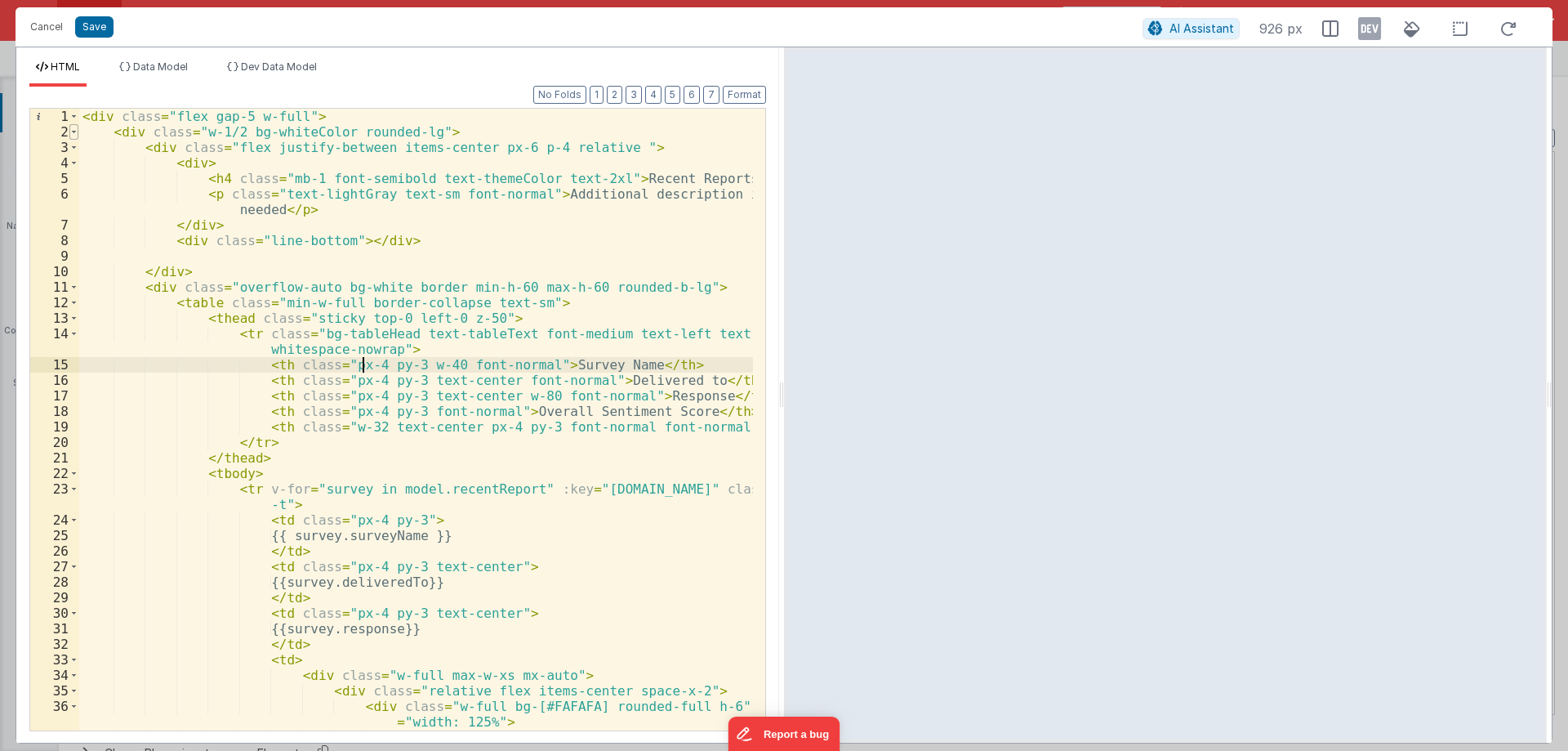
click at [72, 128] on span at bounding box center [74, 131] width 9 height 16
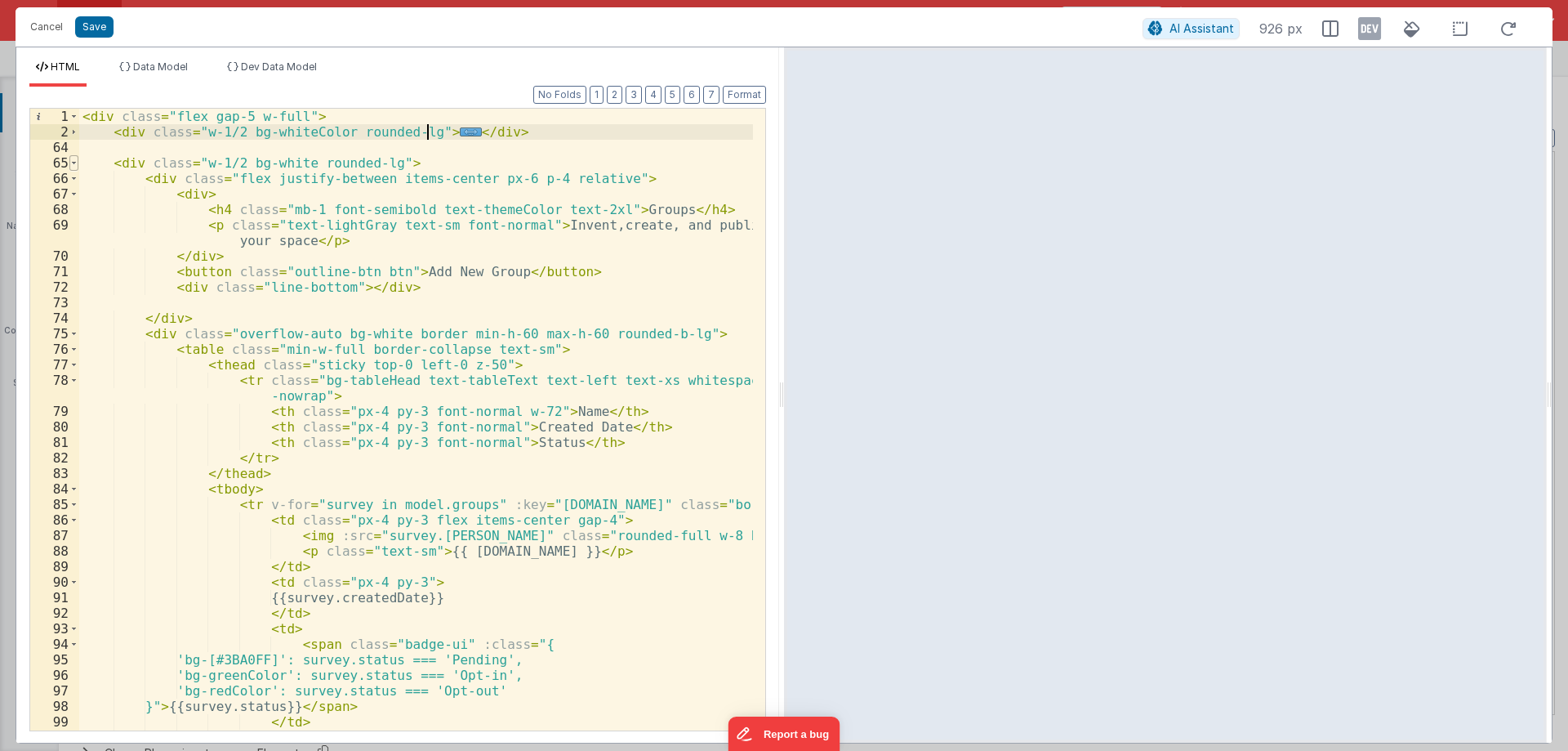
click at [73, 158] on span at bounding box center [74, 163] width 9 height 16
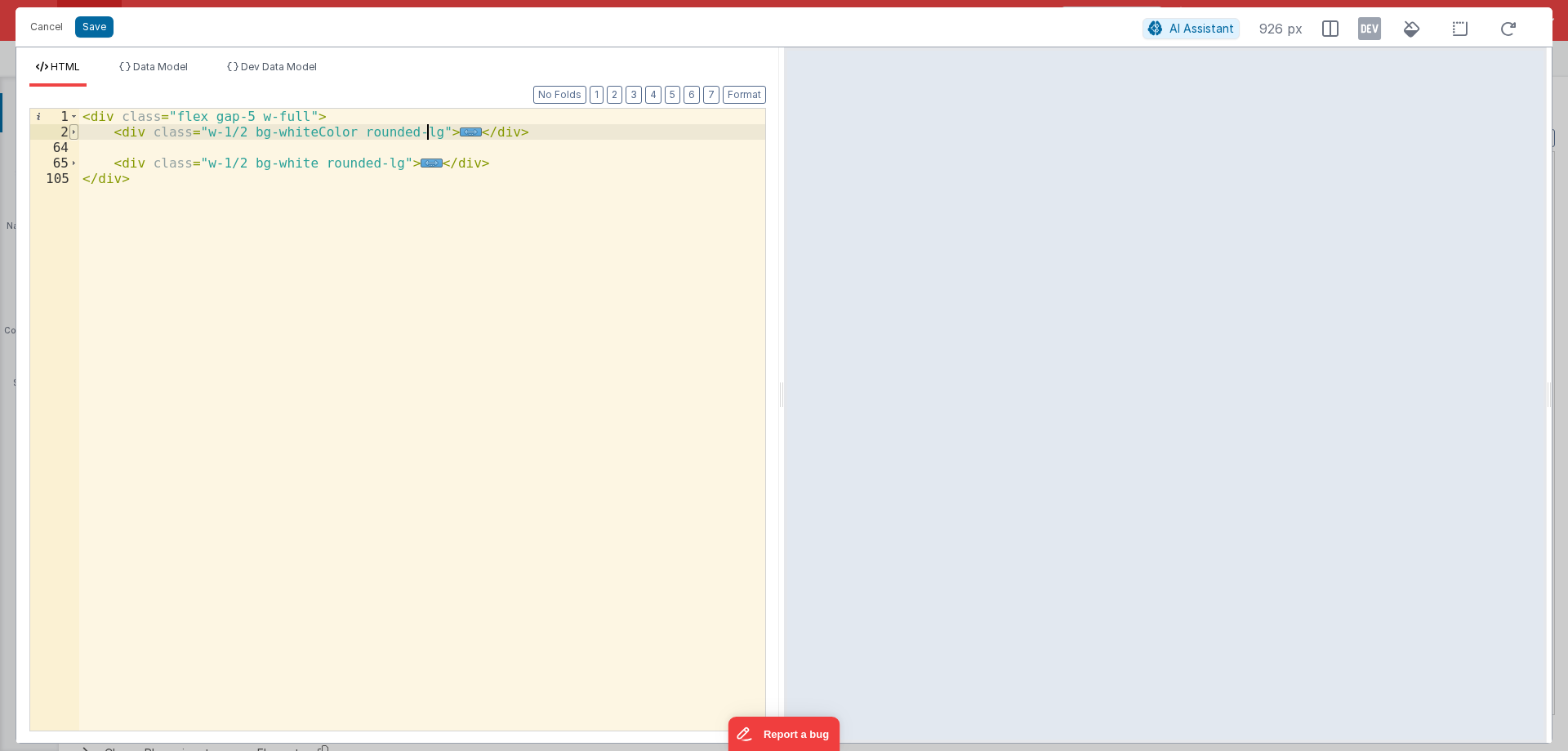
click at [71, 130] on span at bounding box center [74, 131] width 9 height 16
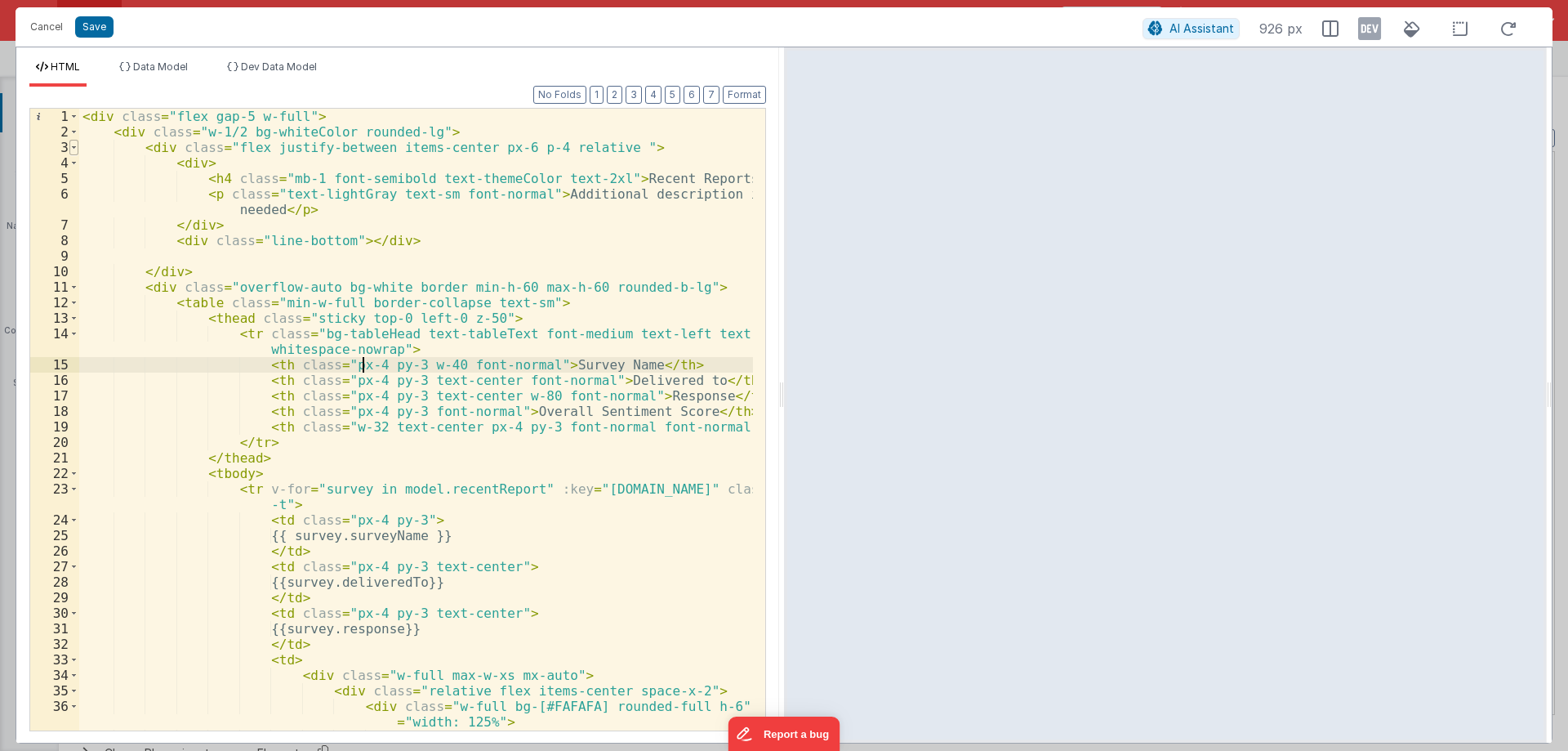
click at [73, 147] on span at bounding box center [74, 147] width 9 height 16
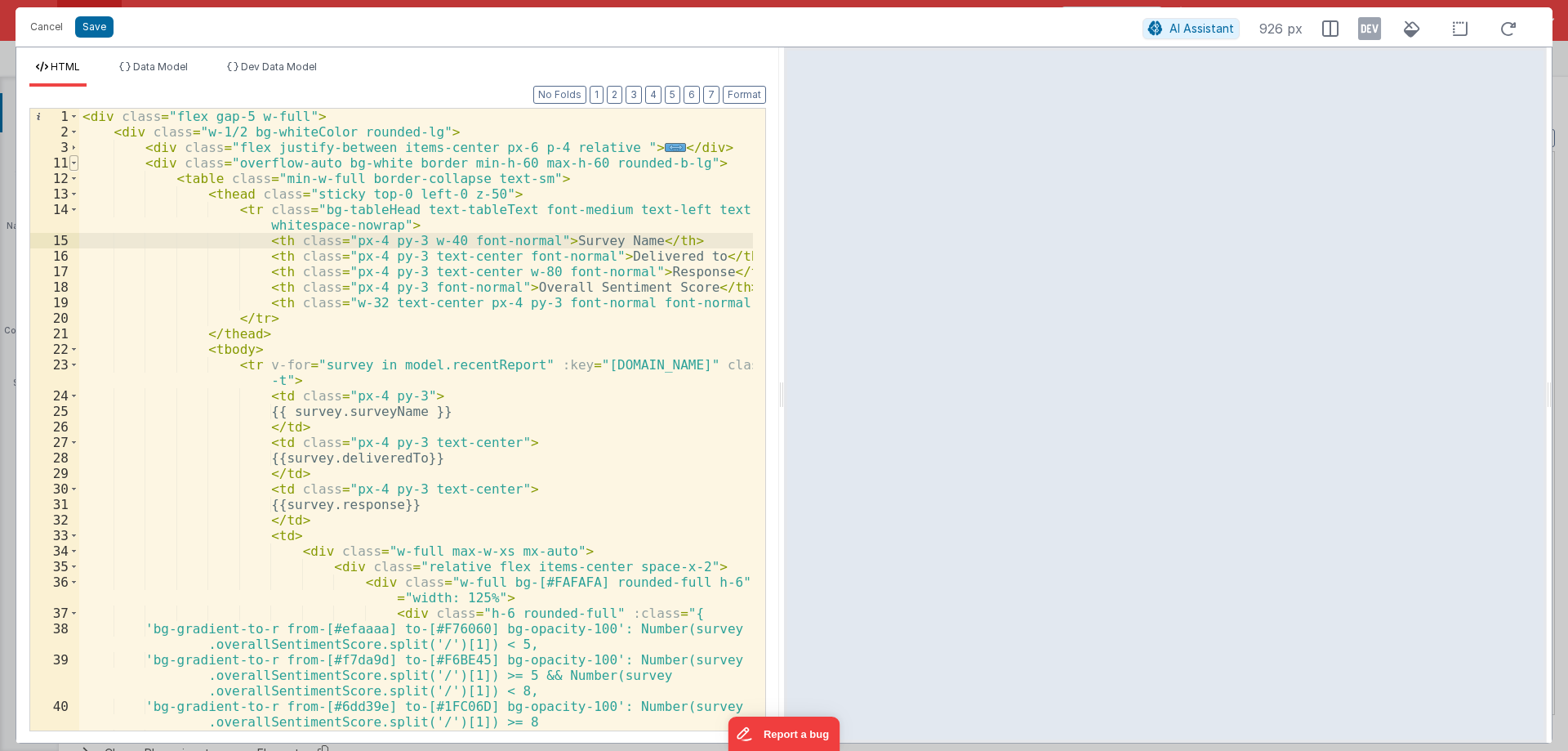
click at [76, 163] on span at bounding box center [74, 163] width 9 height 16
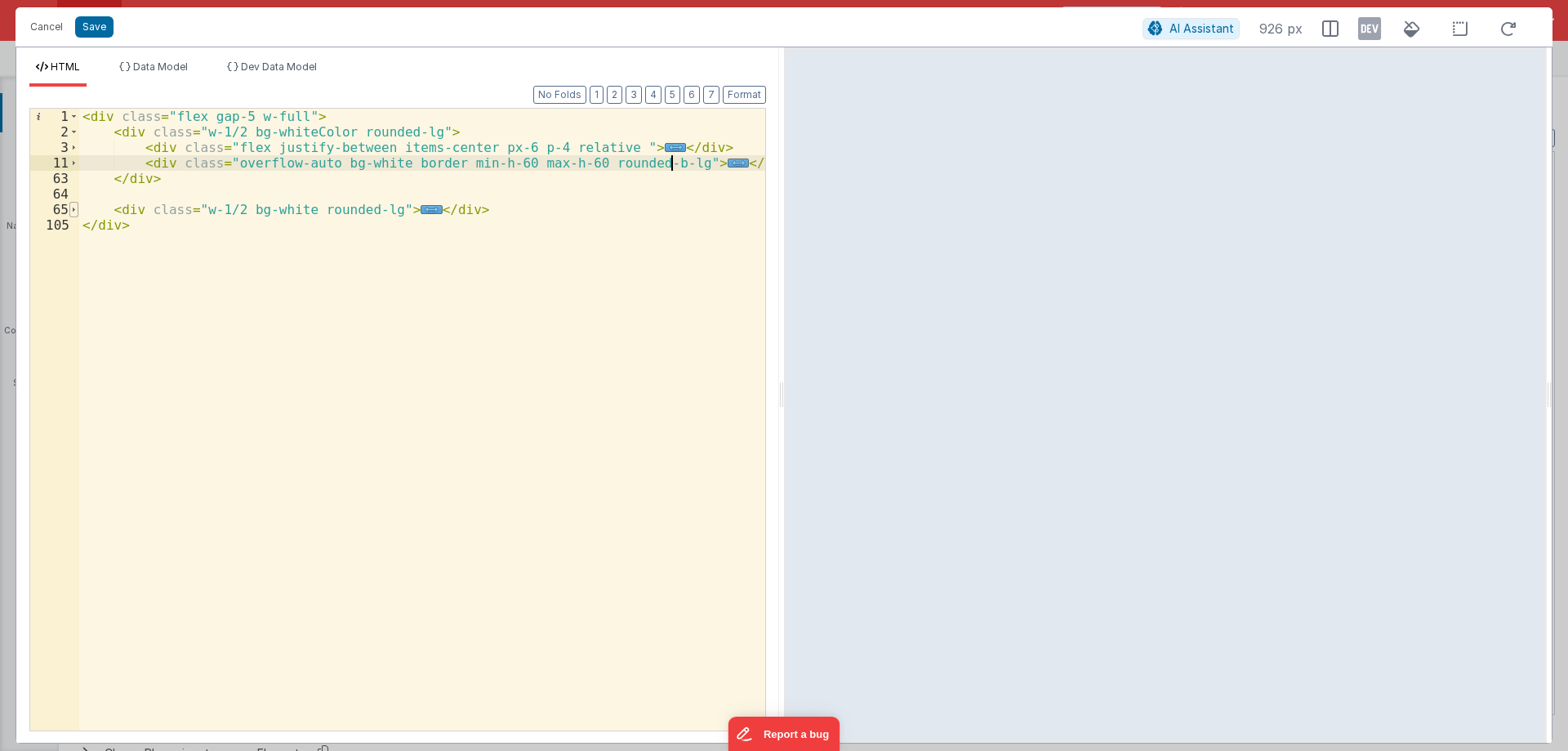
click at [72, 212] on span at bounding box center [74, 209] width 9 height 16
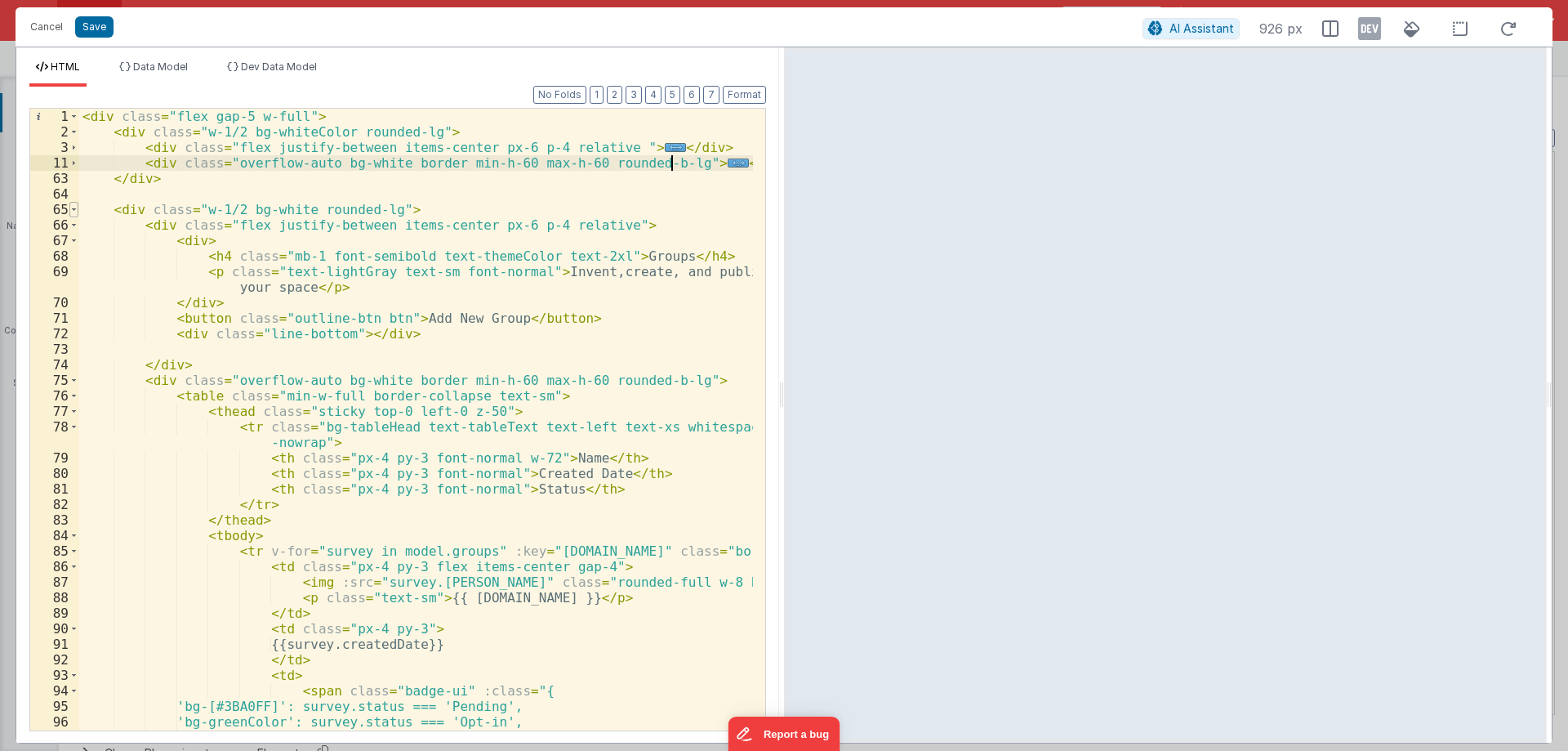
click at [73, 231] on span at bounding box center [74, 225] width 9 height 16
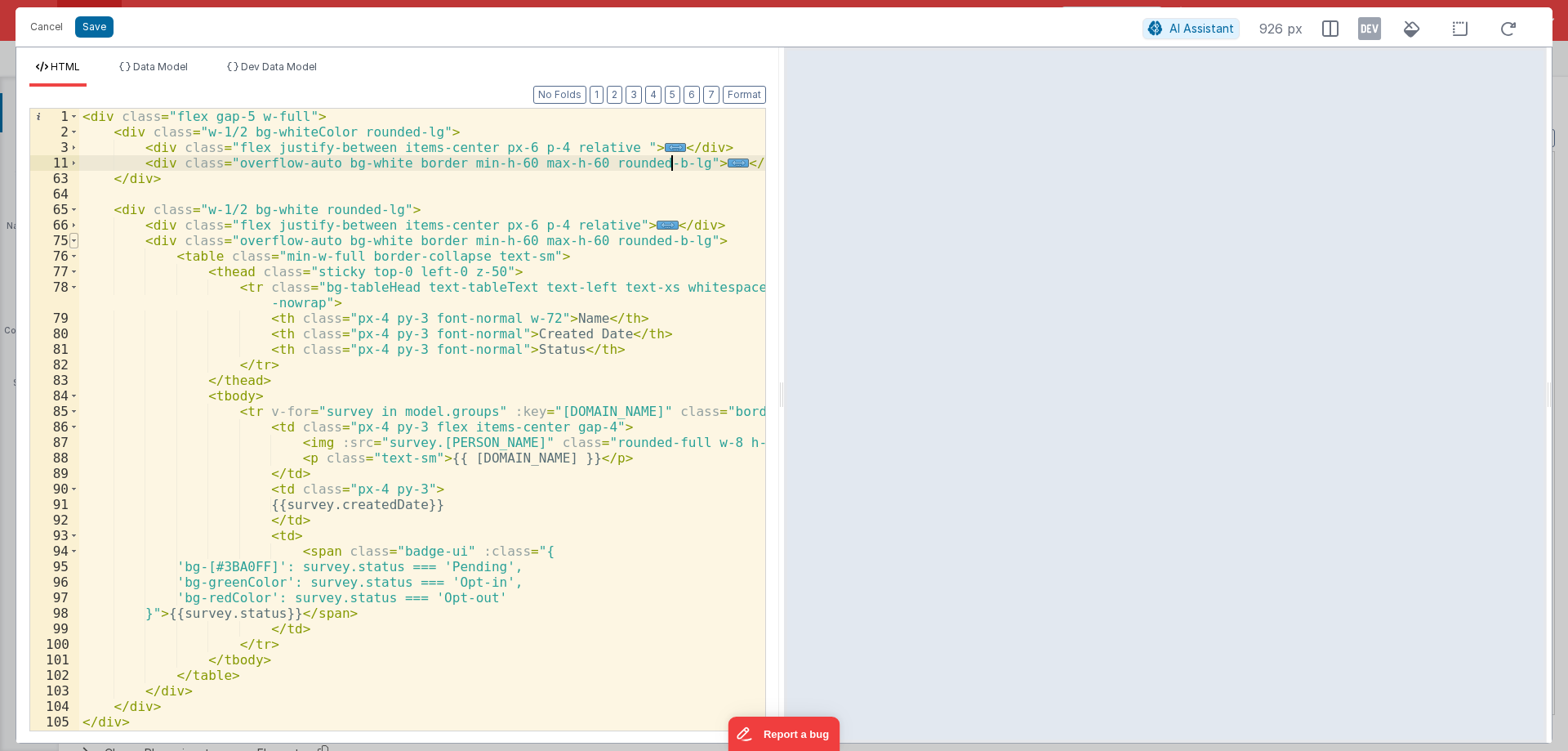
click at [76, 240] on span at bounding box center [74, 240] width 9 height 16
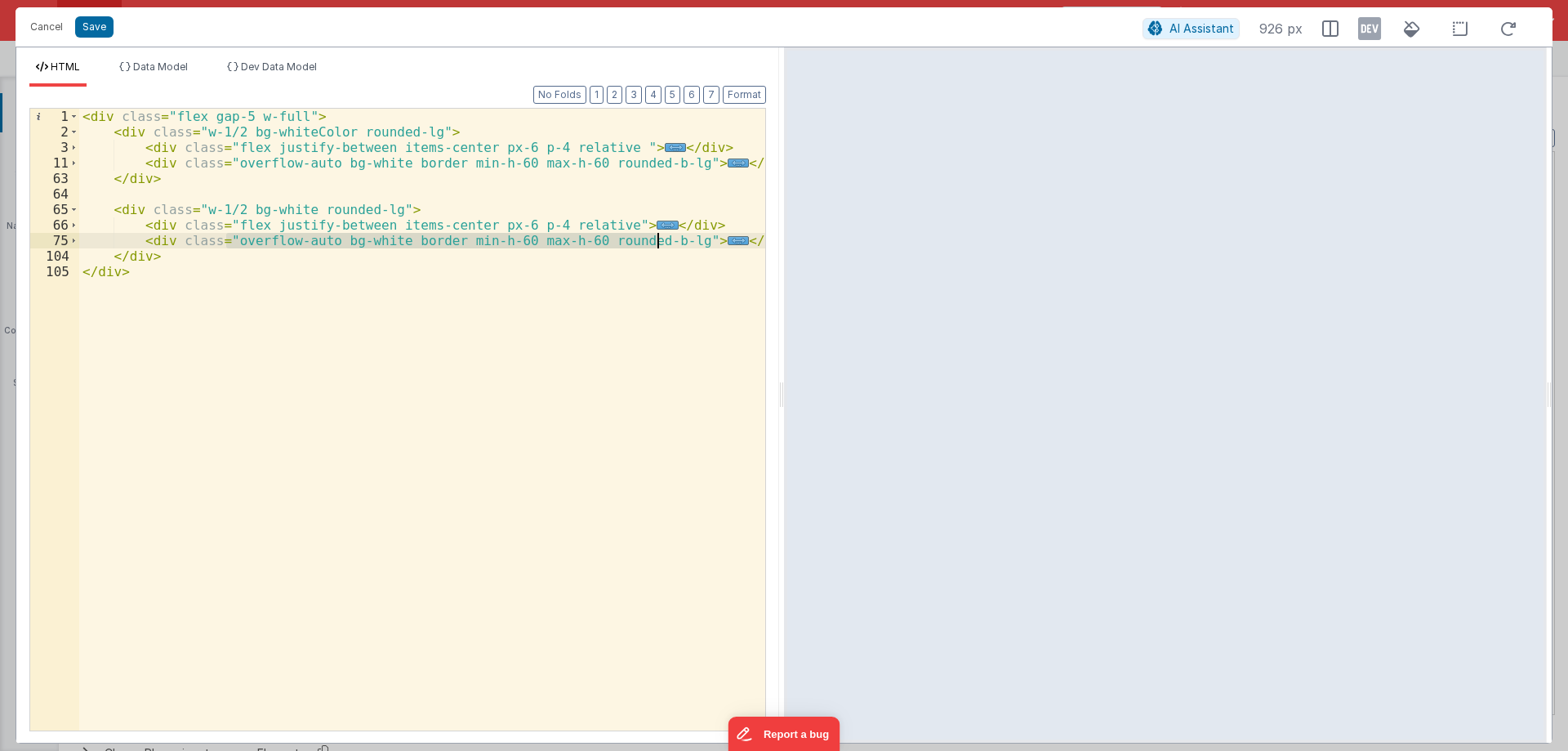
drag, startPoint x: 229, startPoint y: 240, endPoint x: 658, endPoint y: 241, distance: 429.0
click at [658, 241] on div "< div class = "flex gap-5 w-full" > < div class = "w-1/2 bg-whiteColor rounded-…" at bounding box center [422, 434] width 686 height 653
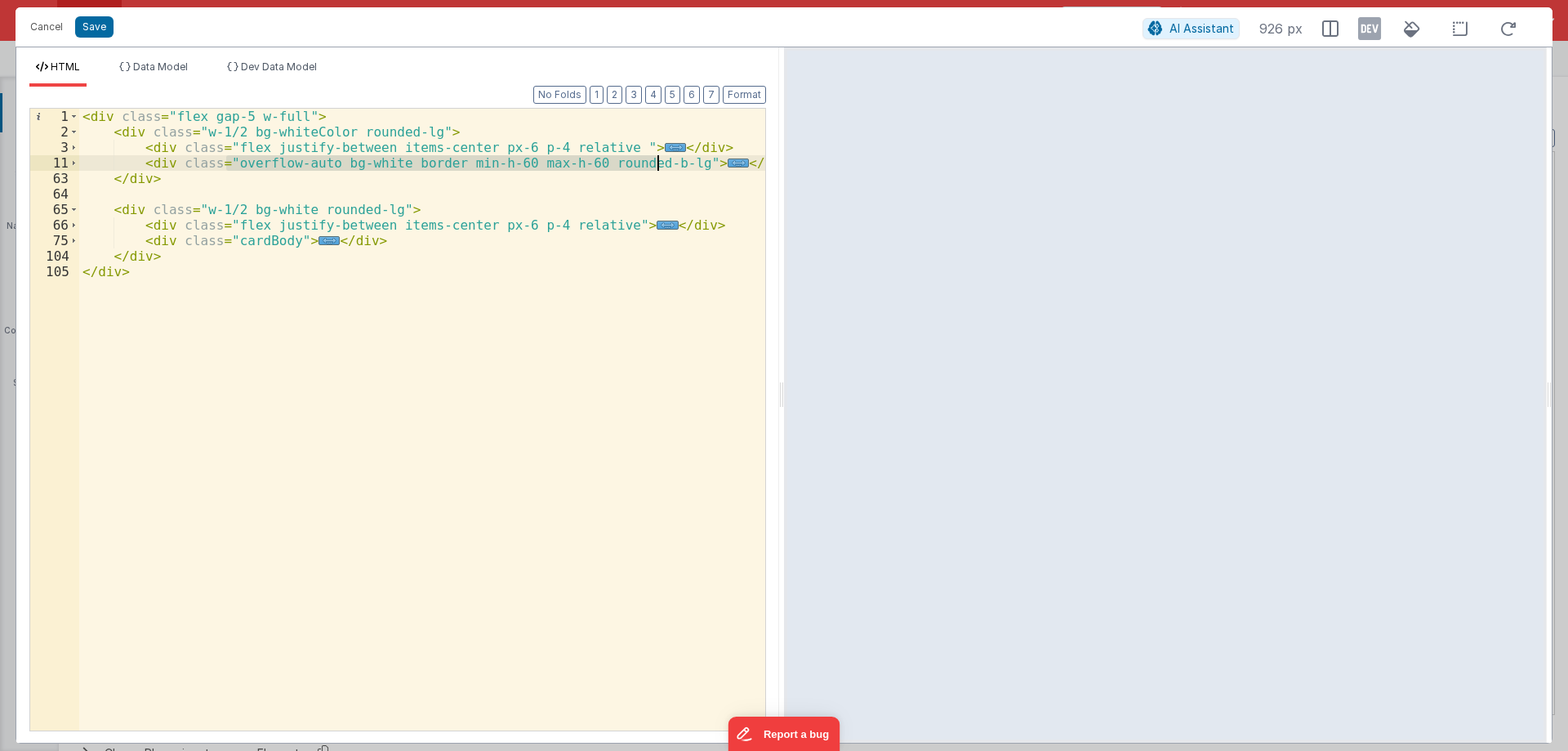
drag, startPoint x: 225, startPoint y: 163, endPoint x: 657, endPoint y: 161, distance: 432.0
click at [657, 161] on div "< div class = "flex gap-5 w-full" > < div class = "w-1/2 bg-whiteColor rounded-…" at bounding box center [422, 434] width 686 height 653
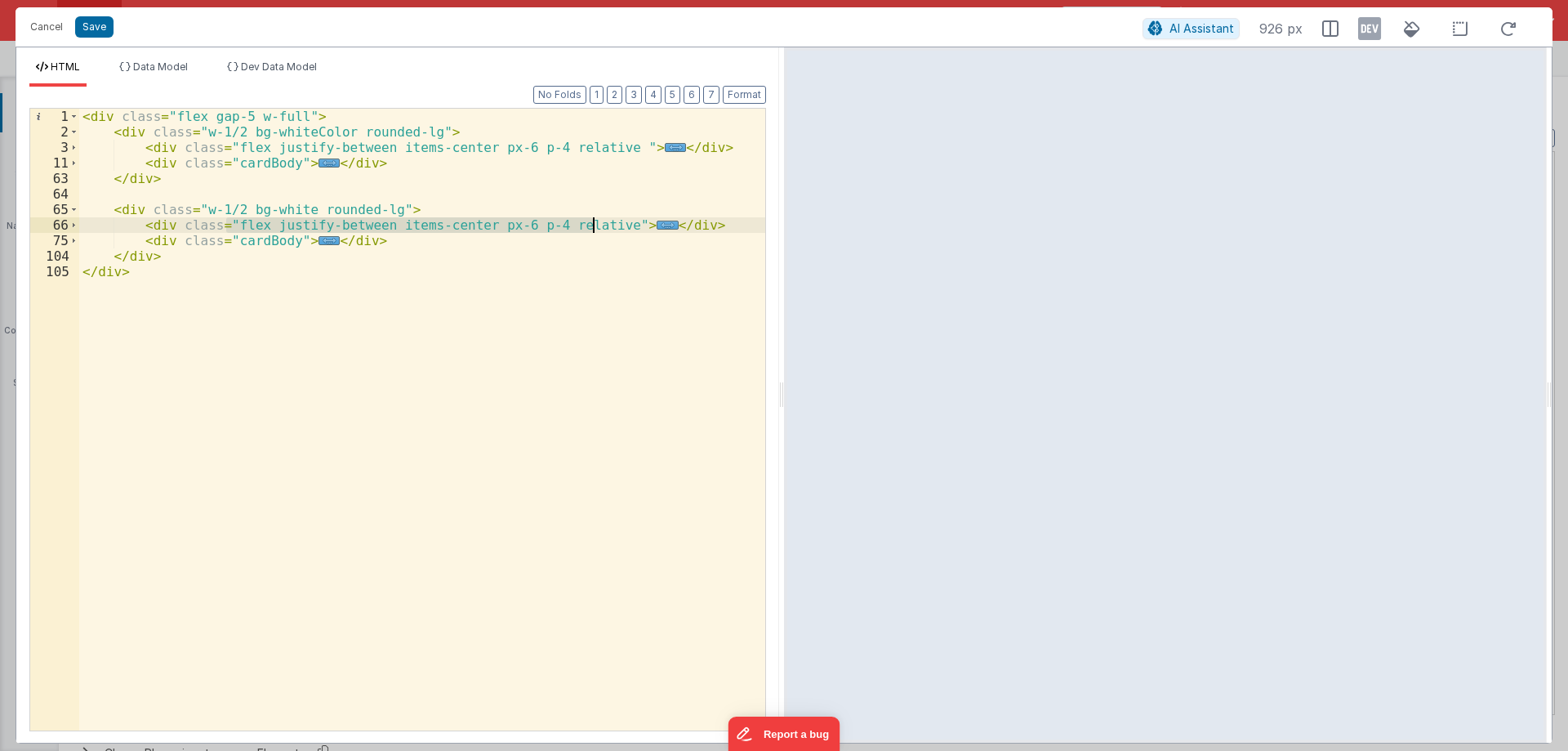
drag, startPoint x: 226, startPoint y: 223, endPoint x: 593, endPoint y: 224, distance: 367.0
click at [593, 224] on div "< div class = "flex gap-5 w-full" > < div class = "w-1/2 bg-whiteColor rounded-…" at bounding box center [422, 434] width 686 height 653
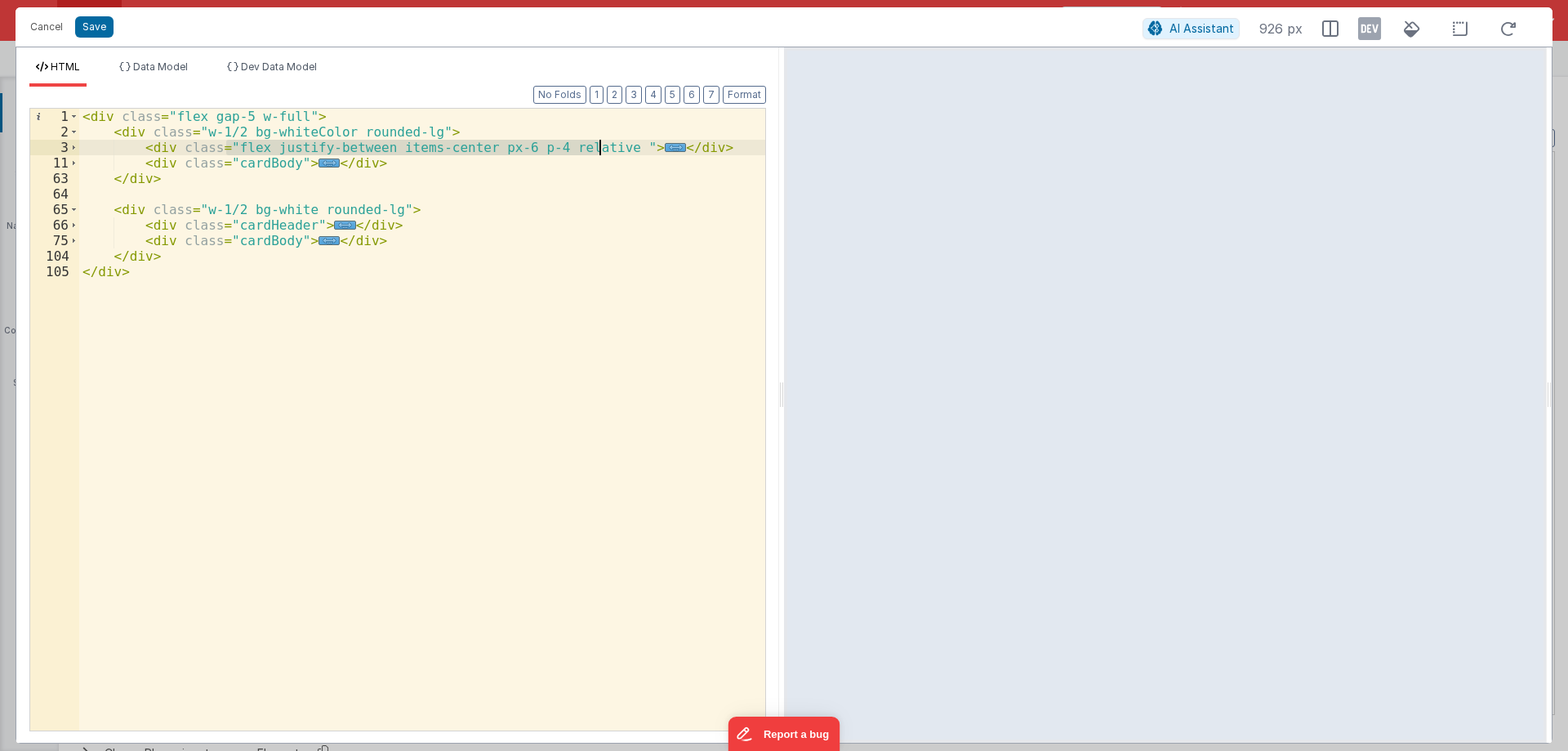
drag, startPoint x: 225, startPoint y: 147, endPoint x: 599, endPoint y: 146, distance: 374.0
click at [599, 146] on div "< div class = "flex gap-5 w-full" > < div class = "w-1/2 bg-whiteColor rounded-…" at bounding box center [422, 434] width 686 height 653
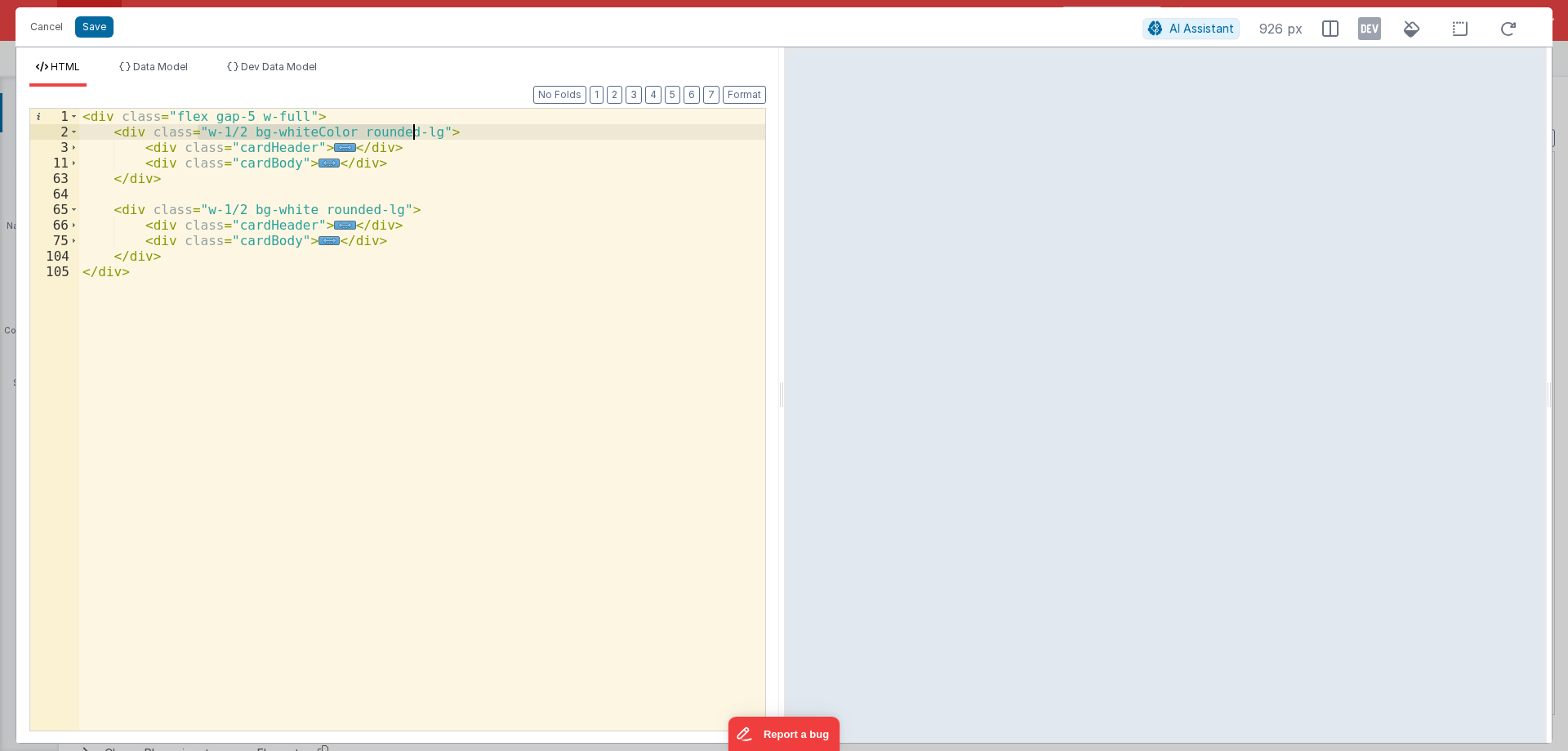
drag, startPoint x: 197, startPoint y: 133, endPoint x: 415, endPoint y: 135, distance: 218.0
click at [415, 135] on div "< div class = "flex gap-5 w-full" > < div class = "w-1/2 bg-whiteColor rounded-…" at bounding box center [422, 434] width 686 height 653
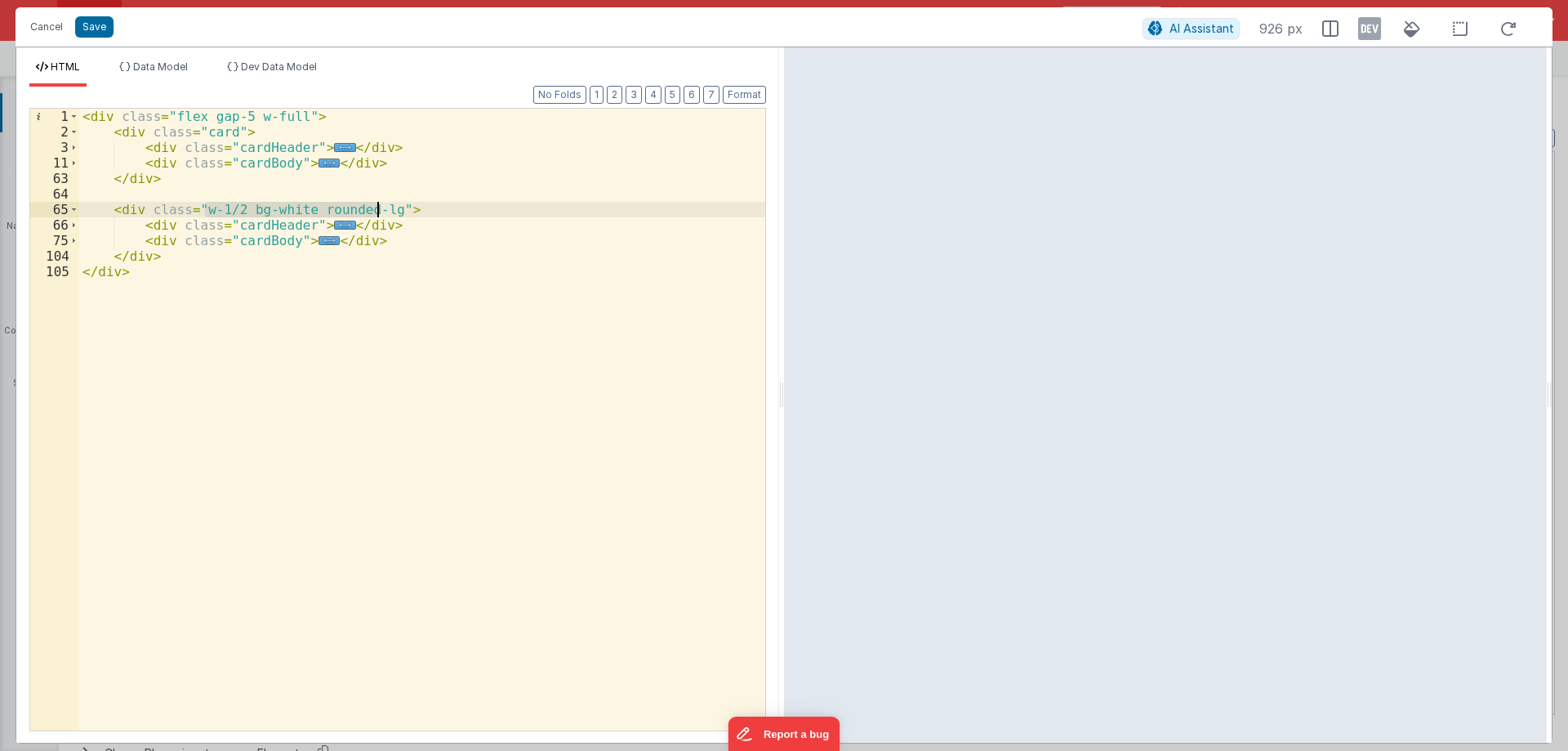
drag, startPoint x: 202, startPoint y: 205, endPoint x: 380, endPoint y: 214, distance: 178.2
click at [380, 214] on div "< div class = "flex gap-5 w-full" > < div class = "card" > < div class = "cardH…" at bounding box center [422, 434] width 686 height 653
drag, startPoint x: 244, startPoint y: 208, endPoint x: 379, endPoint y: 207, distance: 135.0
click at [379, 207] on div "< div class = "flex gap-5 w-full" > < div class = "w-1/2 card" > < div class = …" at bounding box center [422, 434] width 686 height 653
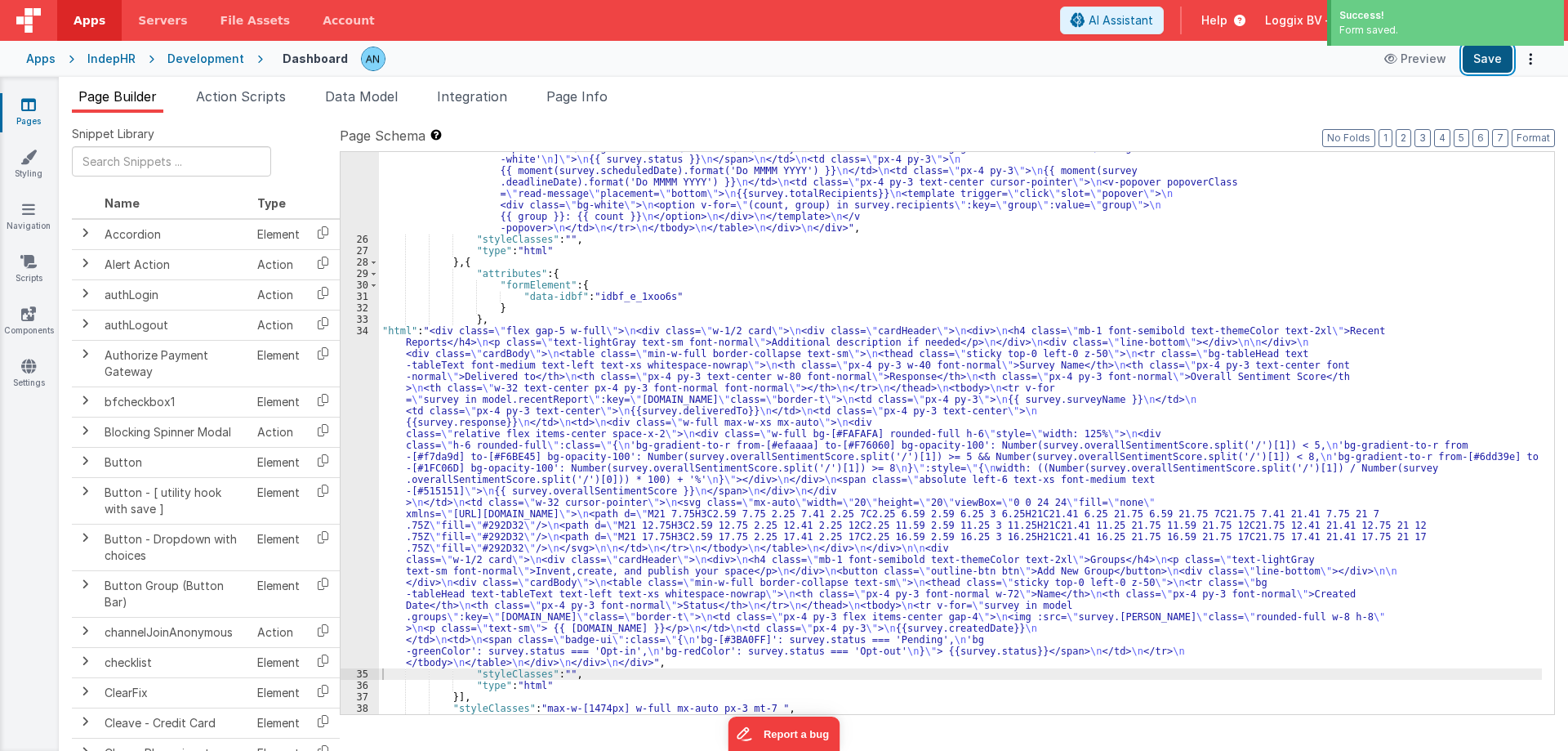
click at [1481, 54] on button "Save" at bounding box center [1487, 59] width 50 height 28
click at [1481, 63] on button "Save" at bounding box center [1487, 59] width 50 height 28
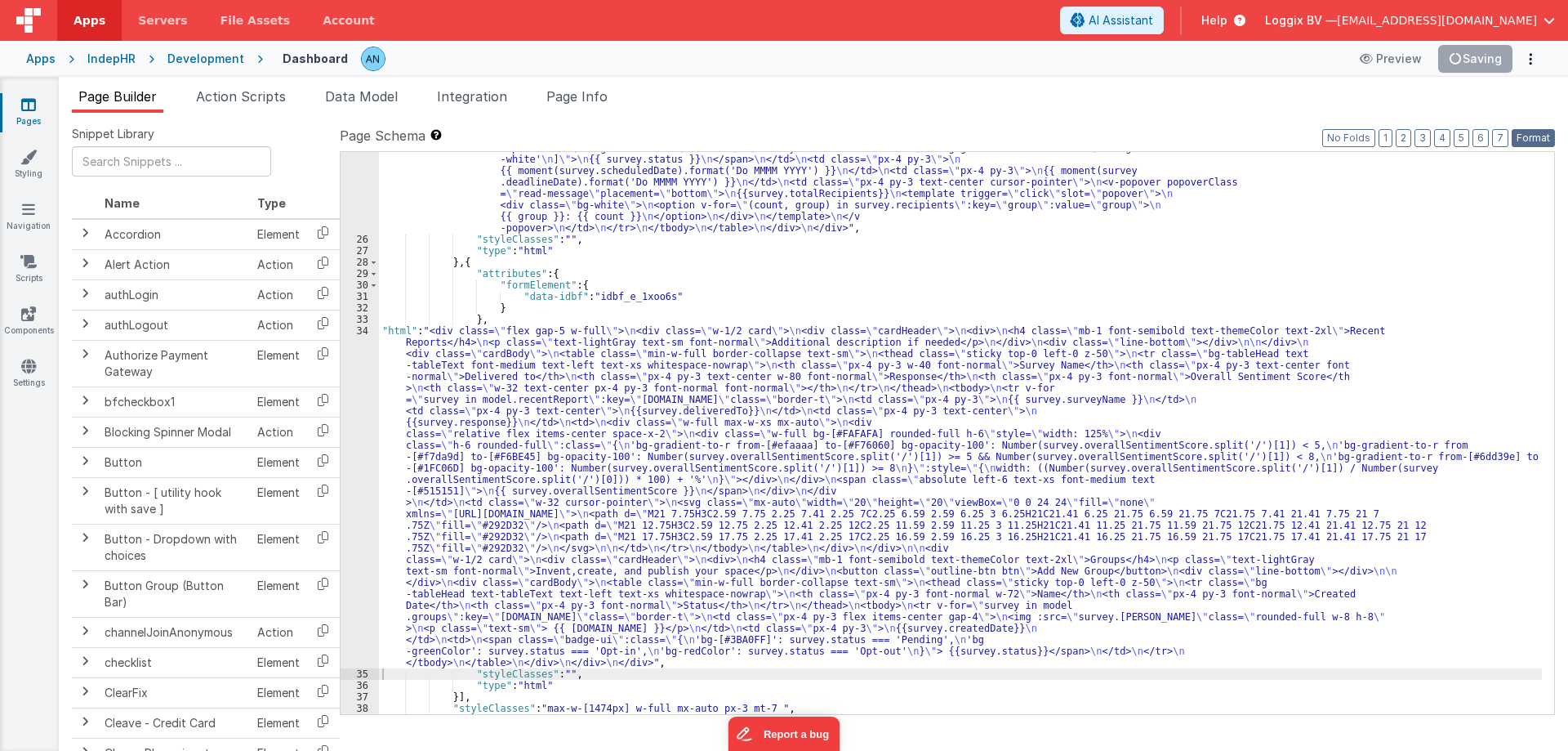
click at [1539, 137] on button "Format" at bounding box center [1533, 137] width 44 height 18
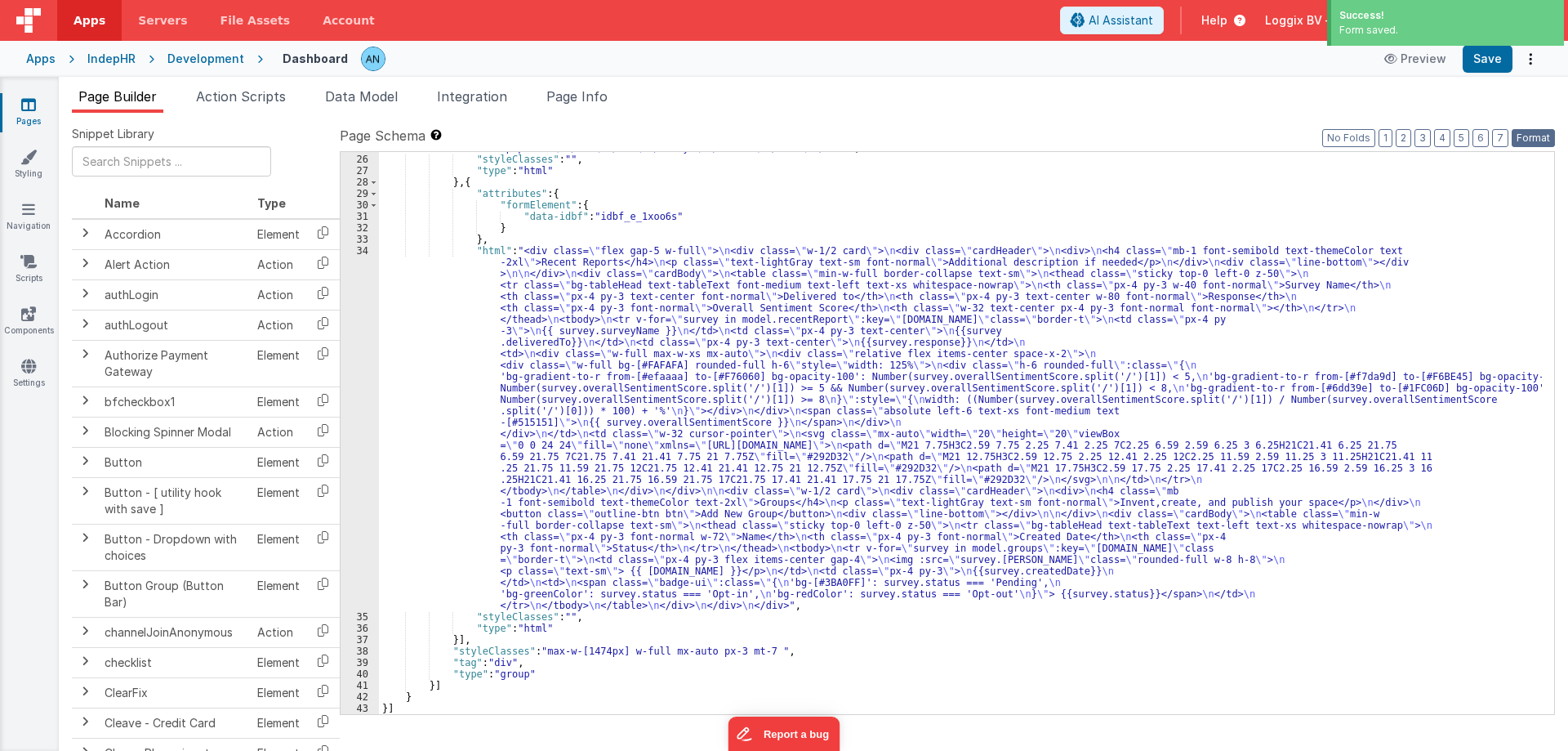
scroll to position [947, 0]
click at [561, 613] on div ""html" : "<div class= \" card \" > \n <div class= \" cardHeader \" > \n <div> \…" at bounding box center [960, 337] width 1163 height 779
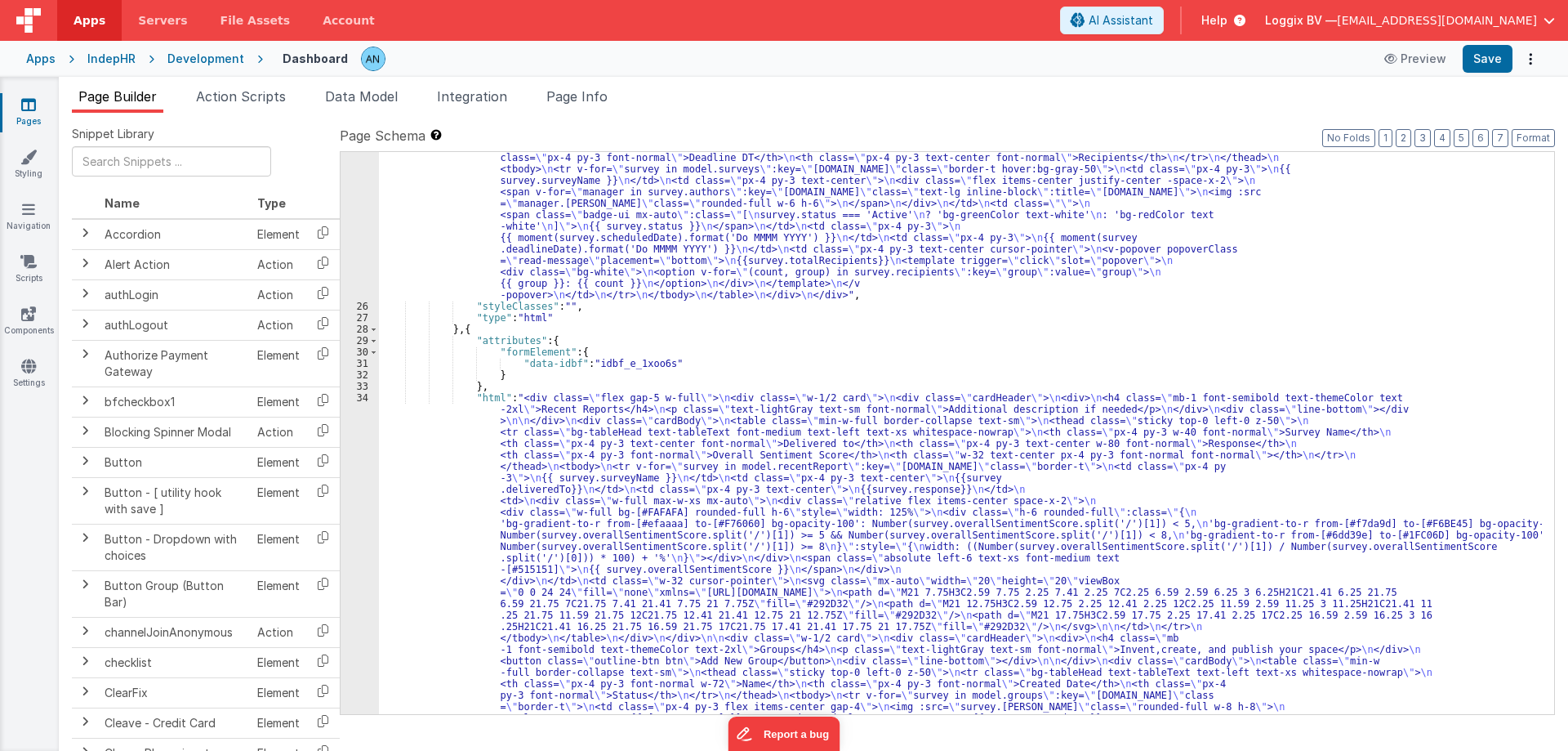
scroll to position [703, 0]
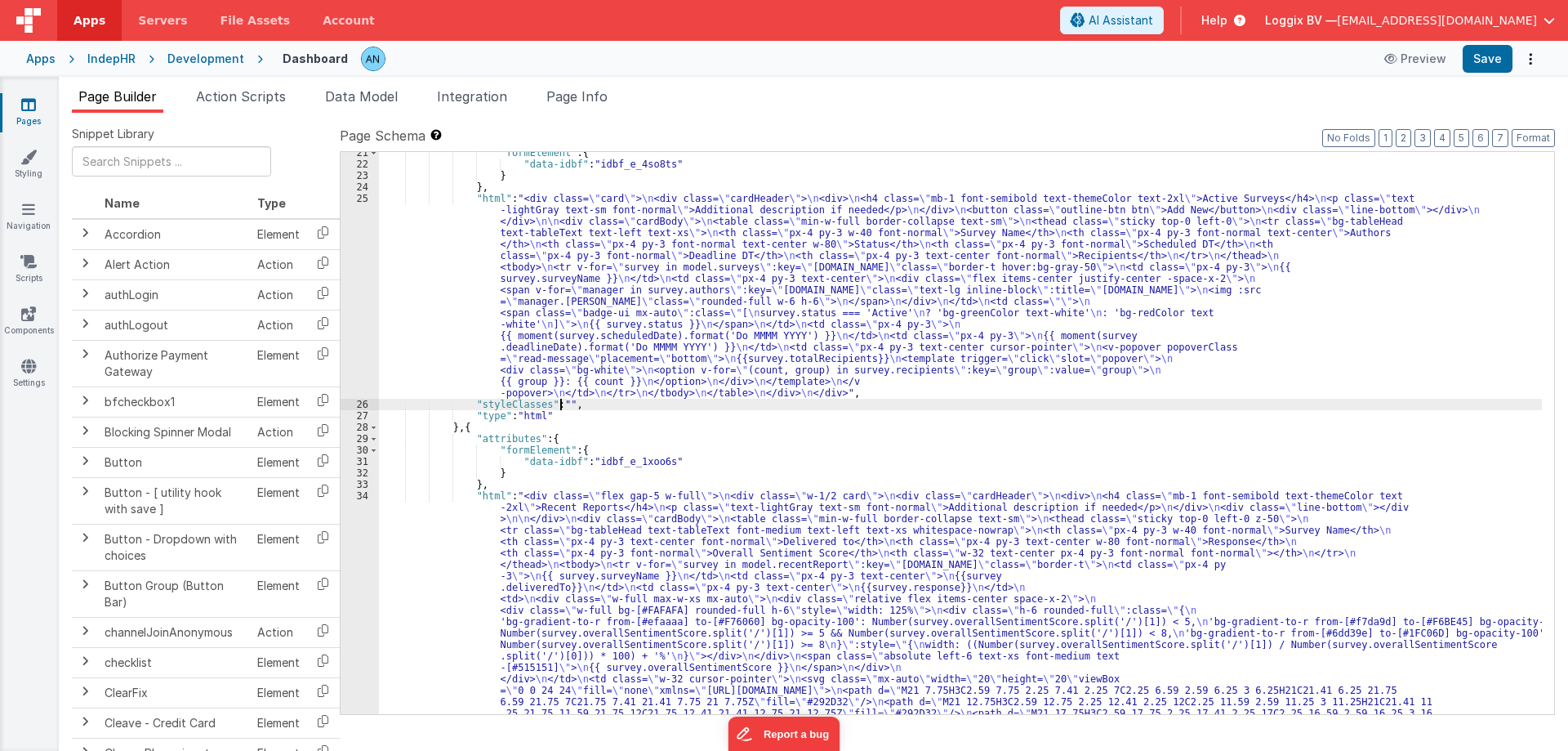
click at [560, 404] on div ""formElement" : { "data-idbf" : "idbf_e_4so8ts" } } , "html" : "<div class= \" …" at bounding box center [960, 617] width 1163 height 939
click at [218, 55] on div "Development" at bounding box center [205, 59] width 77 height 17
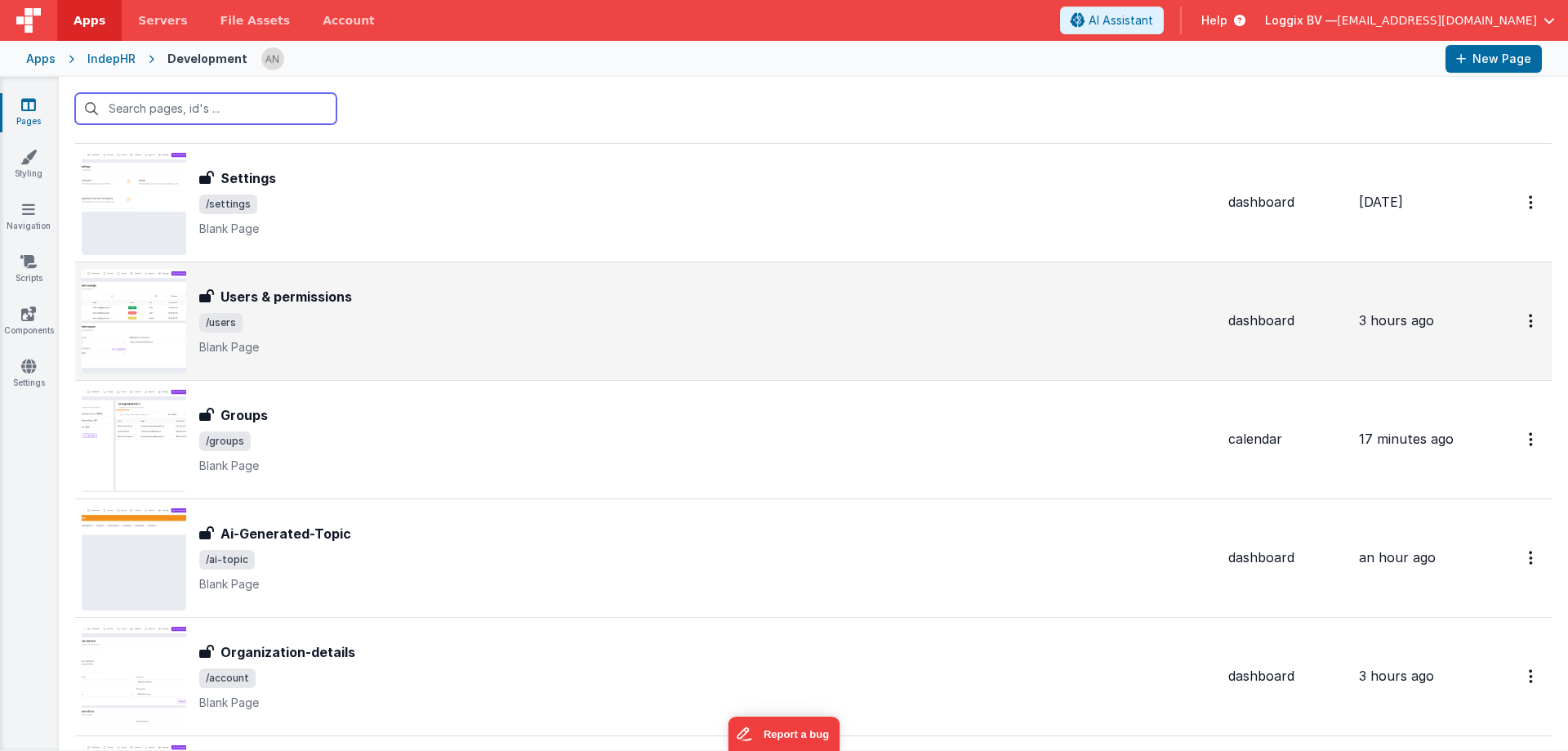
scroll to position [163, 0]
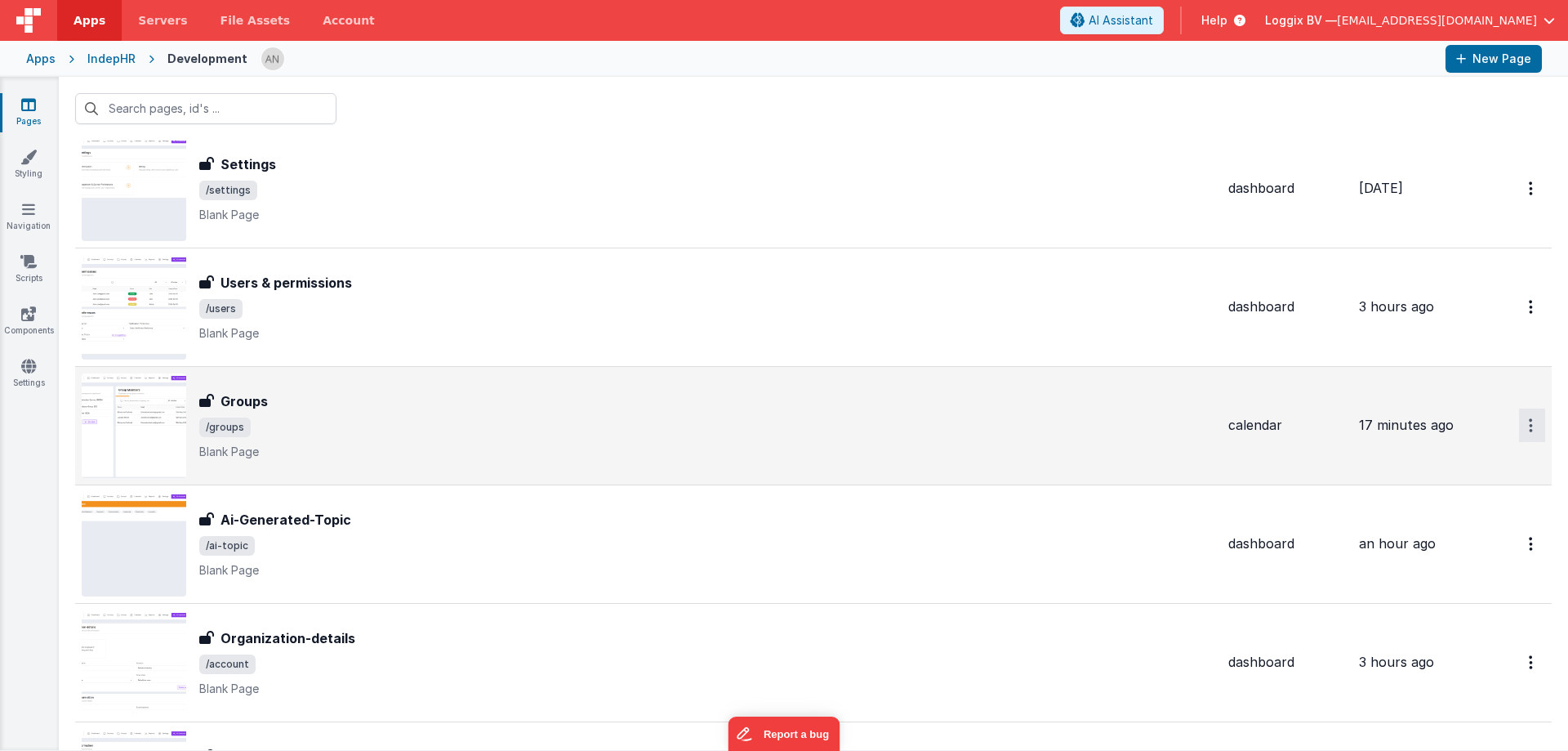
click at [1528, 419] on icon "Options" at bounding box center [1530, 425] width 4 height 14
click at [1445, 460] on link "Legacy Editor" at bounding box center [1473, 463] width 143 height 30
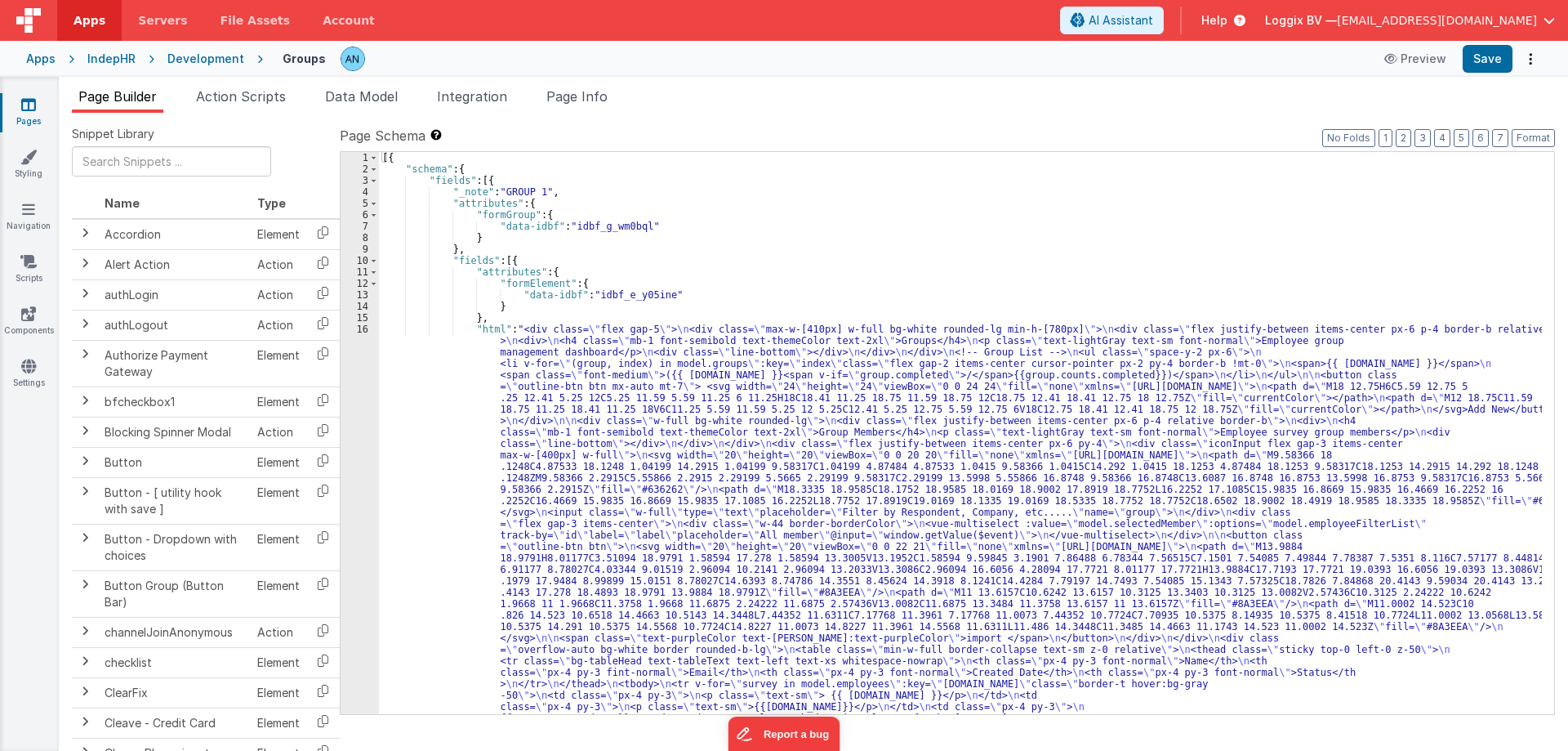
scroll to position [135, 0]
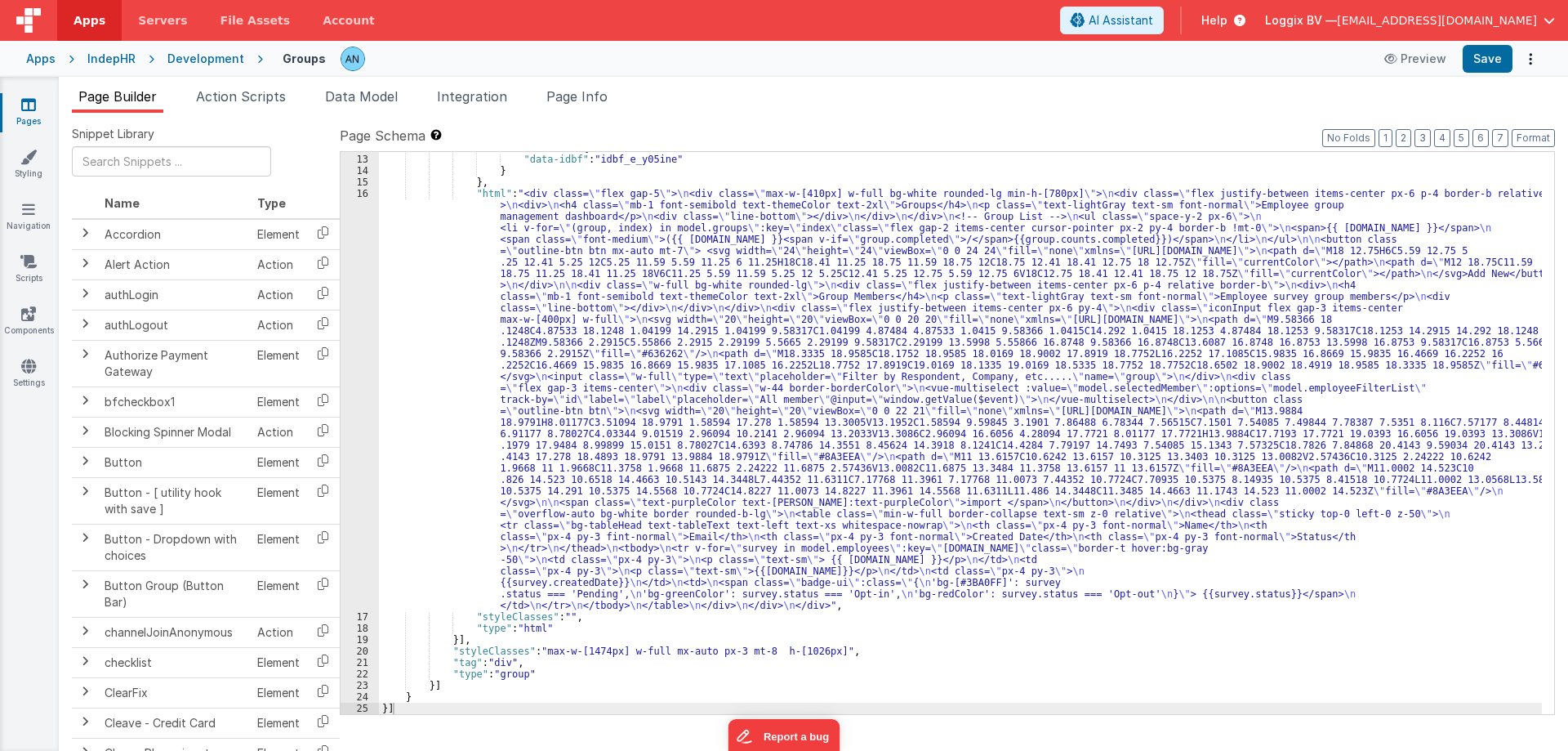
click at [529, 312] on div ""formElement" : { "data-idbf" : "idbf_e_y05ine" } } , "html" : "<div class= \" …" at bounding box center [960, 434] width 1163 height 585
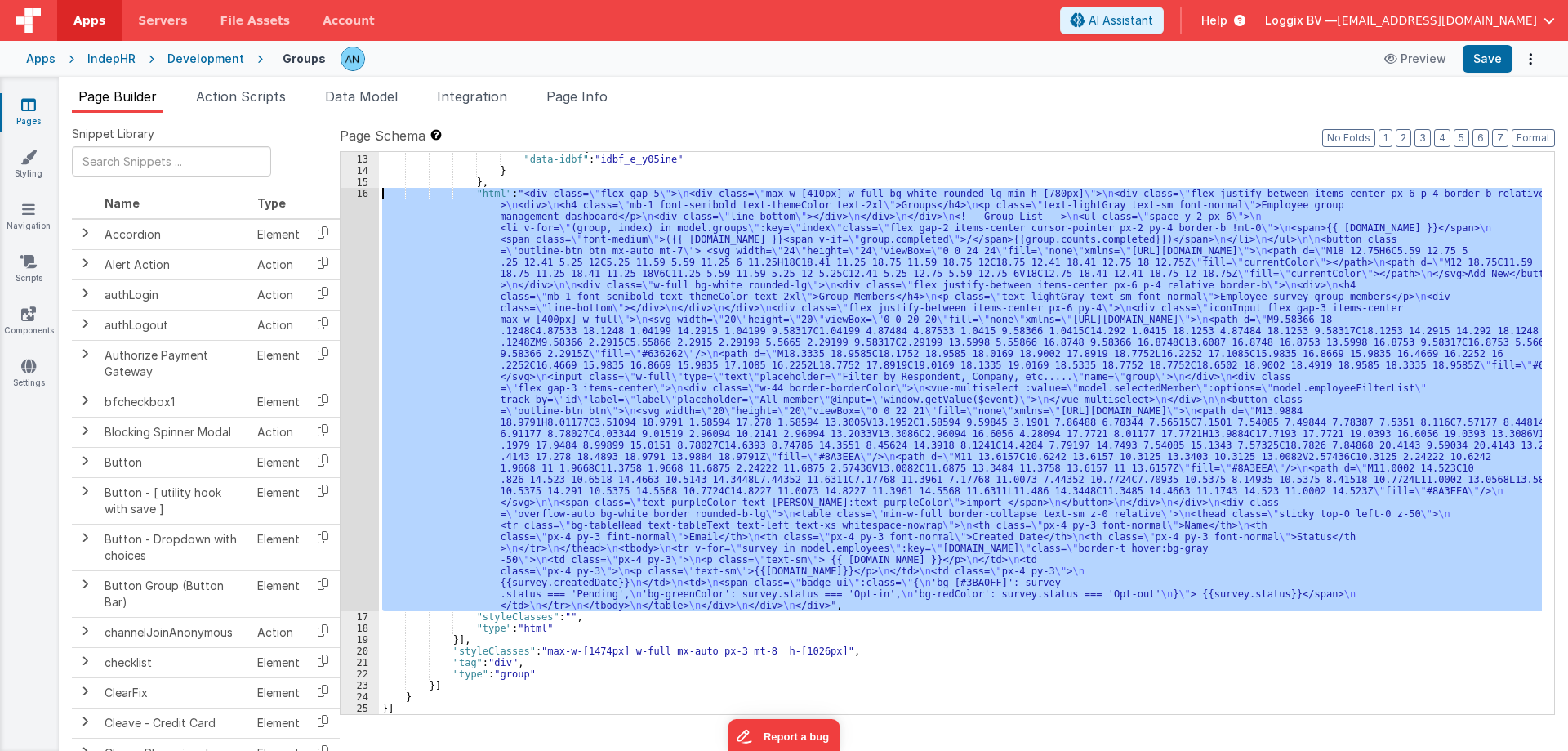
click at [344, 196] on div "16" at bounding box center [359, 399] width 38 height 423
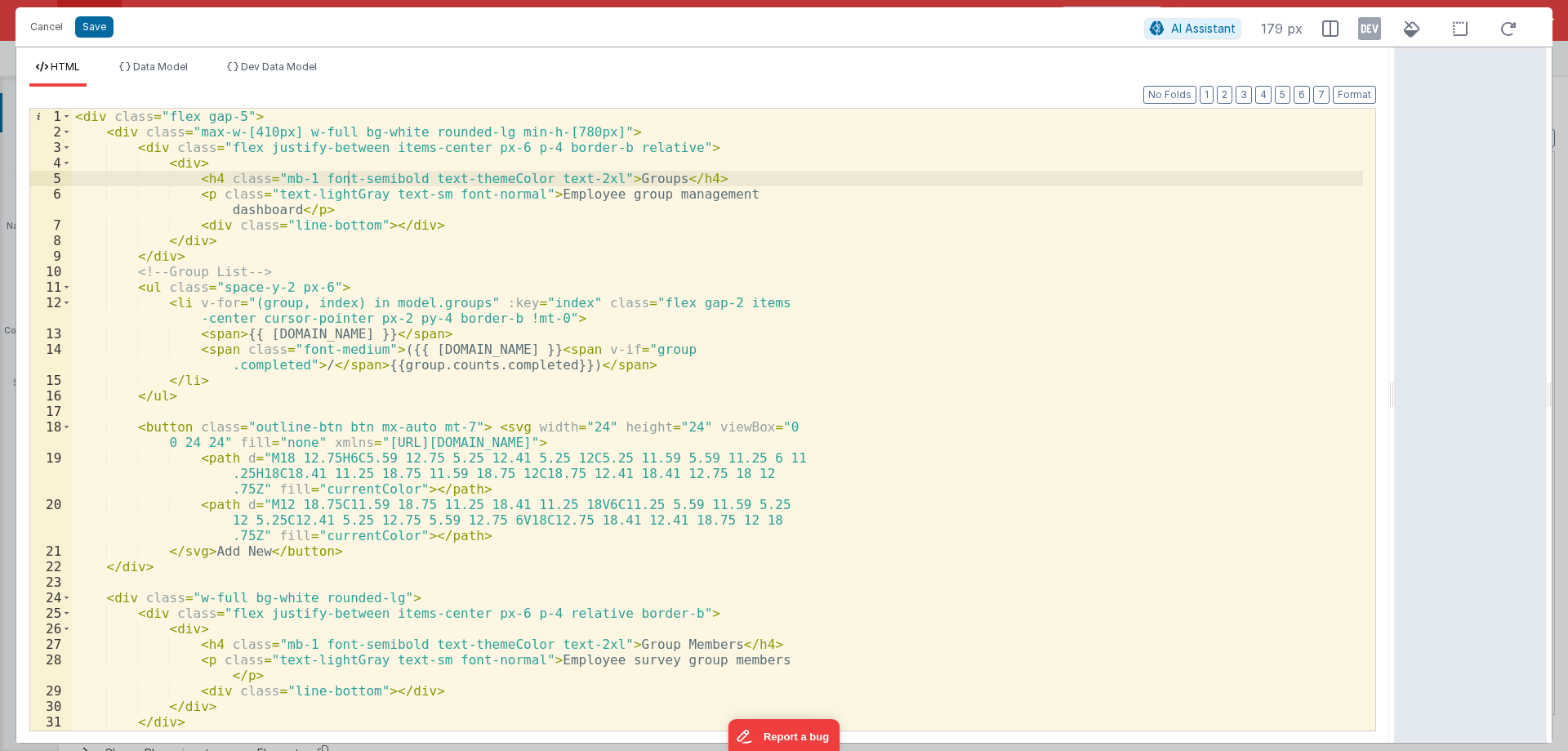
drag, startPoint x: 783, startPoint y: 389, endPoint x: 1513, endPoint y: 364, distance: 730.4
click at [1512, 361] on html "Cancel Save AI Assistant 179 px HTML Data Model Dev Data Model Format 7 6 5 4 3…" at bounding box center [784, 375] width 1568 height 751
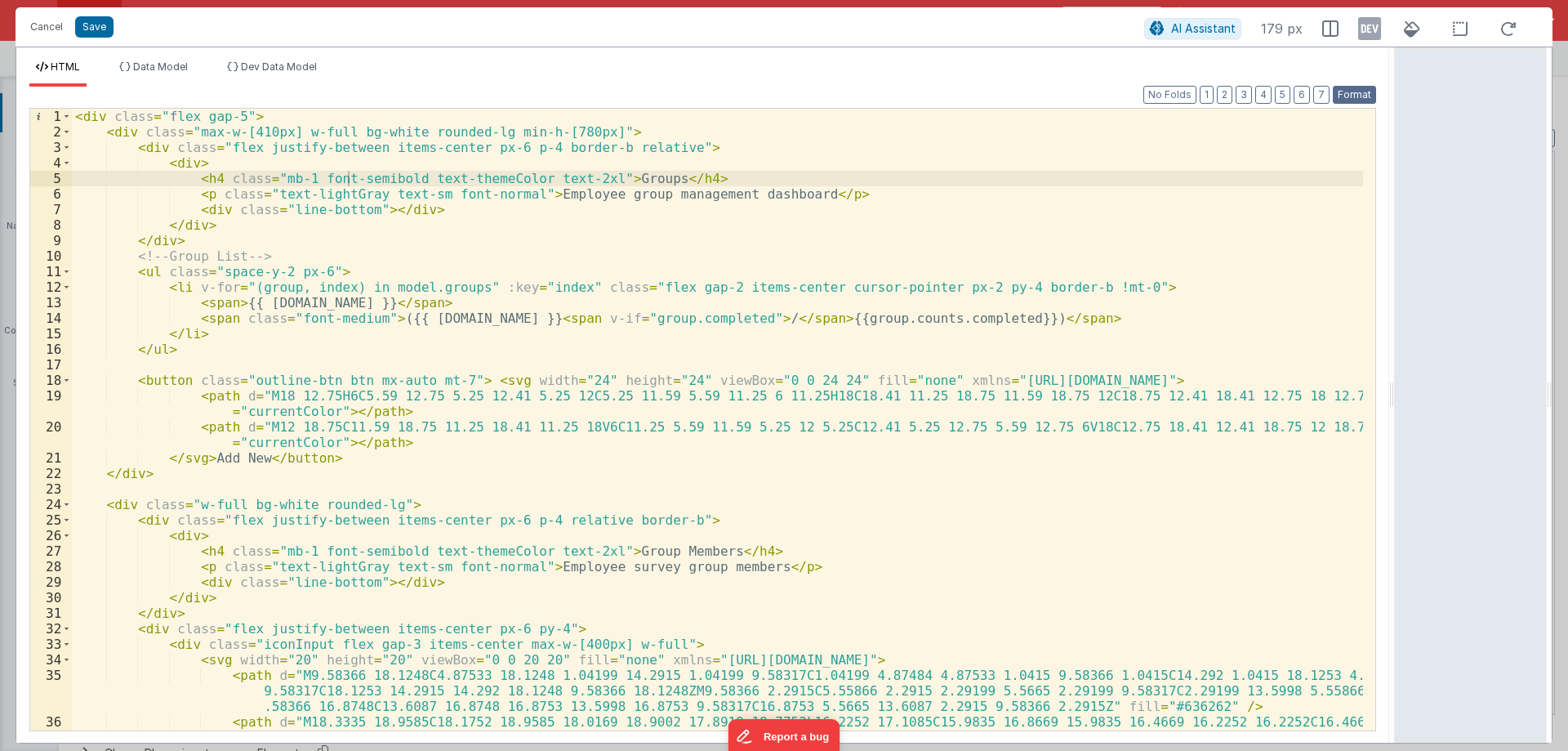
click at [1350, 96] on button "Format" at bounding box center [1354, 94] width 44 height 18
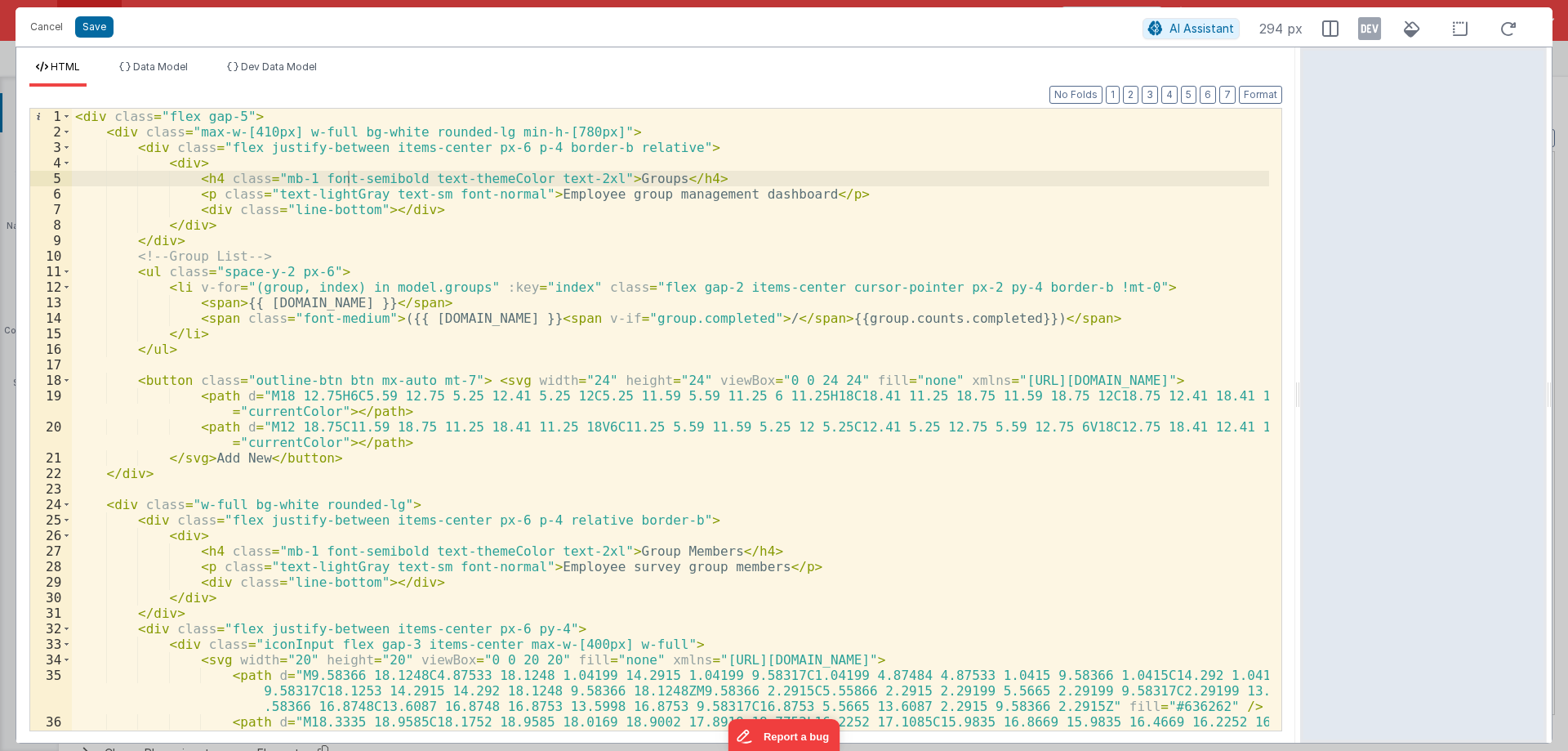
drag, startPoint x: 1388, startPoint y: 392, endPoint x: 1302, endPoint y: 386, distance: 86.2
click at [1302, 386] on html "Cancel Save AI Assistant 294 px HTML Data Model Dev Data Model Format 7 6 5 4 3…" at bounding box center [784, 375] width 1568 height 751
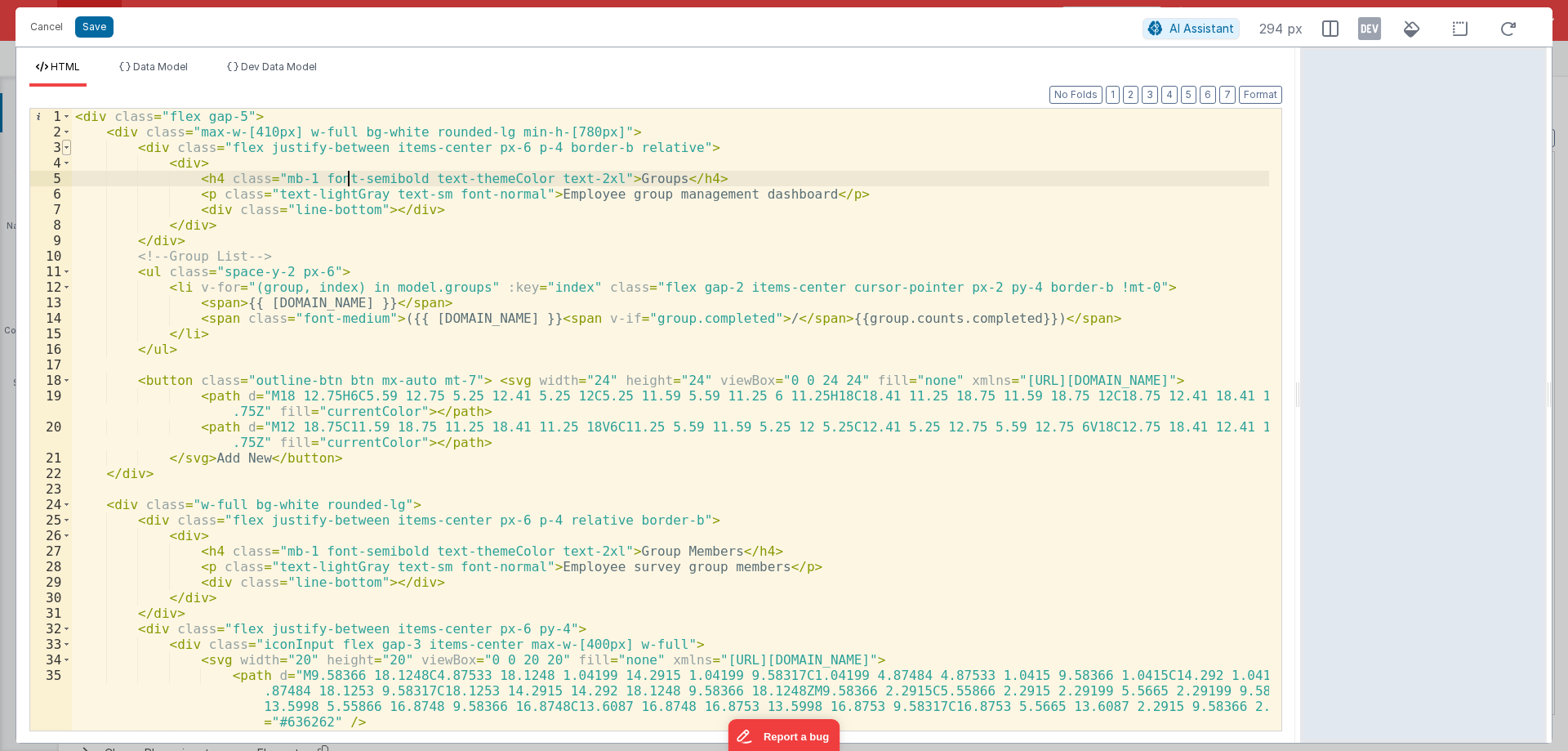
click at [63, 148] on span at bounding box center [67, 147] width 9 height 16
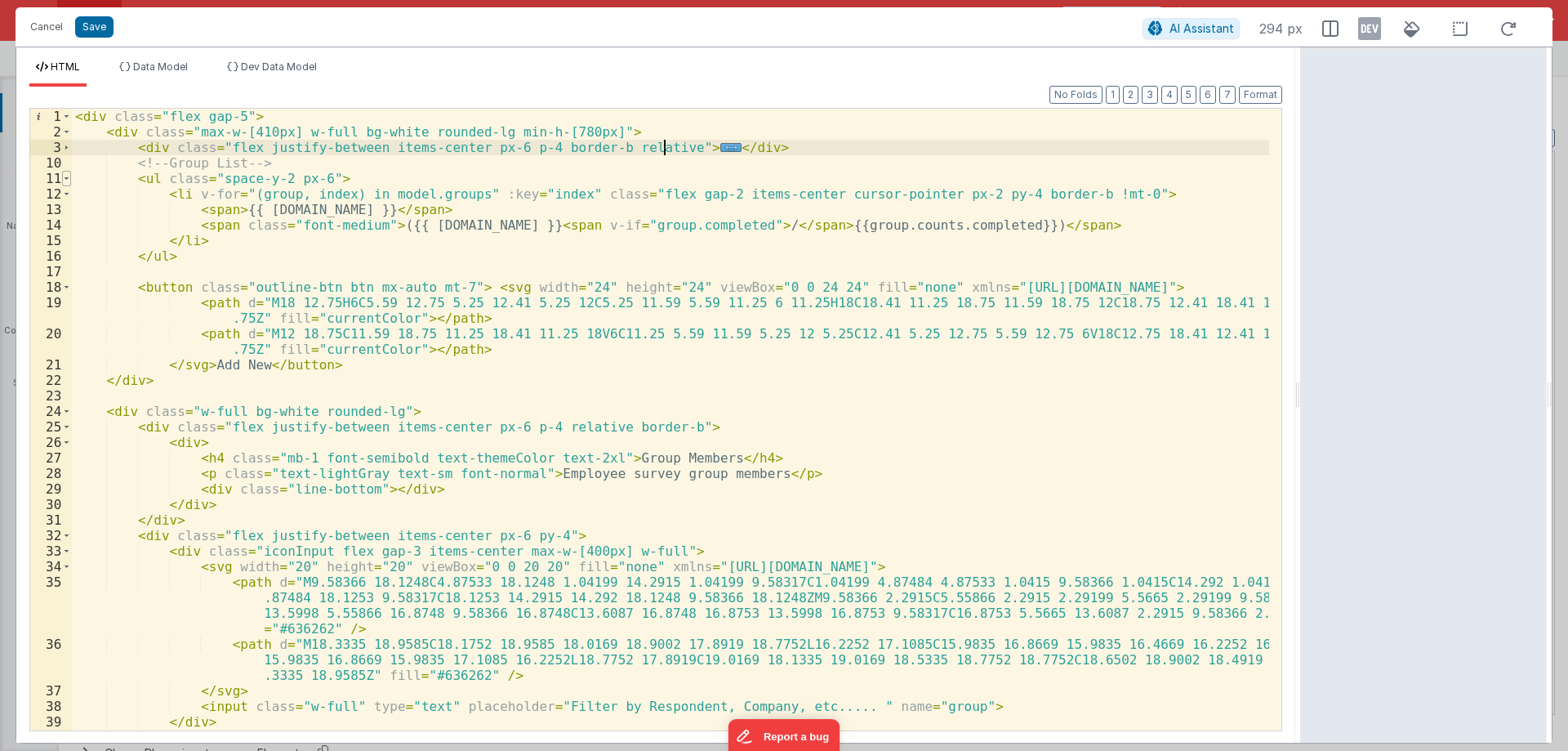
click at [62, 183] on span at bounding box center [67, 178] width 9 height 16
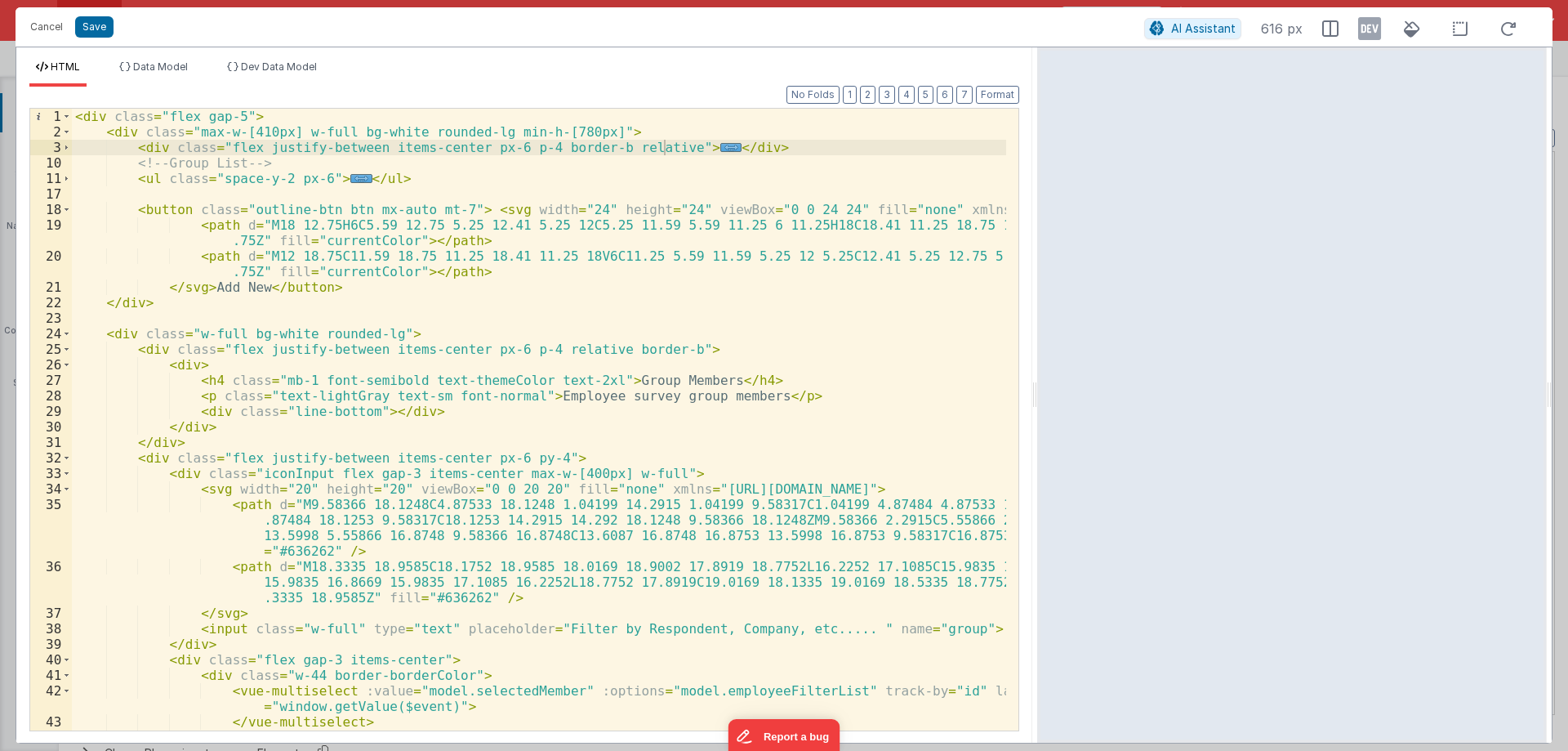
drag, startPoint x: 1297, startPoint y: 393, endPoint x: 1038, endPoint y: 360, distance: 261.1
click at [1038, 360] on html "Cancel Save AI Assistant 616 px HTML Data Model Dev Data Model Format 7 6 5 4 3…" at bounding box center [784, 375] width 1568 height 751
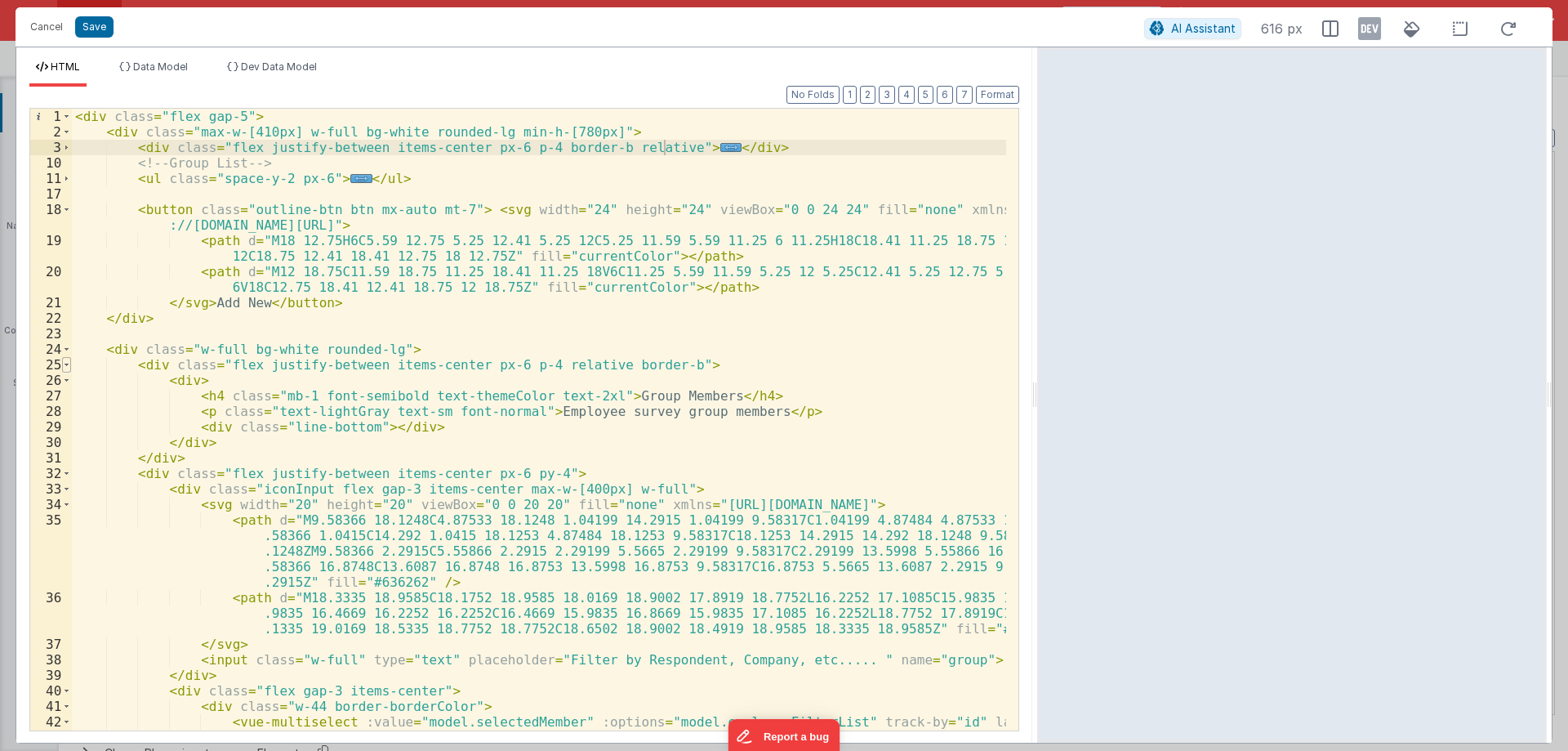
click at [65, 369] on span at bounding box center [67, 364] width 9 height 16
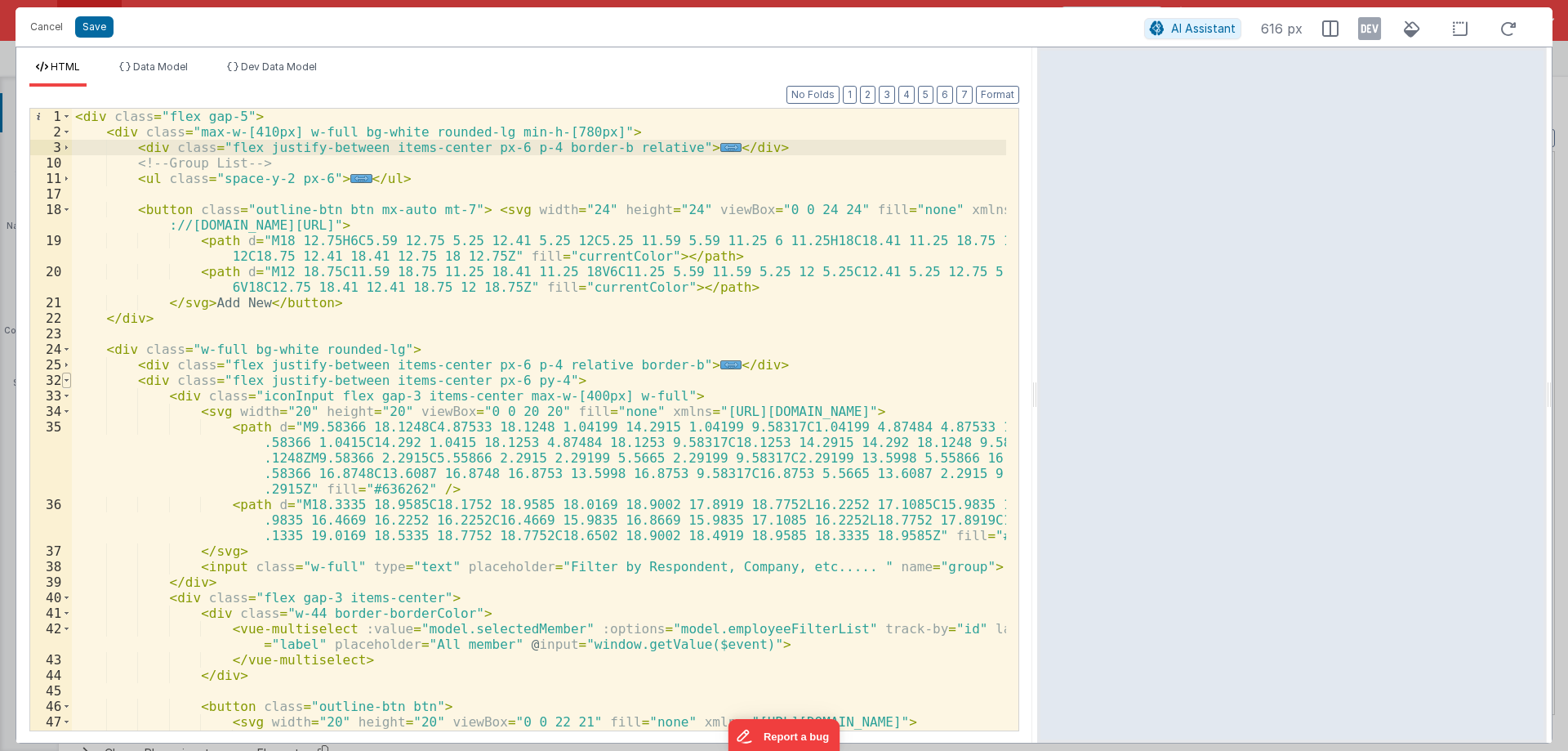
click at [69, 382] on span at bounding box center [67, 380] width 9 height 16
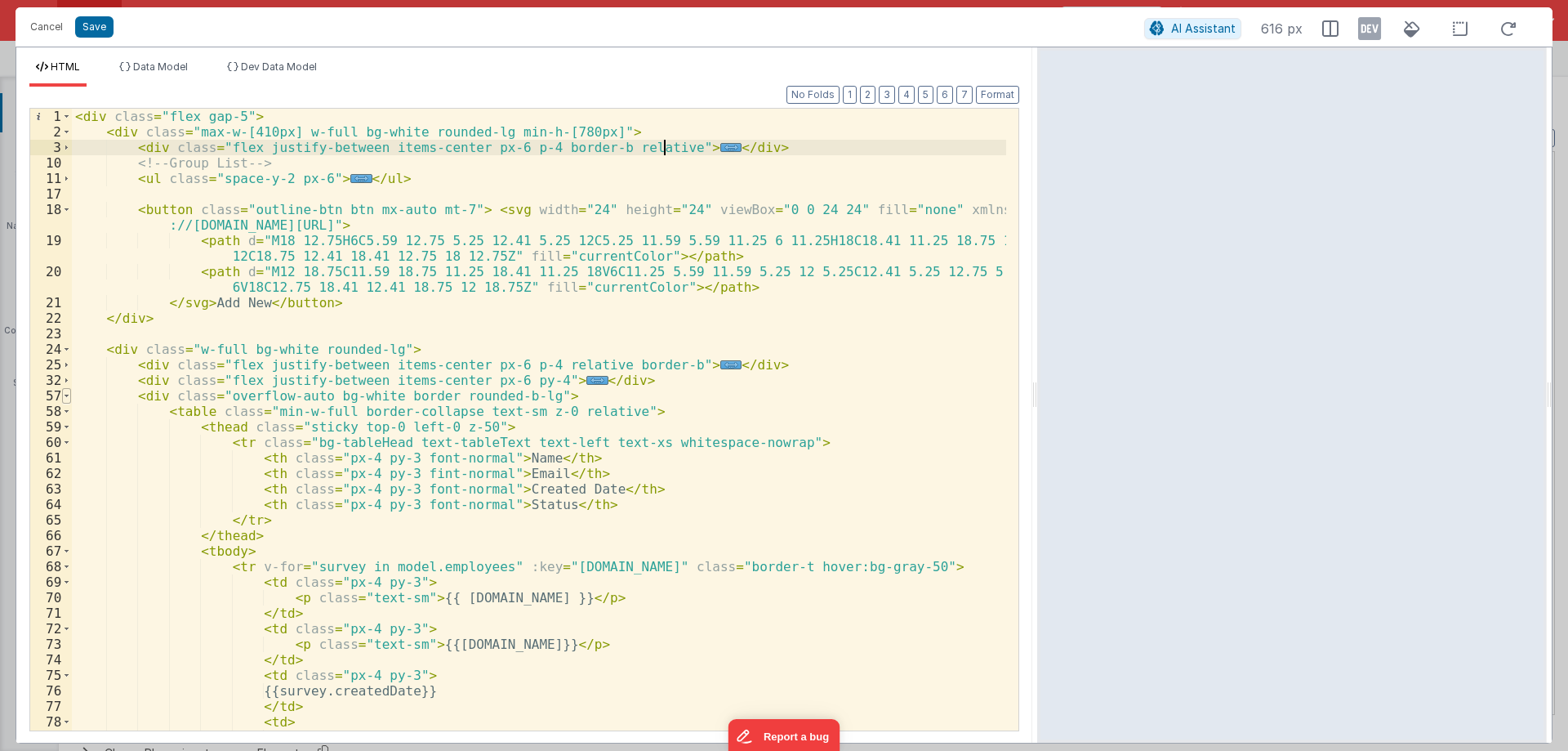
click at [66, 400] on span at bounding box center [67, 395] width 9 height 16
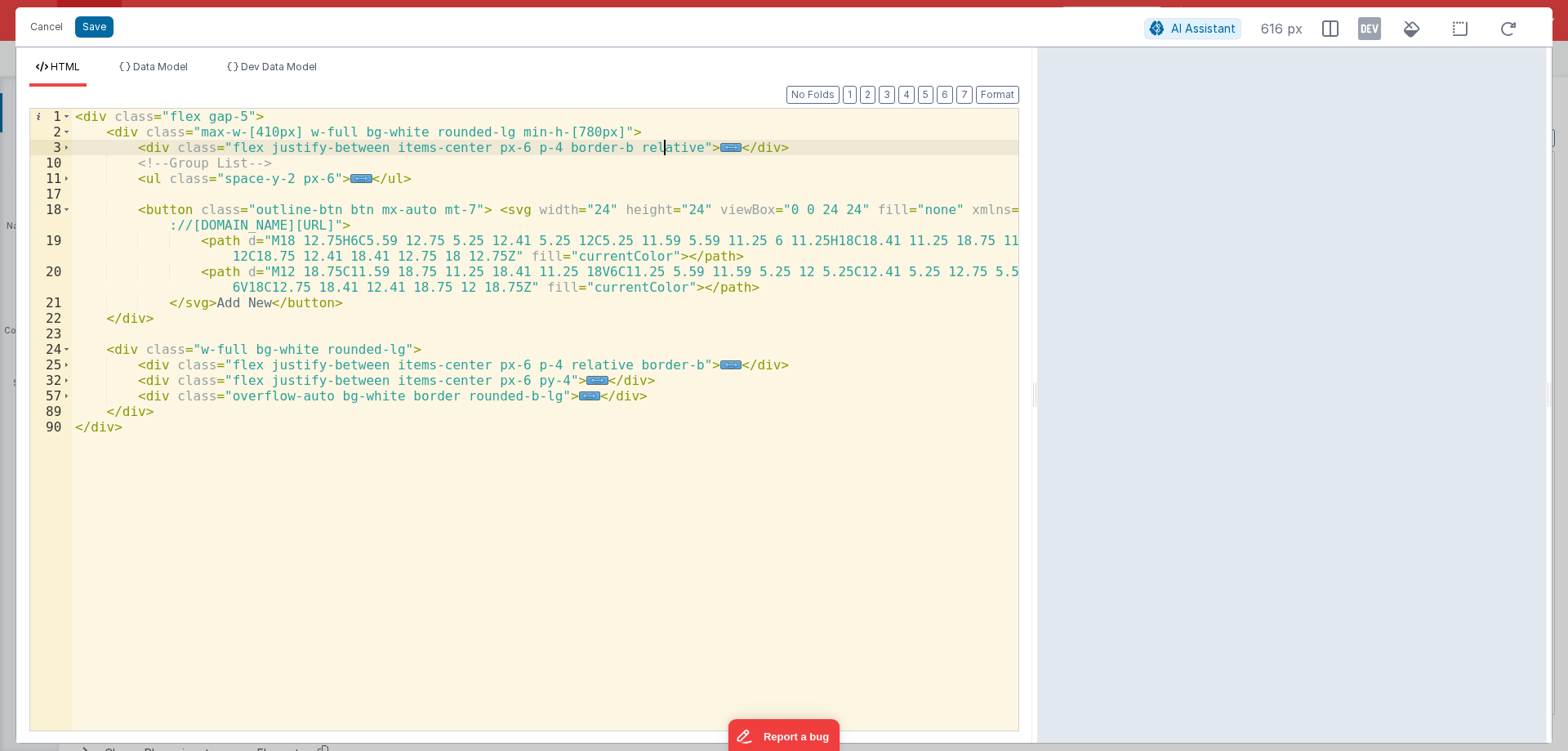
click at [193, 132] on div "< div class = "flex gap-5" > < div class = "max-w-[410px] w-full bg-white round…" at bounding box center [545, 434] width 946 height 653
paste textarea
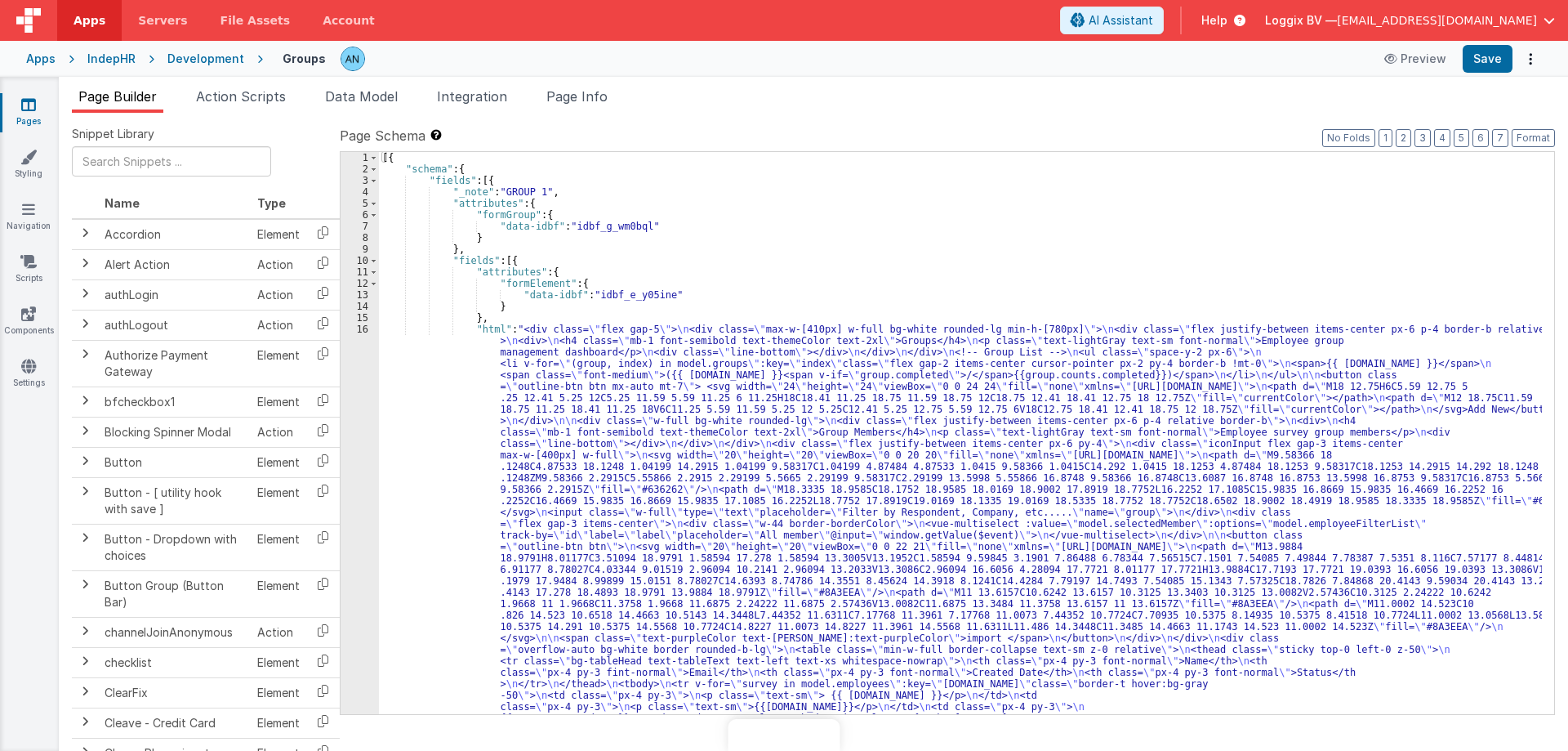
click at [477, 389] on div "[{ "schema" : { "fields" : [{ "_note" : "GROUP 1" , "attributes" : { "formGroup…" at bounding box center [960, 650] width 1163 height 996
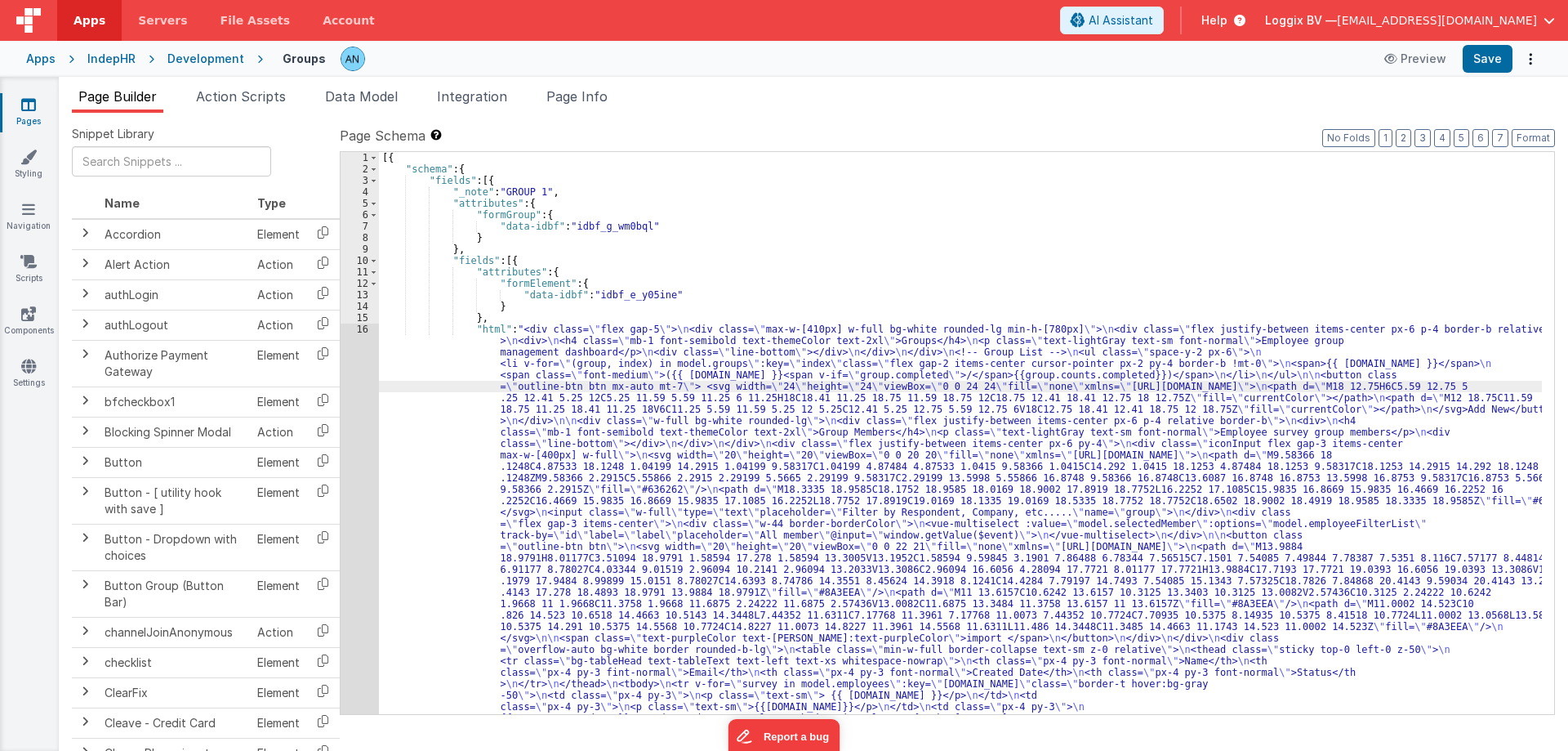
click at [355, 349] on div "1 2 3 4 5 6 7 8 9 10 11 12 13 14 15 16" at bounding box center [359, 650] width 38 height 996
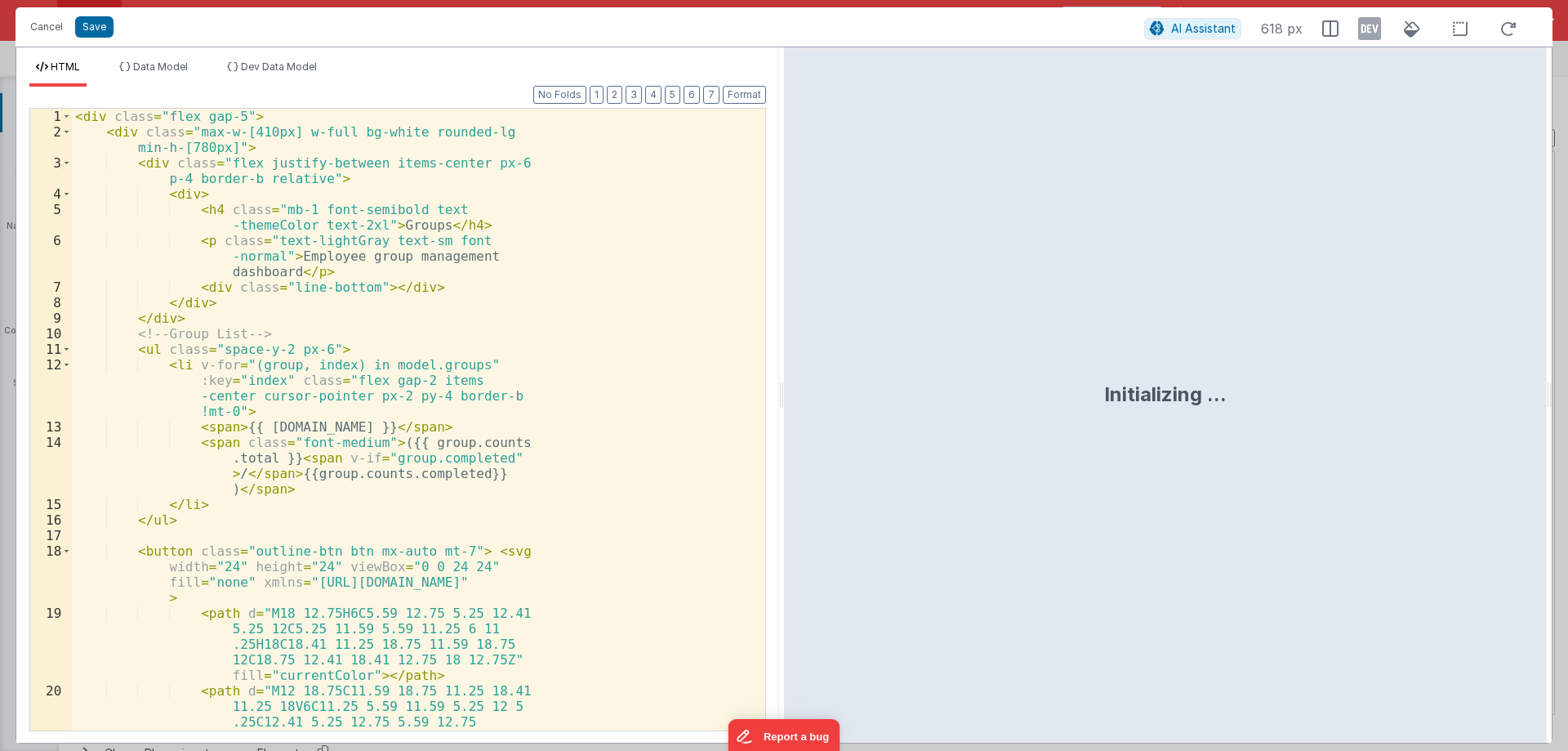
scroll to position [44, 0]
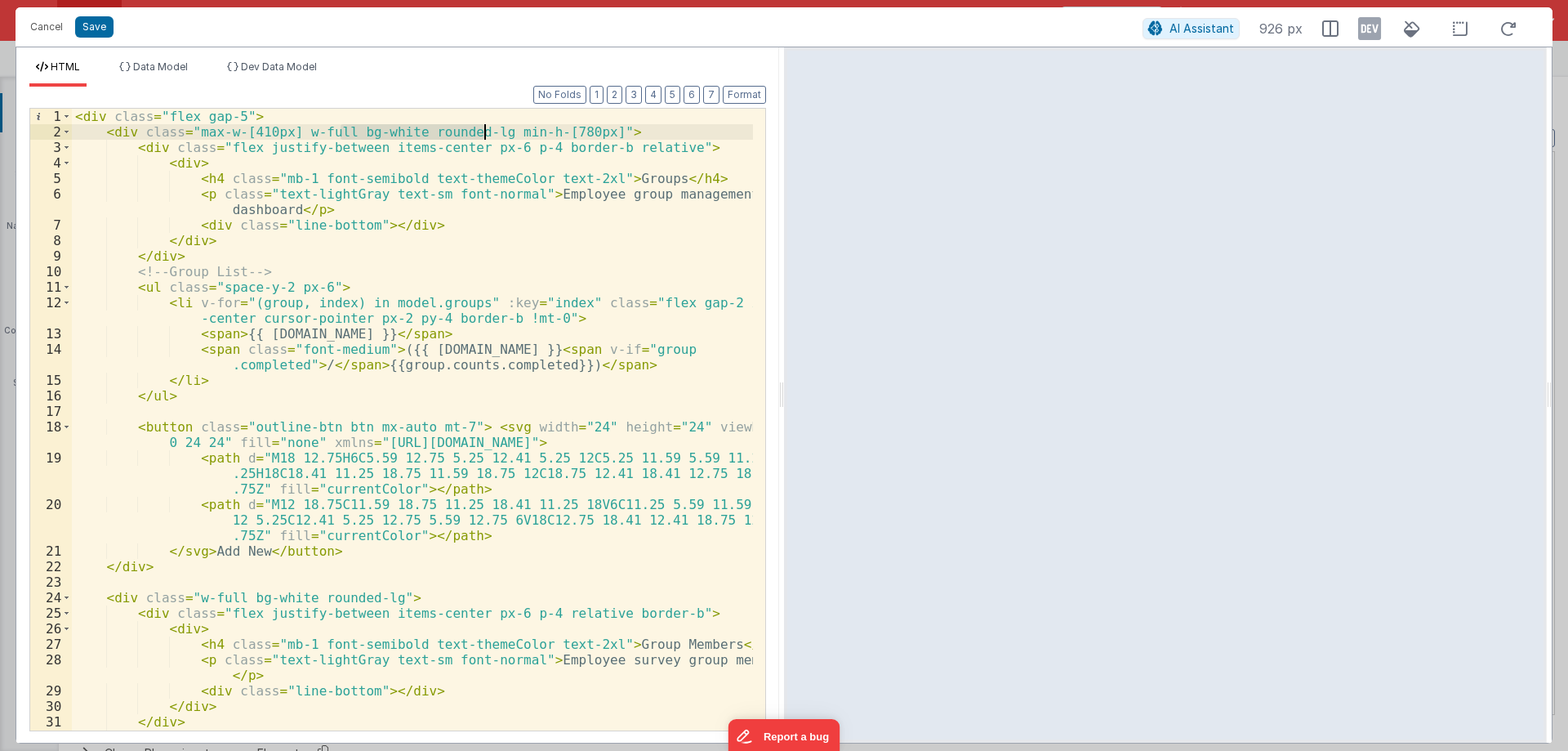
drag, startPoint x: 339, startPoint y: 133, endPoint x: 482, endPoint y: 131, distance: 143.0
click at [482, 131] on div "< div class = "flex gap-5" > < div class = "max-w-[410px] w-full bg-white round…" at bounding box center [413, 434] width 681 height 653
click at [69, 146] on span at bounding box center [67, 147] width 9 height 16
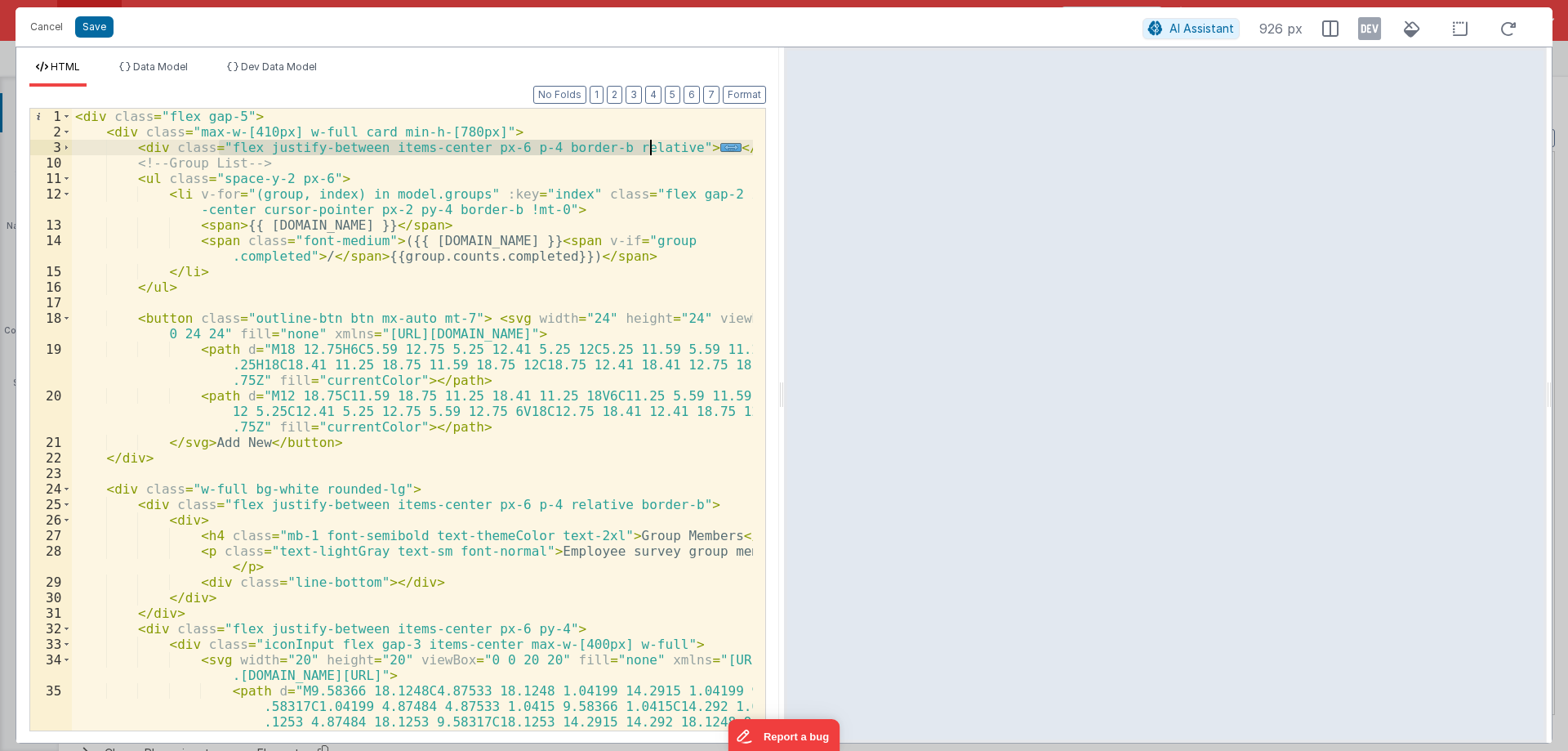
drag, startPoint x: 219, startPoint y: 144, endPoint x: 650, endPoint y: 144, distance: 431.0
click at [650, 144] on div "< div class = "flex gap-5" > < div class = "max-w-[410px] w-full card min-h-[78…" at bounding box center [413, 481] width 681 height 745
paste textarea
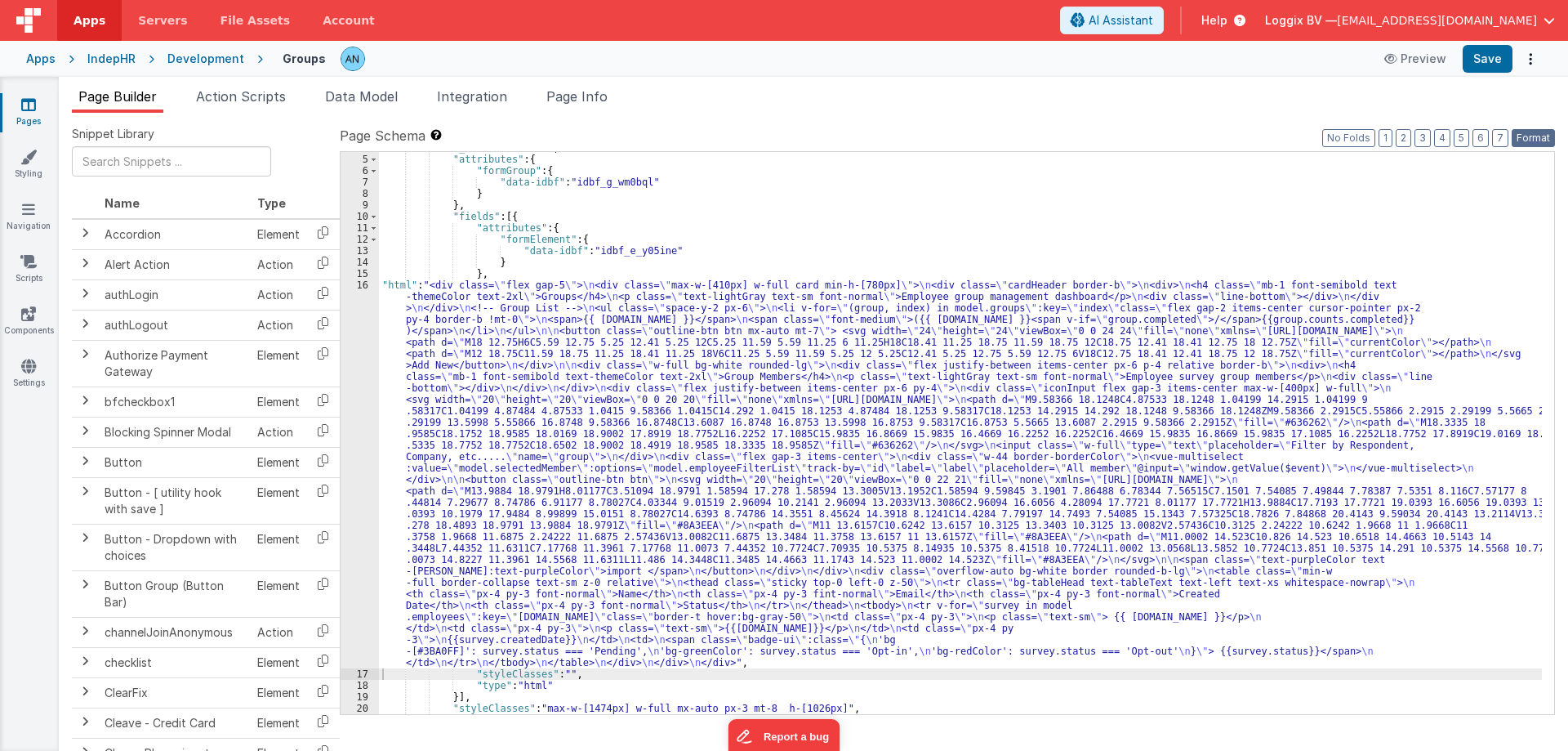
click at [1554, 131] on button "Format" at bounding box center [1533, 137] width 44 height 18
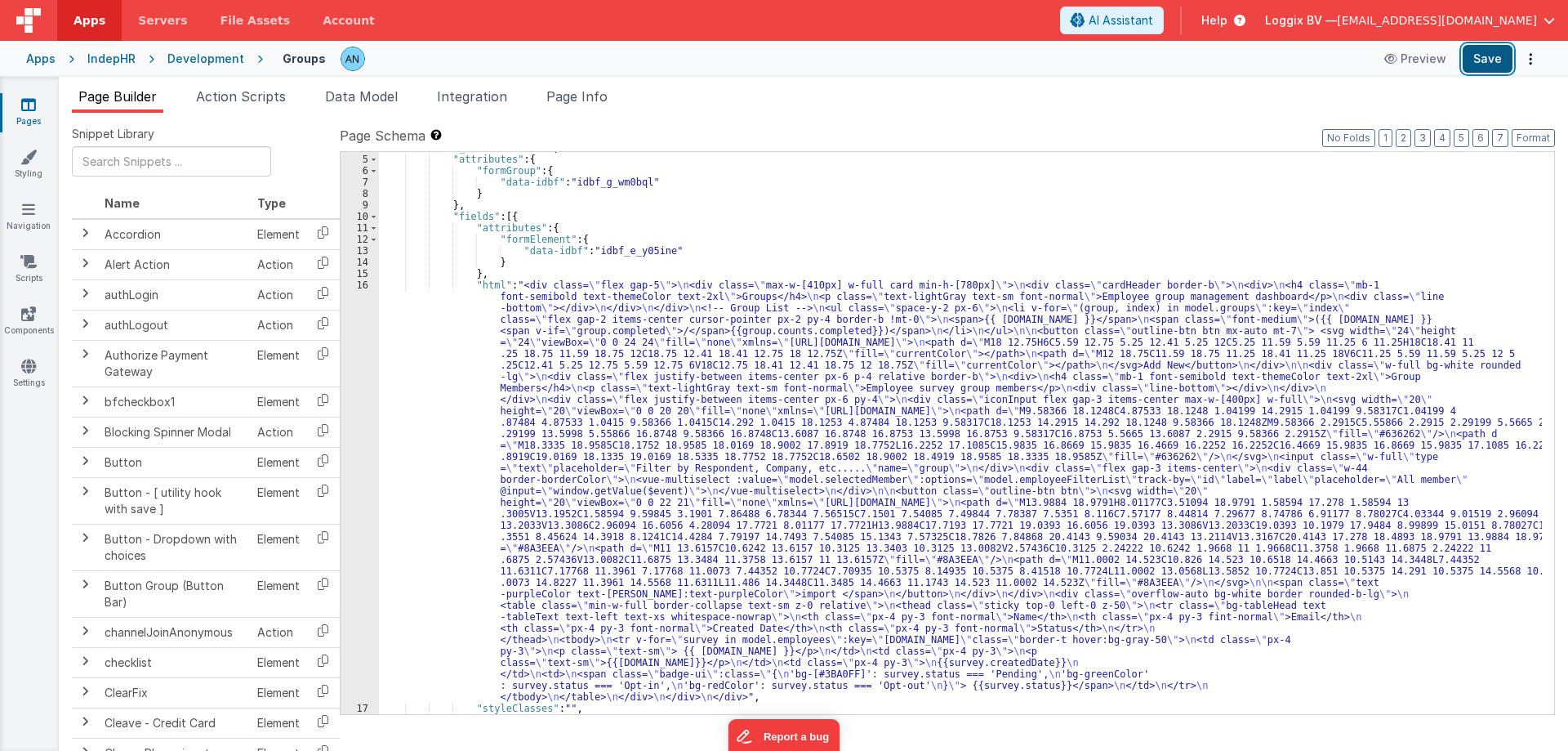
click at [1478, 59] on button "Save" at bounding box center [1487, 59] width 50 height 28
click at [437, 350] on div ""_note" : "GROUP 1" , "attributes" : { "formGroup" : { "data-idbf" : "idbf_g_wm…" at bounding box center [960, 434] width 1163 height 585
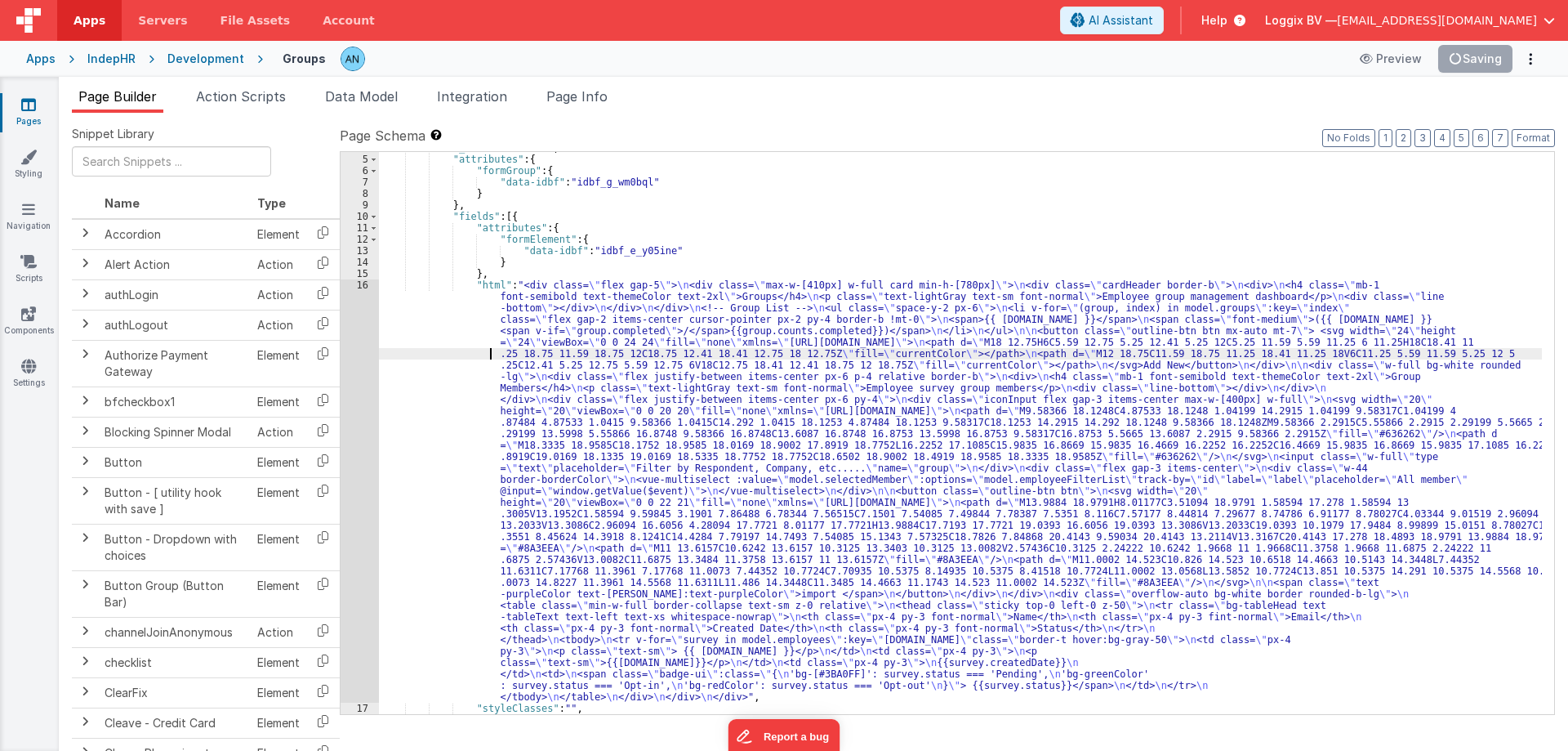
click at [356, 294] on div "16" at bounding box center [359, 491] width 38 height 423
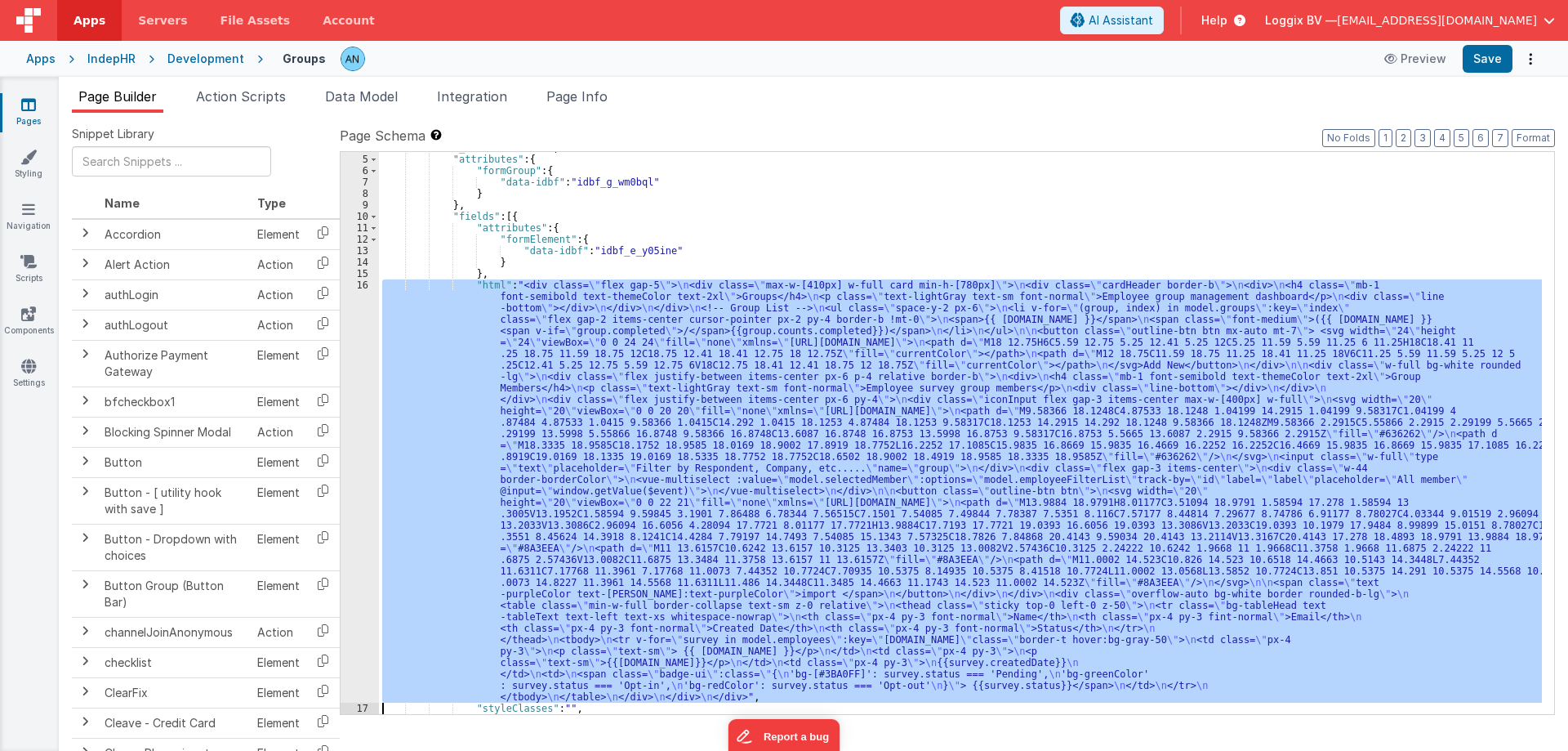
click at [360, 315] on div "16" at bounding box center [359, 491] width 38 height 423
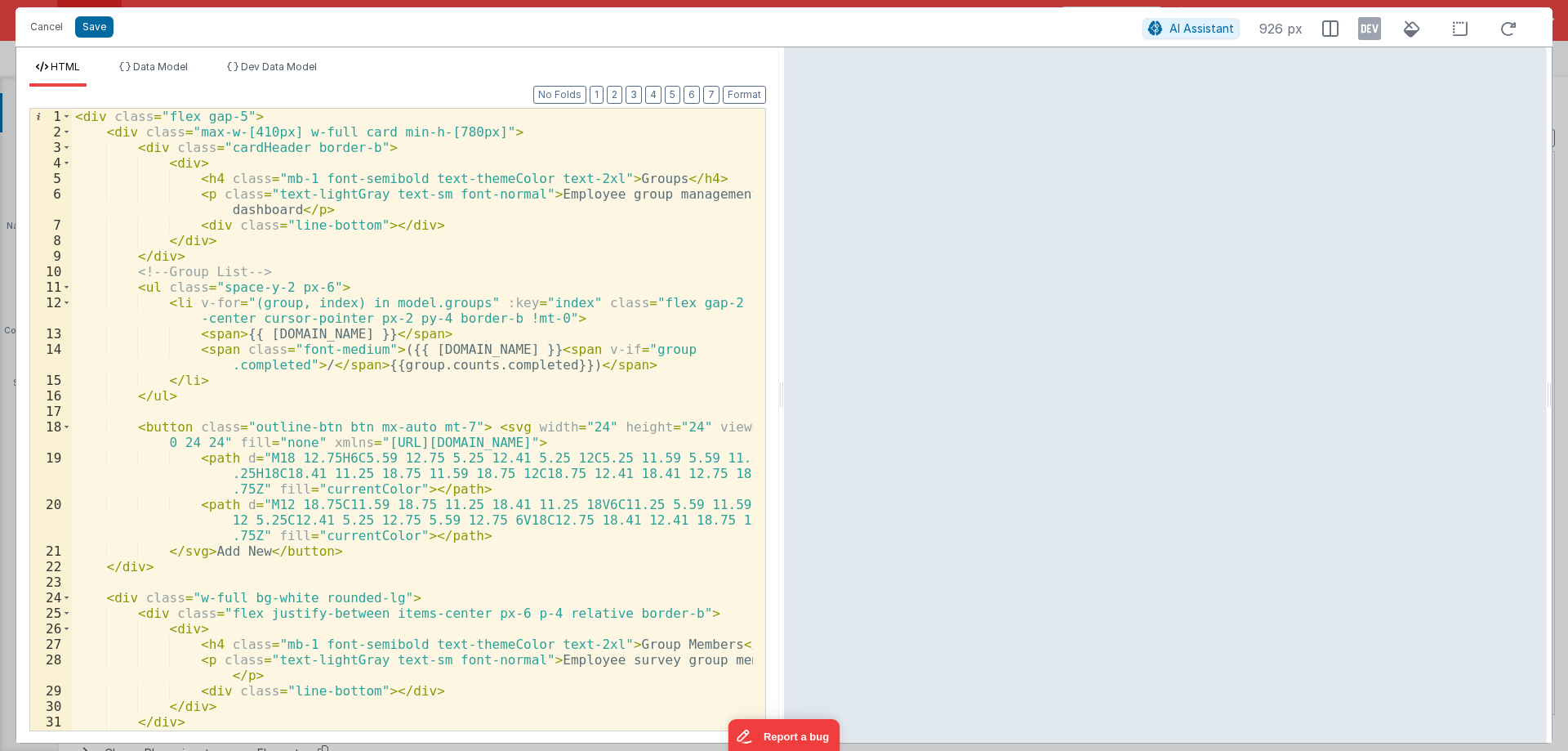
drag, startPoint x: 783, startPoint y: 388, endPoint x: 1064, endPoint y: 388, distance: 281.0
click at [1064, 388] on html "Cancel Save AI Assistant 926 px HTML Data Model Dev Data Model Format 7 6 5 4 3…" at bounding box center [784, 375] width 1568 height 751
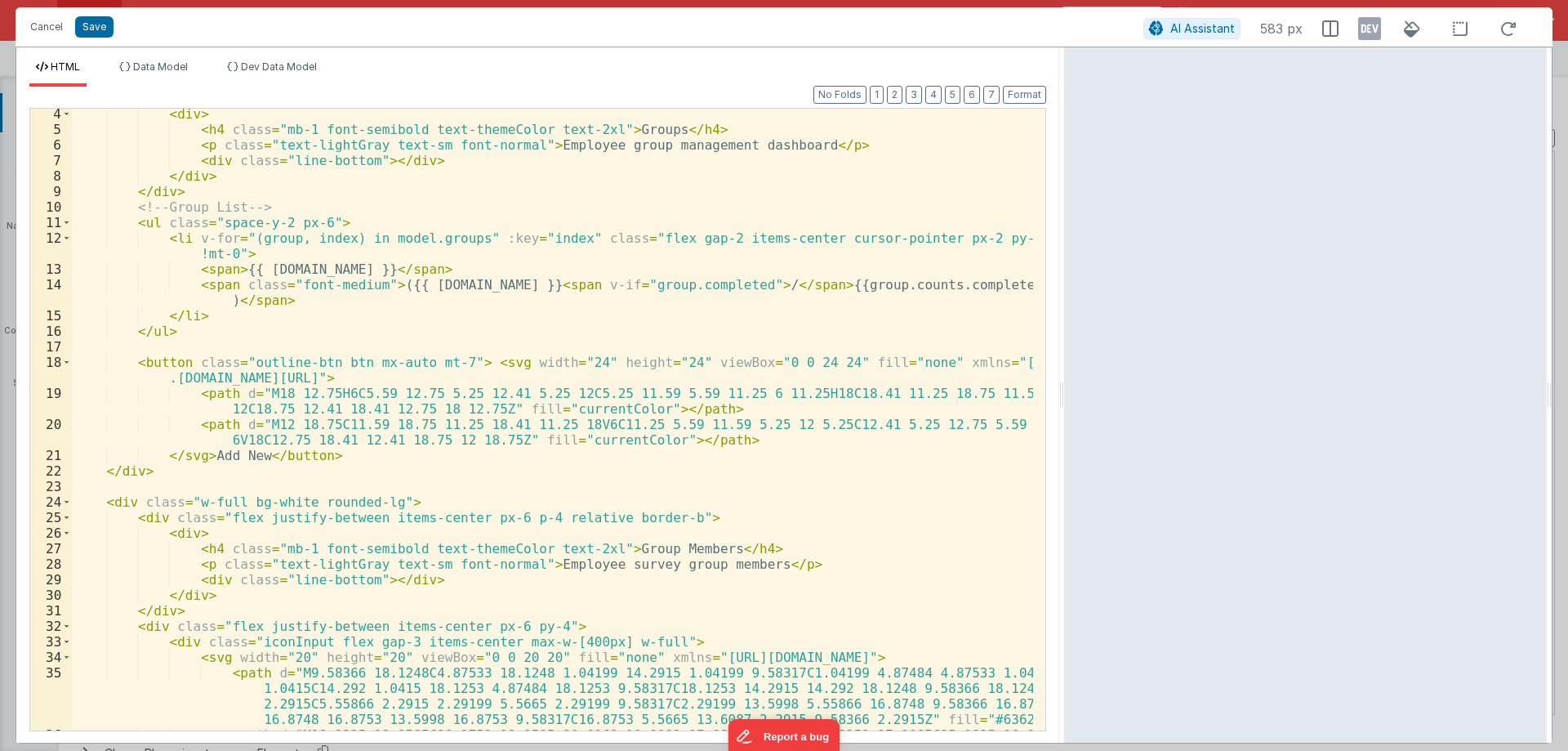
scroll to position [0, 0]
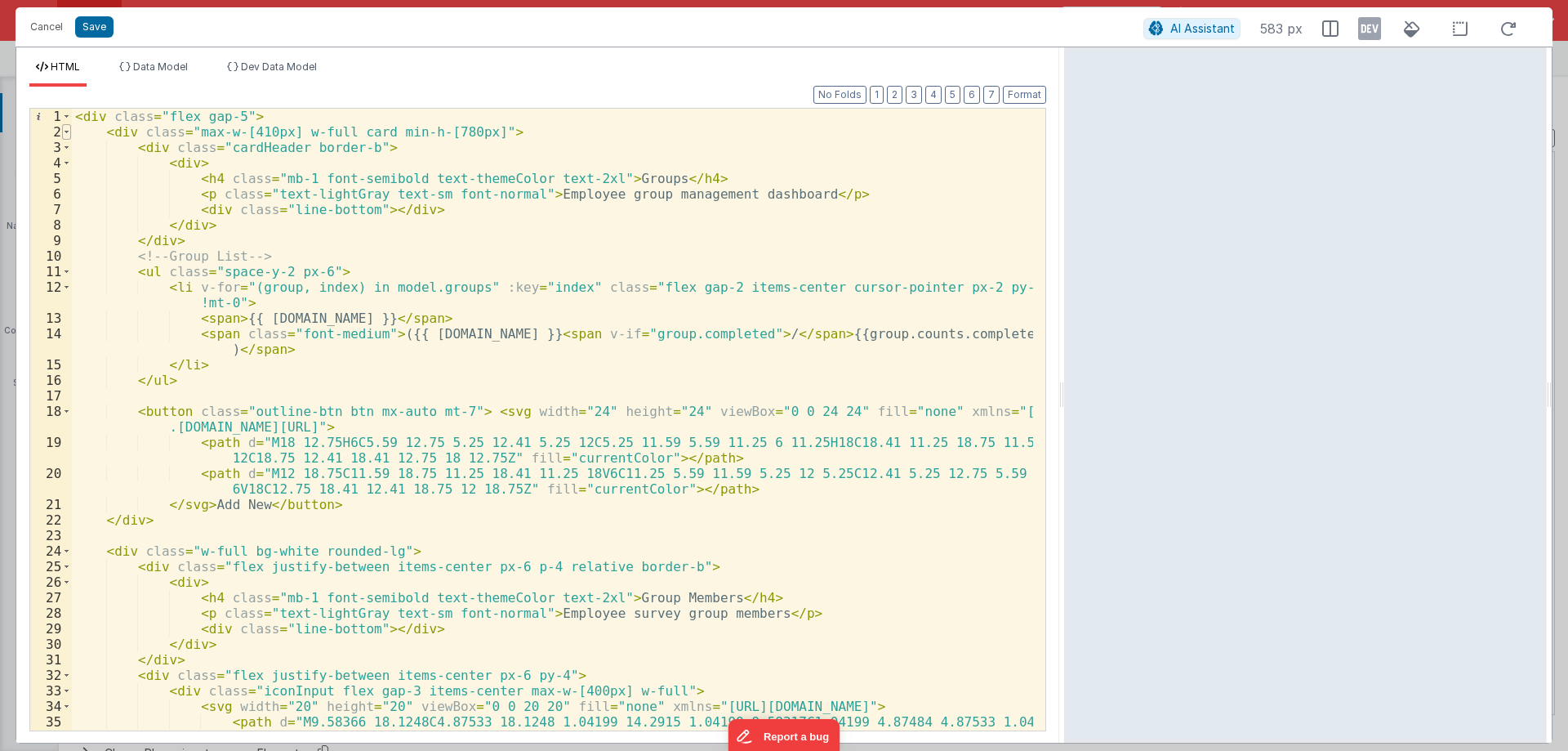
click at [70, 131] on span at bounding box center [67, 131] width 9 height 16
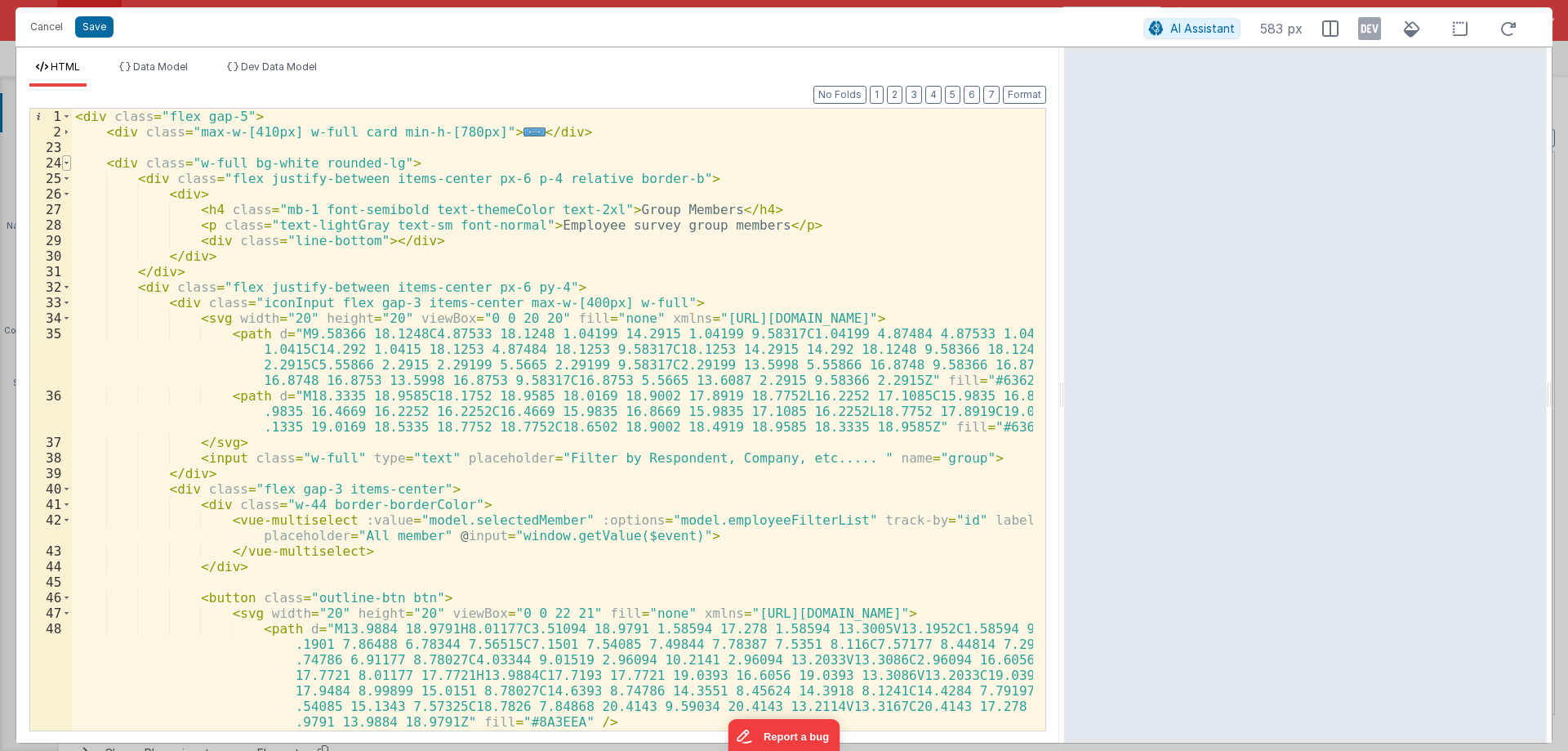
click at [66, 162] on span at bounding box center [67, 163] width 9 height 16
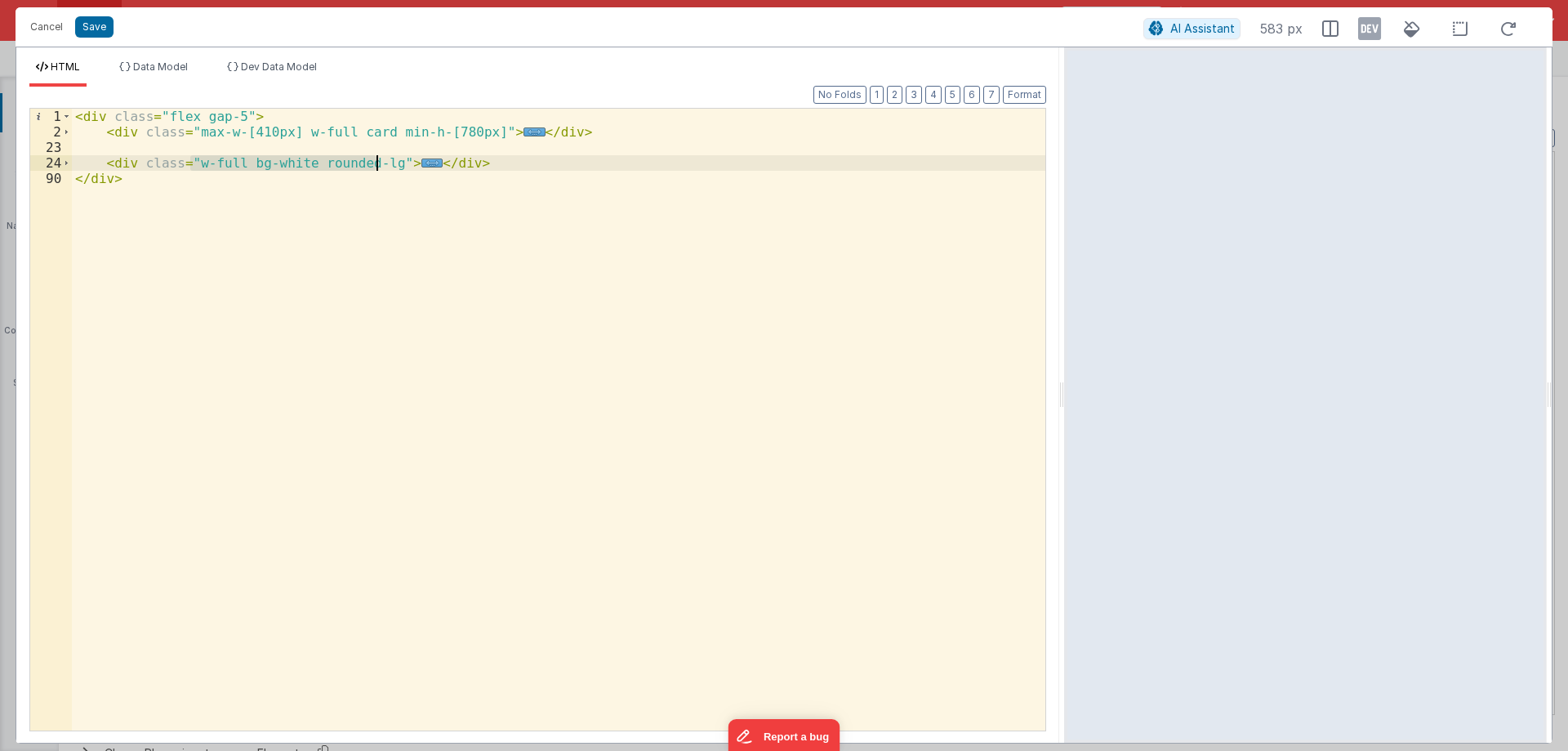
drag, startPoint x: 188, startPoint y: 163, endPoint x: 374, endPoint y: 156, distance: 186.1
click at [374, 156] on div "< div class = "flex gap-5" > < div class = "max-w-[410px] w-full card min-h-[78…" at bounding box center [558, 434] width 973 height 653
click at [68, 162] on span at bounding box center [67, 163] width 9 height 16
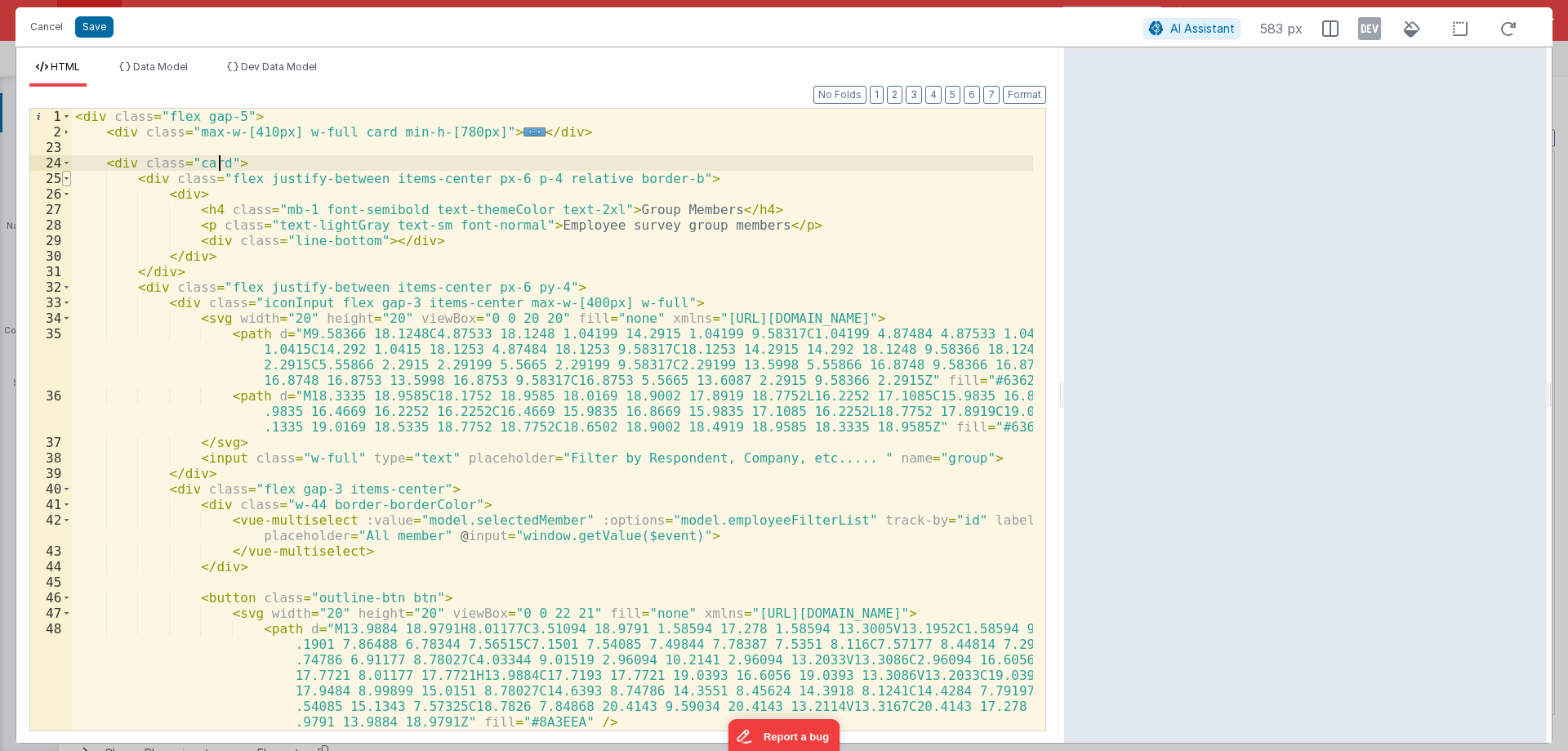
click at [69, 179] on span at bounding box center [67, 178] width 9 height 16
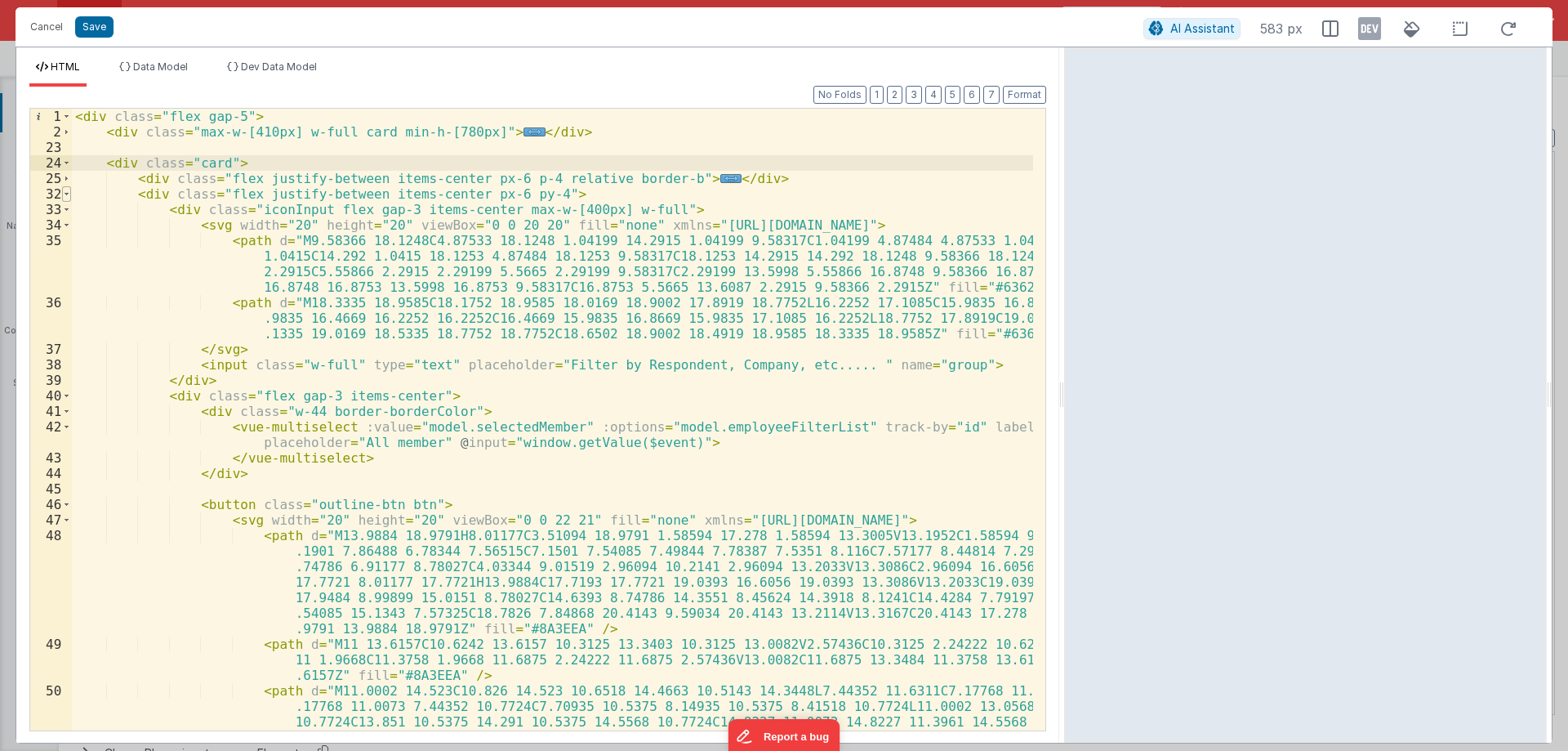
click at [66, 194] on span at bounding box center [67, 194] width 9 height 16
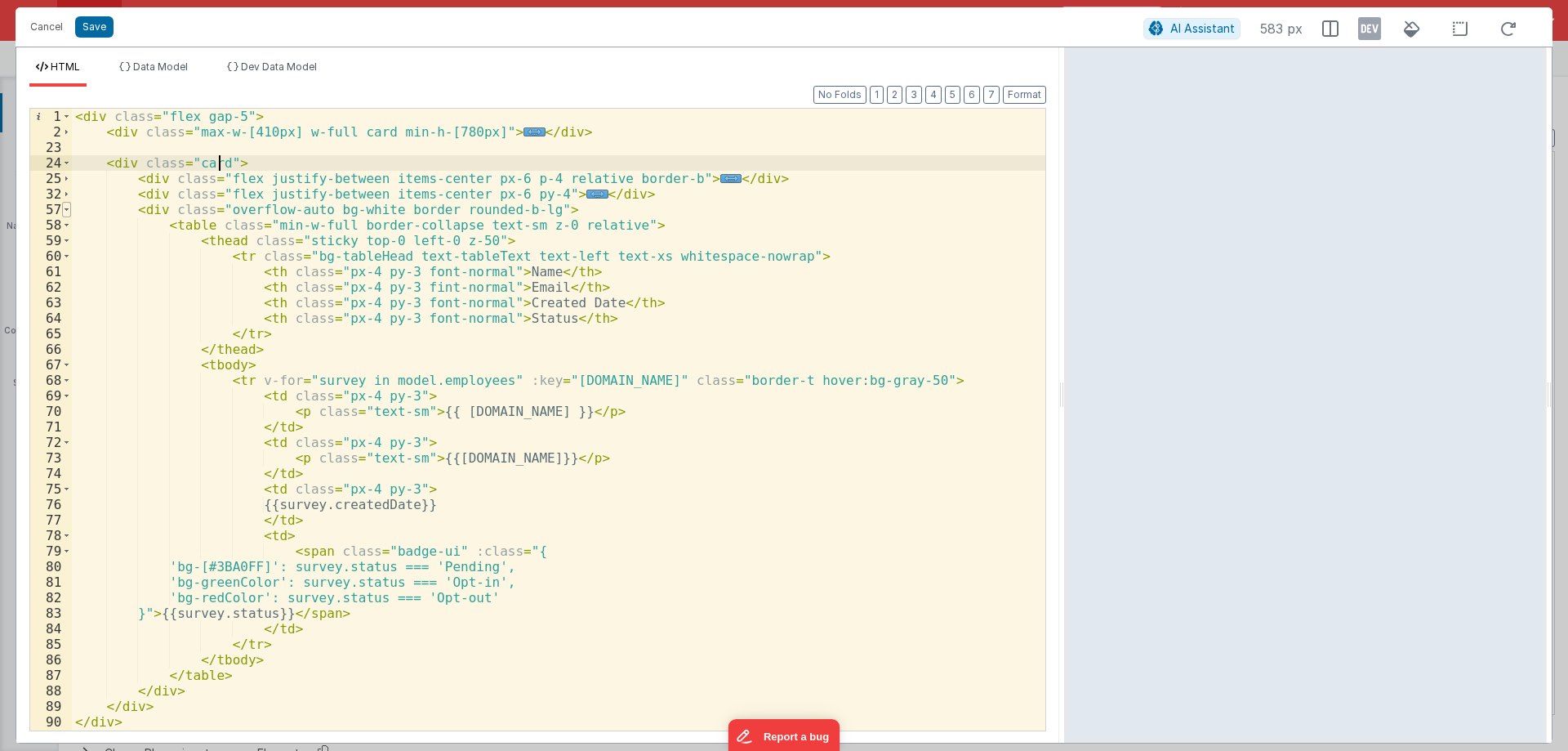
click at [70, 211] on span at bounding box center [67, 209] width 9 height 16
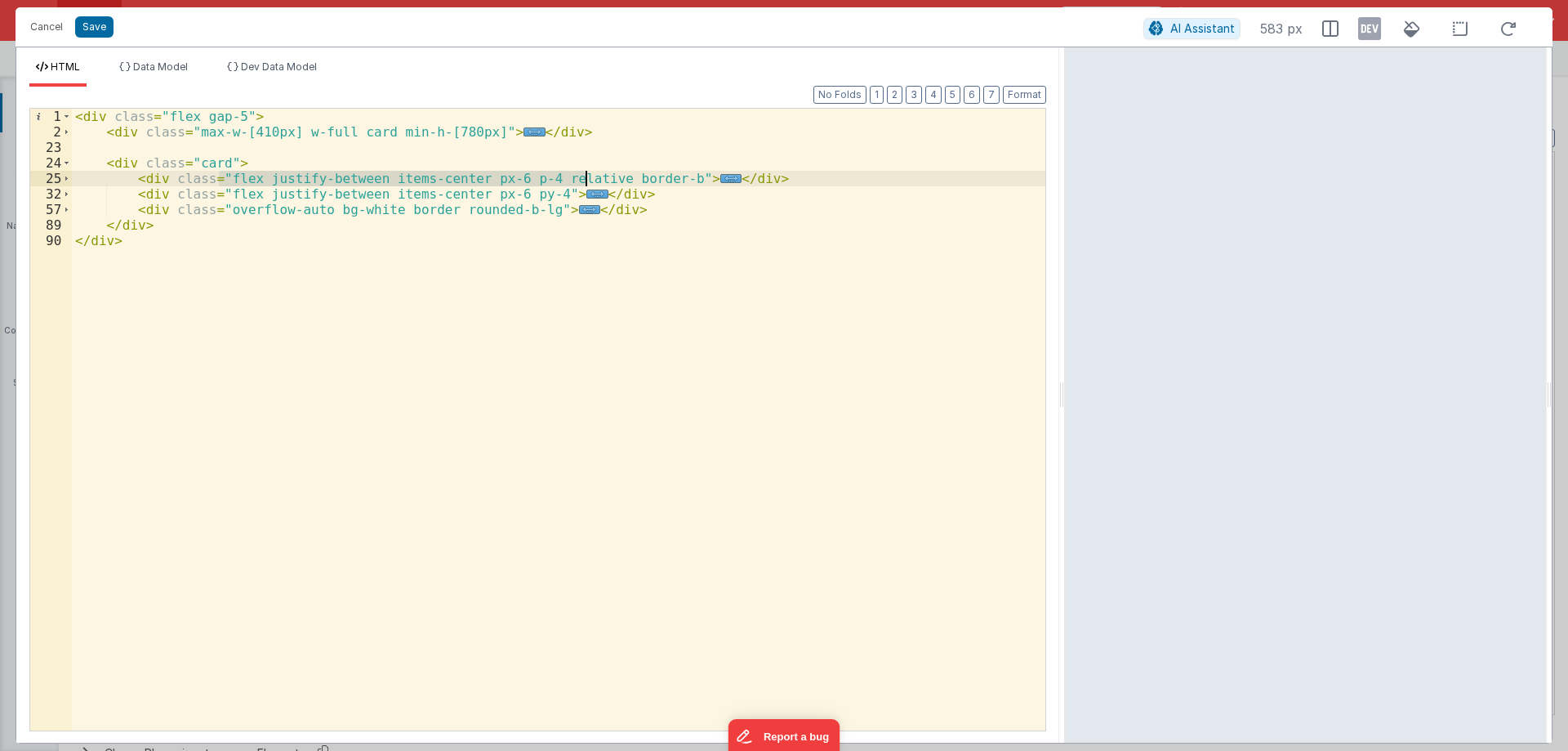
drag, startPoint x: 217, startPoint y: 176, endPoint x: 585, endPoint y: 176, distance: 368.0
click at [585, 176] on div "< div class = "flex gap-5" > < div class = "max-w-[410px] w-full card min-h-[78…" at bounding box center [558, 434] width 973 height 653
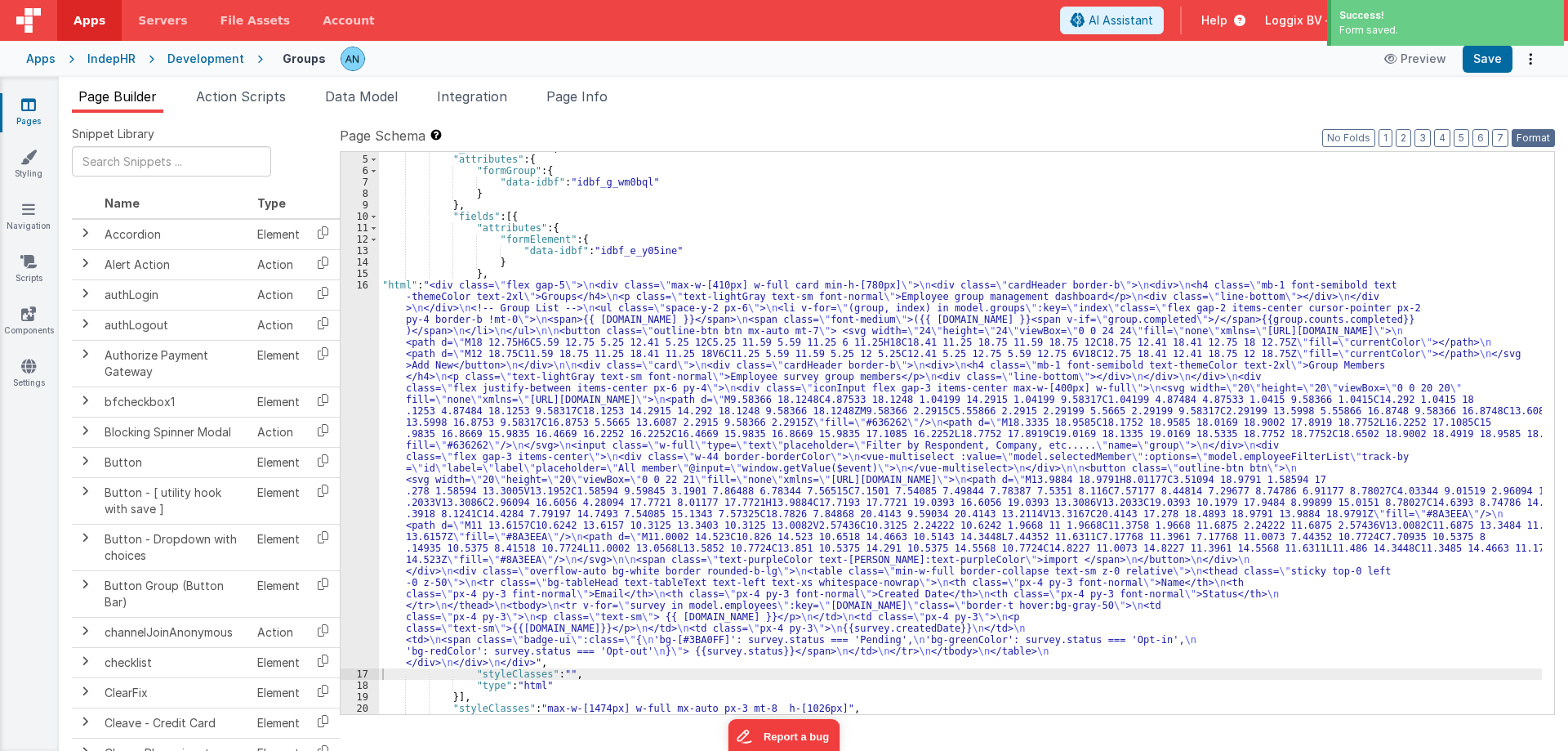
click at [1528, 135] on button "Format" at bounding box center [1533, 137] width 44 height 18
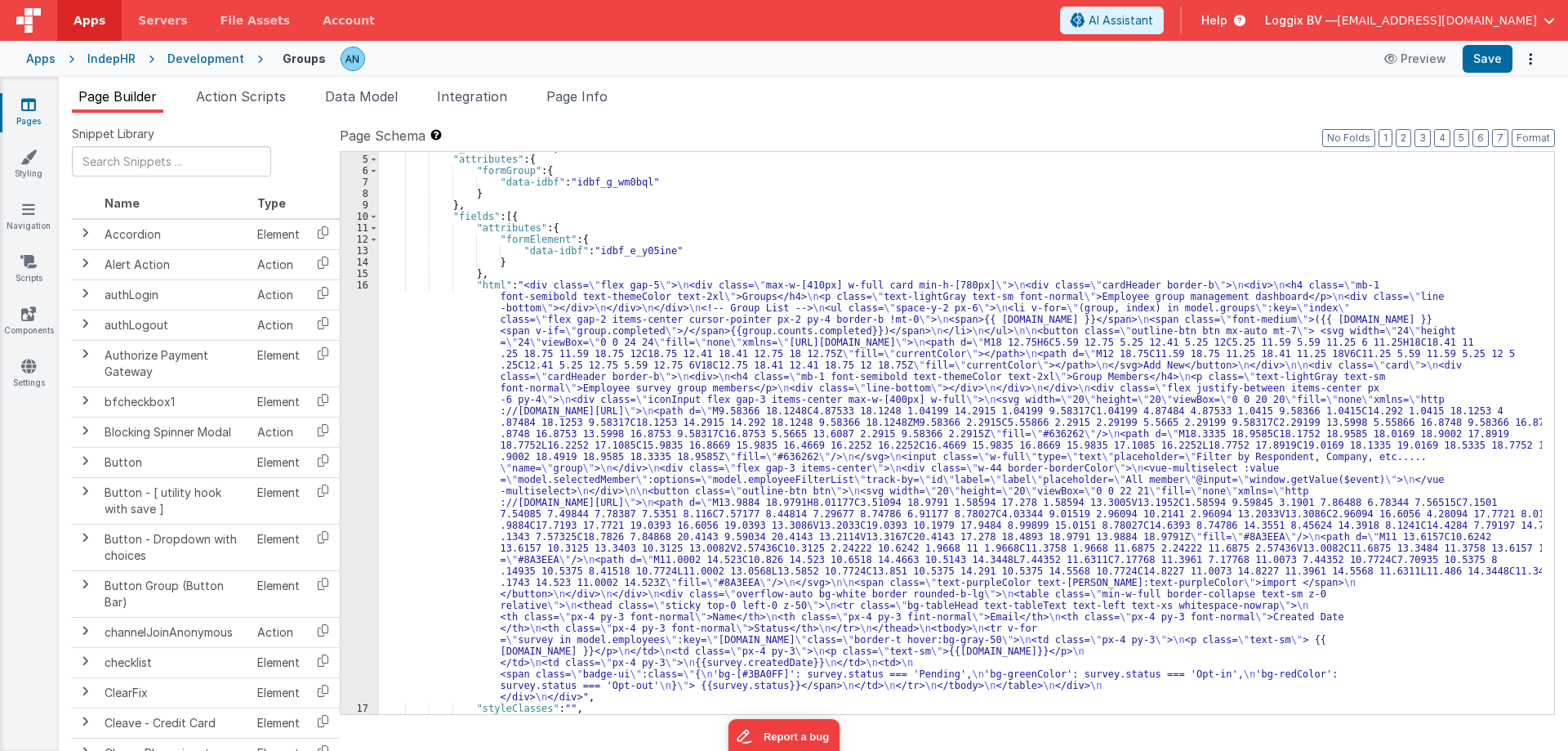
drag, startPoint x: 467, startPoint y: 323, endPoint x: 459, endPoint y: 324, distance: 8.1
click at [467, 323] on div ""_note" : "GROUP 1" , "attributes" : { "formGroup" : { "data-idbf" : "idbf_g_wm…" at bounding box center [960, 434] width 1163 height 585
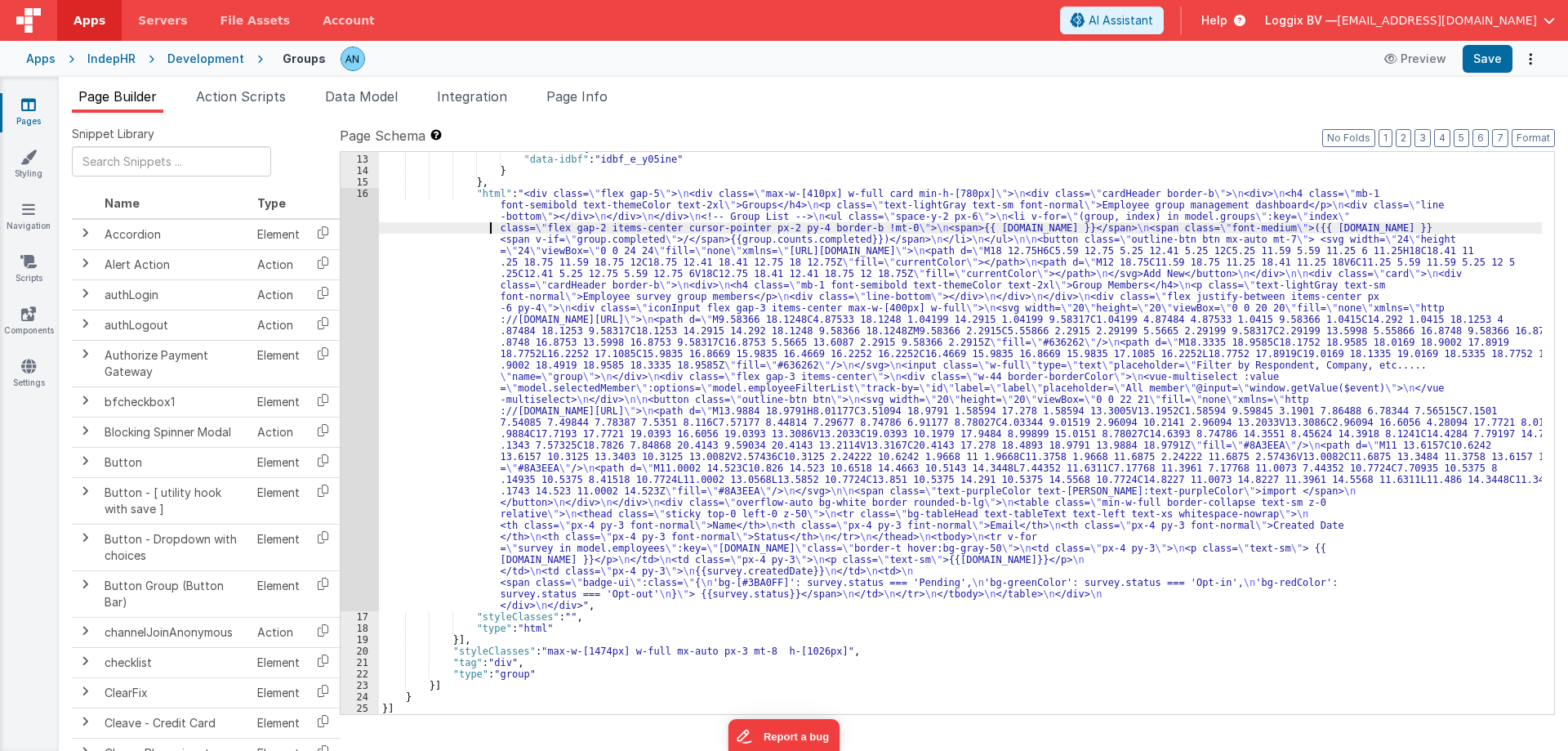
scroll to position [135, 0]
click at [353, 230] on div "16" at bounding box center [359, 399] width 38 height 423
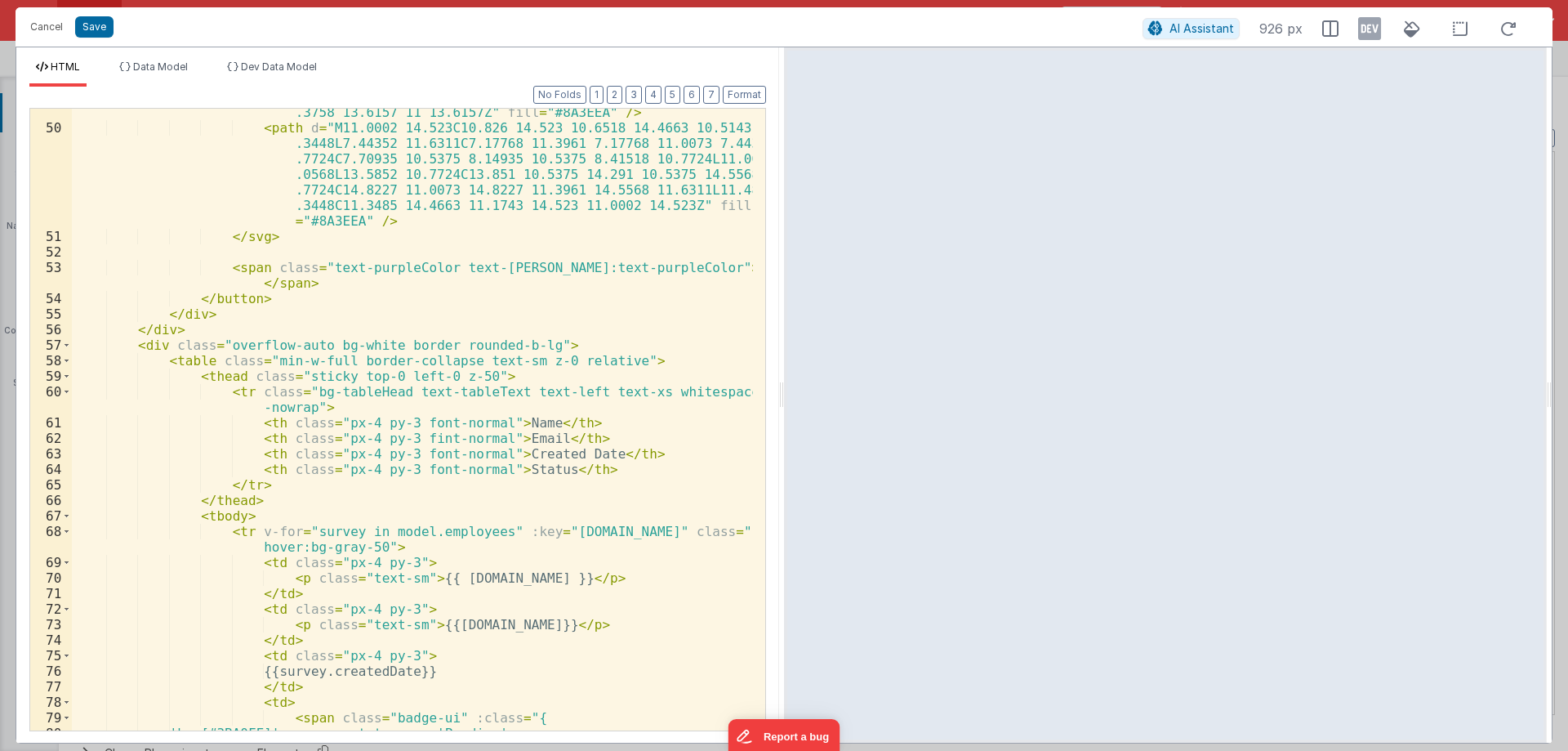
scroll to position [1471, 0]
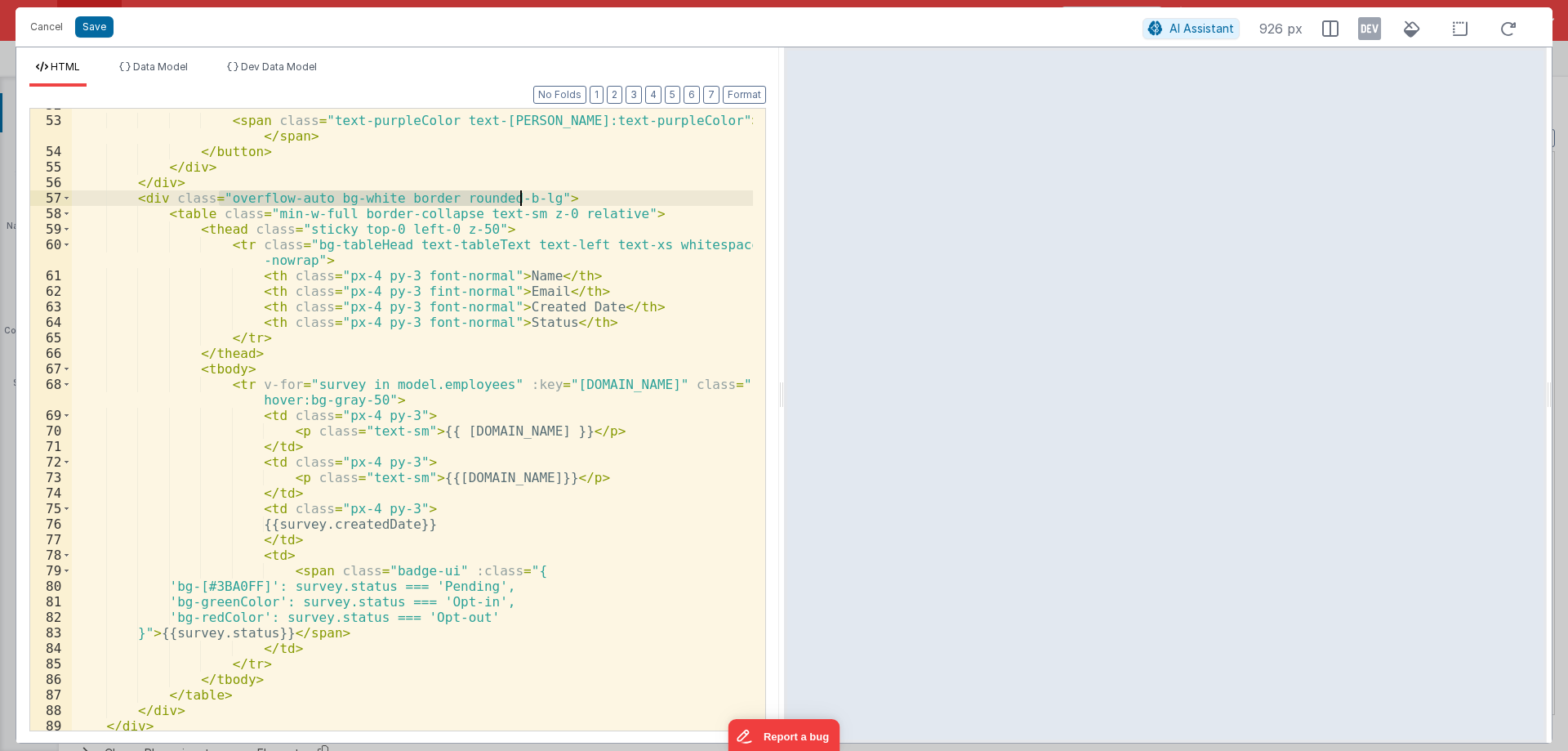
drag, startPoint x: 218, startPoint y: 198, endPoint x: 521, endPoint y: 194, distance: 303.0
click at [521, 194] on div "< span class = "text-purpleColor text-sm hover:text-purpleColor" > import </ sp…" at bounding box center [413, 423] width 681 height 653
click at [516, 192] on div "< span class = "text-purpleColor text-sm hover:text-purpleColor" > import </ sp…" at bounding box center [413, 419] width 681 height 621
drag, startPoint x: 518, startPoint y: 195, endPoint x: 224, endPoint y: 195, distance: 294.0
click at [224, 195] on div "< span class = "text-purpleColor text-sm hover:text-purpleColor" > import </ sp…" at bounding box center [413, 423] width 681 height 653
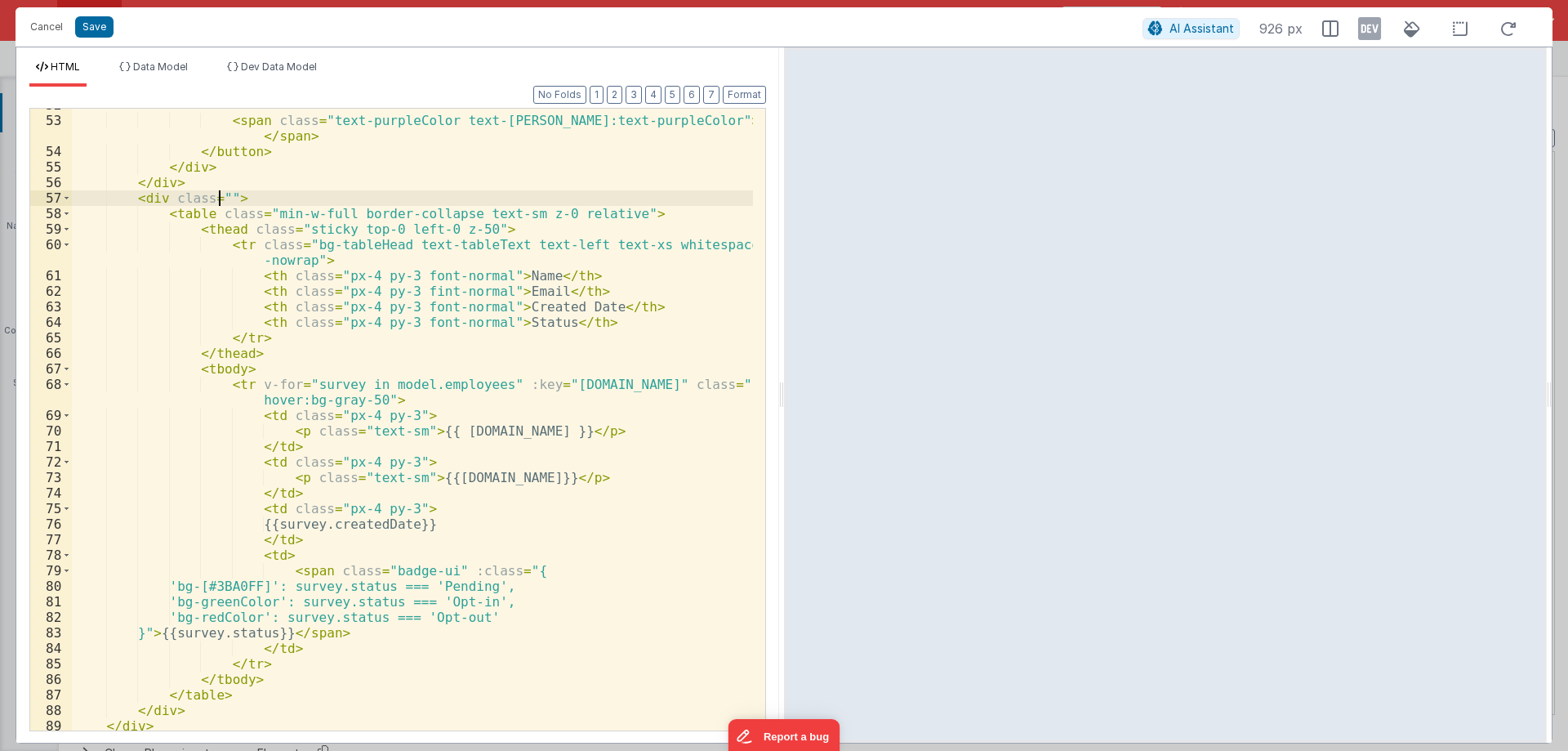
paste textarea
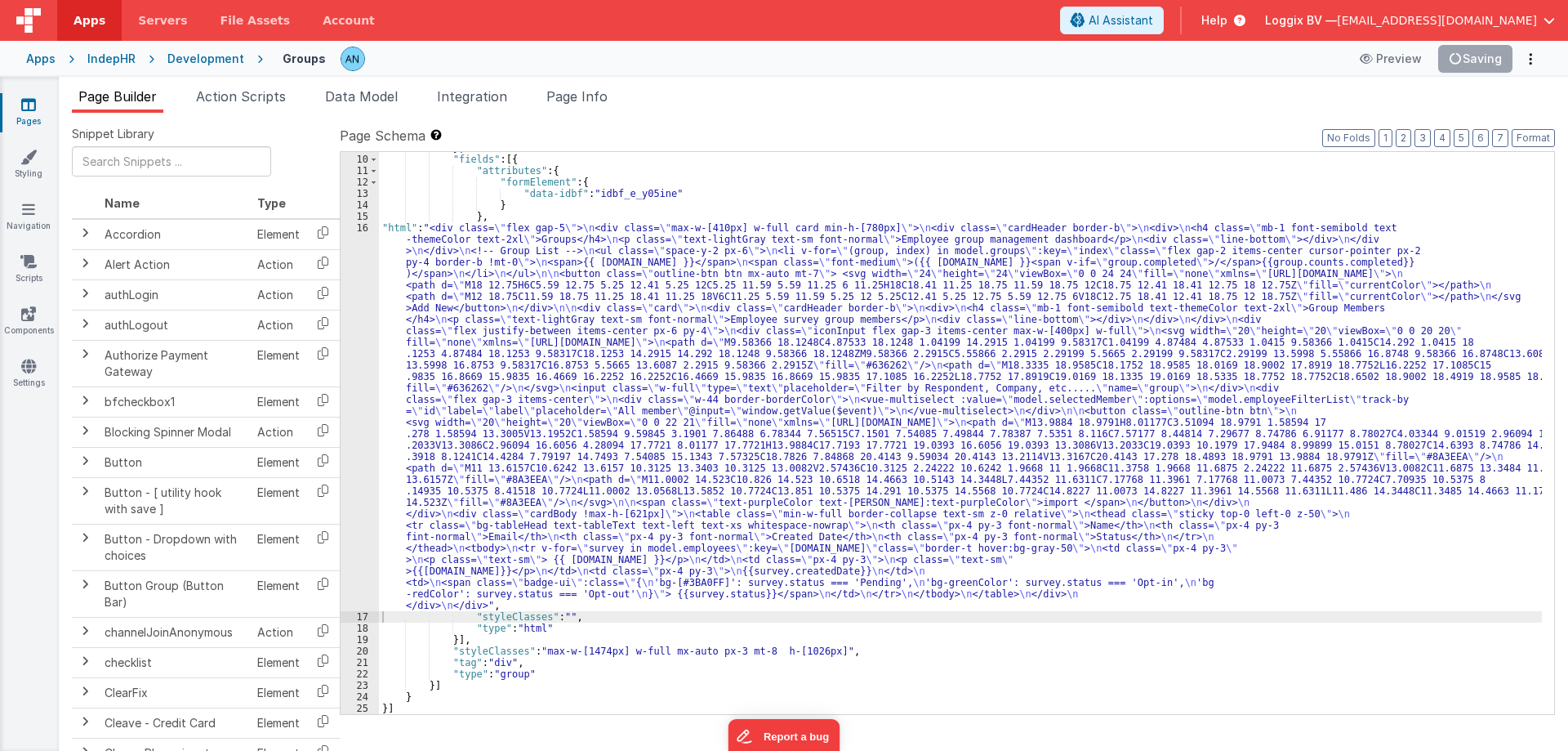
scroll to position [101, 0]
click at [1506, 54] on button "Save" at bounding box center [1487, 59] width 50 height 28
click at [1525, 133] on button "Format" at bounding box center [1533, 137] width 44 height 18
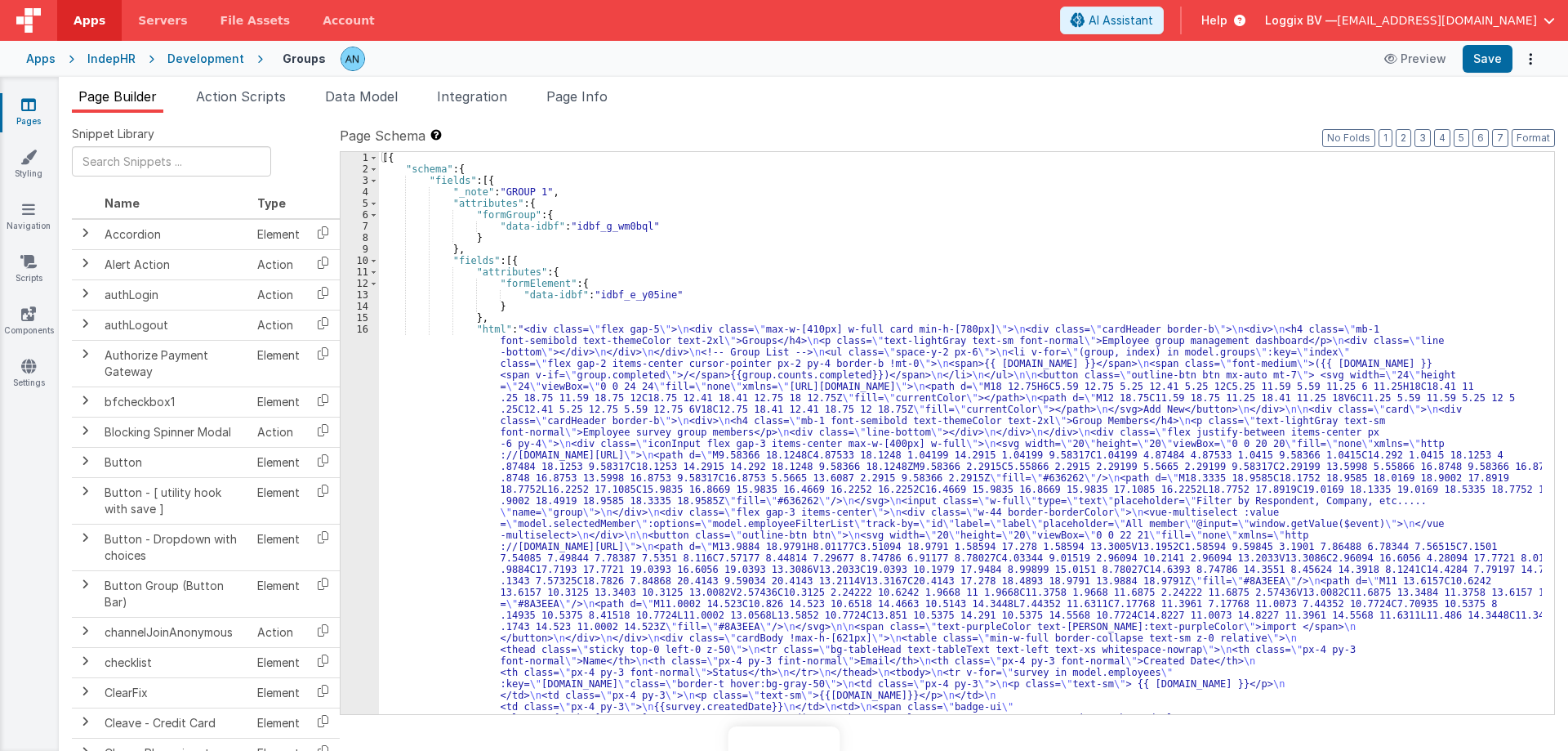
click at [409, 450] on div "[{ "schema" : { "fields" : [{ "_note" : "GROUP 1" , "attributes" : { "formGroup…" at bounding box center [960, 645] width 1163 height 985
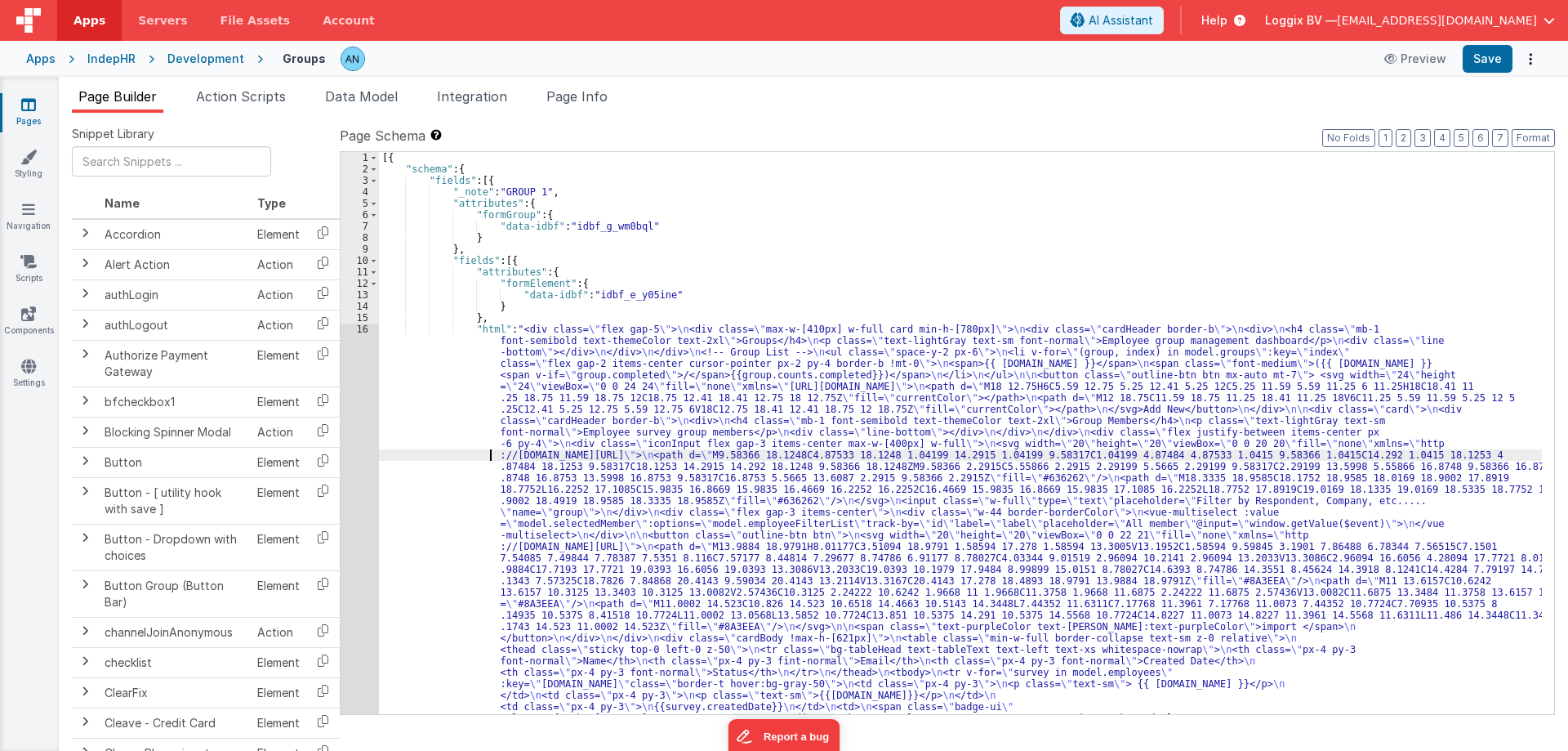
click at [356, 384] on div "1 2 3 4 5 6 7 8 9 10 11 12 13 14 15 16" at bounding box center [359, 645] width 38 height 985
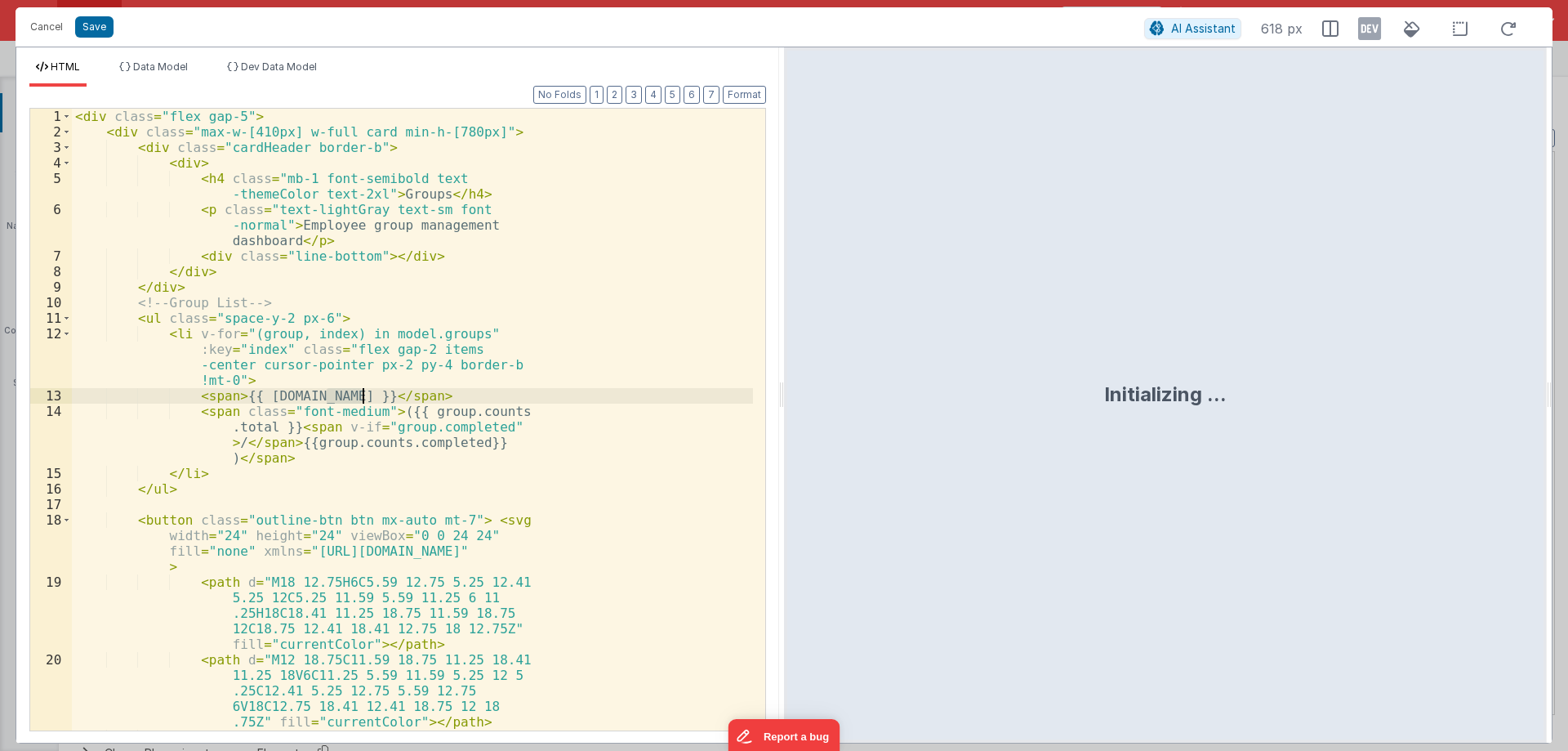
scroll to position [32, 0]
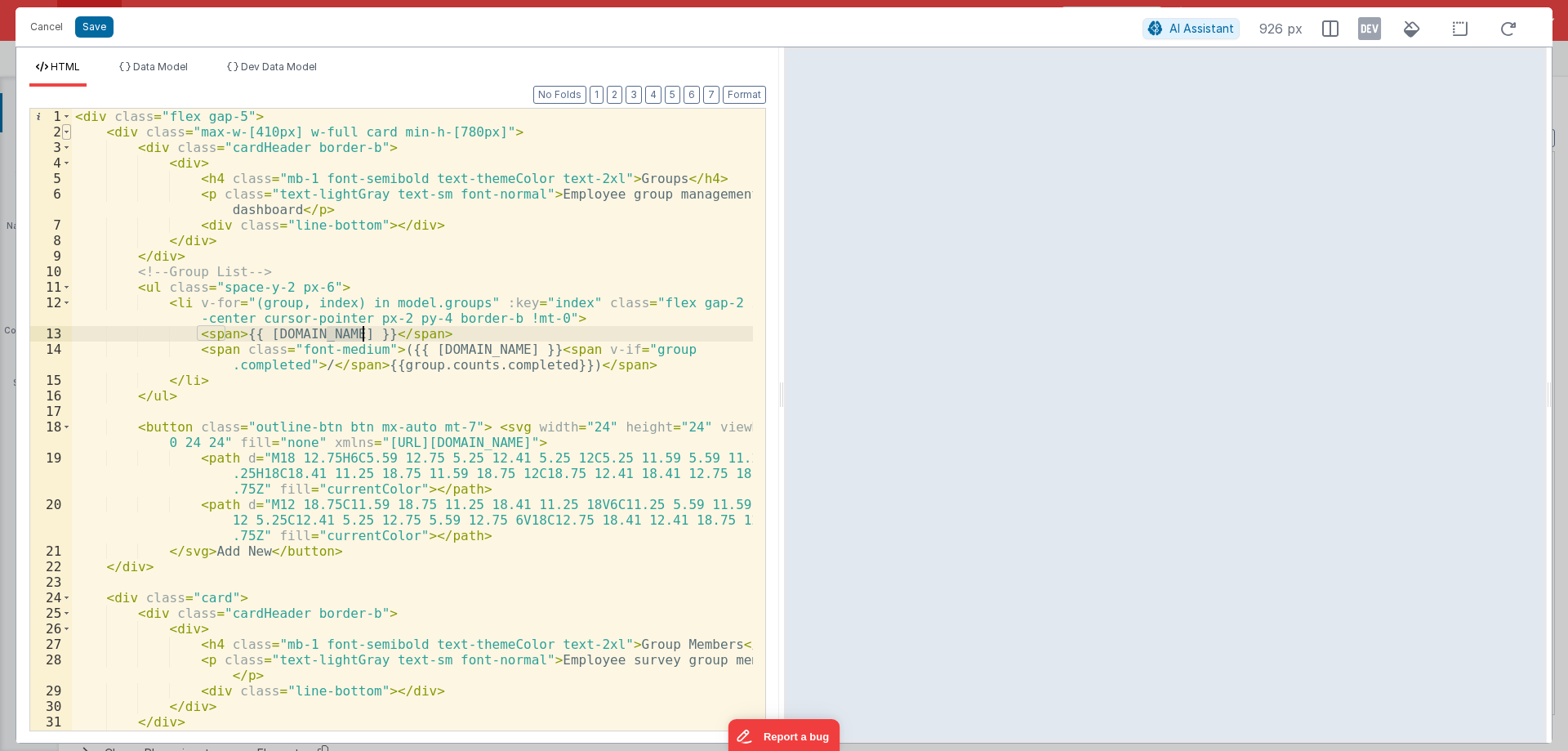
click at [66, 133] on span at bounding box center [67, 131] width 9 height 16
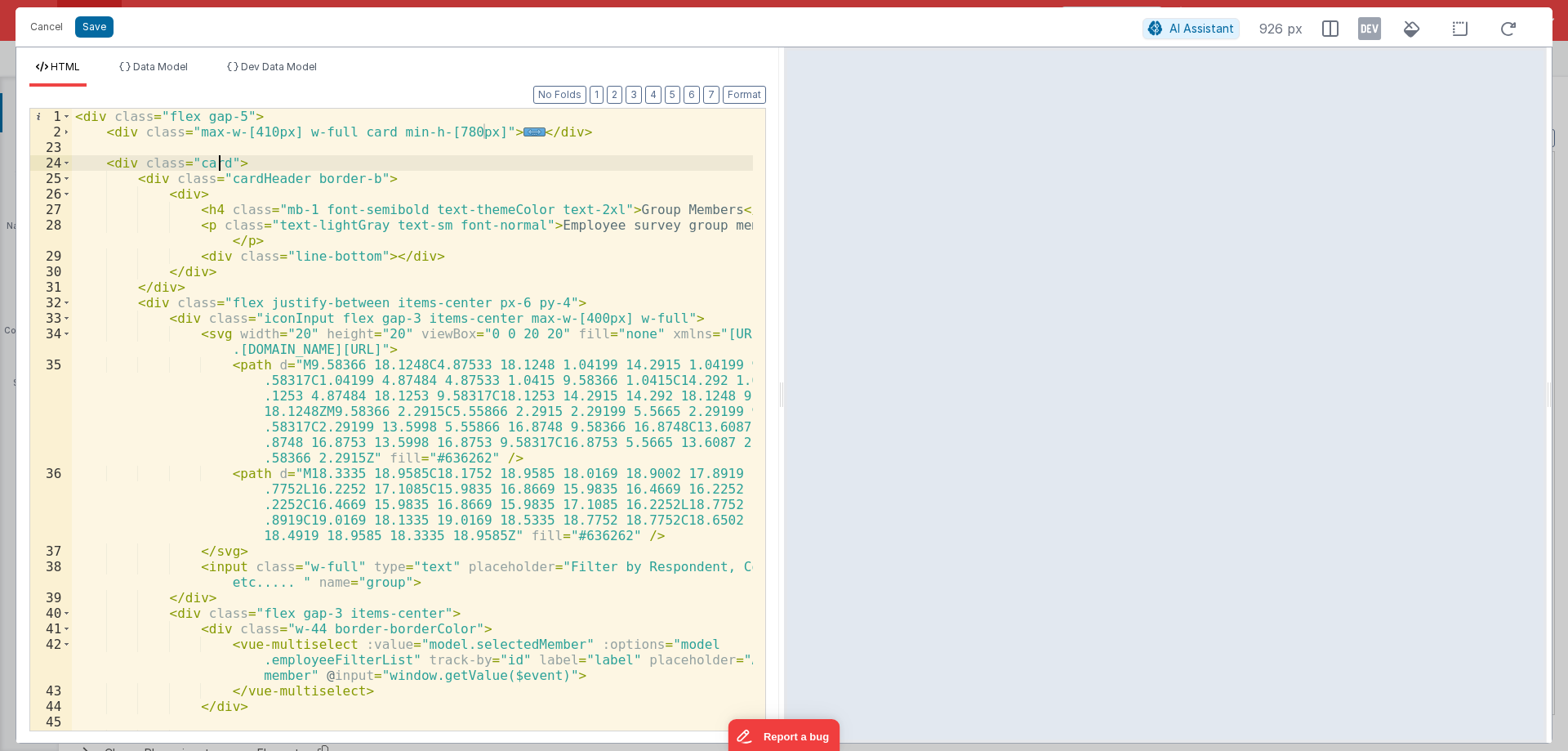
click at [222, 163] on div "< div class = "flex gap-5" > < div class = "max-w-[410px] w-full card min-h-[78…" at bounding box center [413, 443] width 681 height 669
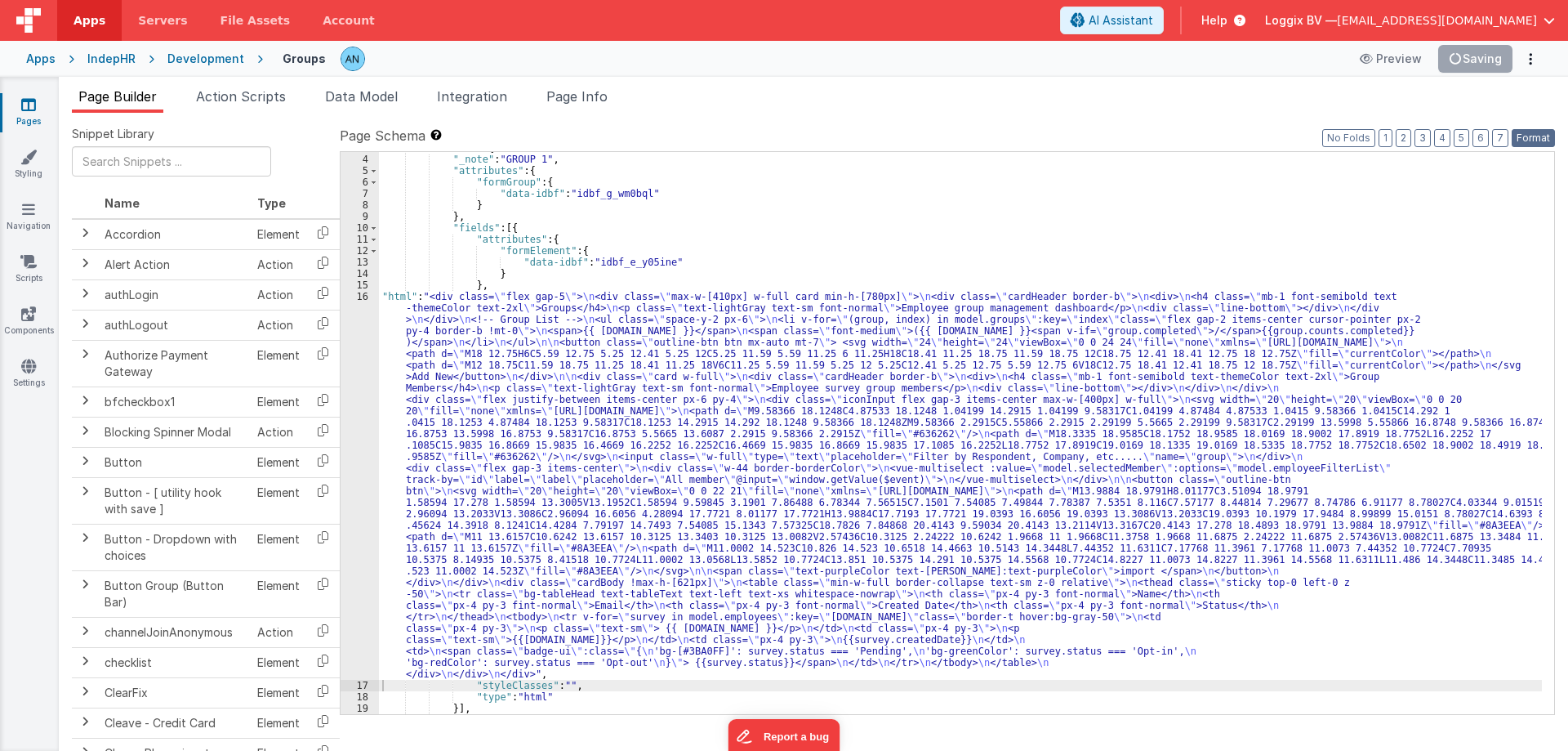
click at [1524, 135] on button "Format" at bounding box center [1533, 137] width 44 height 18
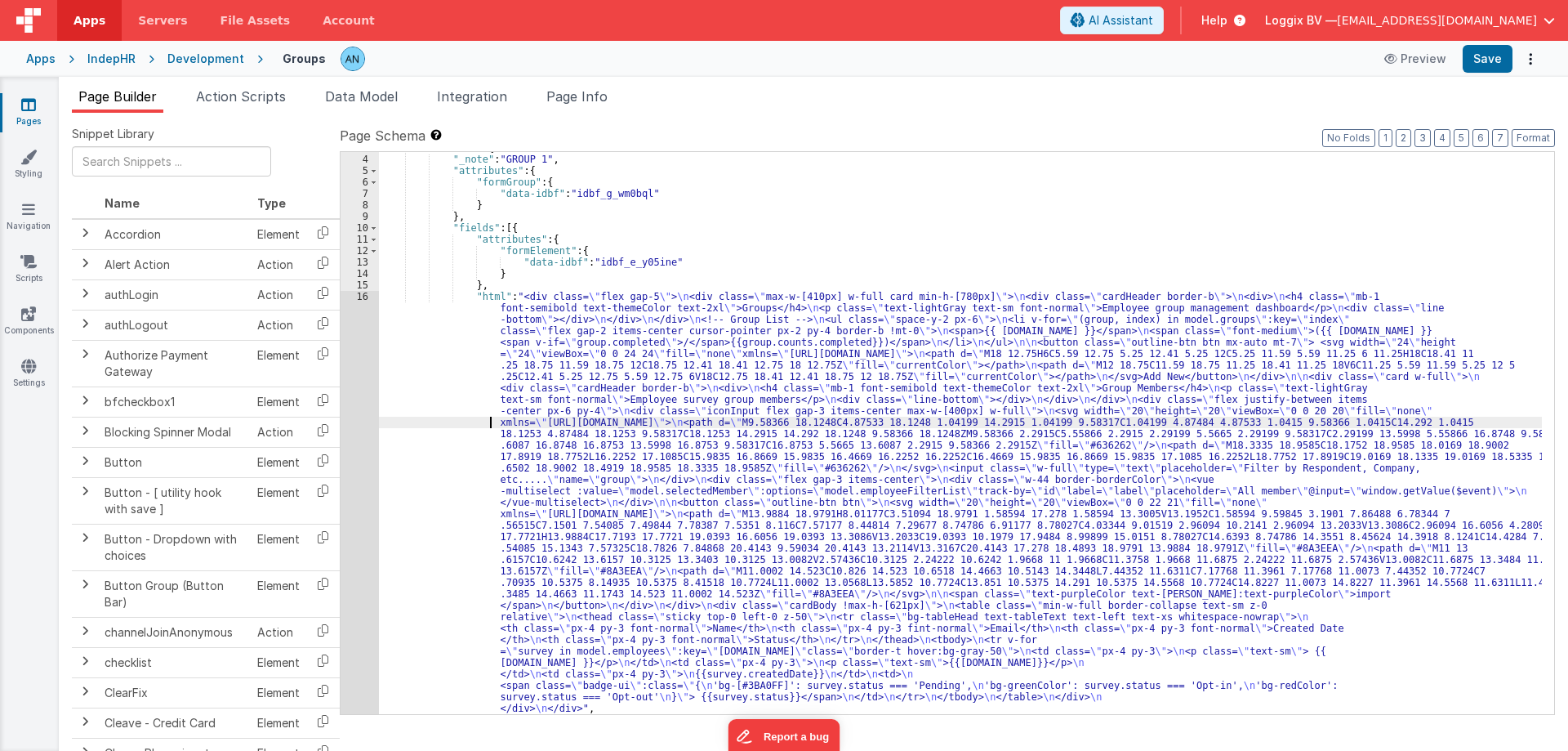
click at [447, 425] on div ""fields" : [{ "_note" : "GROUP 1" , "attributes" : { "formGroup" : { "data-idbf…" at bounding box center [960, 434] width 1163 height 585
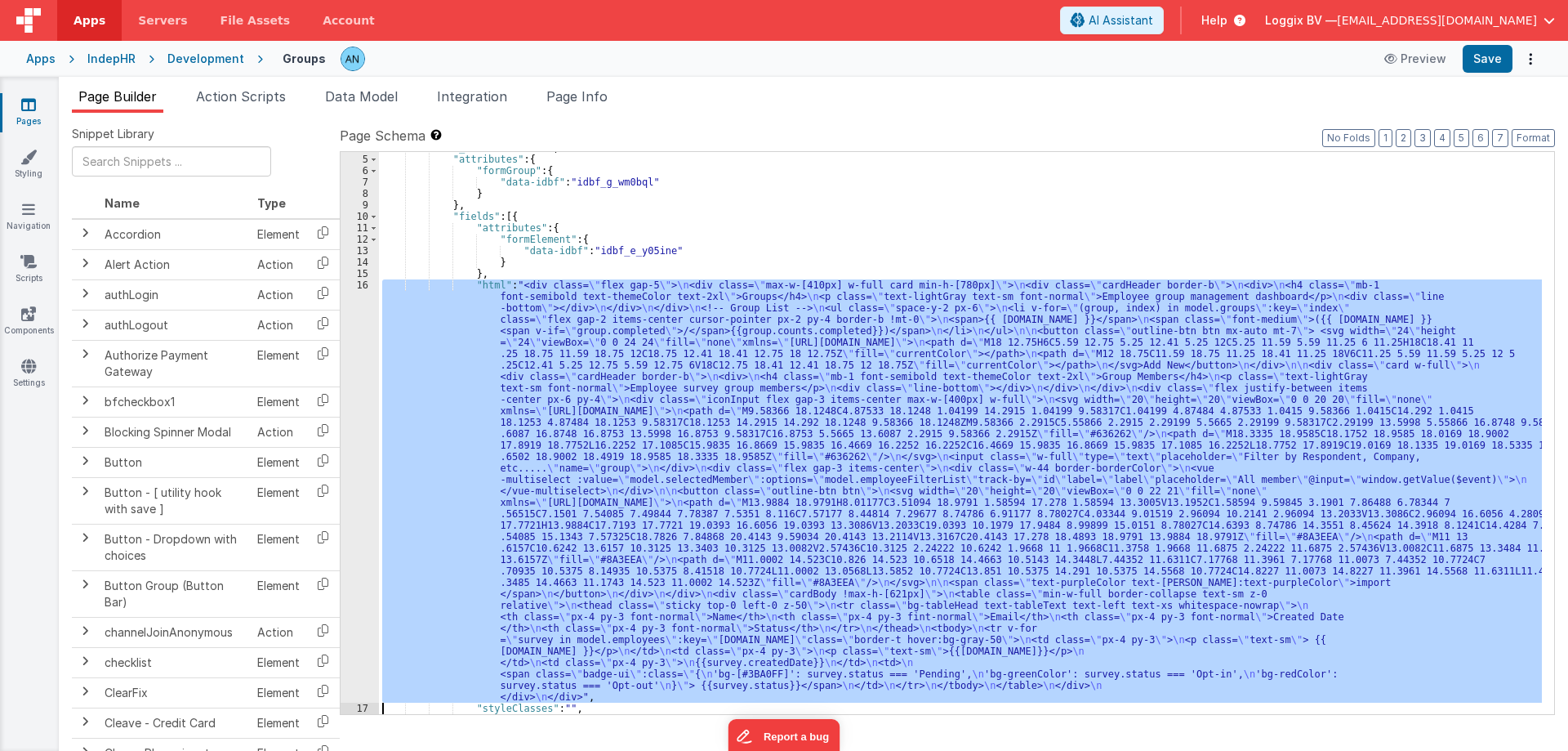
click at [347, 343] on div "4 5 6 7 8 9 10 11 12 13 14 15 16 17 18 19" at bounding box center [359, 434] width 38 height 585
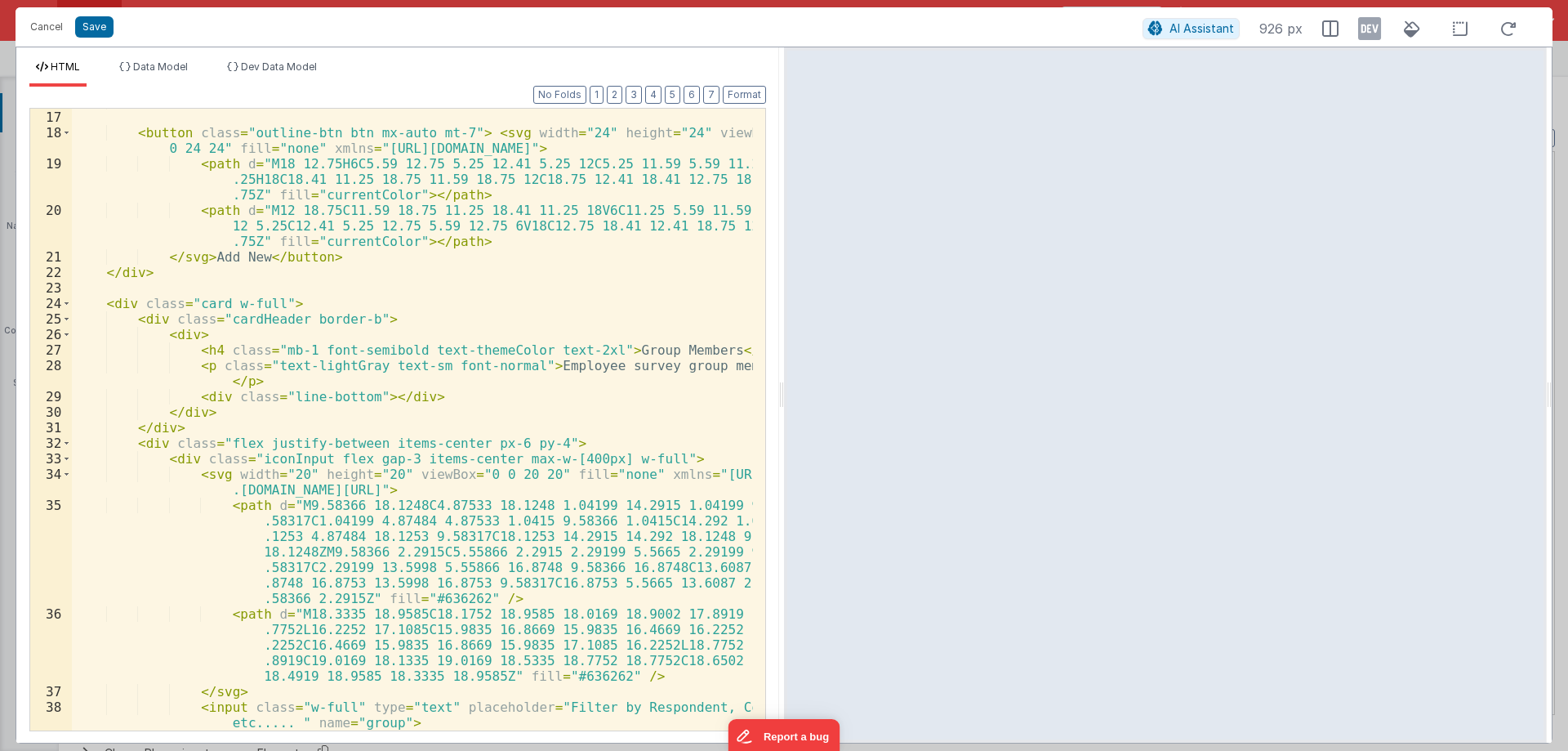
scroll to position [294, 0]
click at [257, 317] on div "</ ul > < button class = "outline-btn btn mx-auto mt-7" > < svg width = "24" he…" at bounding box center [413, 419] width 681 height 653
click at [67, 320] on span at bounding box center [67, 319] width 9 height 16
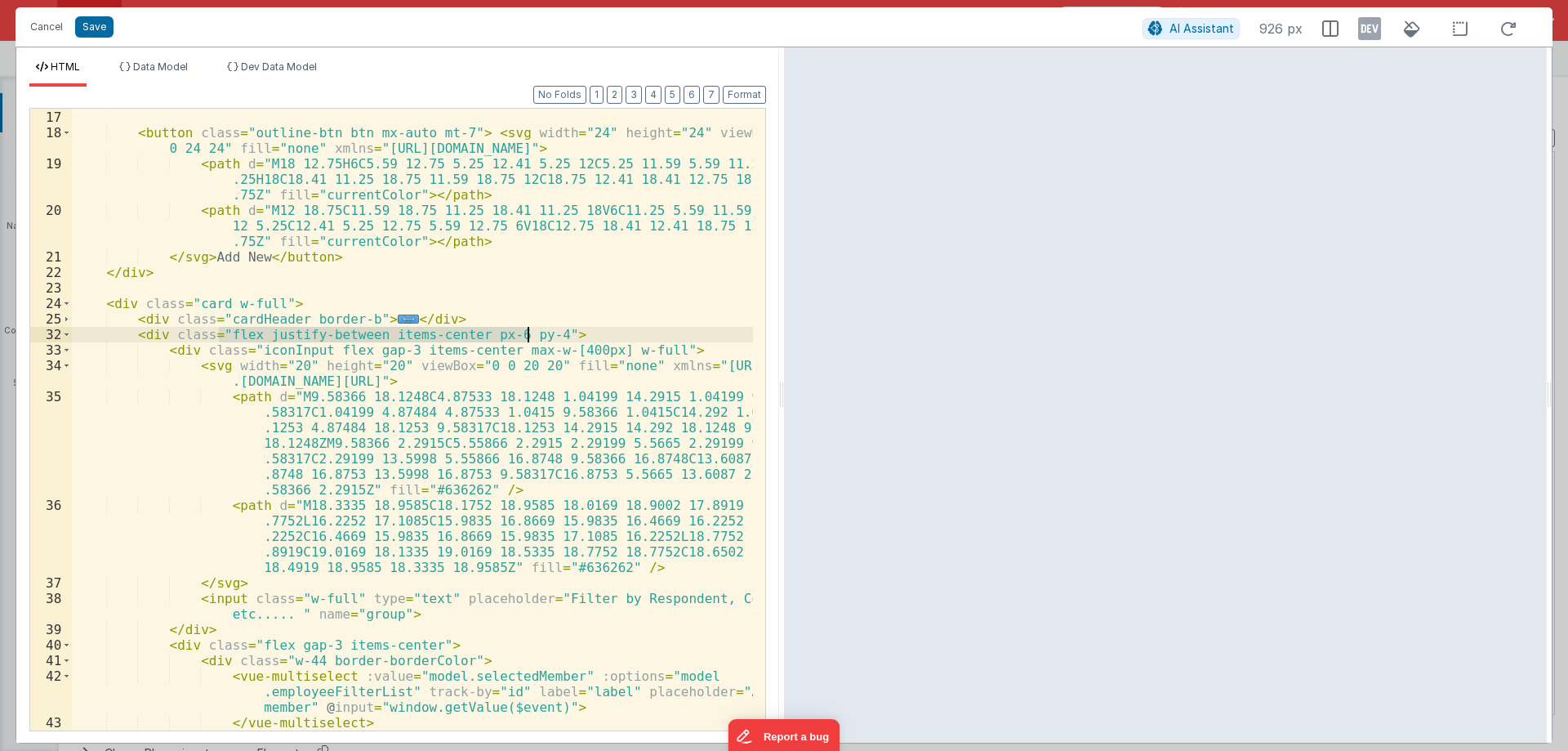
drag, startPoint x: 222, startPoint y: 331, endPoint x: 529, endPoint y: 340, distance: 307.1
click at [529, 340] on div "</ ul > < button class = "outline-btn btn mx-auto mt-7" > < svg width = "24" he…" at bounding box center [413, 419] width 681 height 653
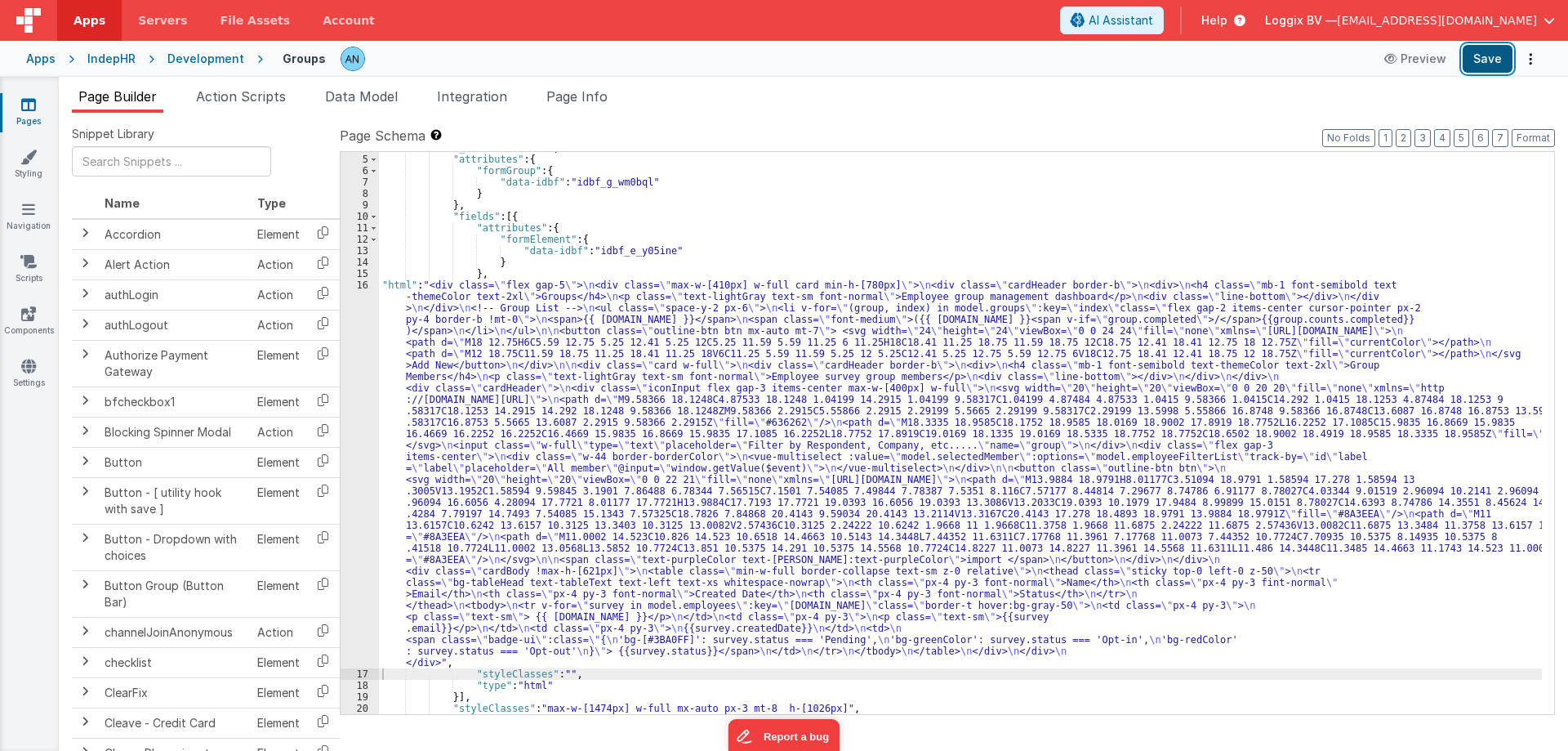
click at [1477, 52] on button "Save" at bounding box center [1487, 59] width 50 height 28
click at [1543, 132] on button "Format" at bounding box center [1533, 137] width 44 height 18
